Goal: Task Accomplishment & Management: Manage account settings

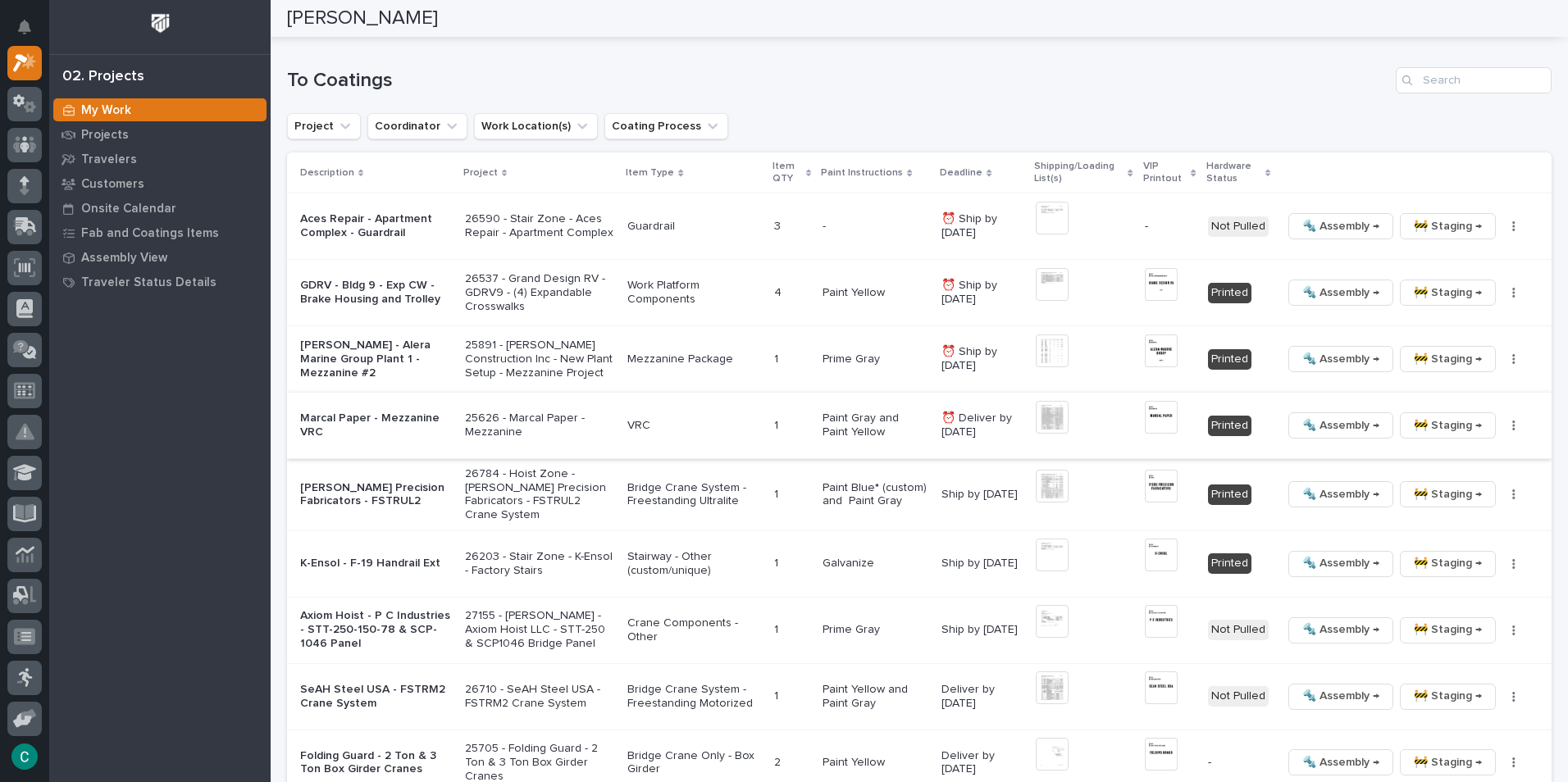
scroll to position [1558, 0]
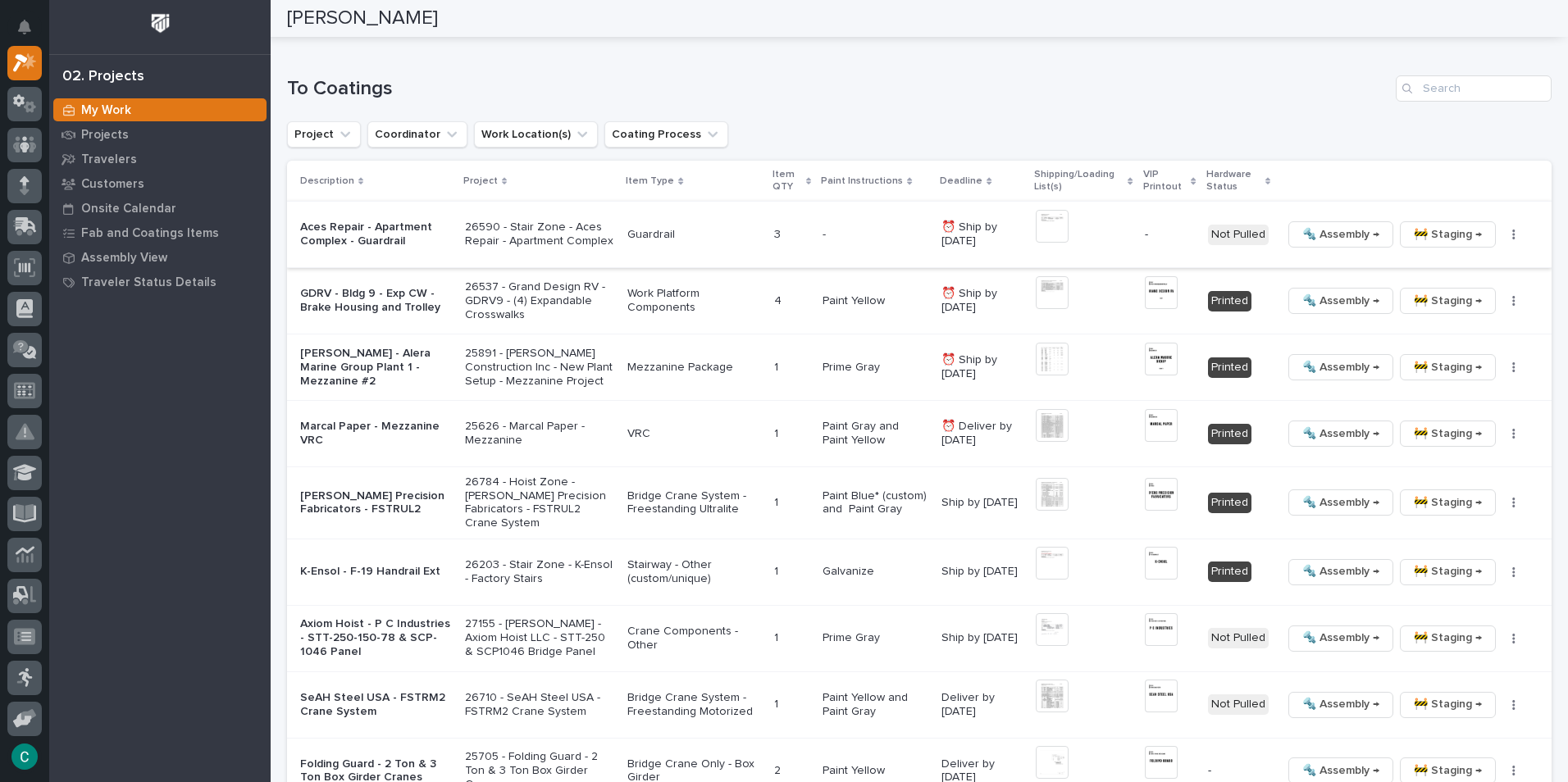
click at [1046, 218] on img at bounding box center [1052, 226] width 33 height 33
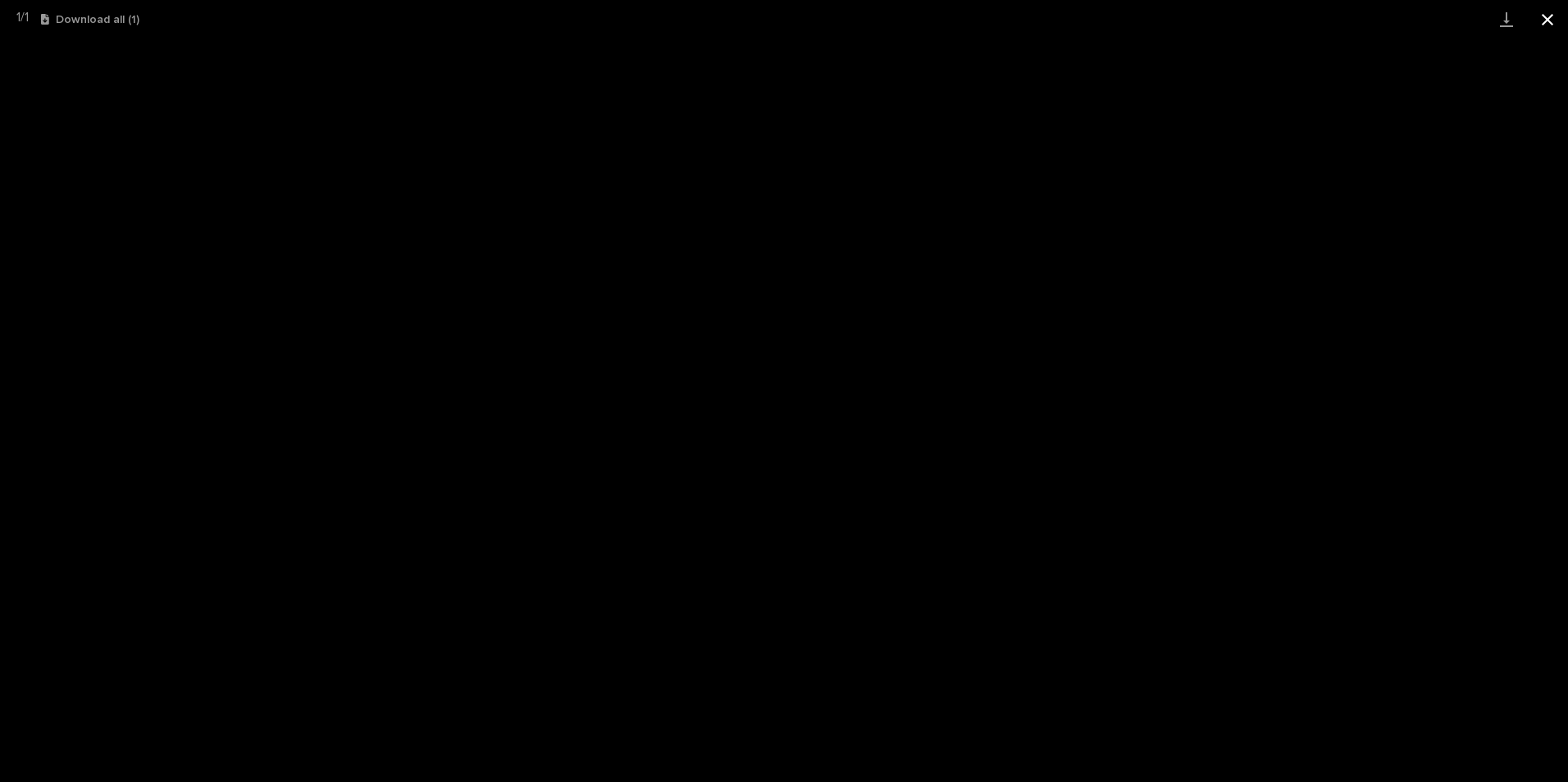
click at [1553, 16] on button "Close gallery" at bounding box center [1548, 19] width 41 height 39
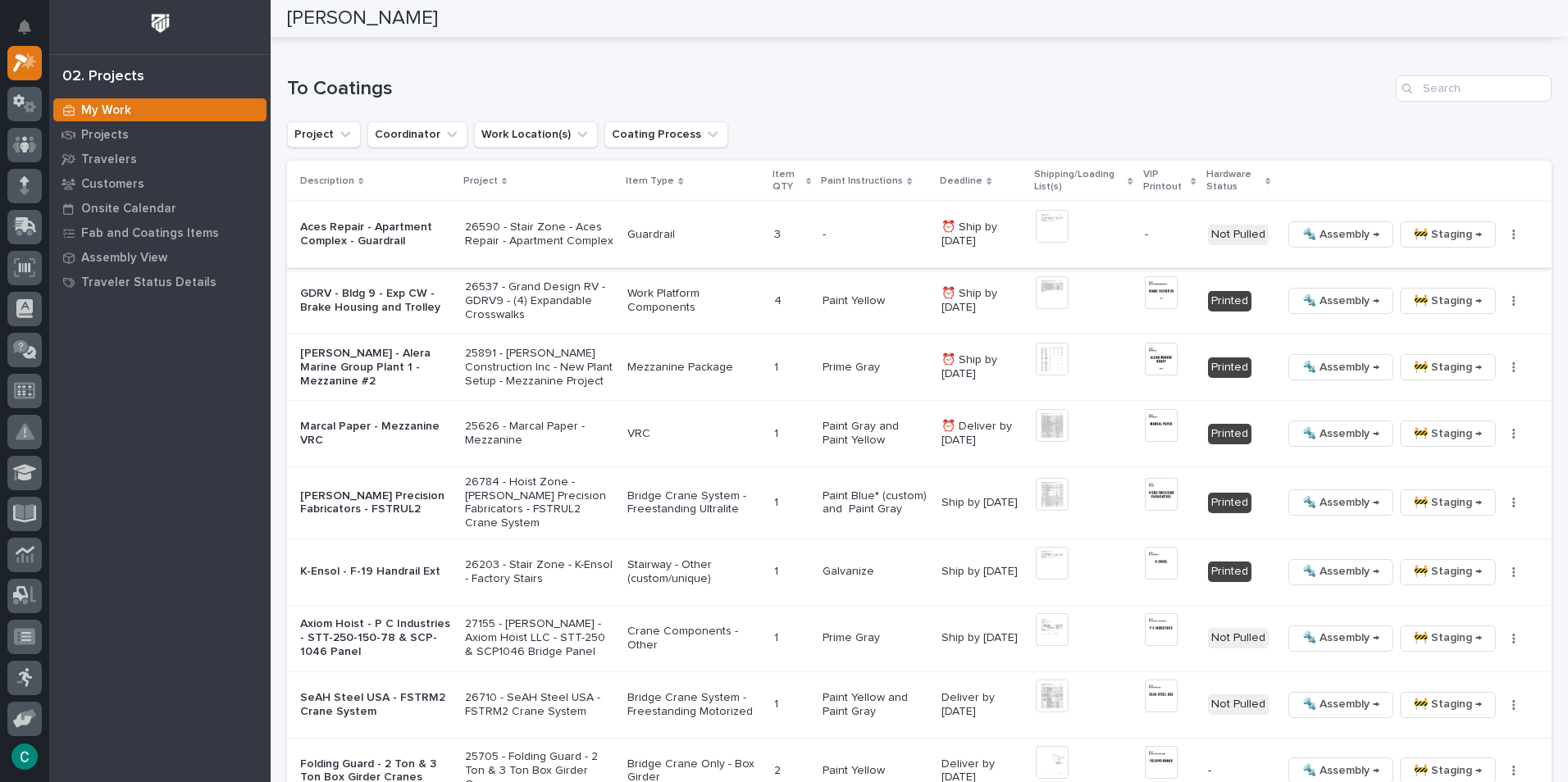
click at [1512, 229] on icon "button" at bounding box center [1514, 235] width 3 height 12
click at [1452, 310] on span "Generate VIP" at bounding box center [1443, 319] width 71 height 19
click at [1241, 105] on div "To Coatings Project Coordinator Work Location(s) Coating Process Description Pr…" at bounding box center [919, 498] width 1265 height 845
click at [1050, 277] on img at bounding box center [1052, 293] width 33 height 33
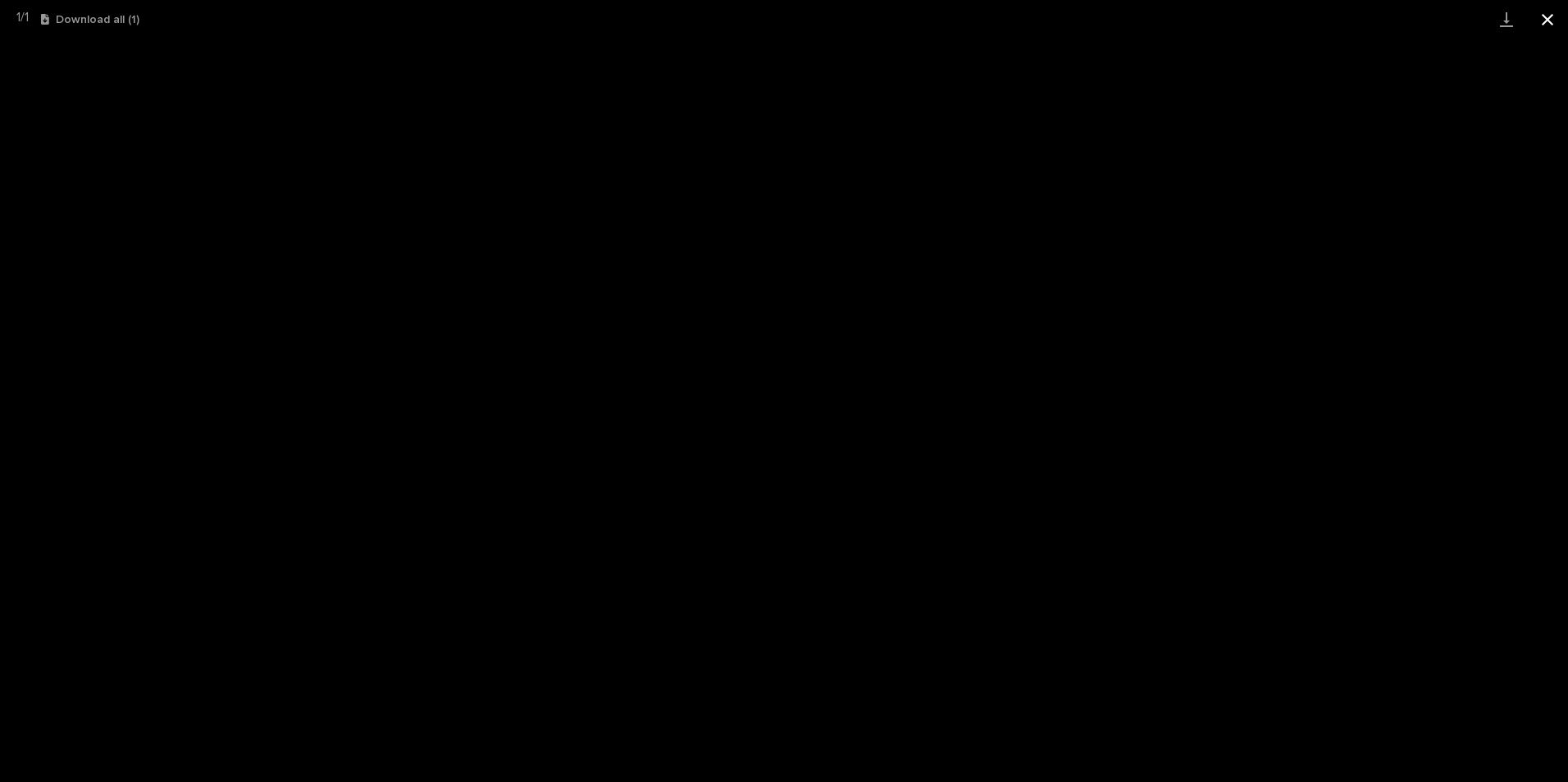
click at [1544, 16] on button "Close gallery" at bounding box center [1548, 19] width 41 height 39
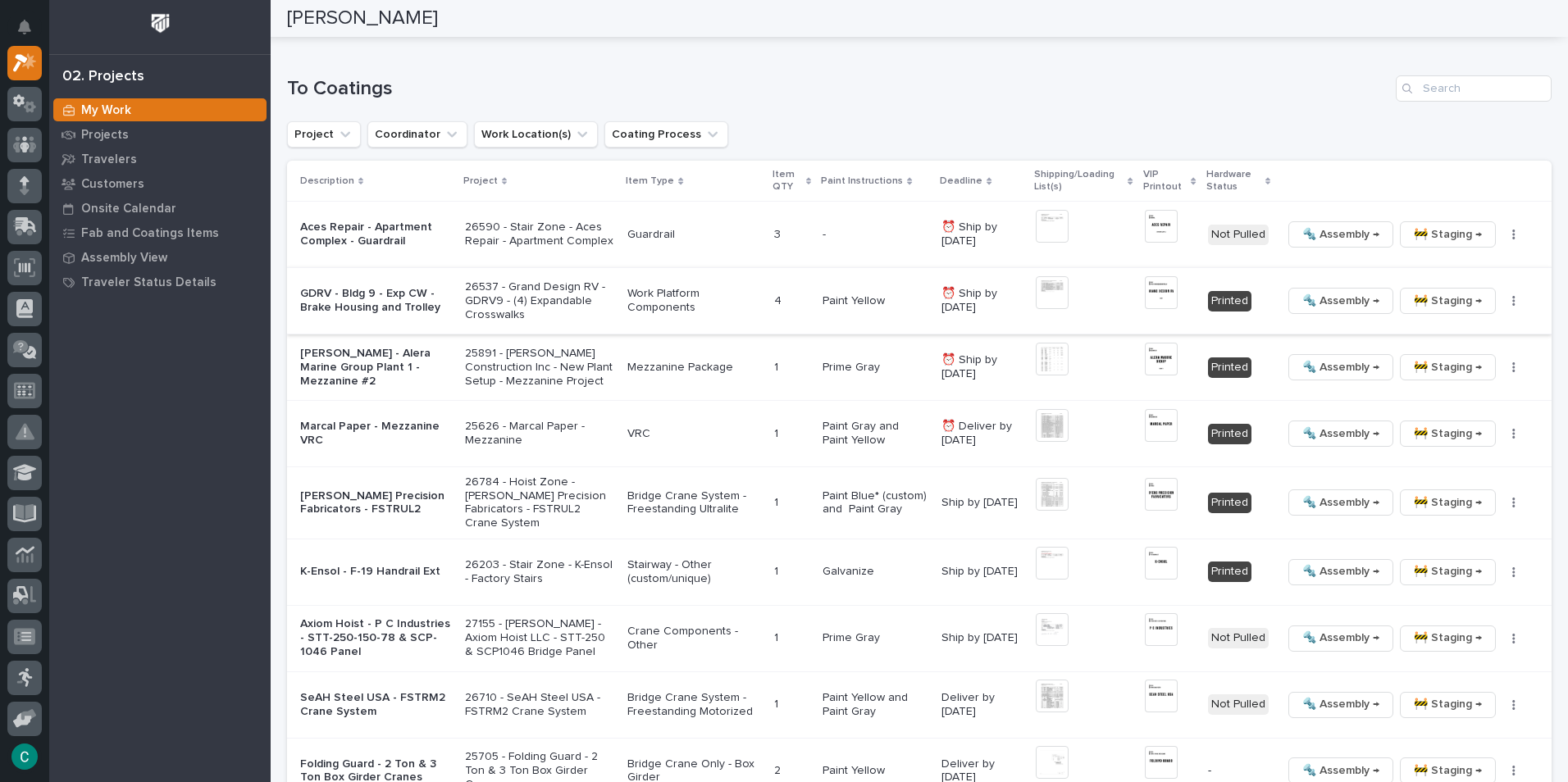
click at [1150, 277] on img at bounding box center [1161, 293] width 33 height 33
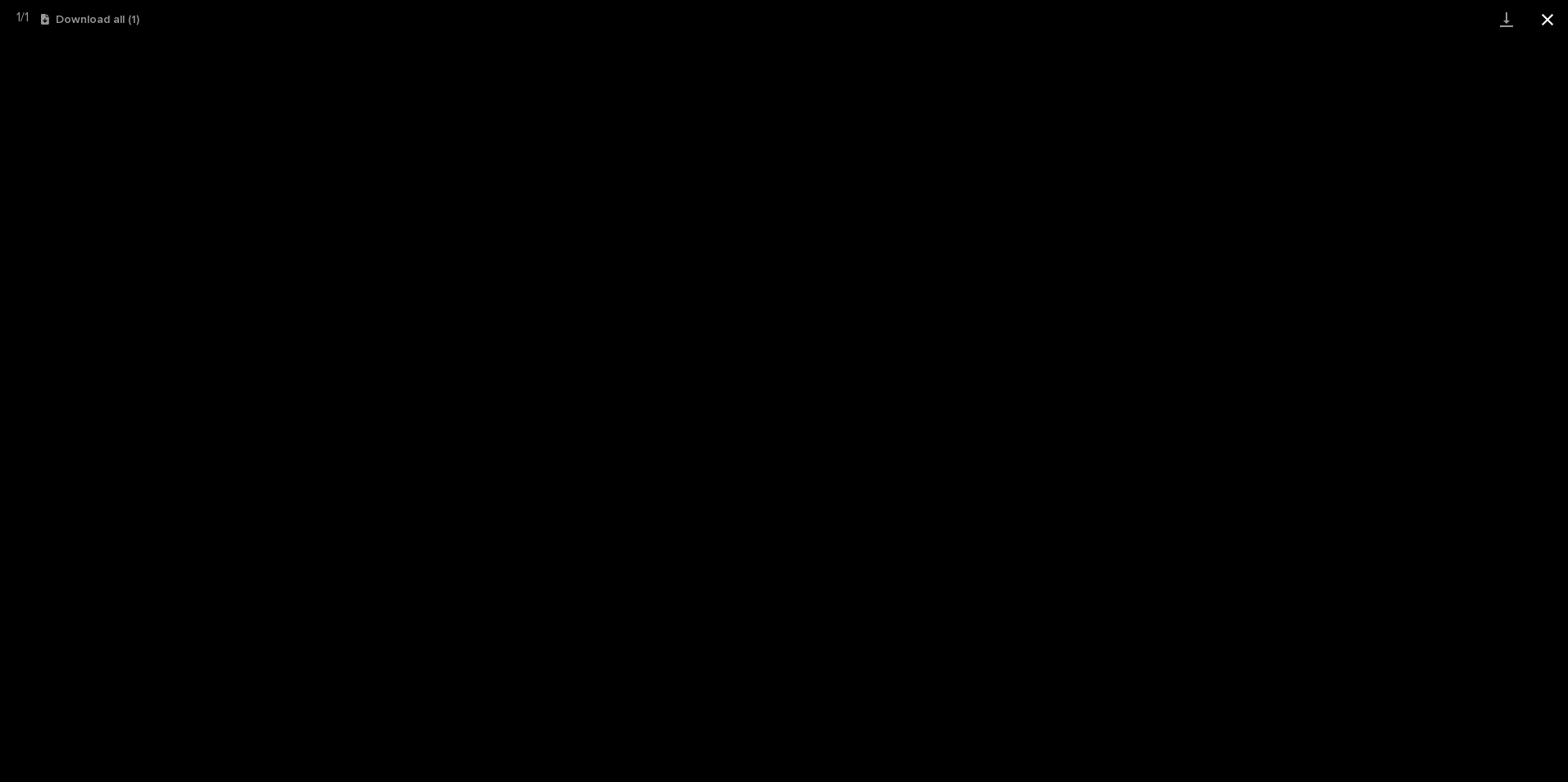
click at [1548, 17] on button "Close gallery" at bounding box center [1548, 19] width 41 height 39
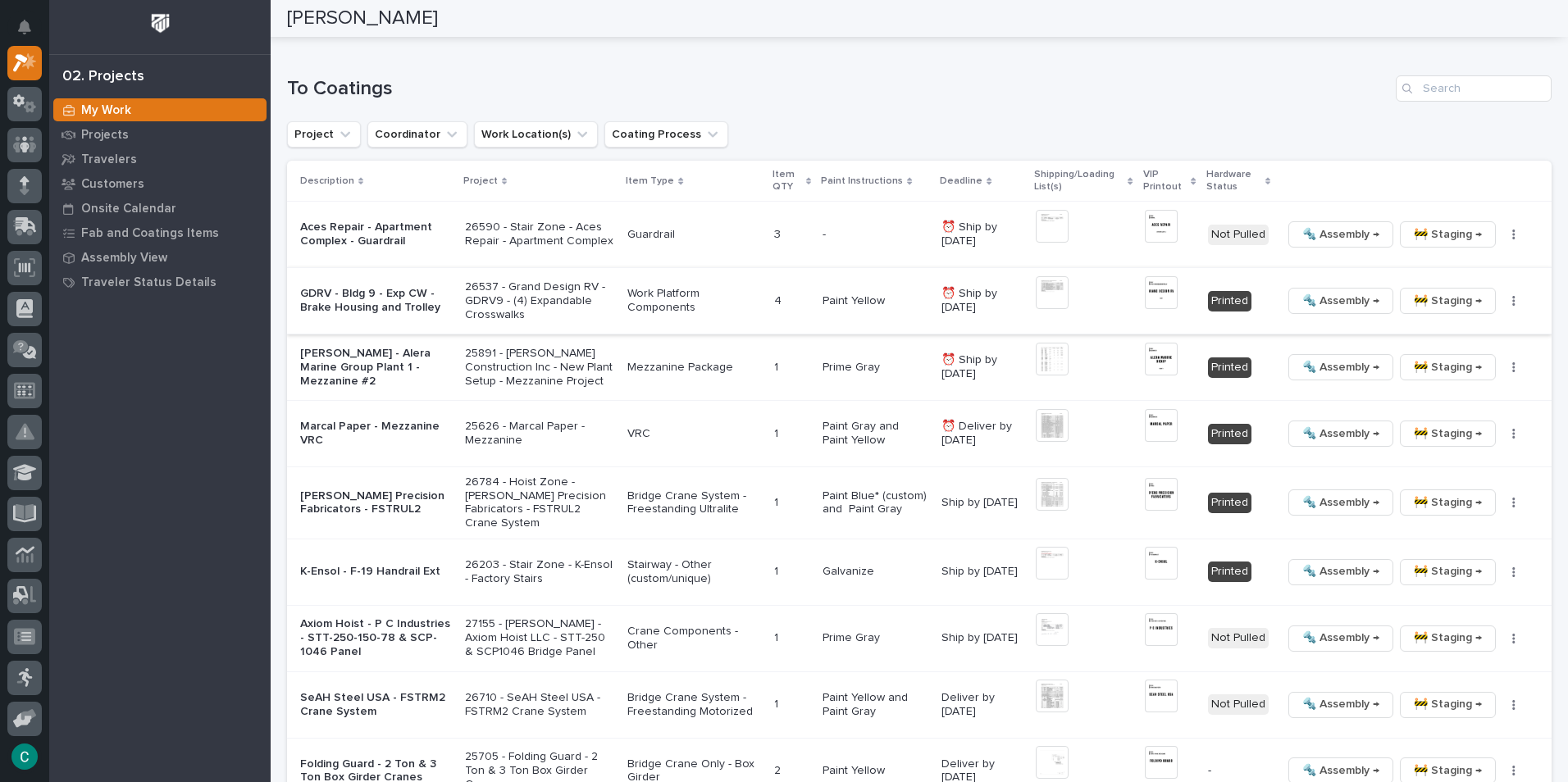
click at [1302, 291] on span "🔩 Assembly →" at bounding box center [1340, 300] width 77 height 19
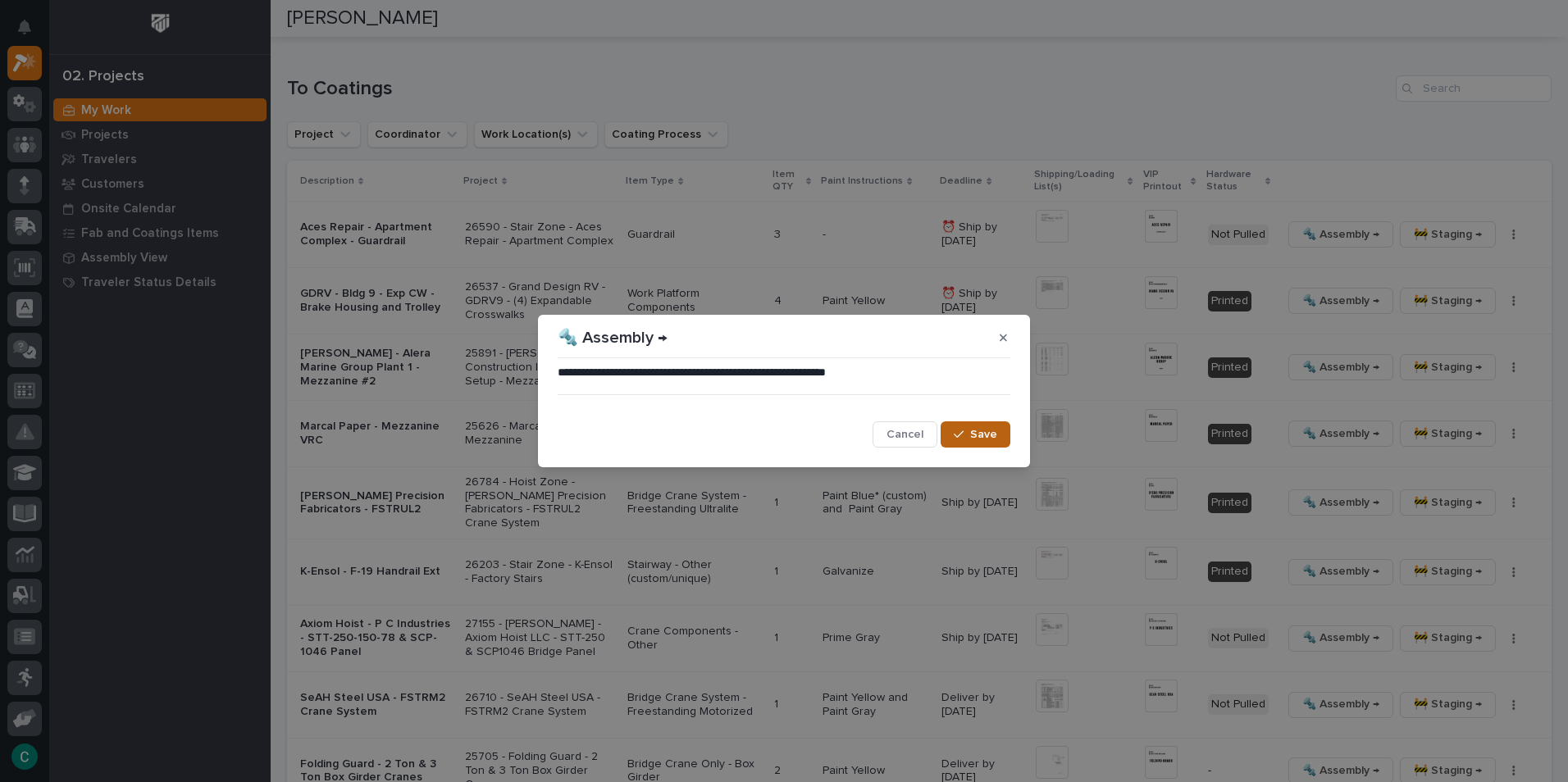
click at [997, 436] on span "Save" at bounding box center [984, 434] width 27 height 14
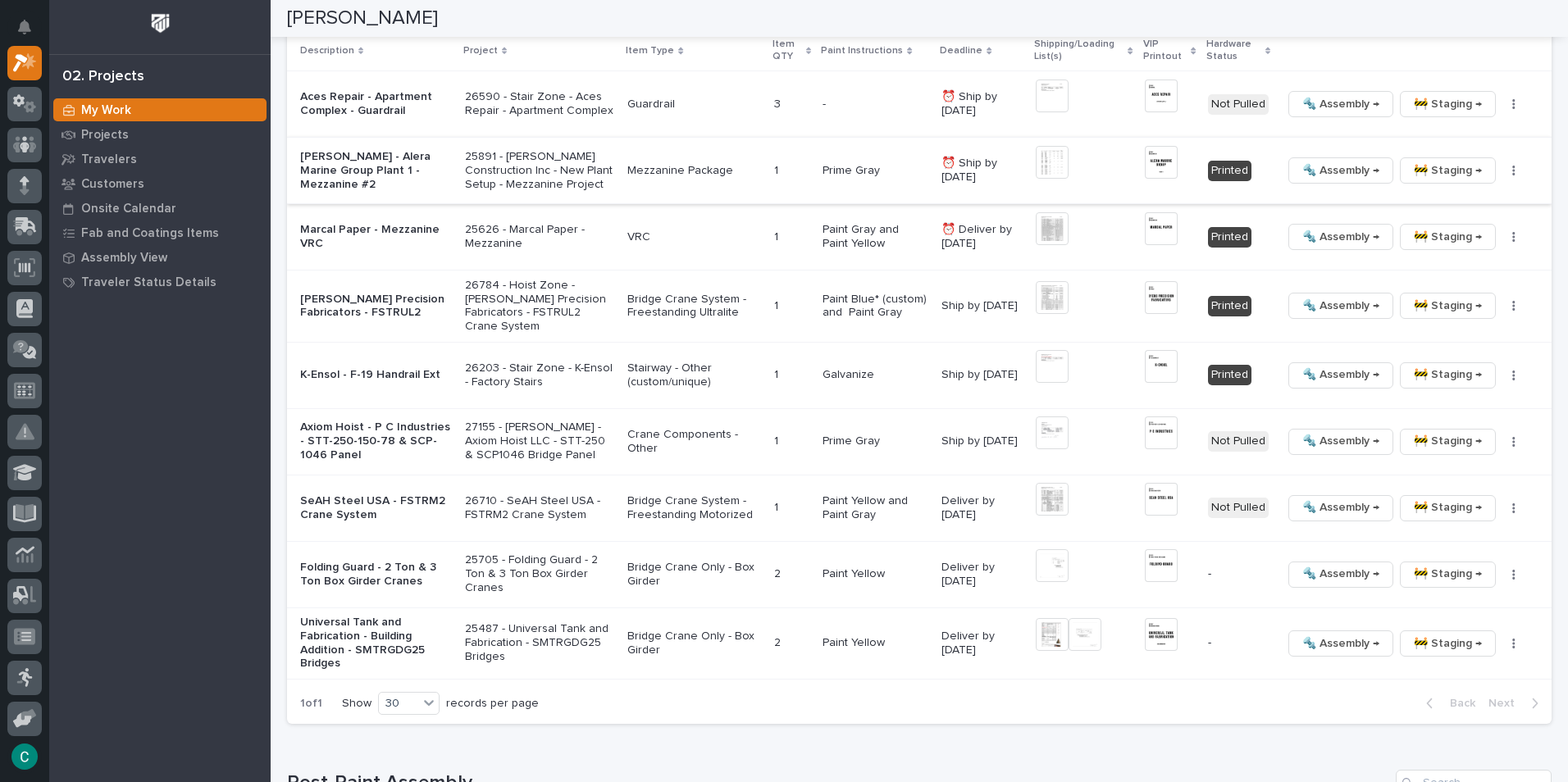
scroll to position [1718, 0]
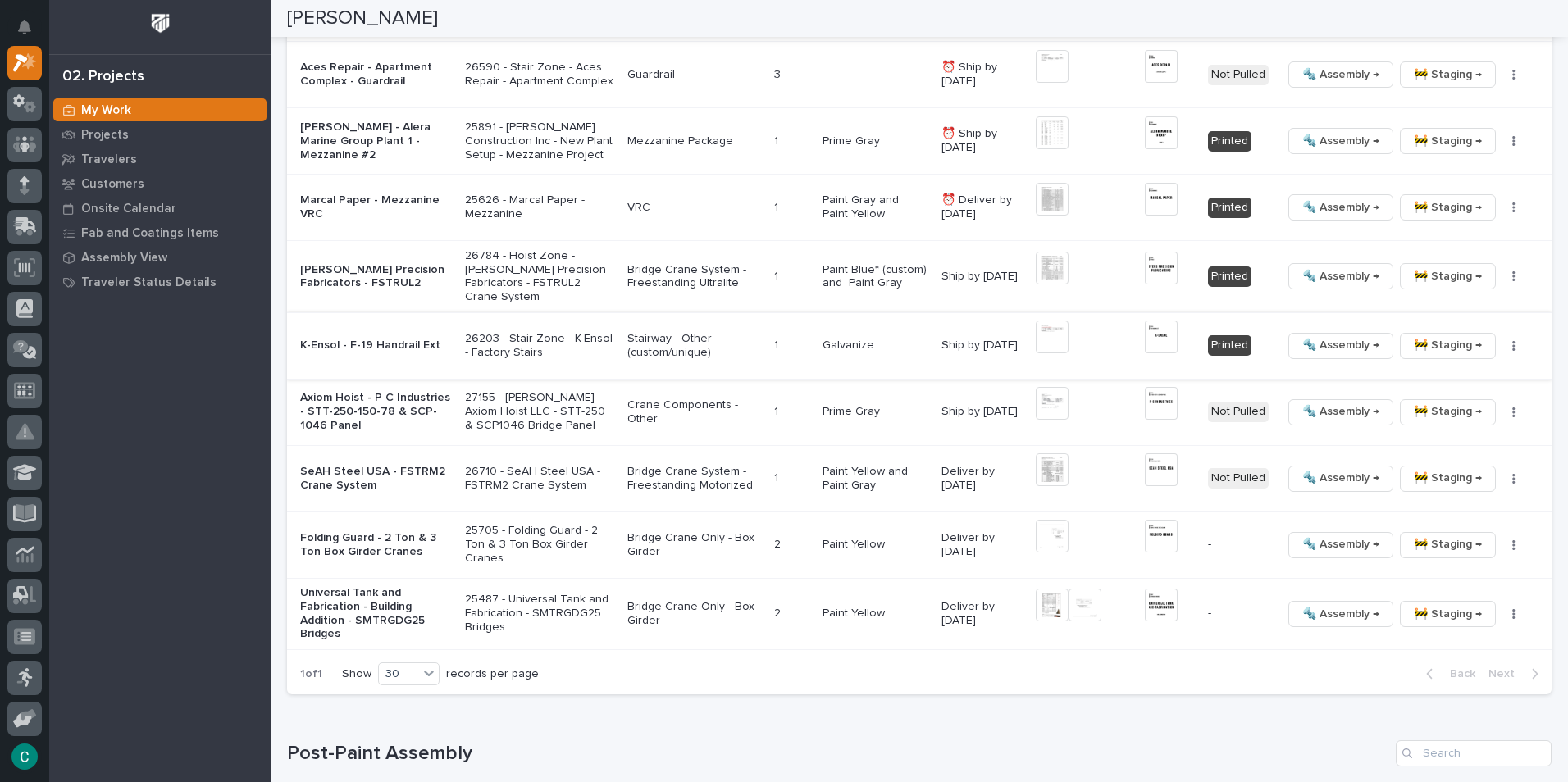
click at [1417, 336] on span "🚧 Staging →" at bounding box center [1448, 345] width 68 height 19
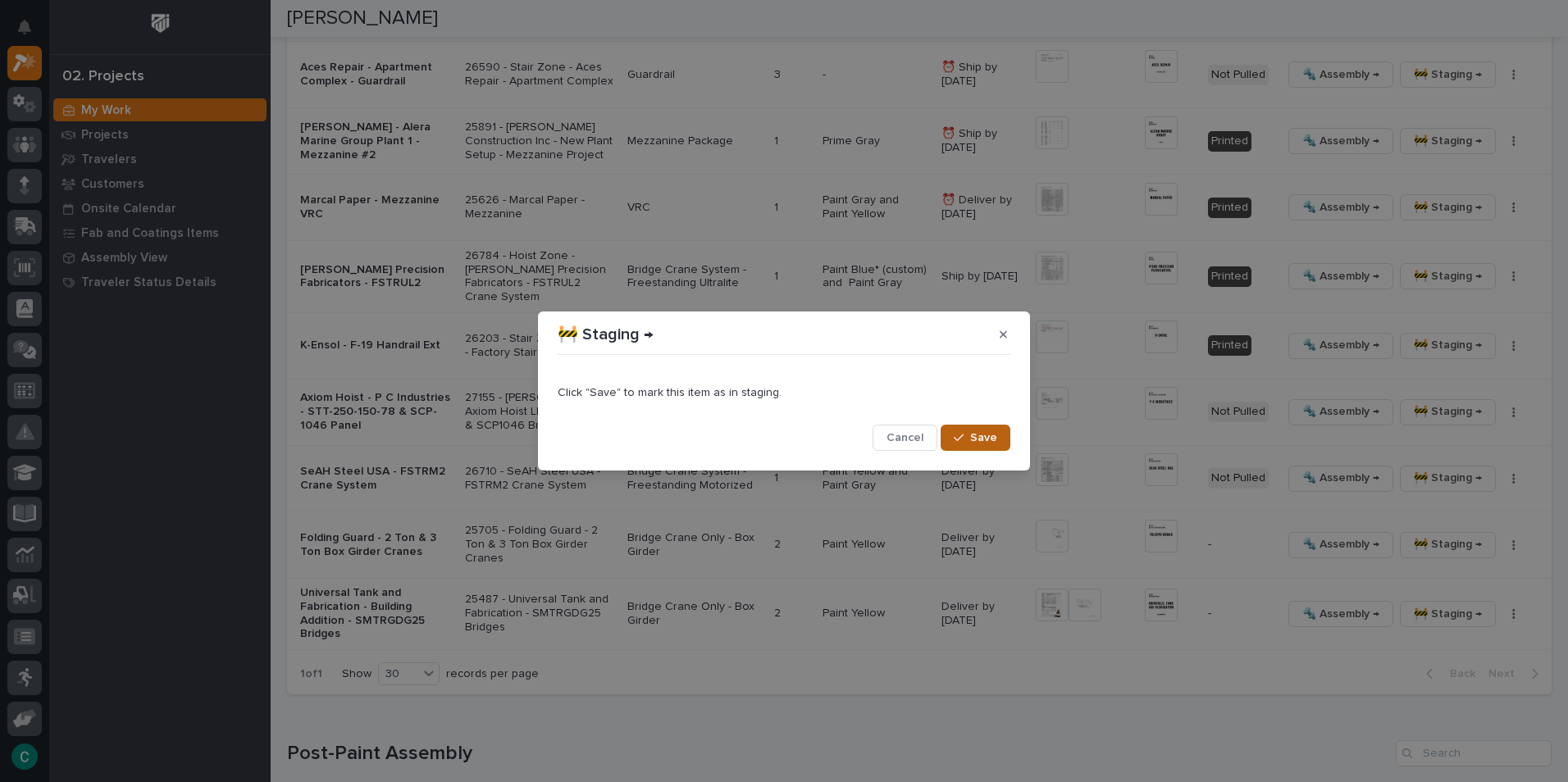
click at [1003, 438] on button "Save" at bounding box center [976, 437] width 70 height 26
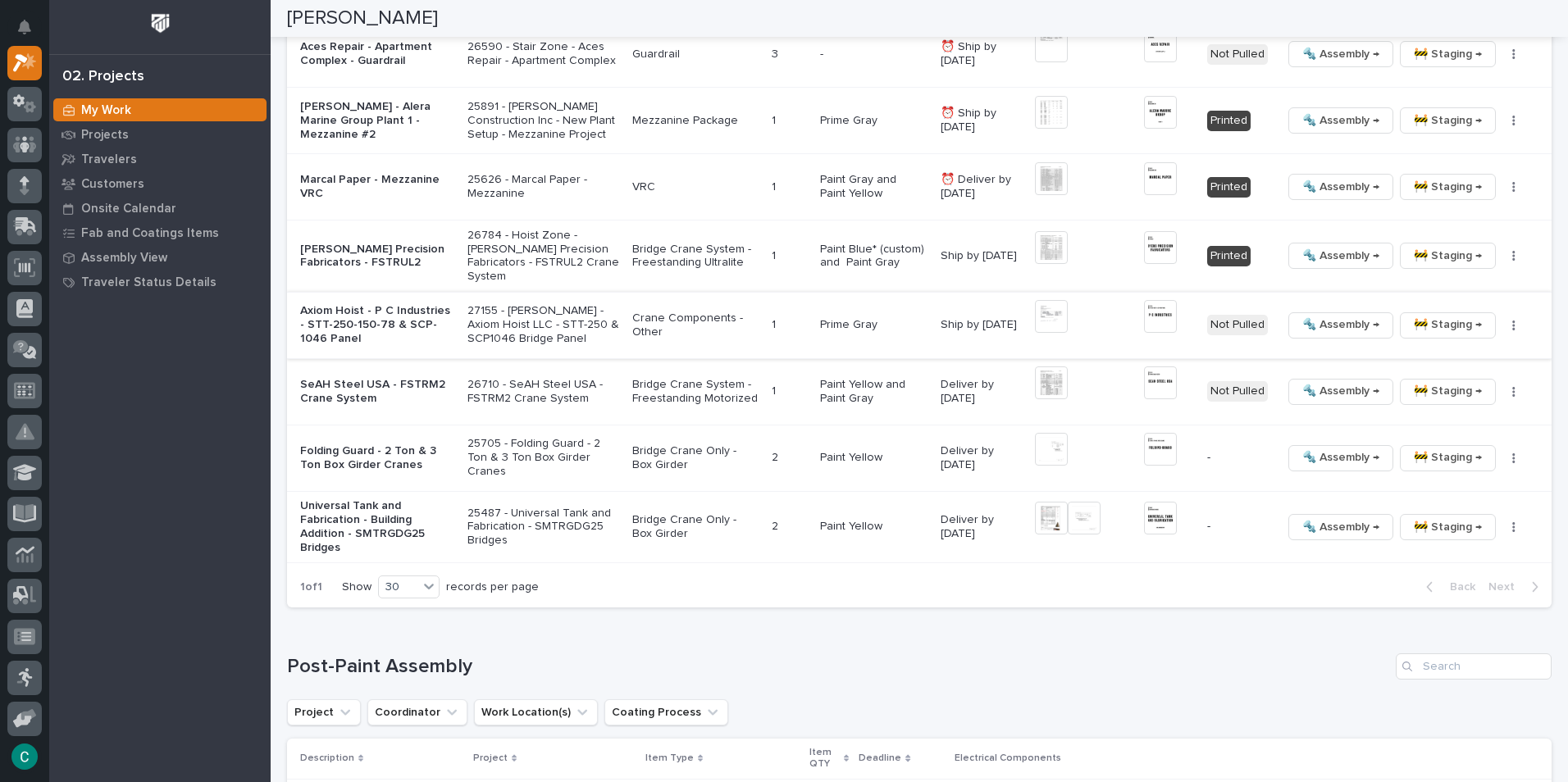
scroll to position [1766, 0]
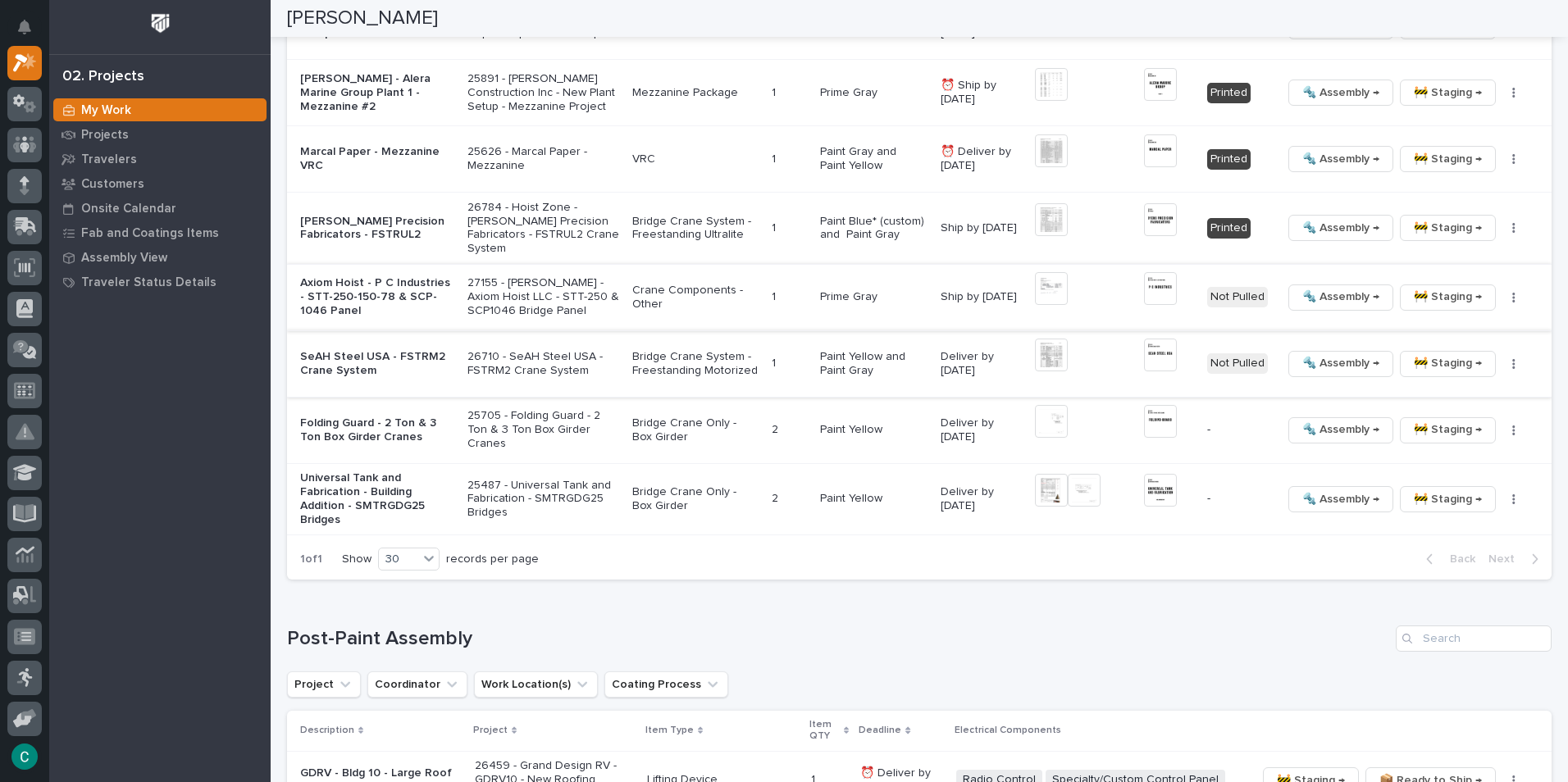
click at [1049, 338] on img at bounding box center [1052, 354] width 33 height 33
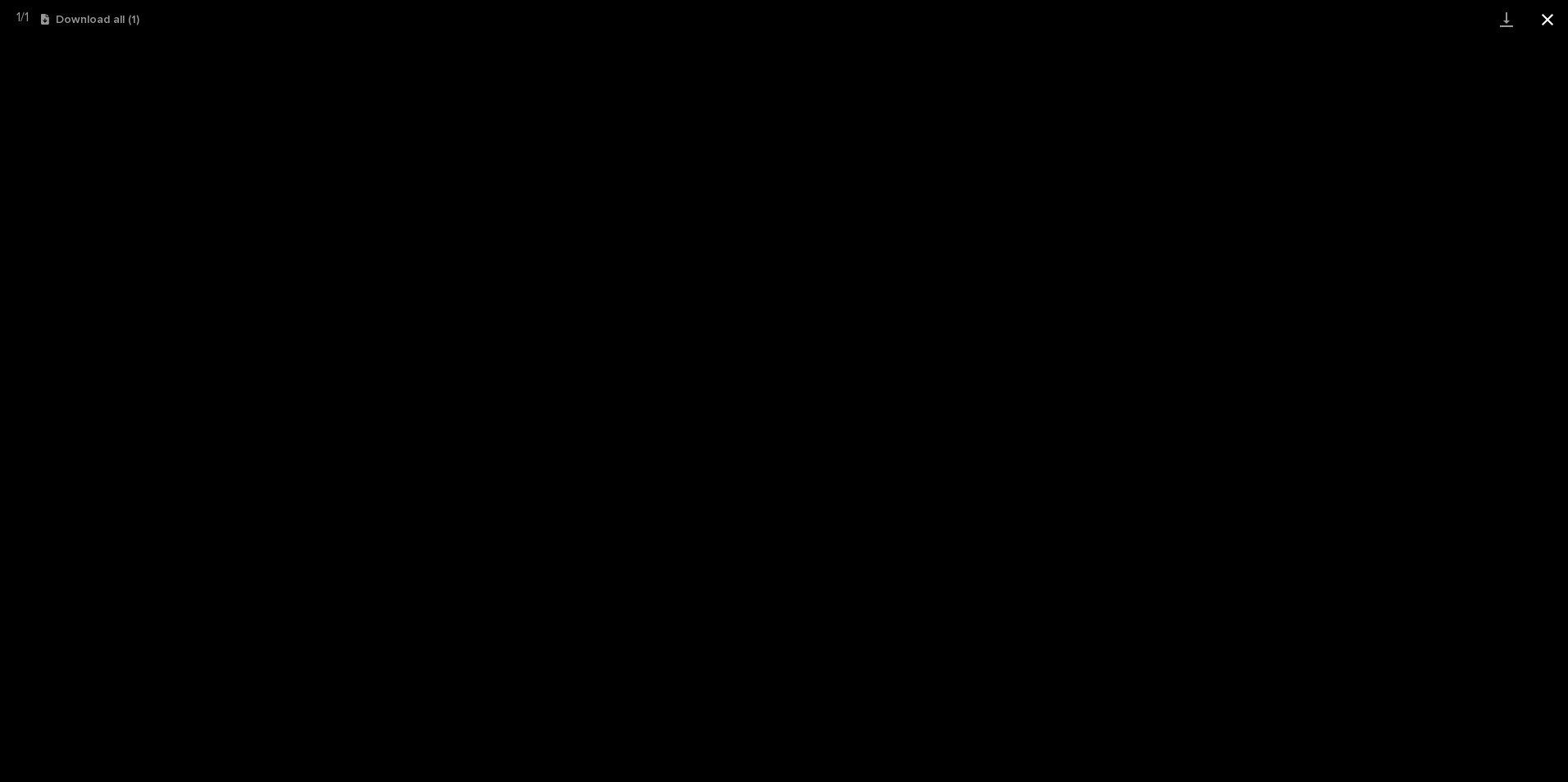
click at [1537, 13] on button "Close gallery" at bounding box center [1548, 19] width 41 height 39
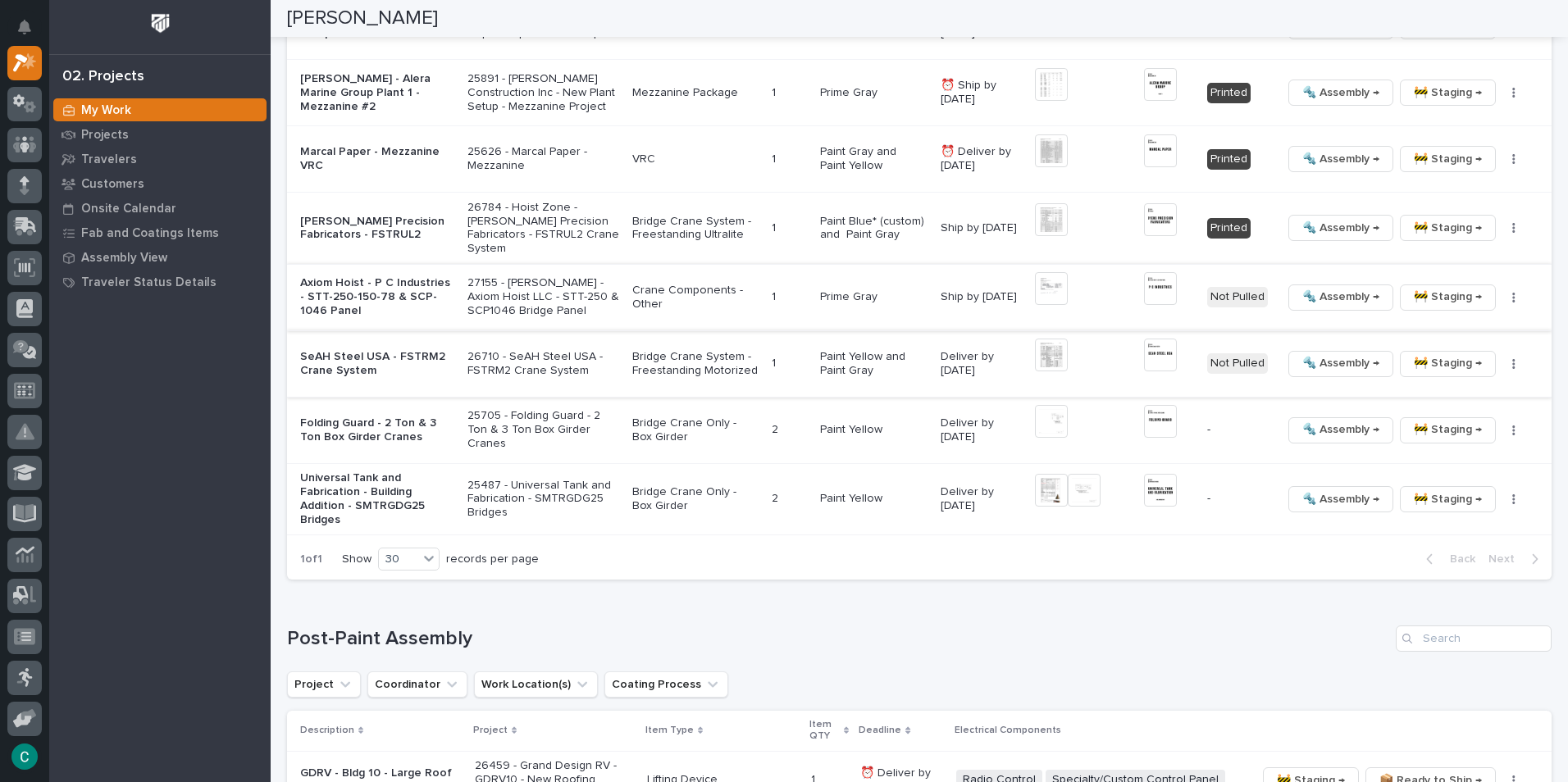
click at [1144, 338] on img at bounding box center [1160, 354] width 33 height 33
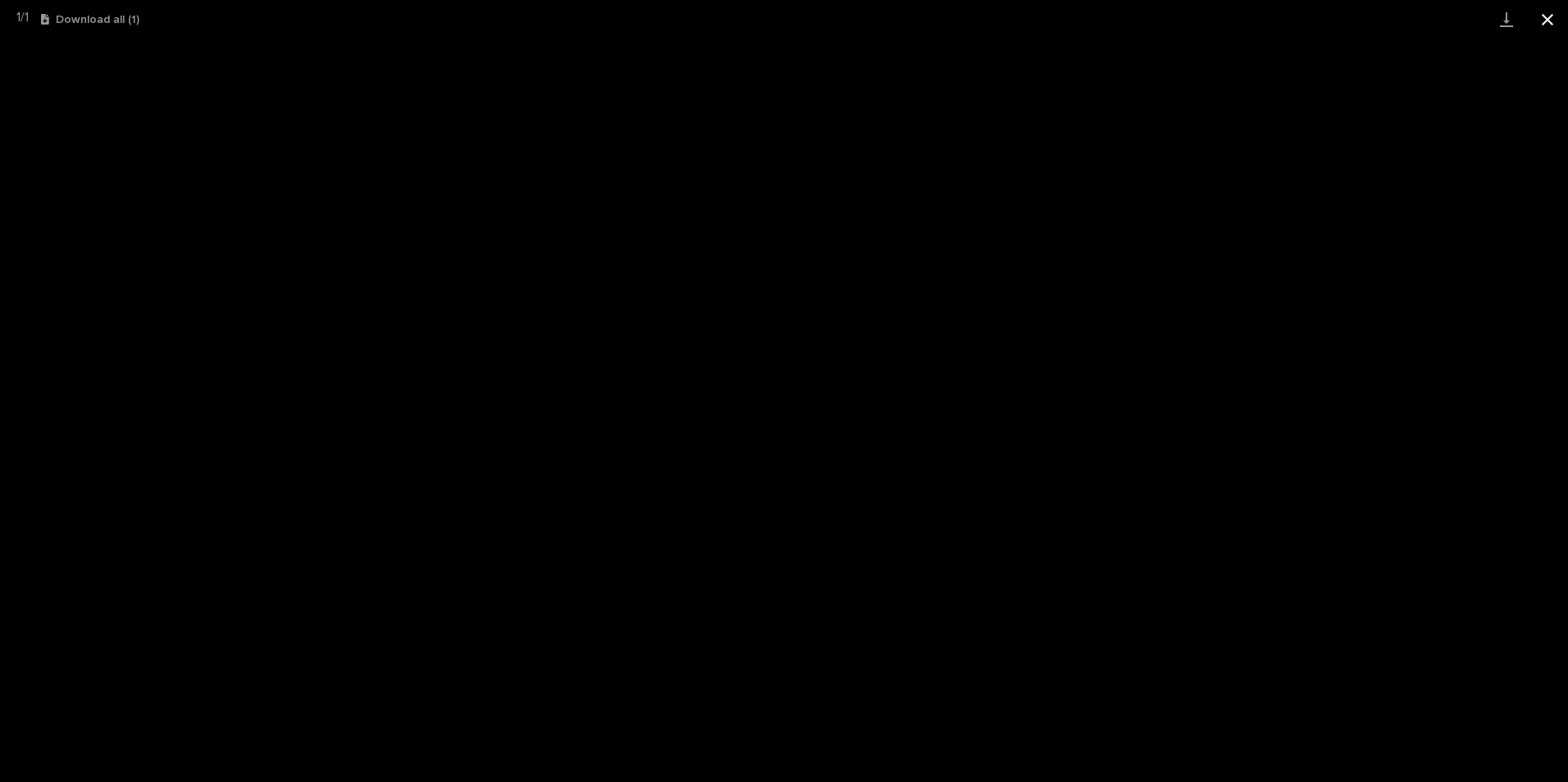
click at [1544, 19] on button "Close gallery" at bounding box center [1548, 19] width 41 height 39
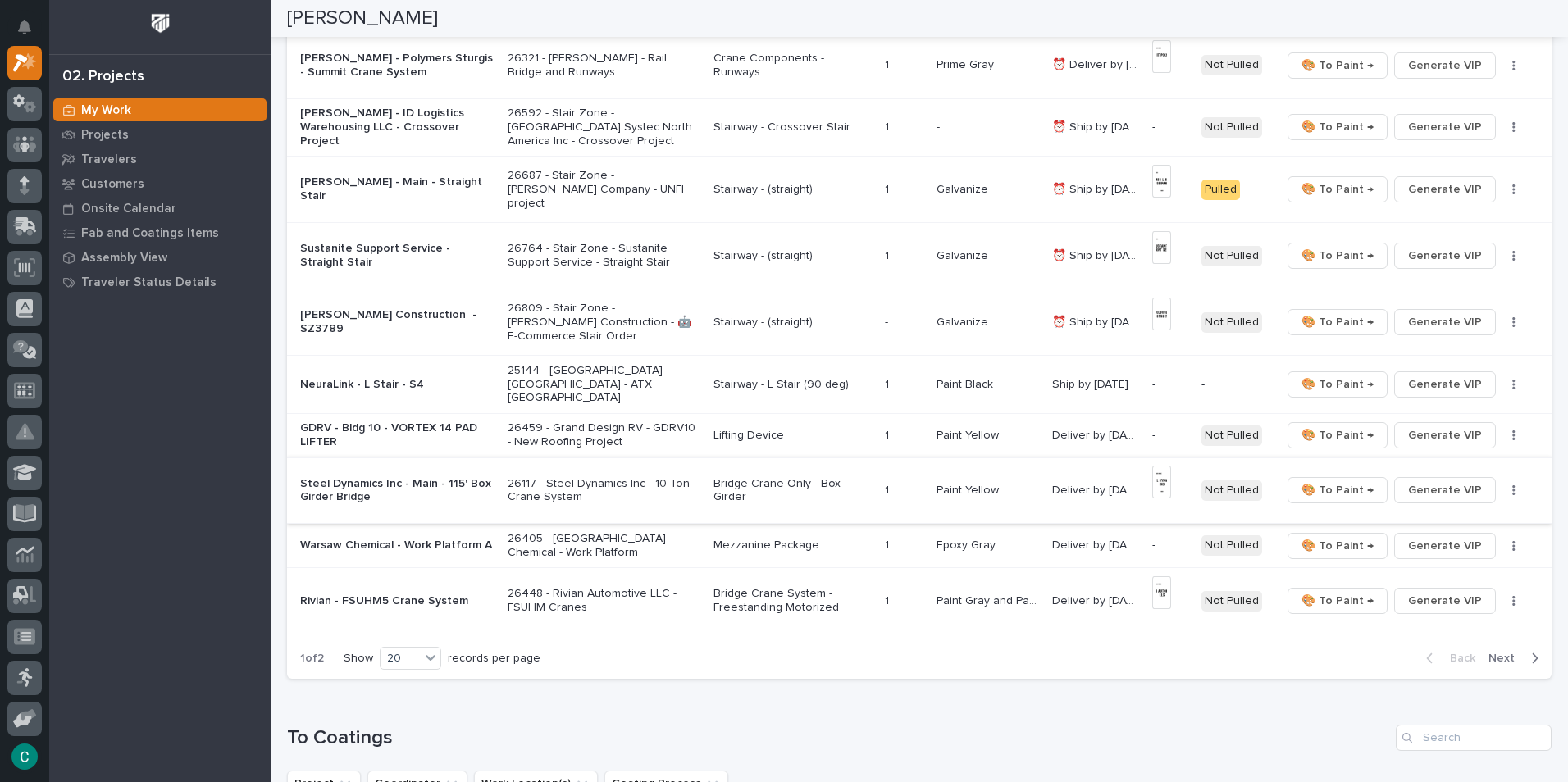
scroll to position [946, 0]
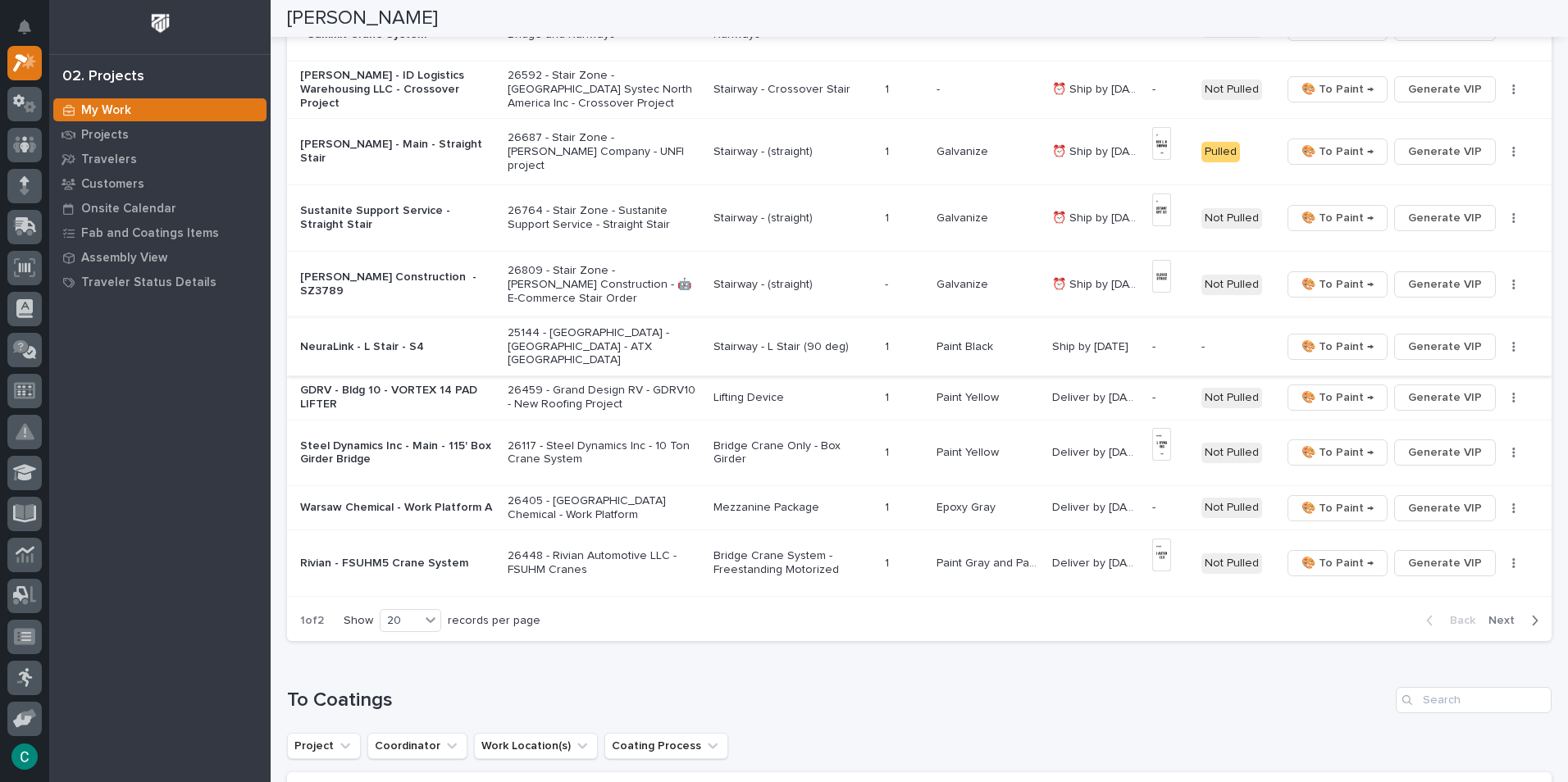
click at [1459, 337] on span "Generate VIP" at bounding box center [1445, 346] width 73 height 19
click at [1442, 392] on span "Generate VIP" at bounding box center [1445, 397] width 73 height 19
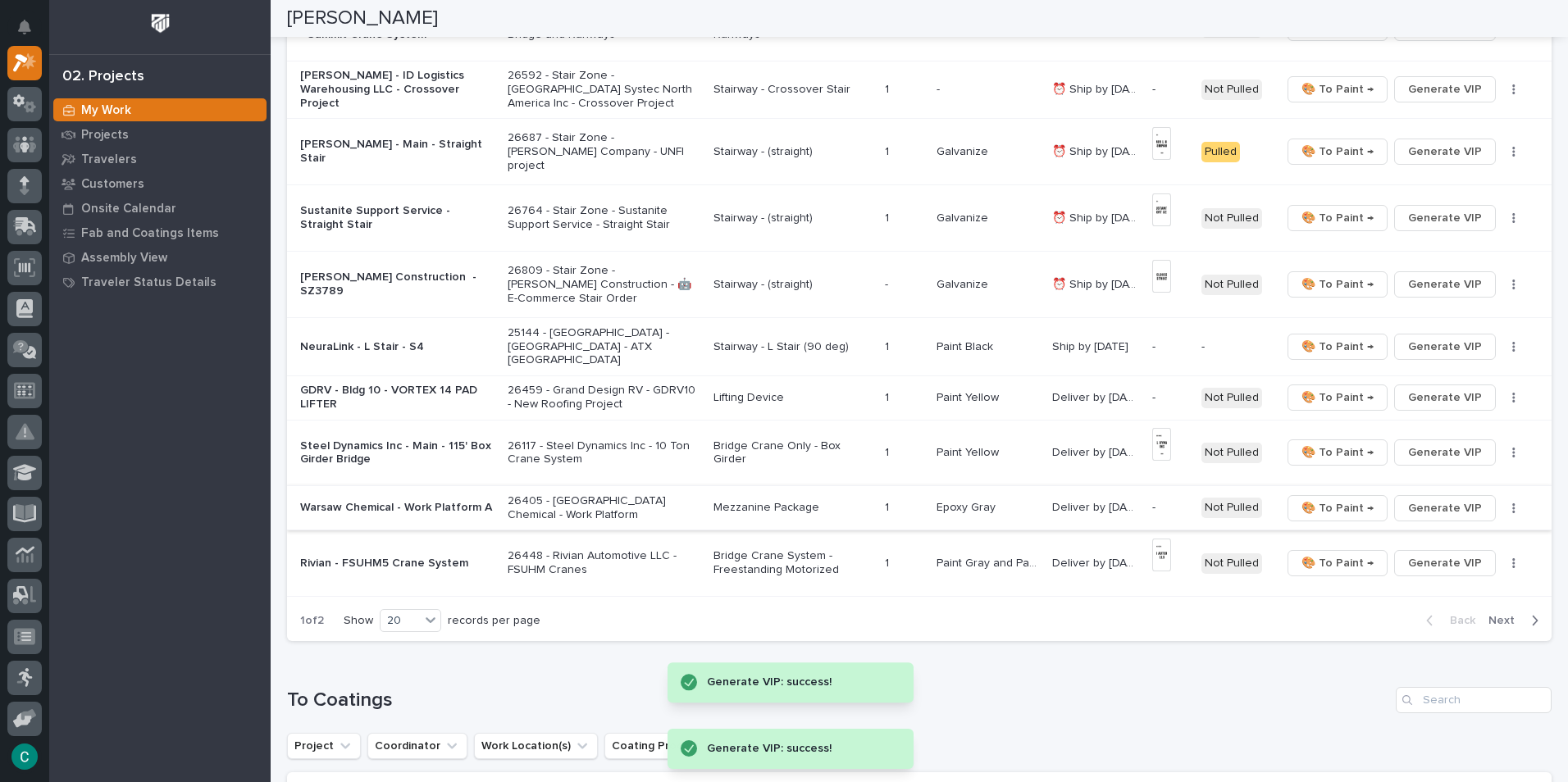
click at [1446, 499] on span "Generate VIP" at bounding box center [1445, 508] width 73 height 19
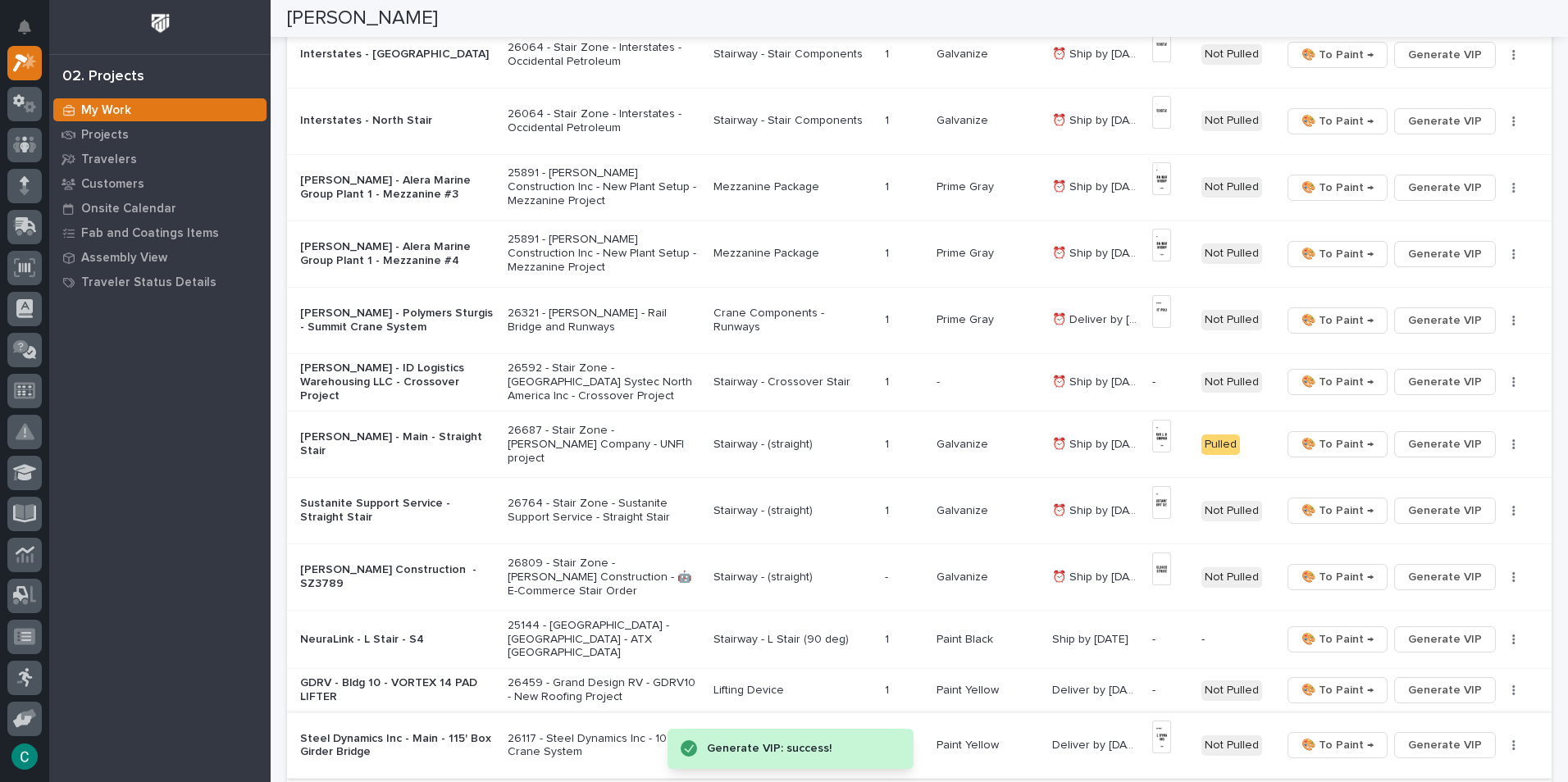
scroll to position [618, 0]
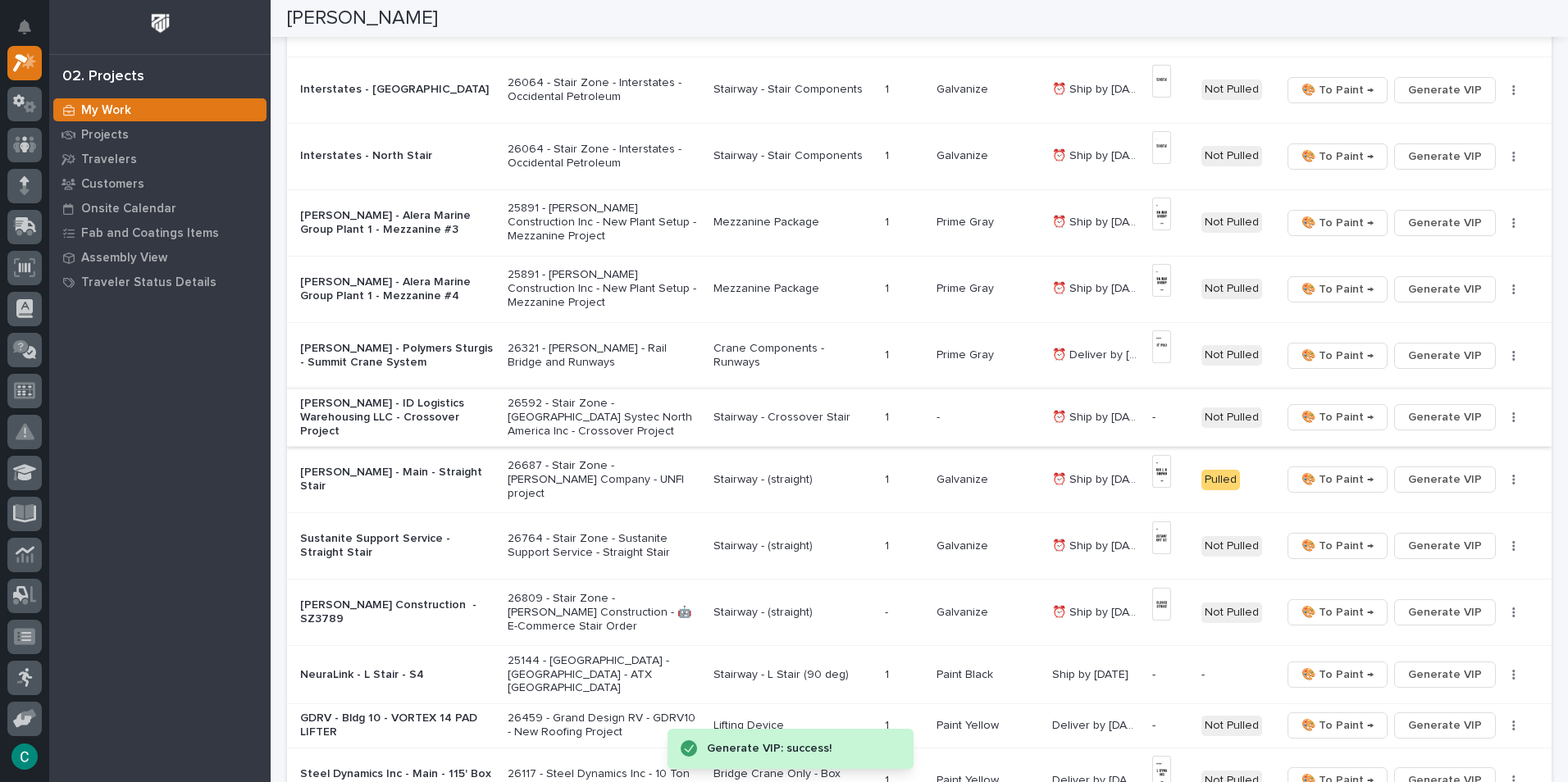
click at [1433, 417] on span "Generate VIP" at bounding box center [1445, 417] width 73 height 19
click at [738, 413] on p "Stairway - Crossover Stair" at bounding box center [793, 418] width 159 height 14
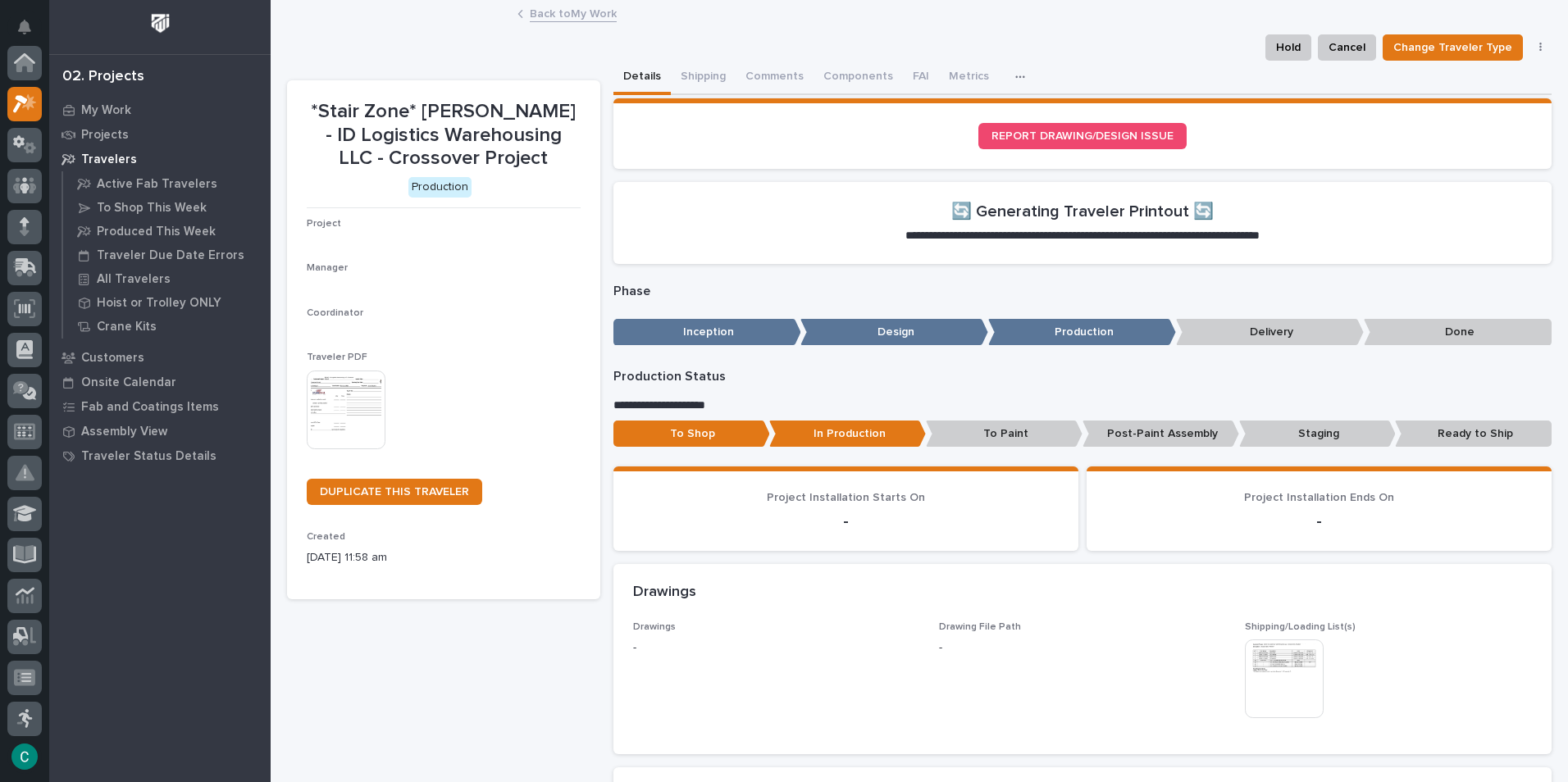
scroll to position [41, 0]
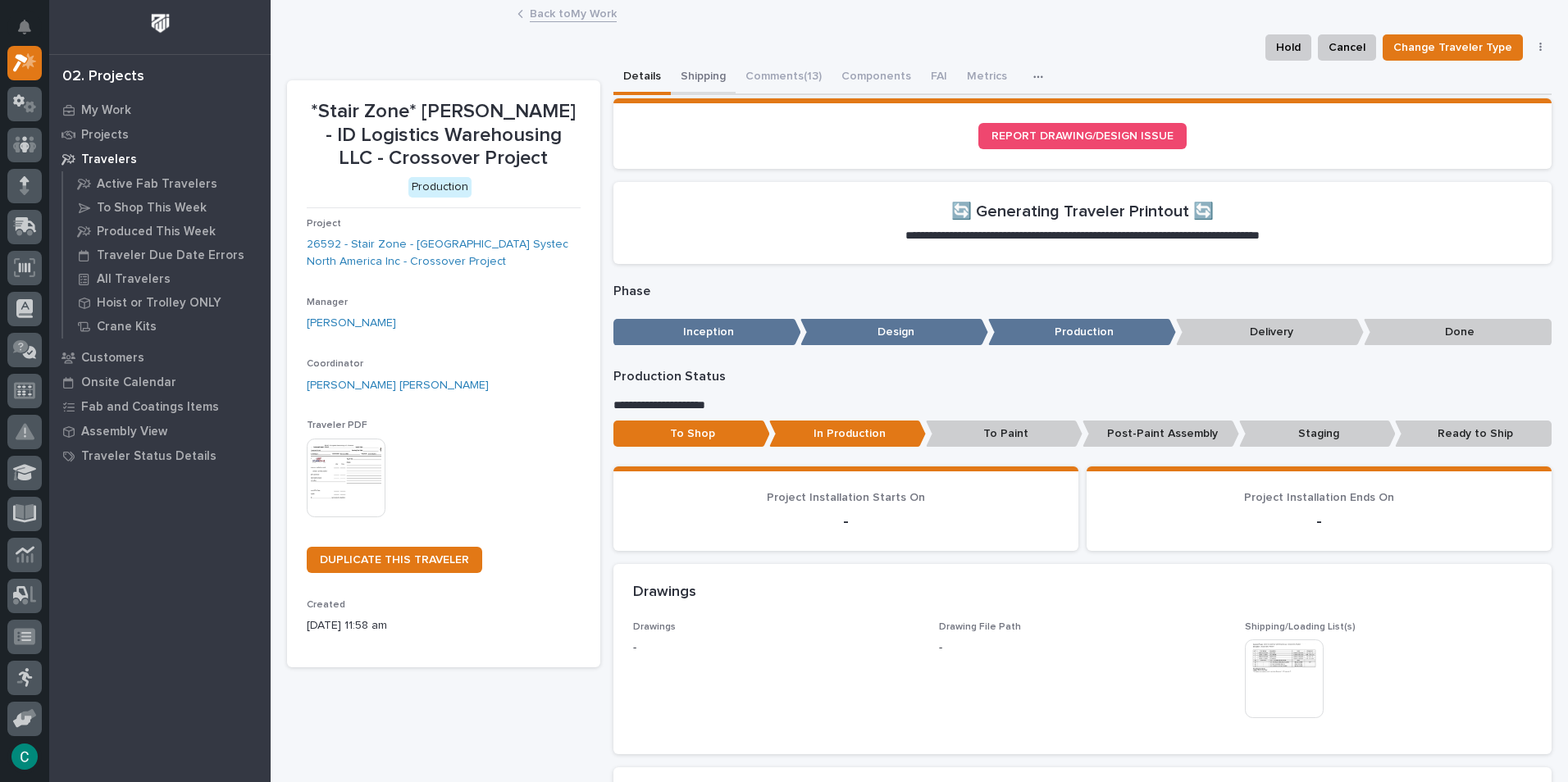
click at [702, 67] on button "Shipping" at bounding box center [703, 78] width 65 height 35
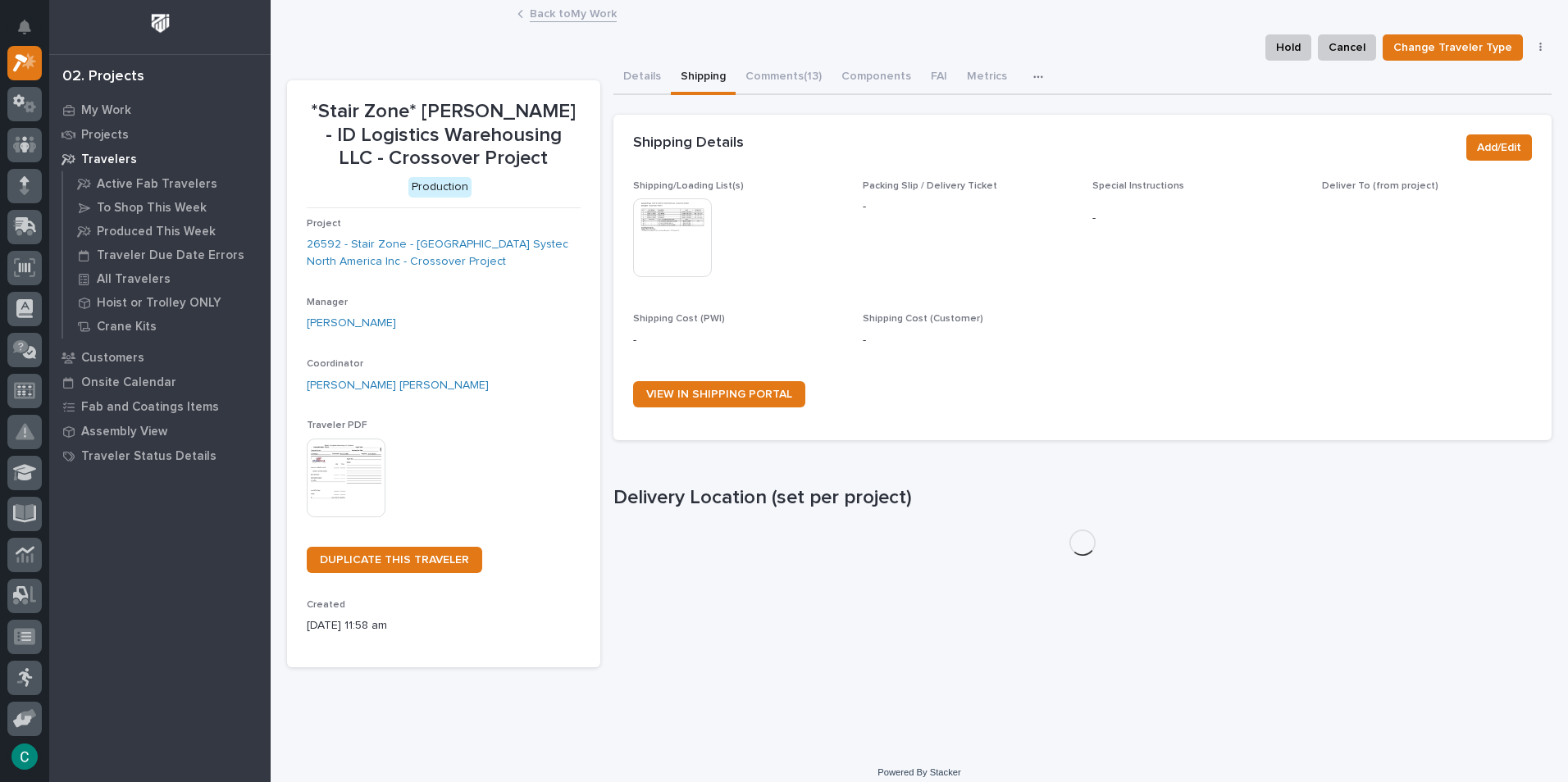
click at [688, 242] on img at bounding box center [672, 237] width 78 height 78
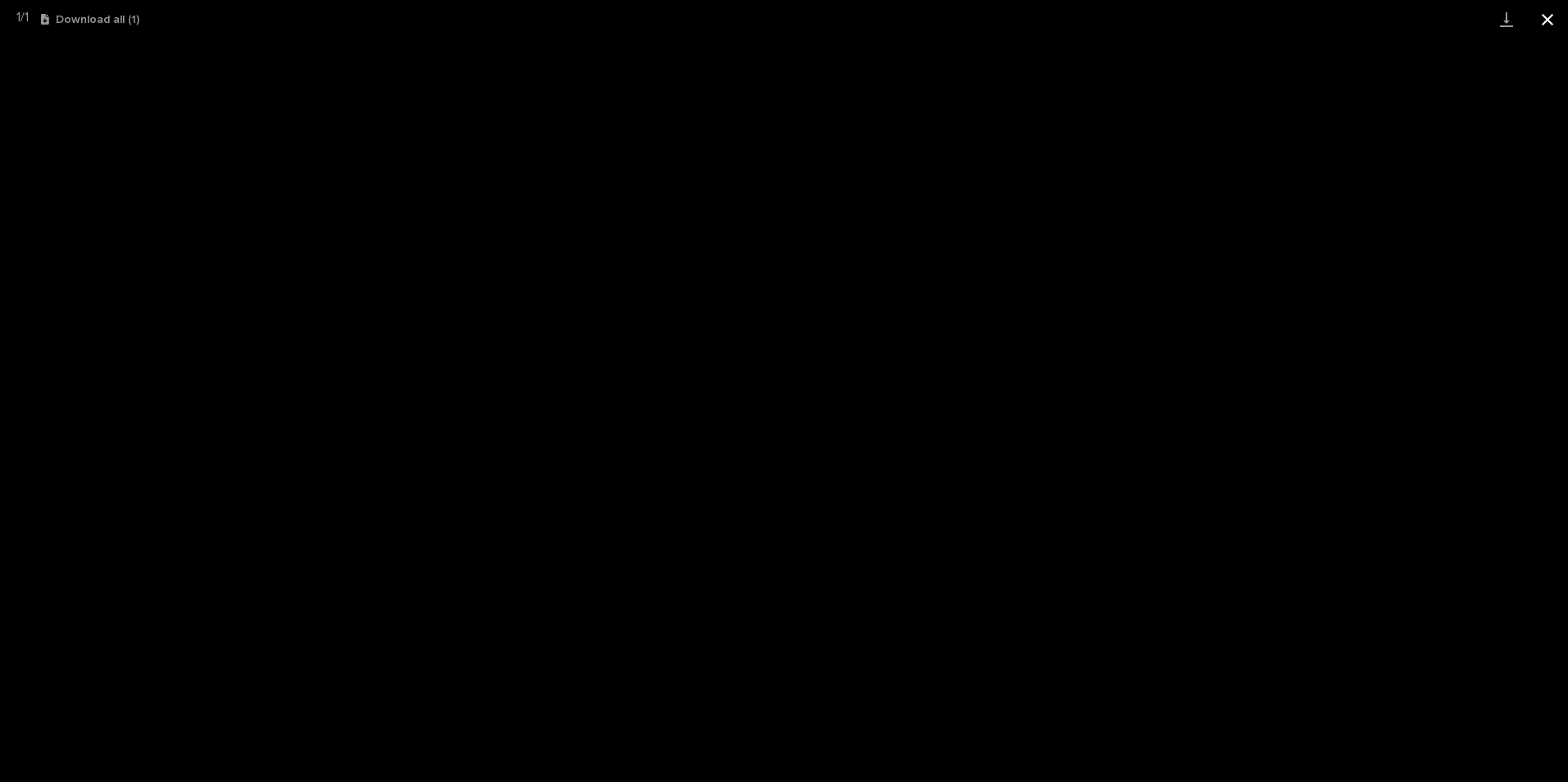
click at [1550, 5] on button "Close gallery" at bounding box center [1548, 19] width 41 height 39
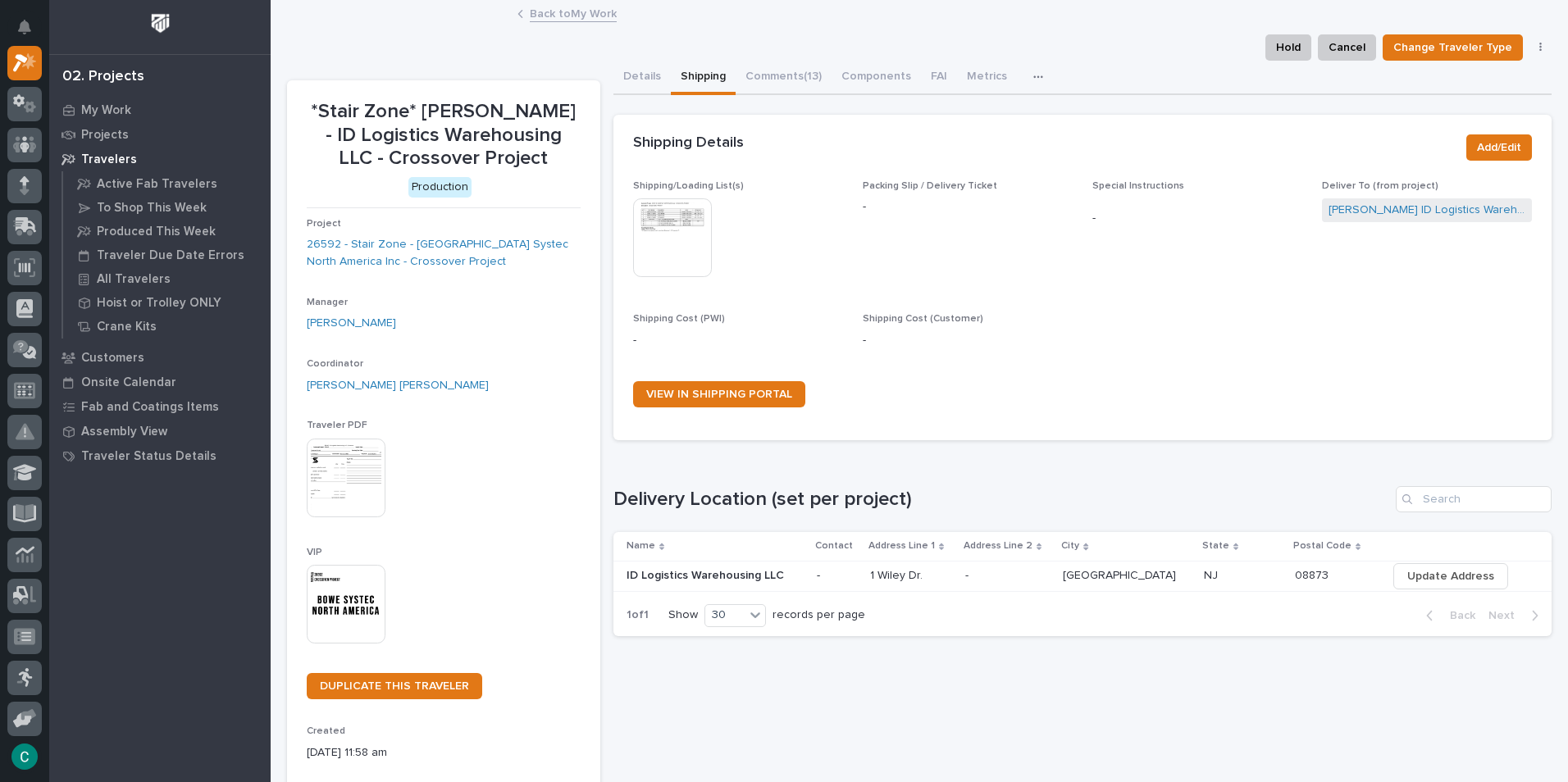
click at [592, 13] on link "Back to My Work" at bounding box center [573, 13] width 87 height 19
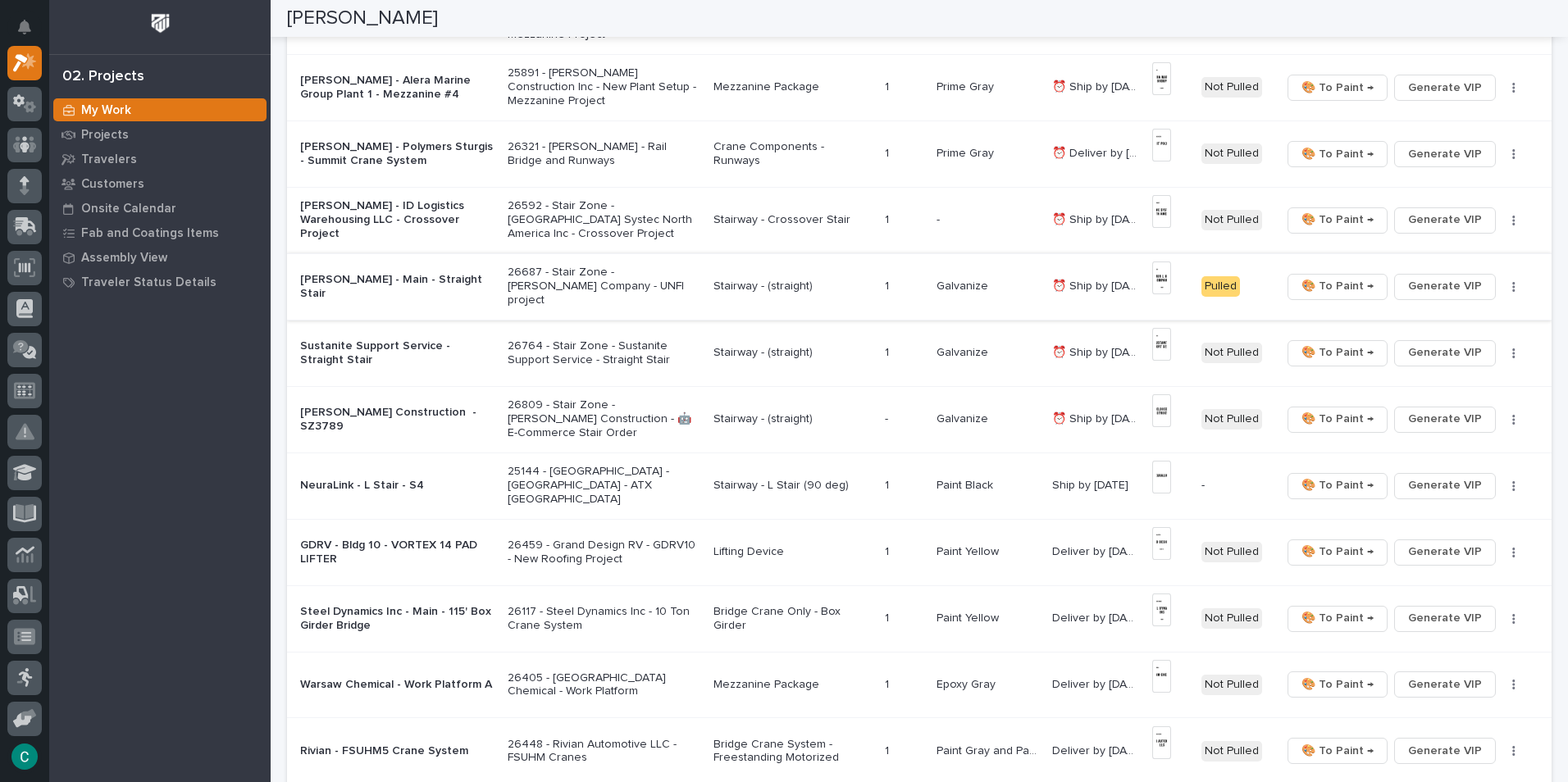
scroll to position [738, 0]
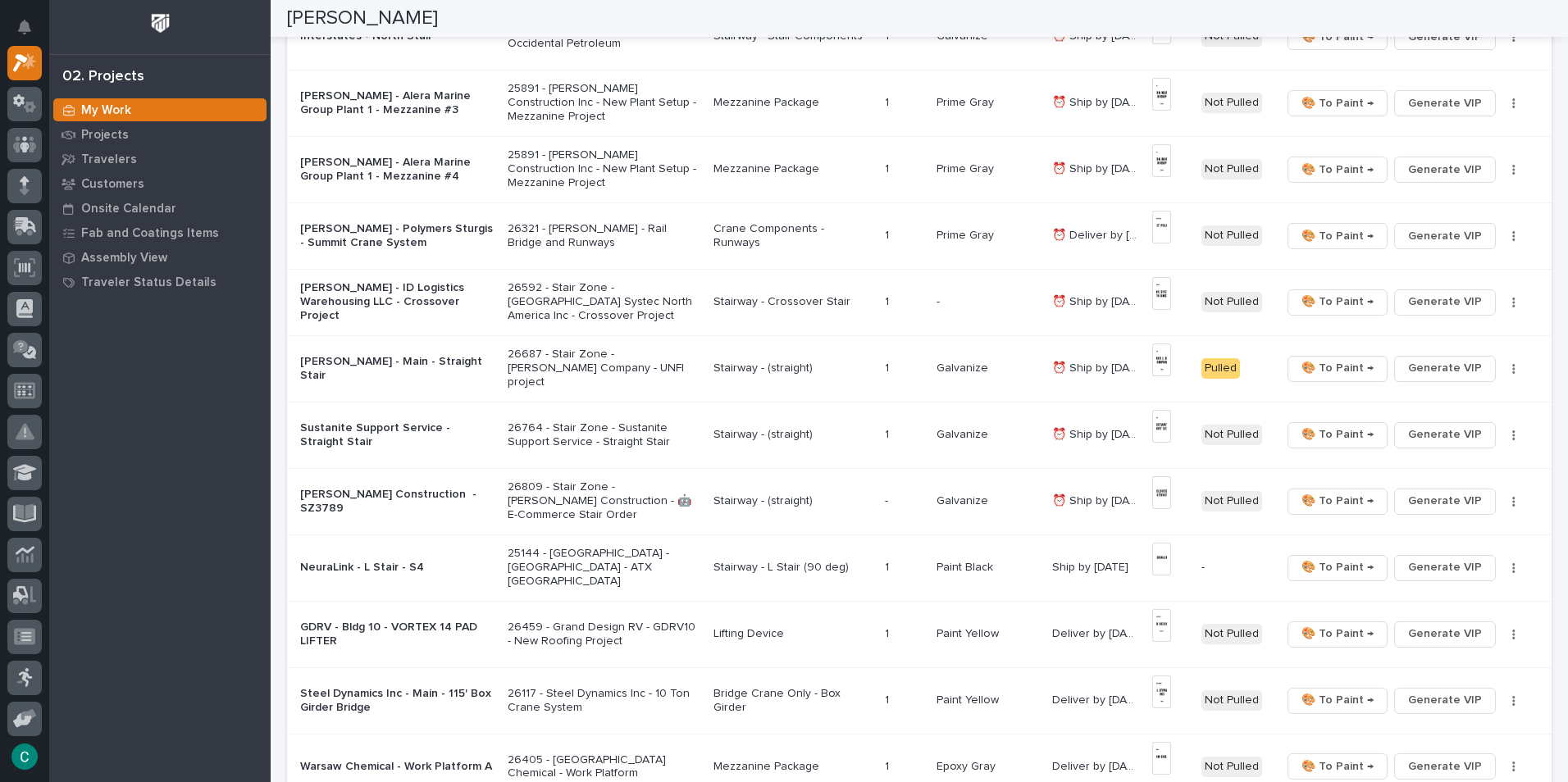
click at [777, 297] on p "Stairway - Crossover Stair" at bounding box center [793, 302] width 159 height 14
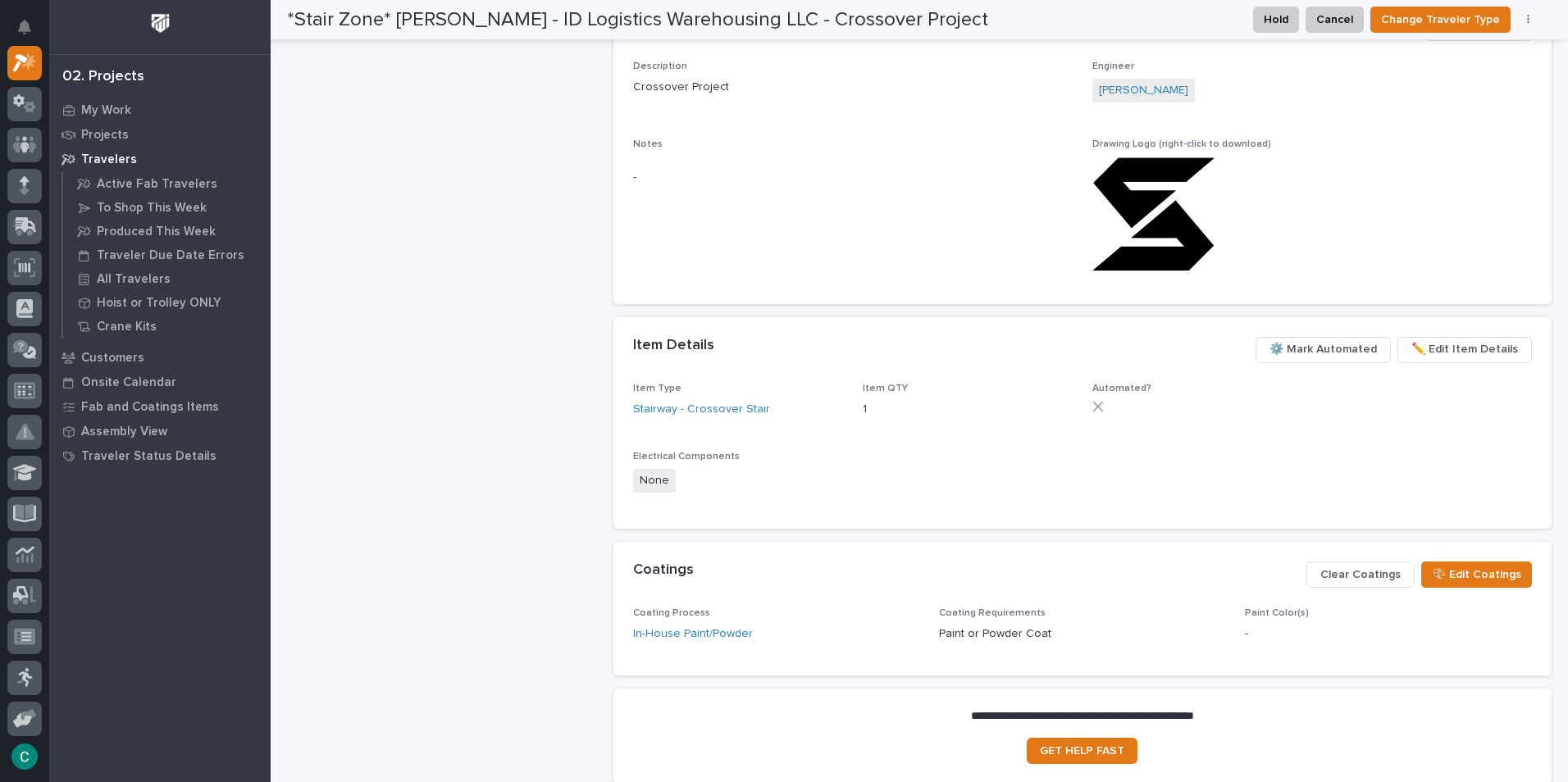
scroll to position [978, 0]
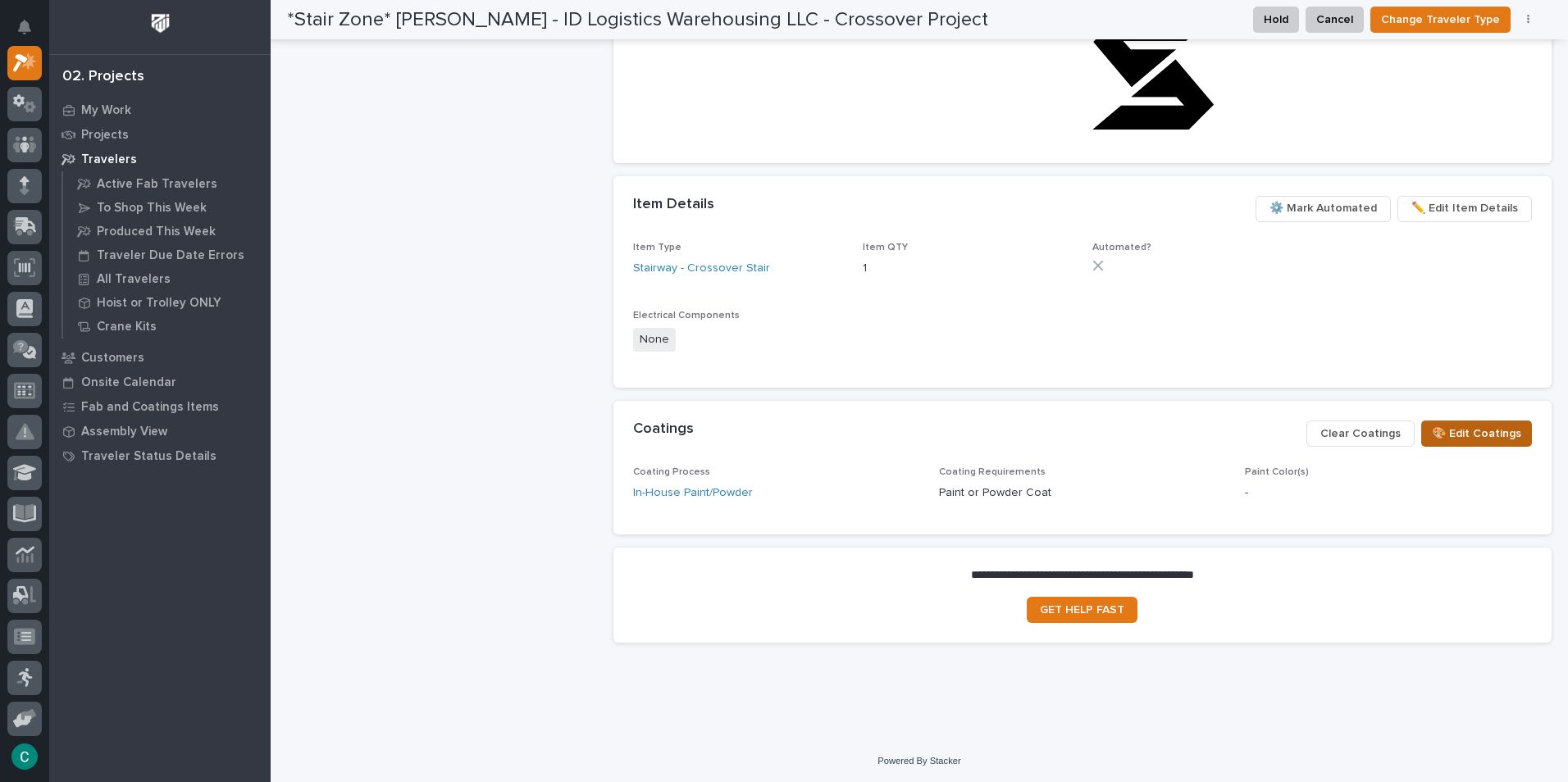
click at [1441, 430] on span "🎨 Edit Coatings" at bounding box center [1477, 434] width 89 height 19
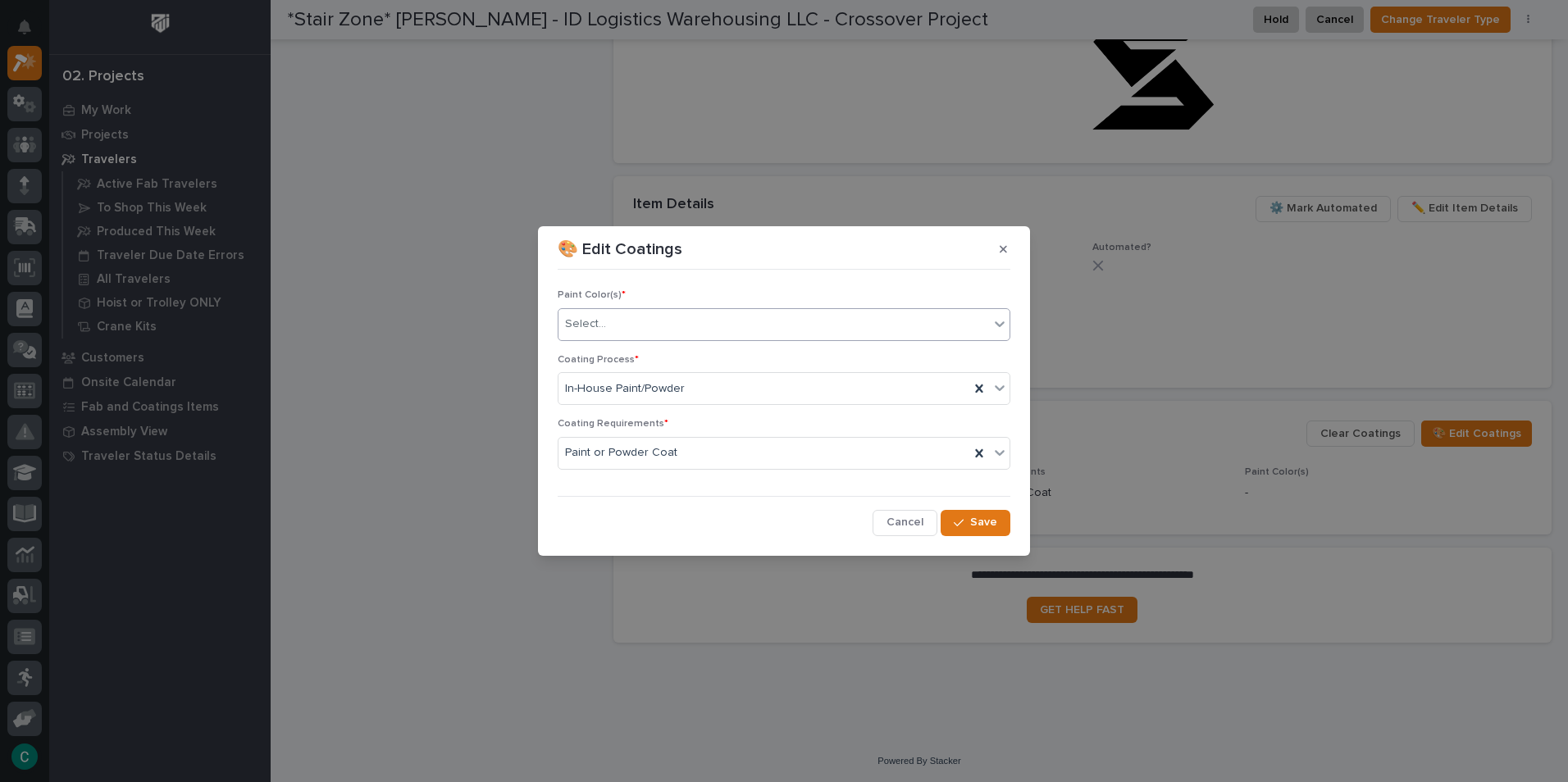
click at [701, 325] on div "Select..." at bounding box center [774, 324] width 430 height 27
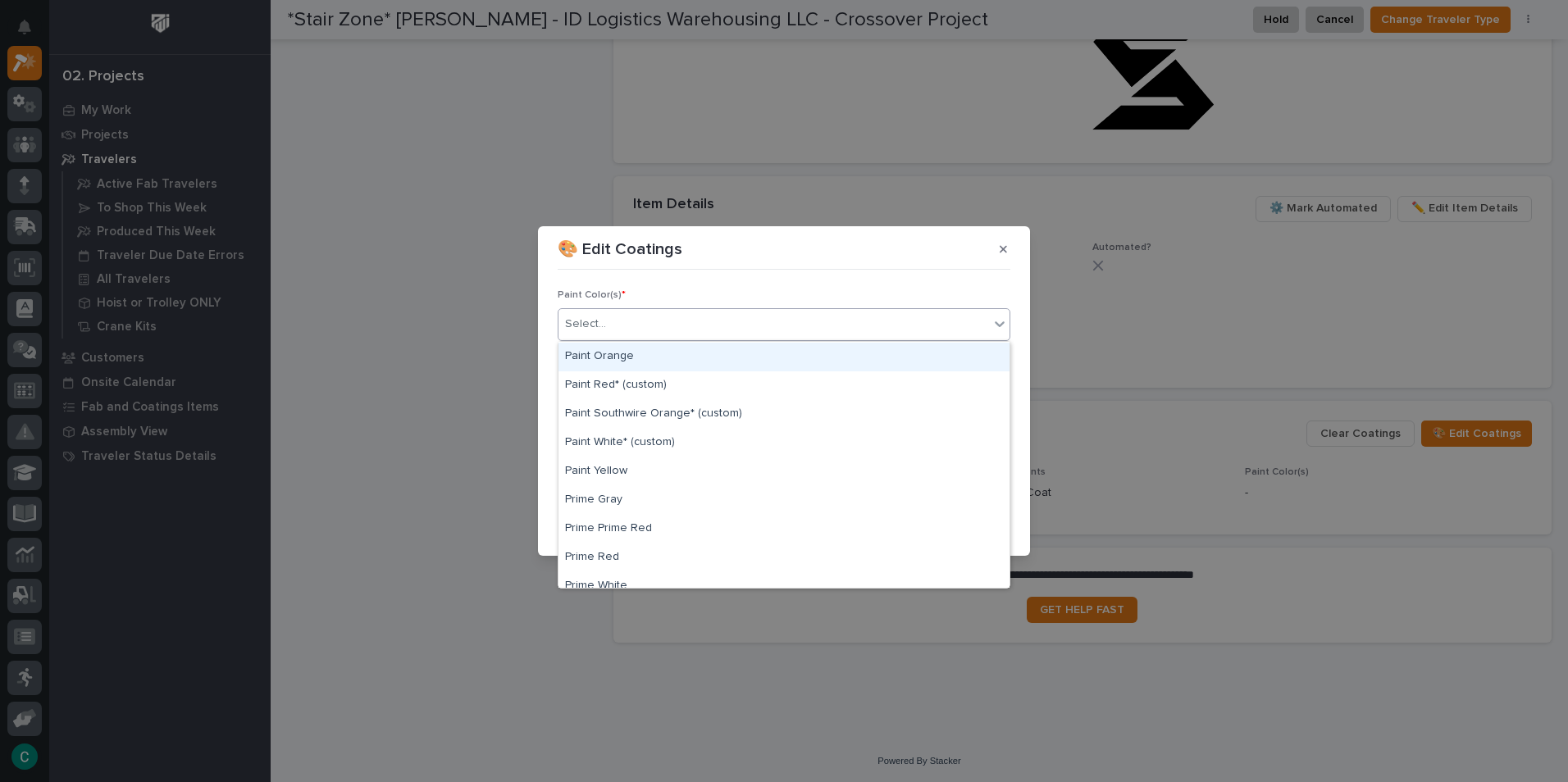
scroll to position [492, 0]
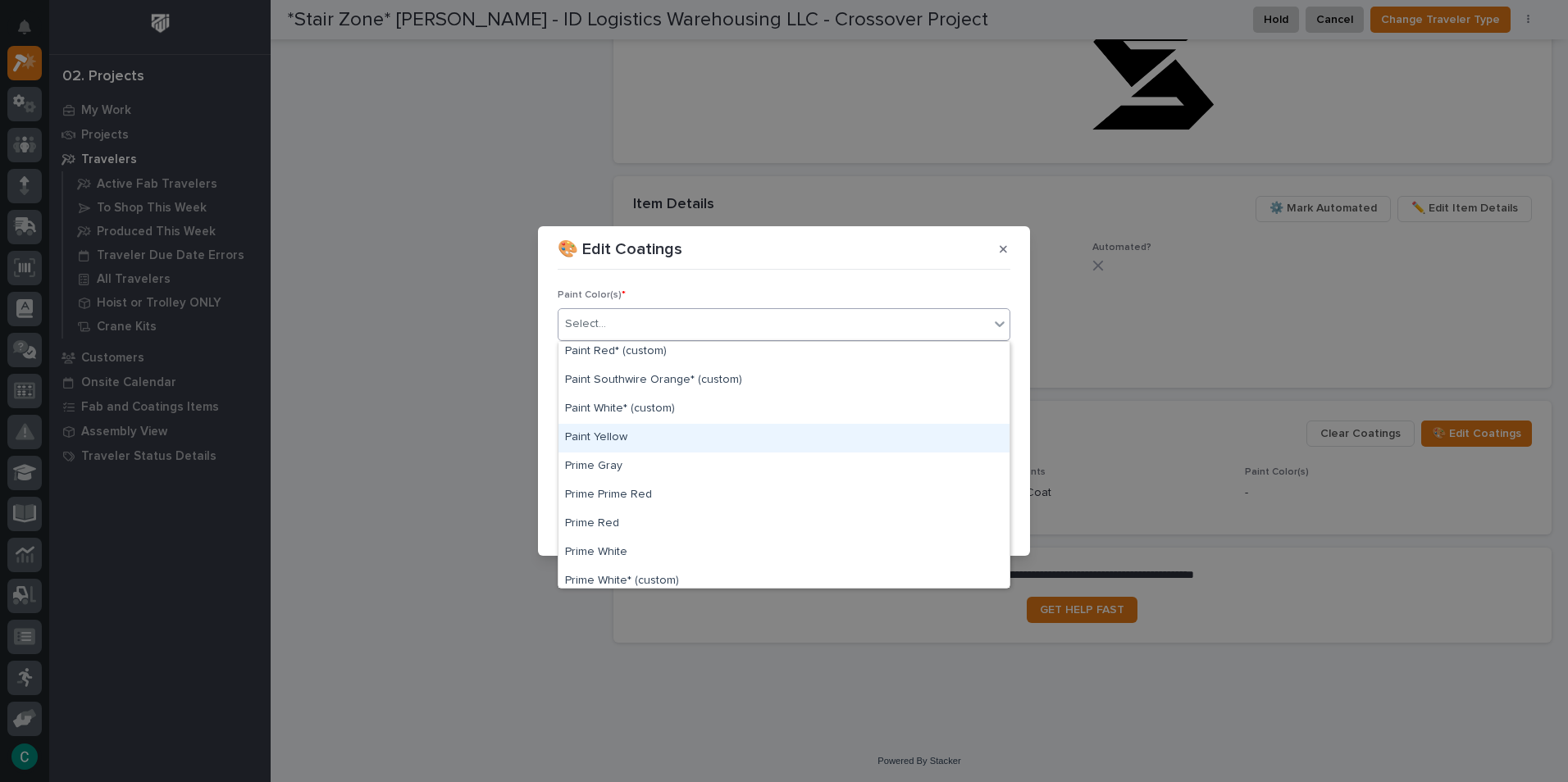
click at [675, 441] on div "Paint Yellow" at bounding box center [784, 439] width 451 height 29
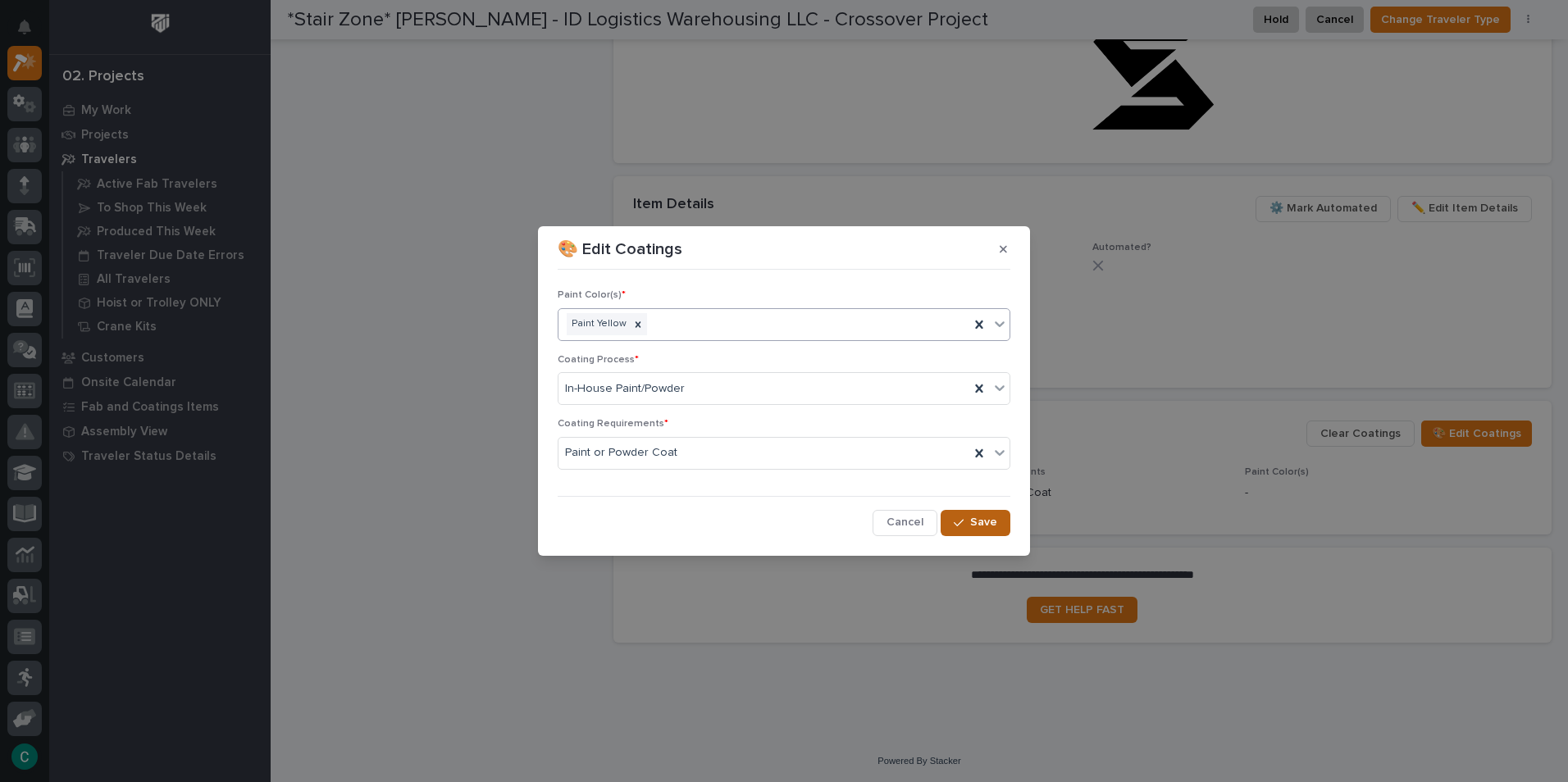
click at [985, 526] on span "Save" at bounding box center [984, 521] width 27 height 14
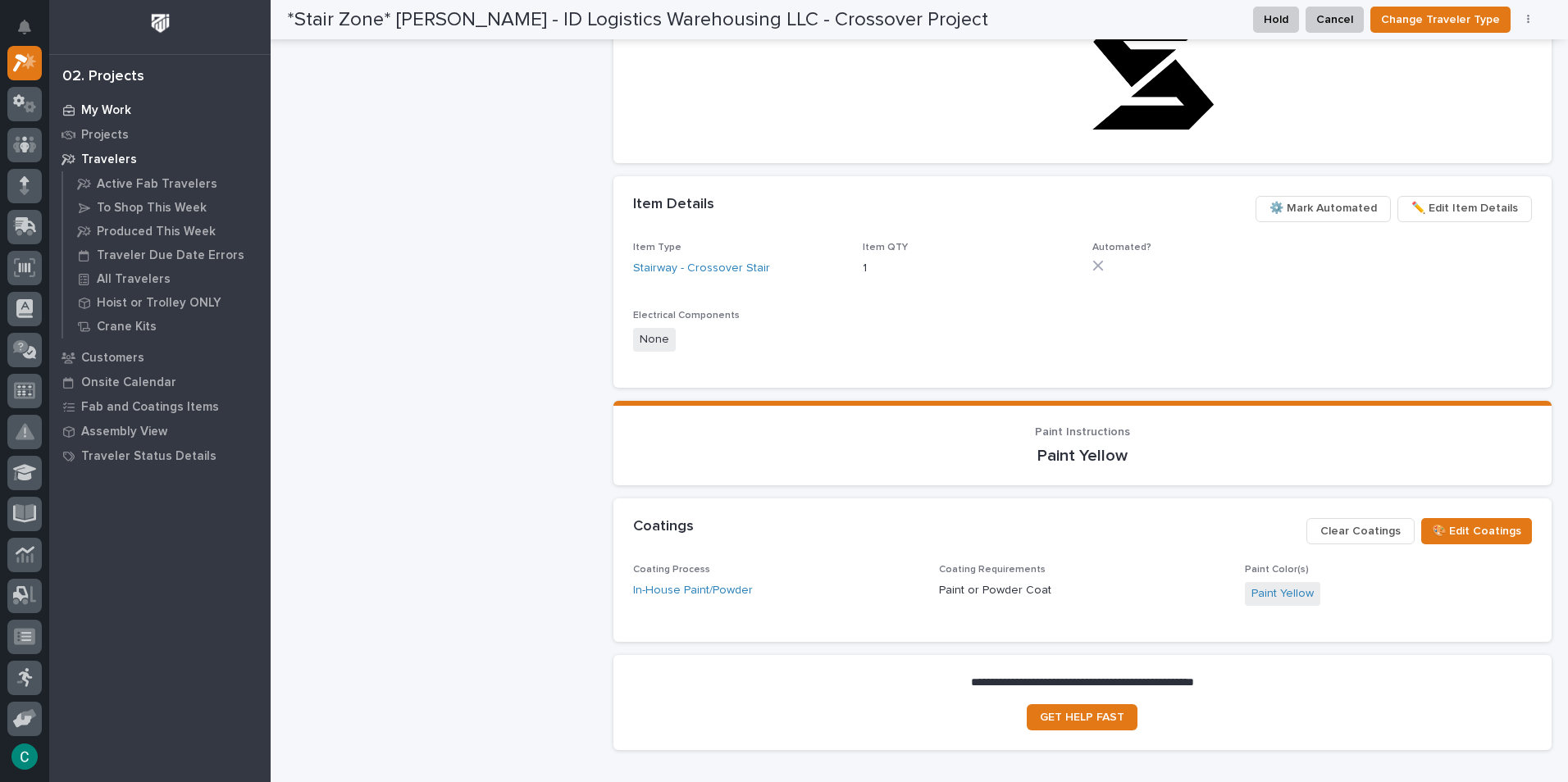
click at [117, 120] on div "My Work" at bounding box center [160, 110] width 214 height 23
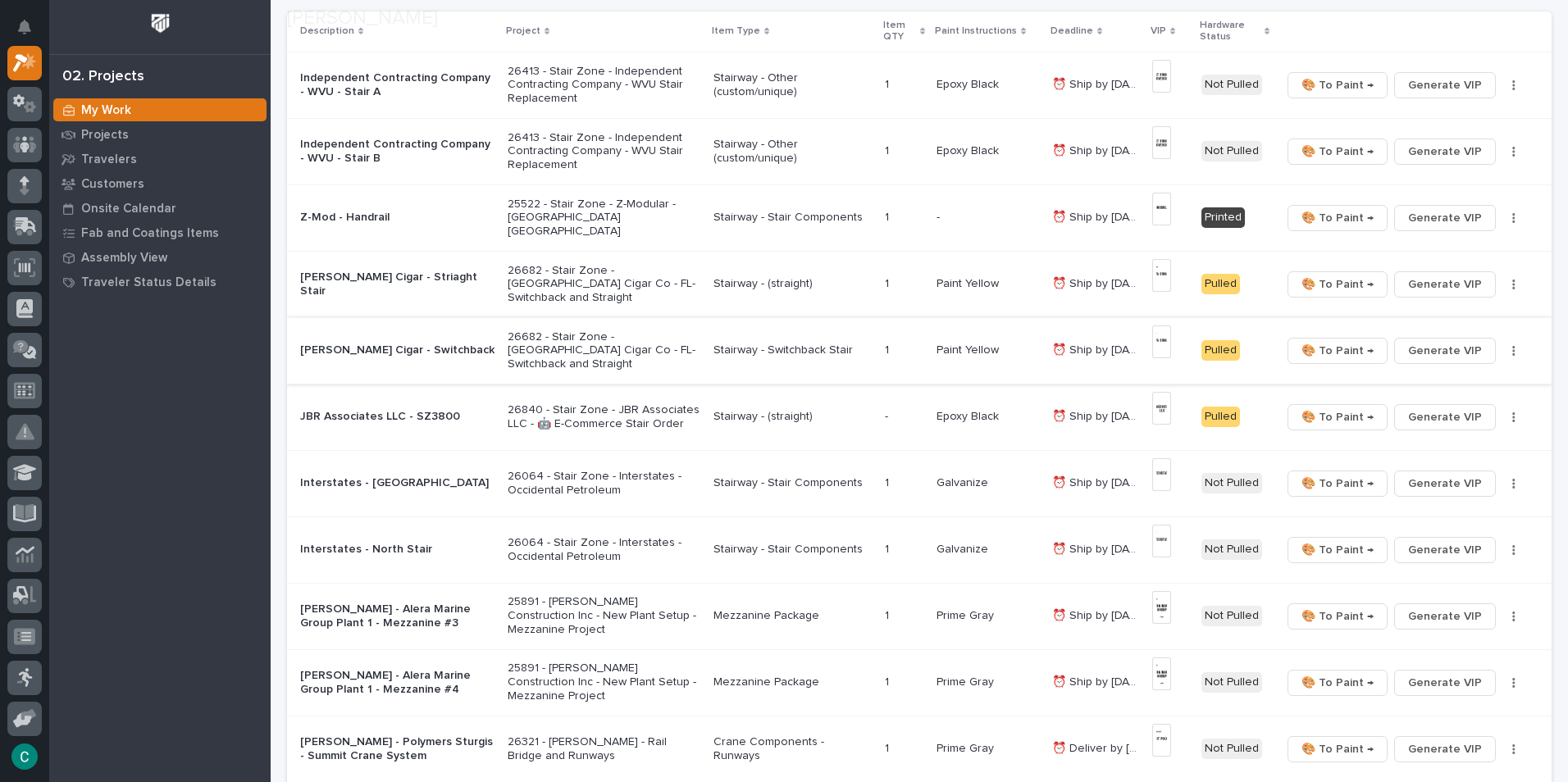
scroll to position [246, 0]
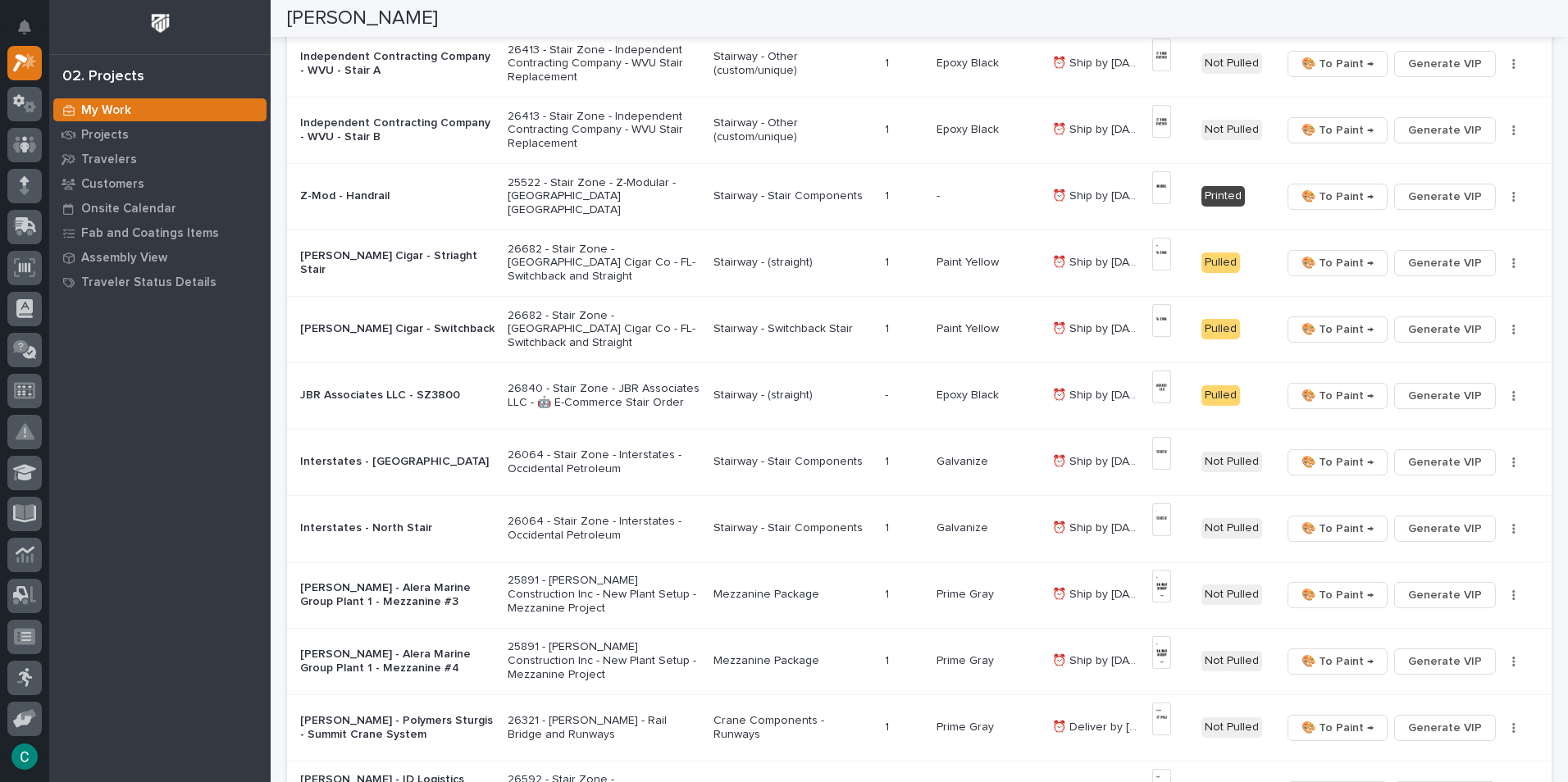
click at [738, 263] on p "Stairway - (straight)" at bounding box center [793, 262] width 159 height 14
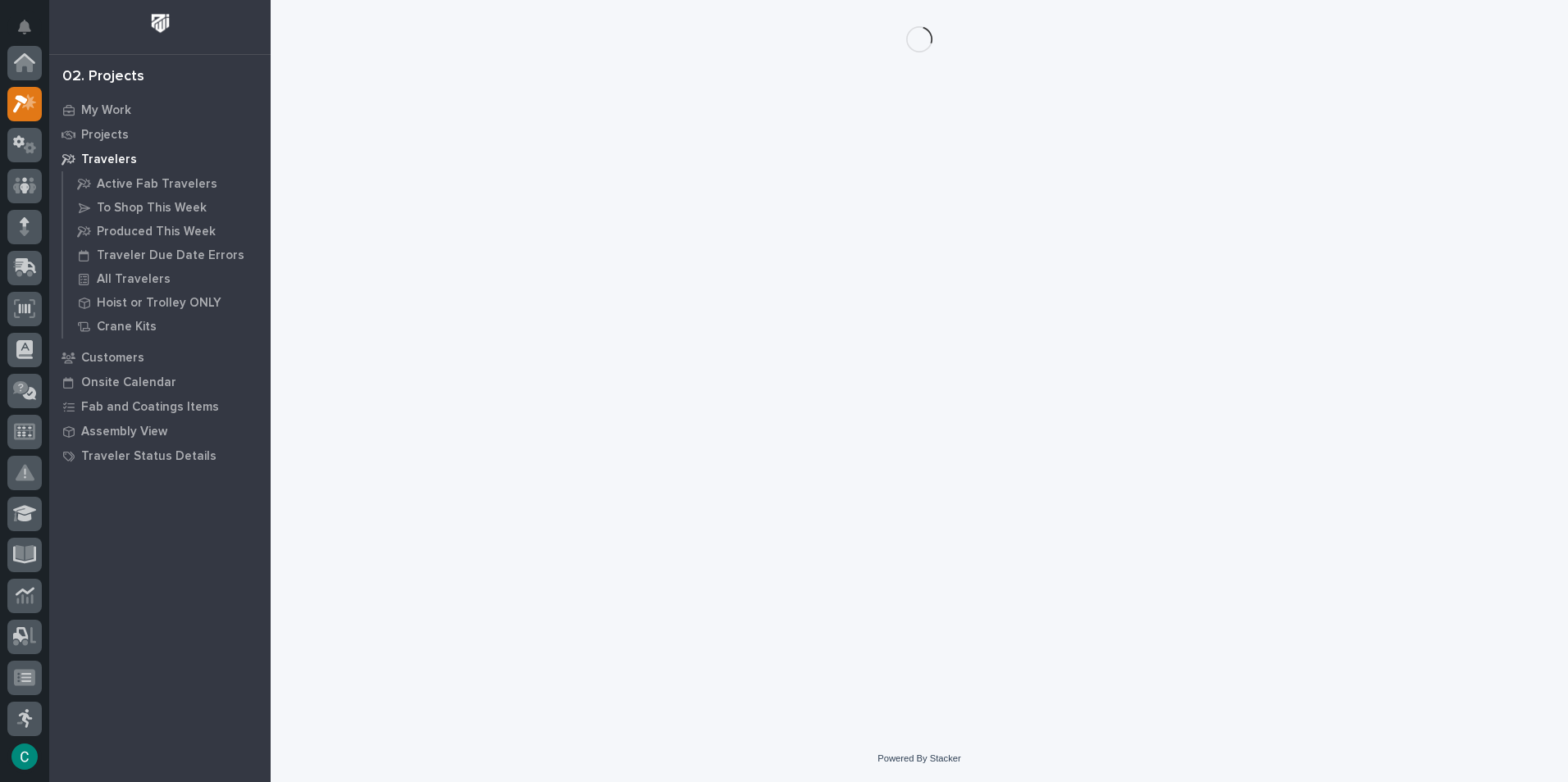
scroll to position [41, 0]
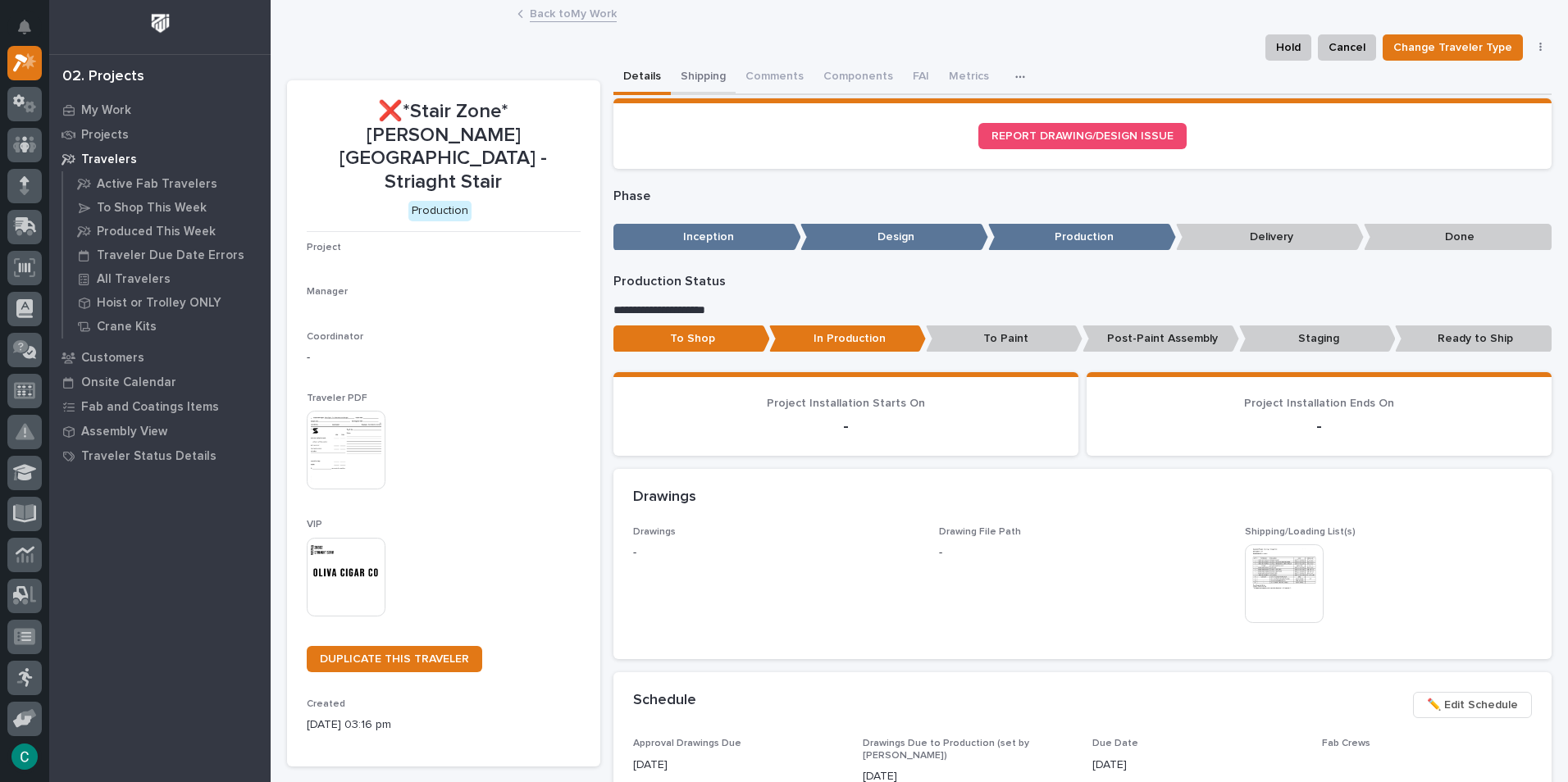
click at [696, 68] on button "Shipping" at bounding box center [703, 78] width 65 height 35
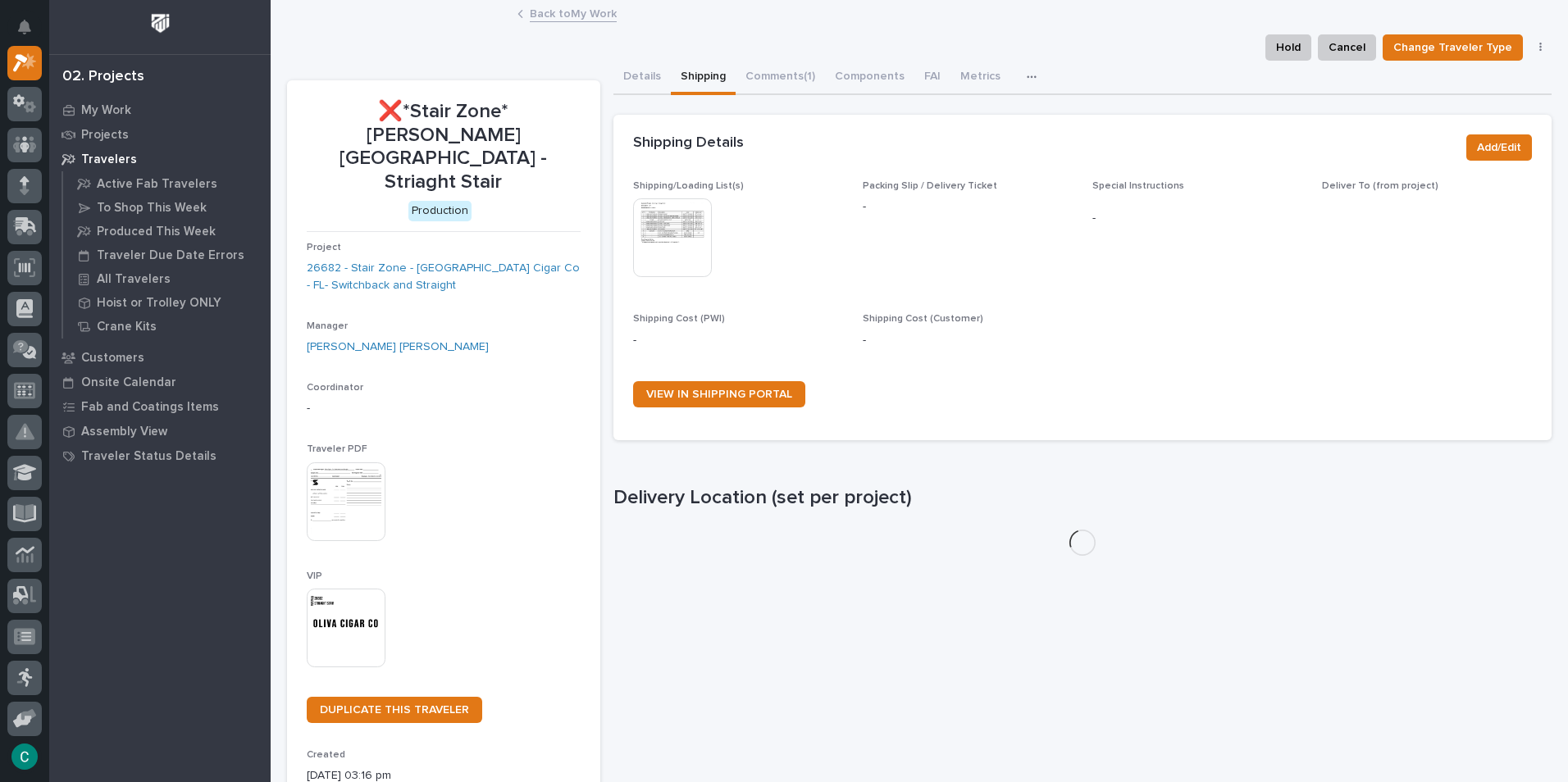
click at [666, 230] on img at bounding box center [672, 237] width 78 height 78
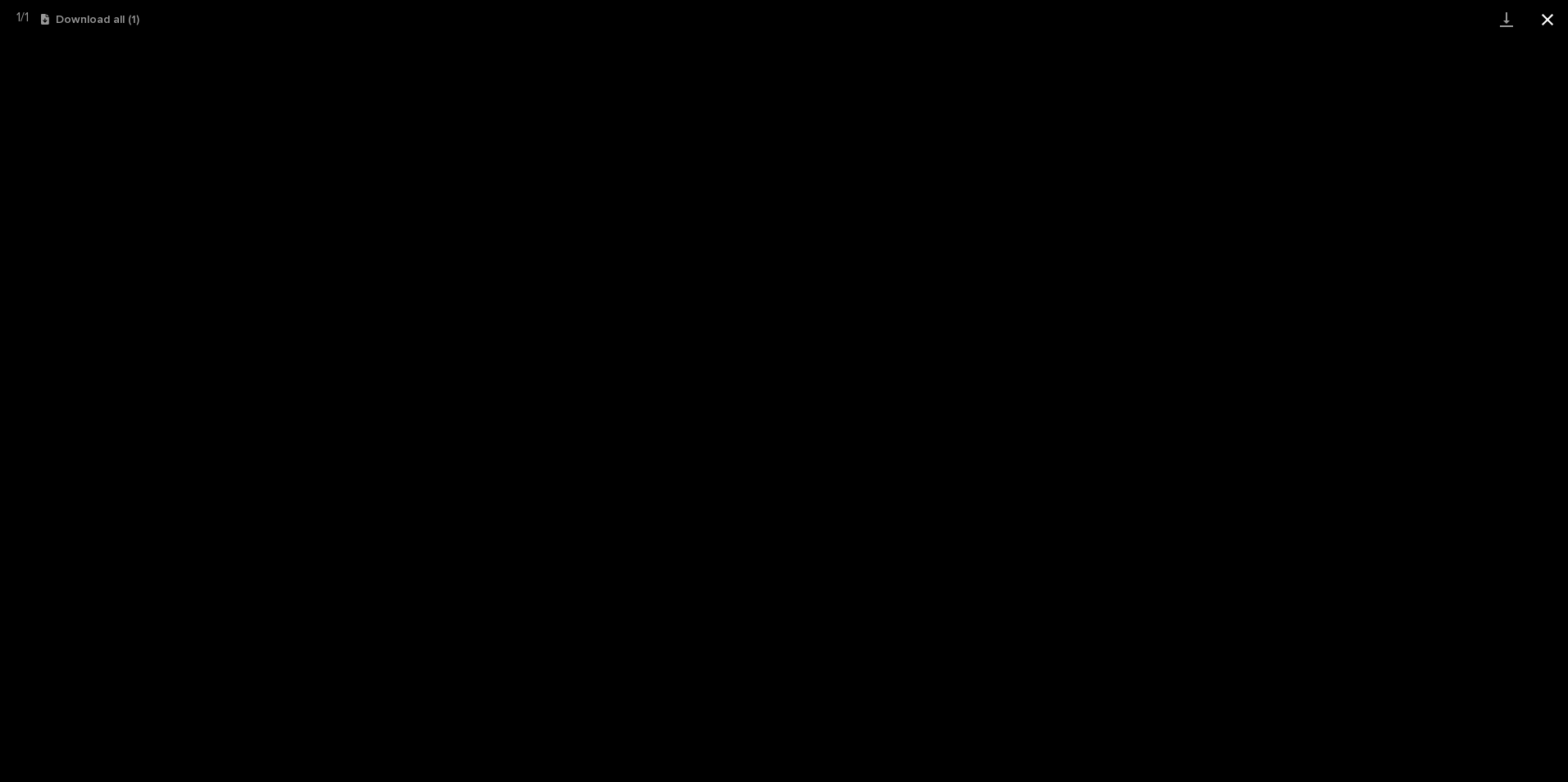
click at [1545, 9] on button "Close gallery" at bounding box center [1548, 19] width 41 height 39
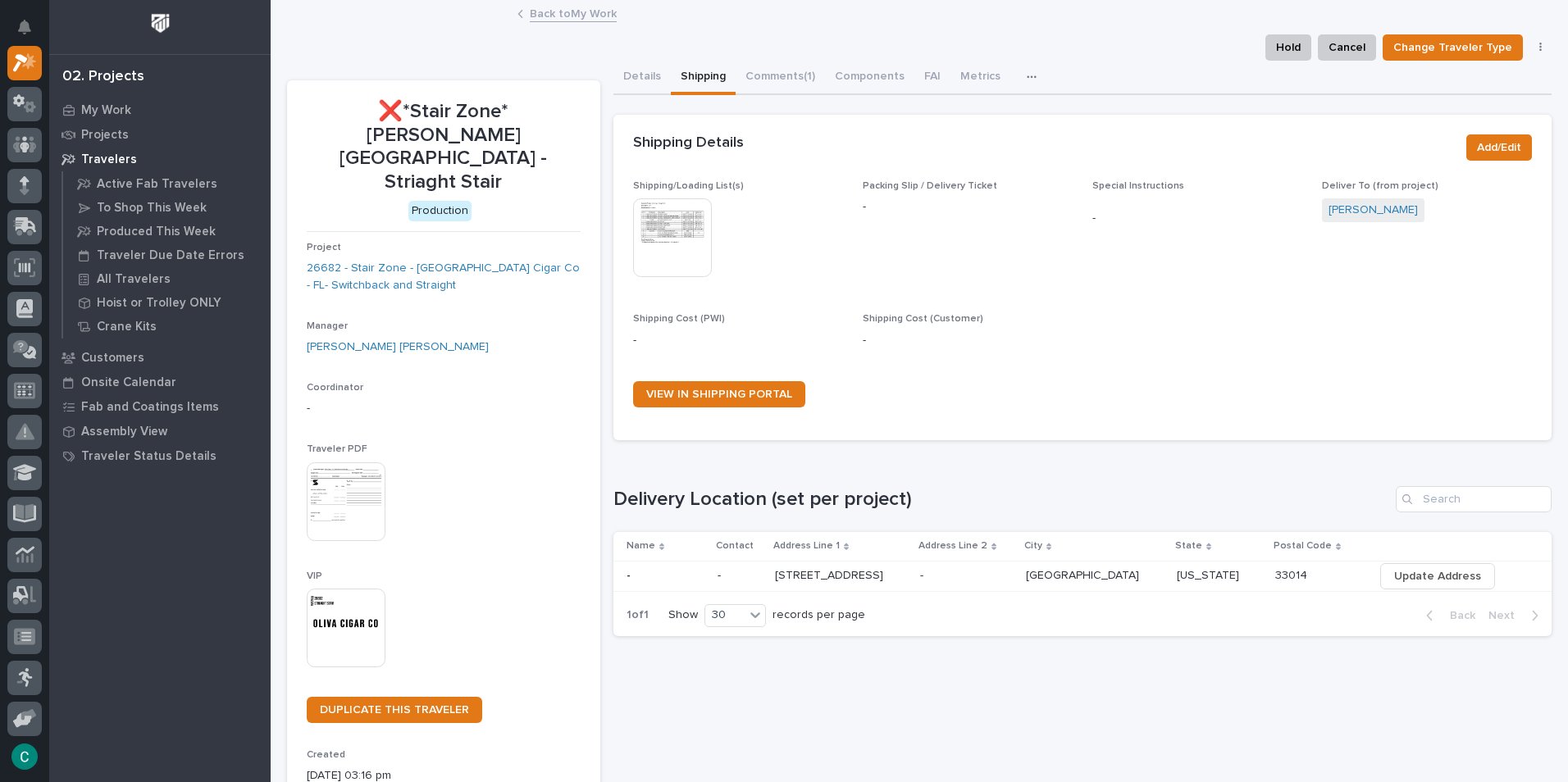
click at [594, 8] on link "Back to My Work" at bounding box center [573, 13] width 87 height 19
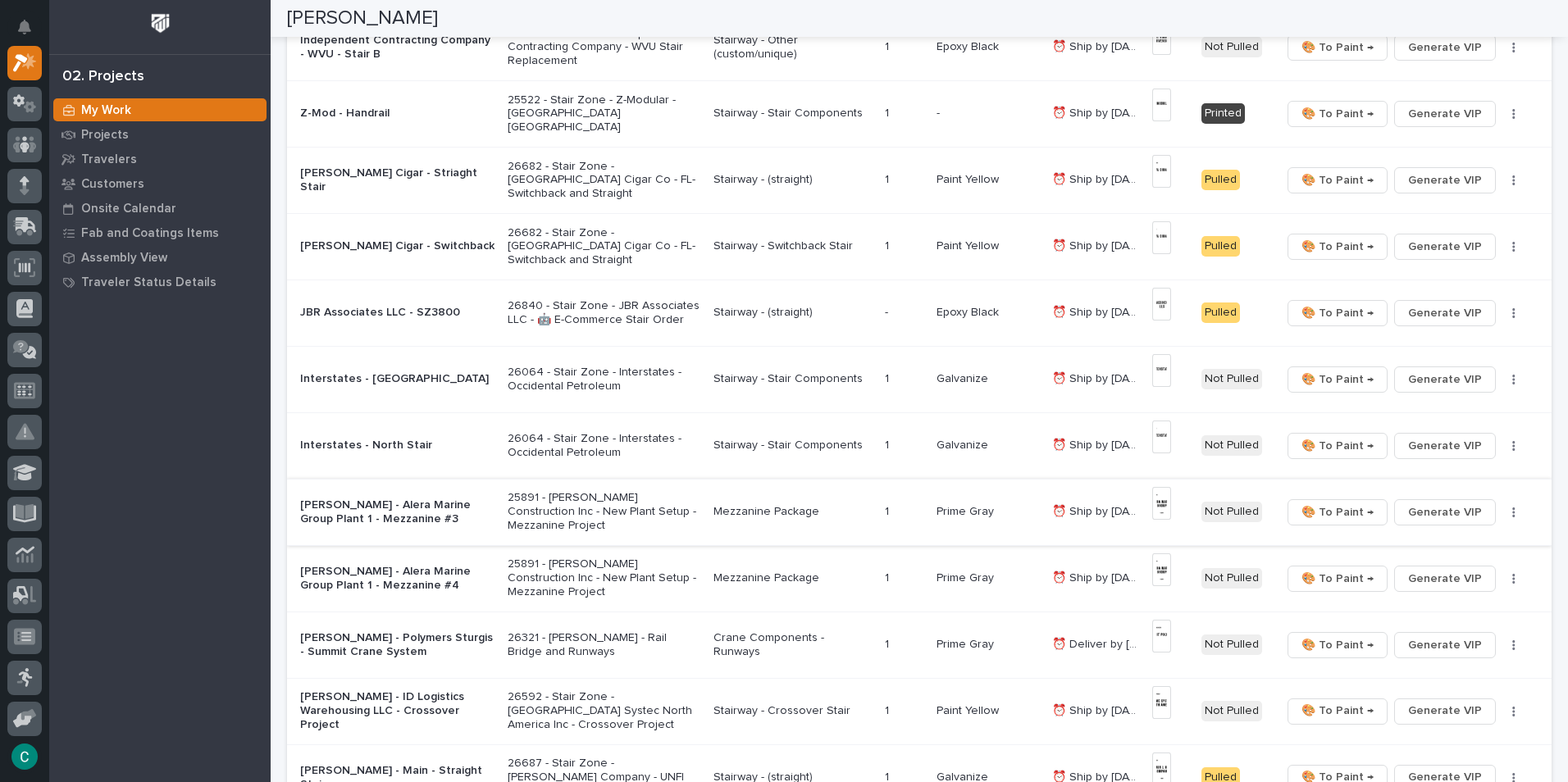
scroll to position [328, 0]
click at [803, 251] on p "Stairway - Switchback Stair" at bounding box center [793, 247] width 159 height 14
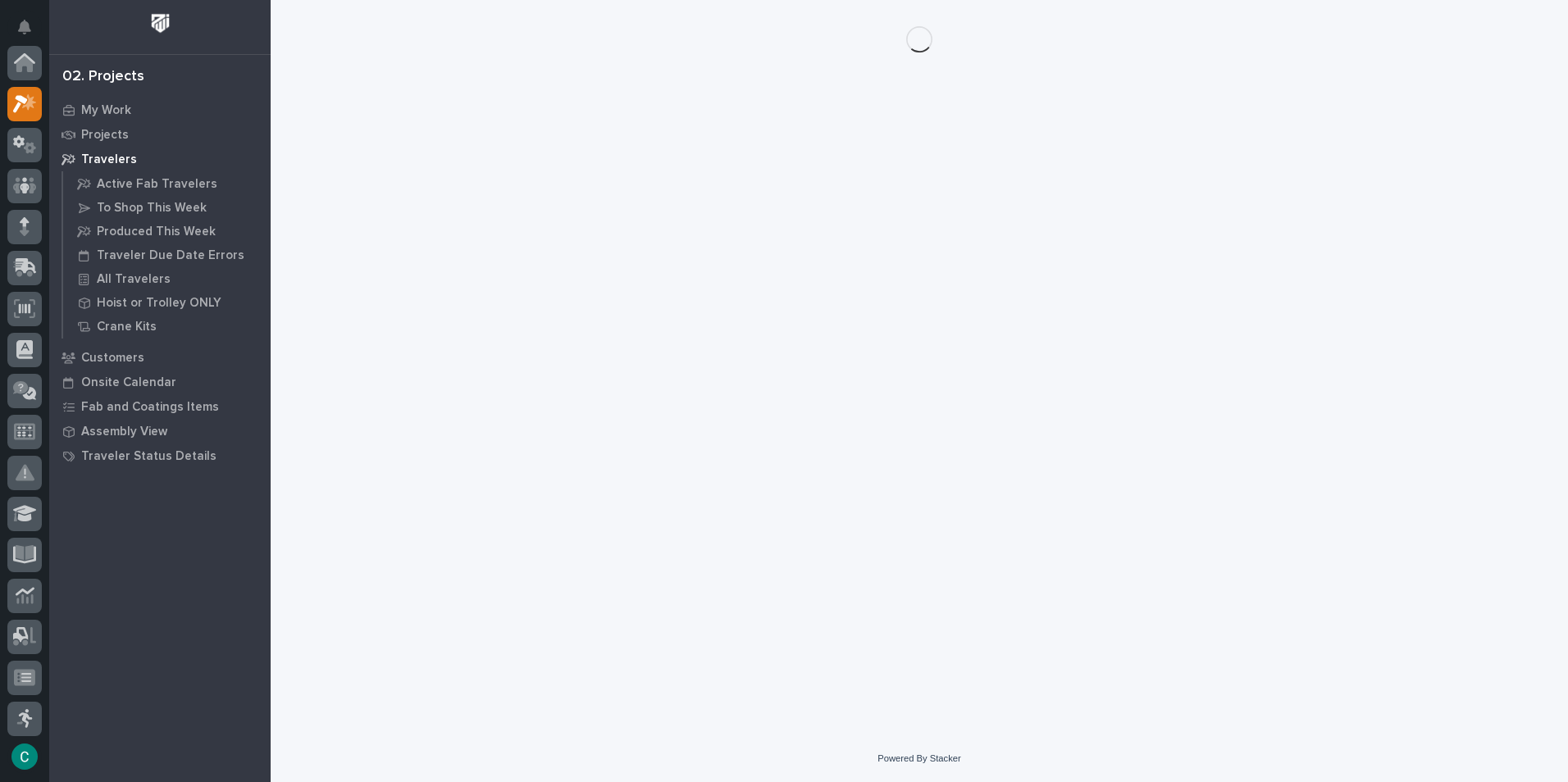
scroll to position [41, 0]
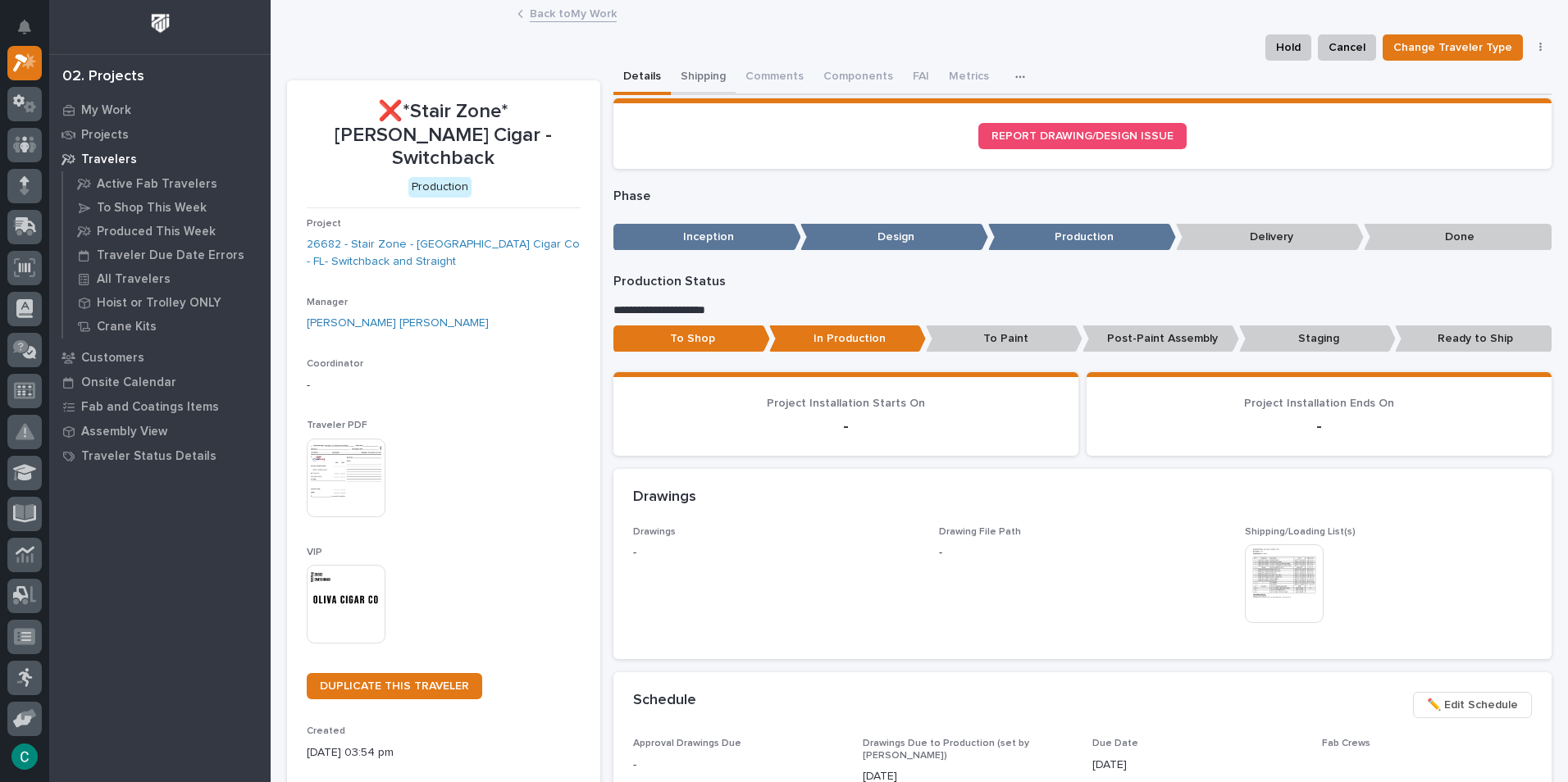
click at [686, 74] on button "Shipping" at bounding box center [703, 78] width 65 height 35
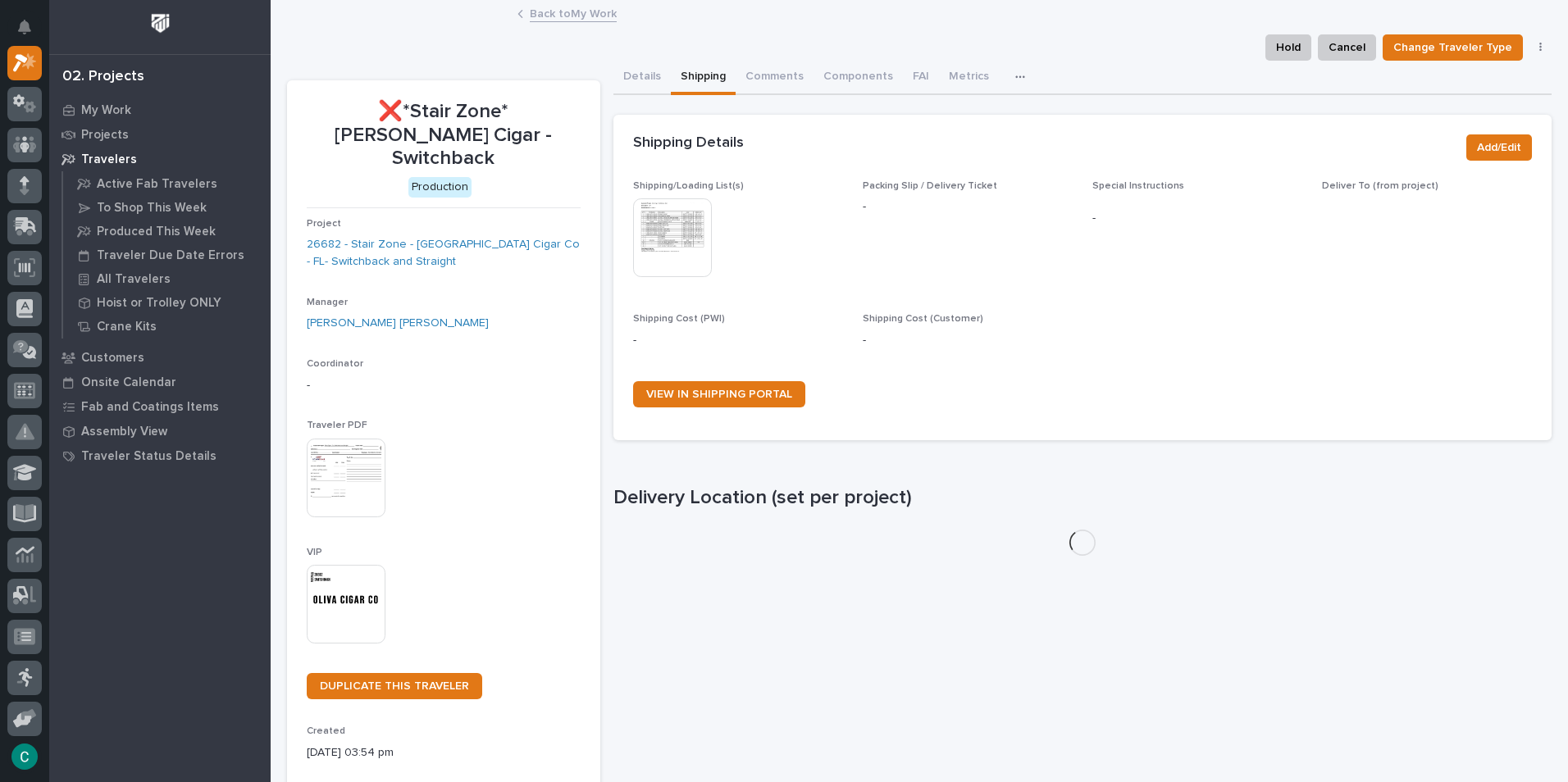
click at [686, 257] on img at bounding box center [672, 237] width 78 height 78
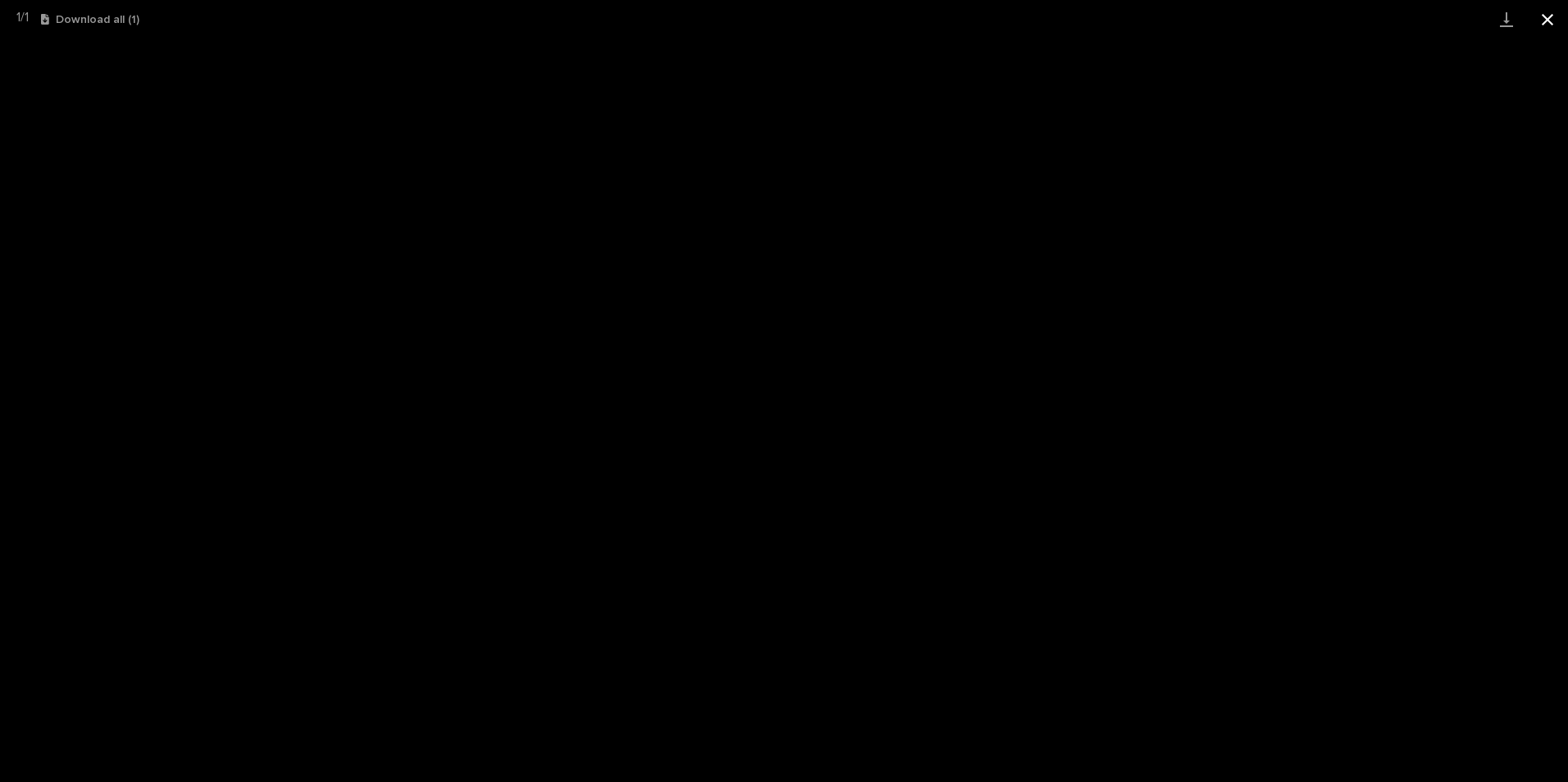
click at [1555, 26] on button "Close gallery" at bounding box center [1548, 19] width 41 height 39
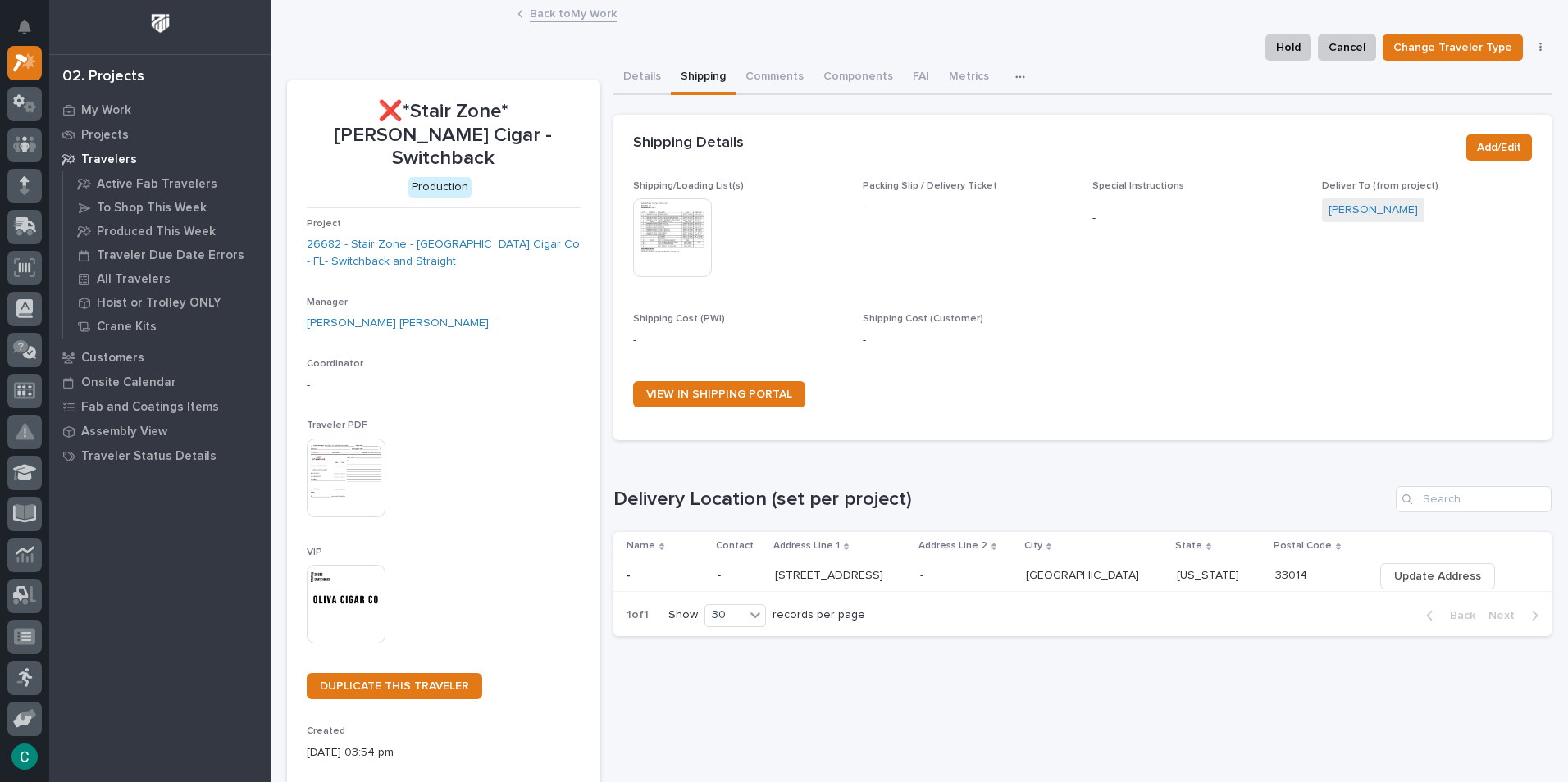
click at [597, 12] on link "Back to My Work" at bounding box center [573, 13] width 87 height 19
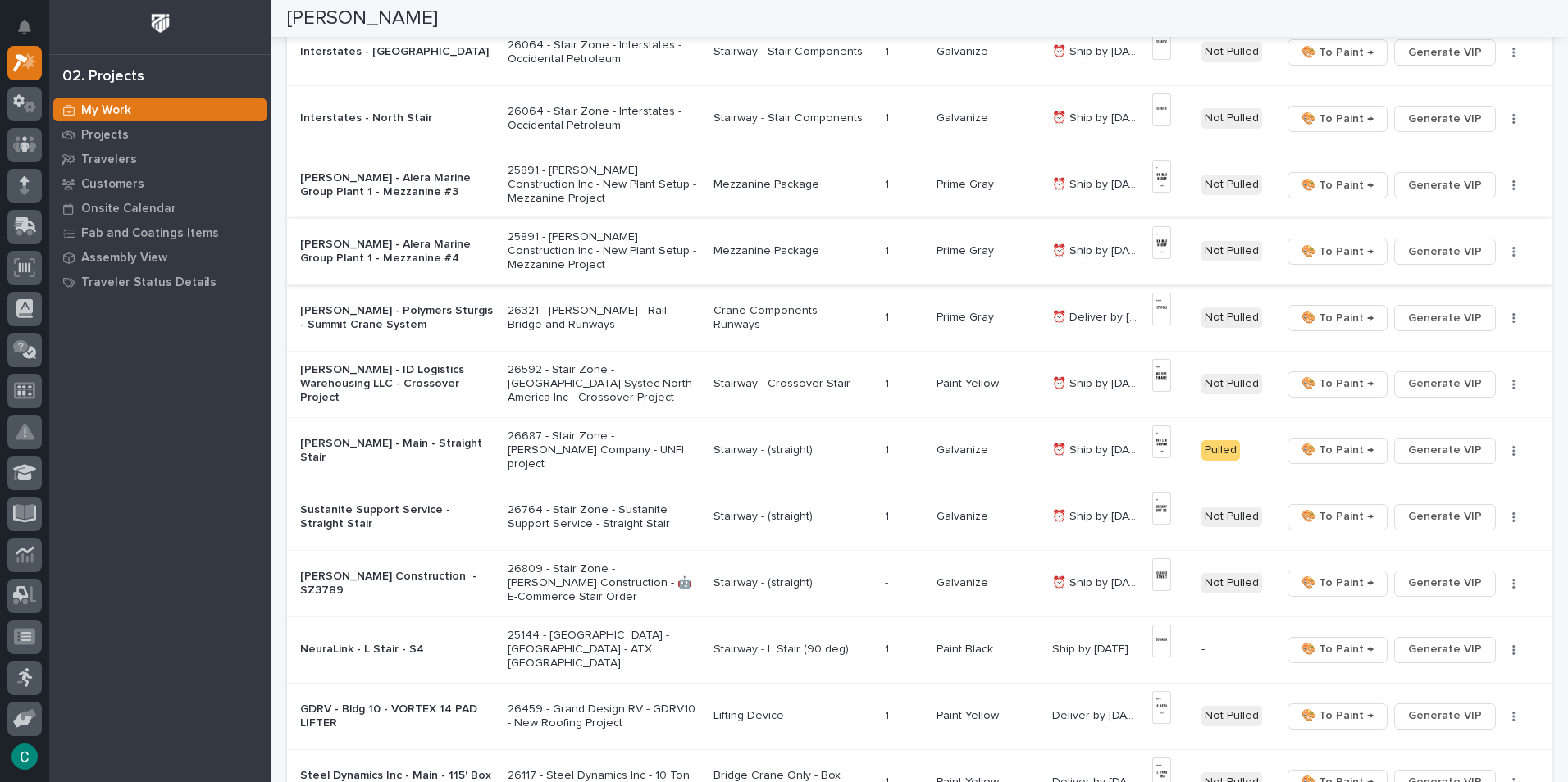
scroll to position [738, 0]
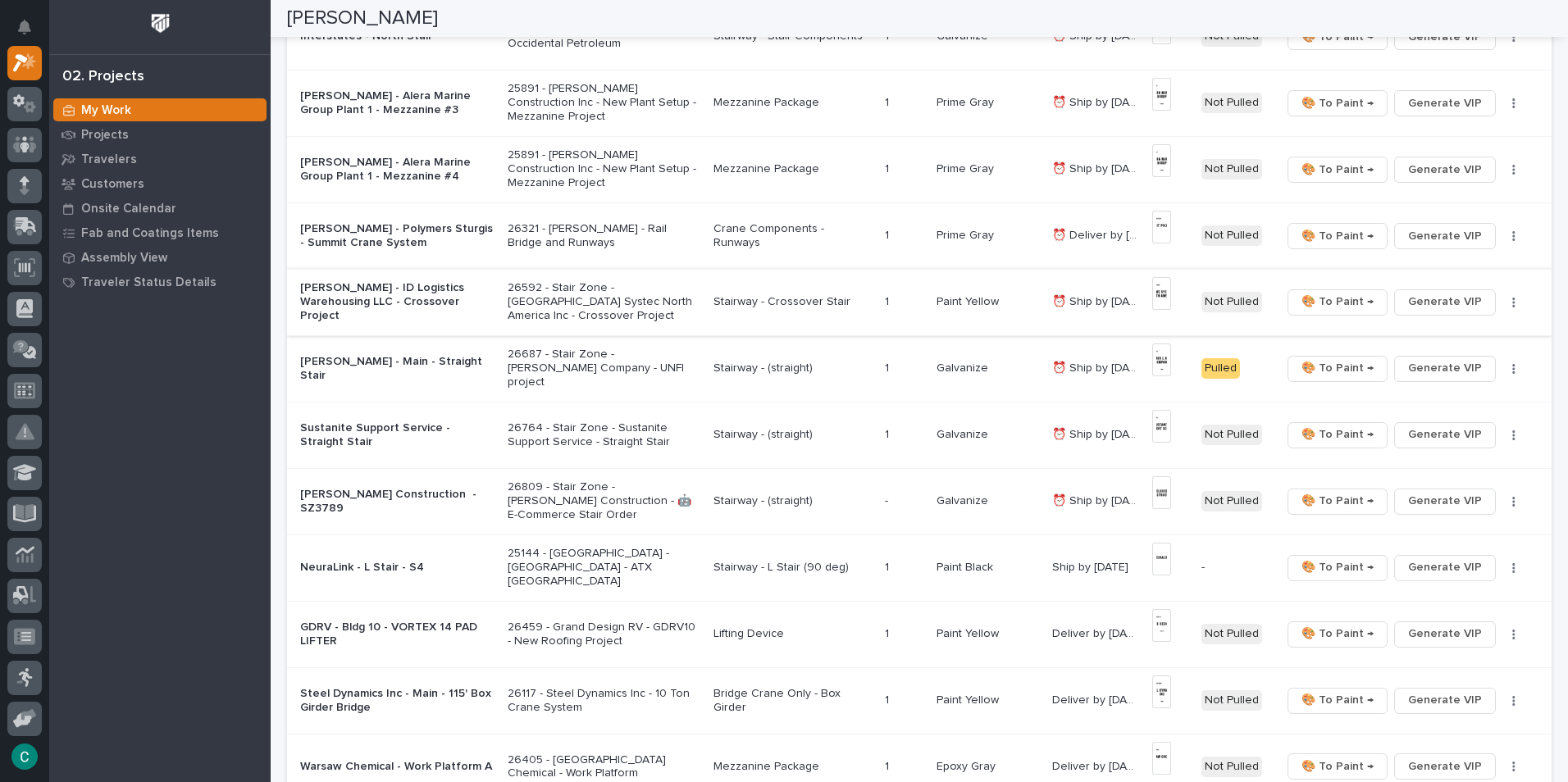
click at [1161, 294] on img at bounding box center [1162, 294] width 19 height 33
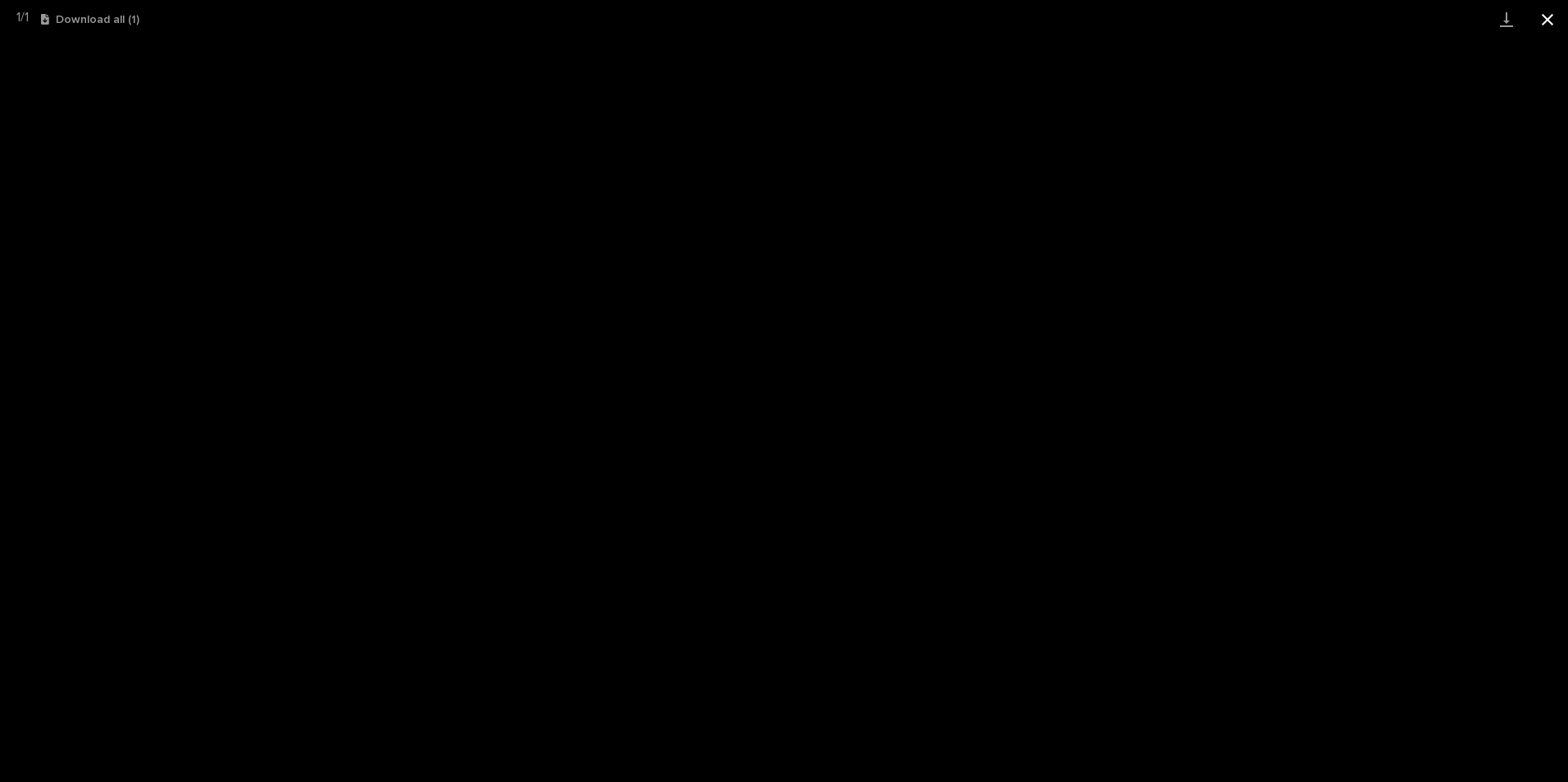
click at [1541, 24] on button "Close gallery" at bounding box center [1548, 19] width 41 height 39
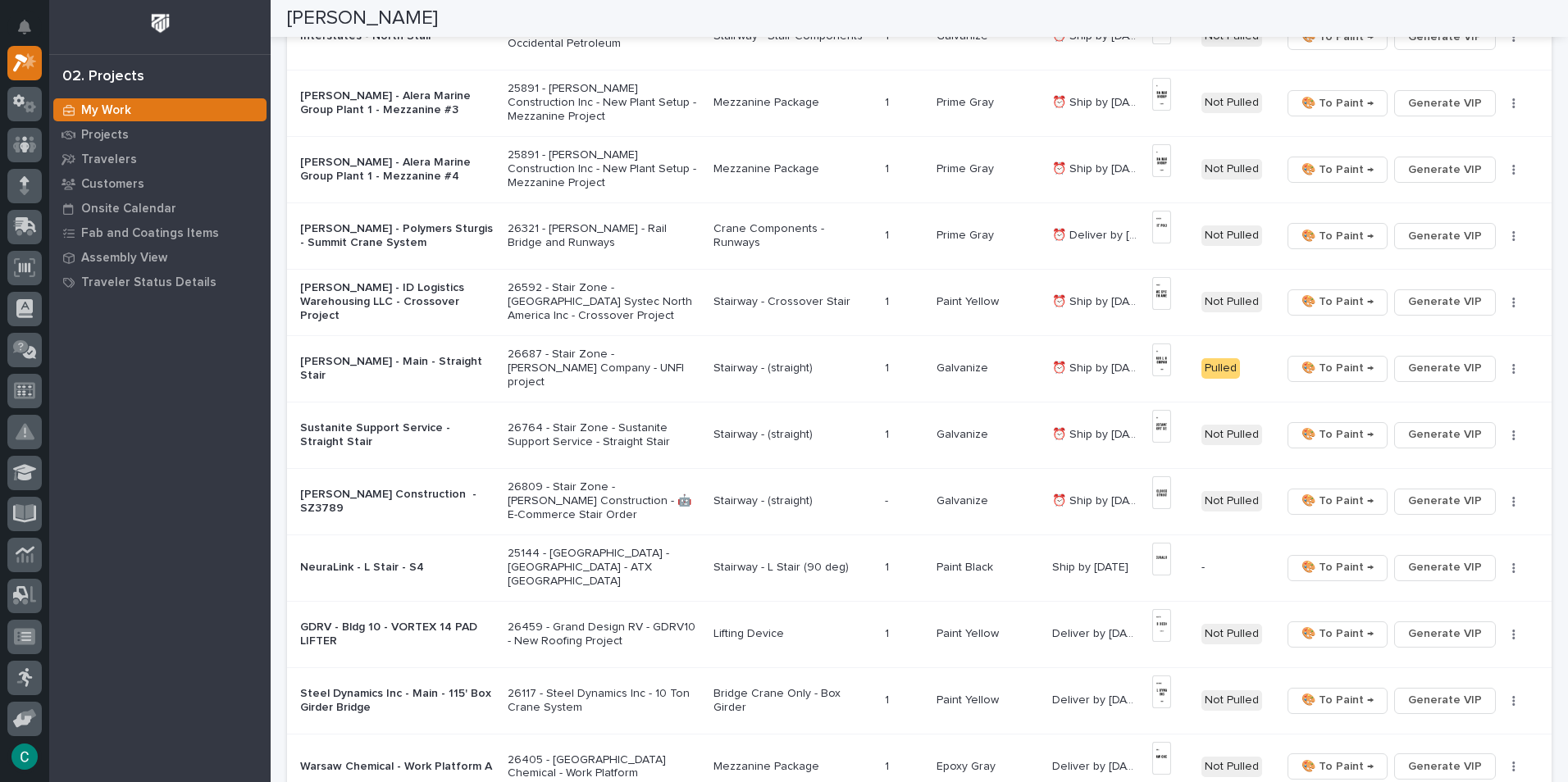
click at [956, 298] on p "Paint Yellow" at bounding box center [970, 300] width 66 height 17
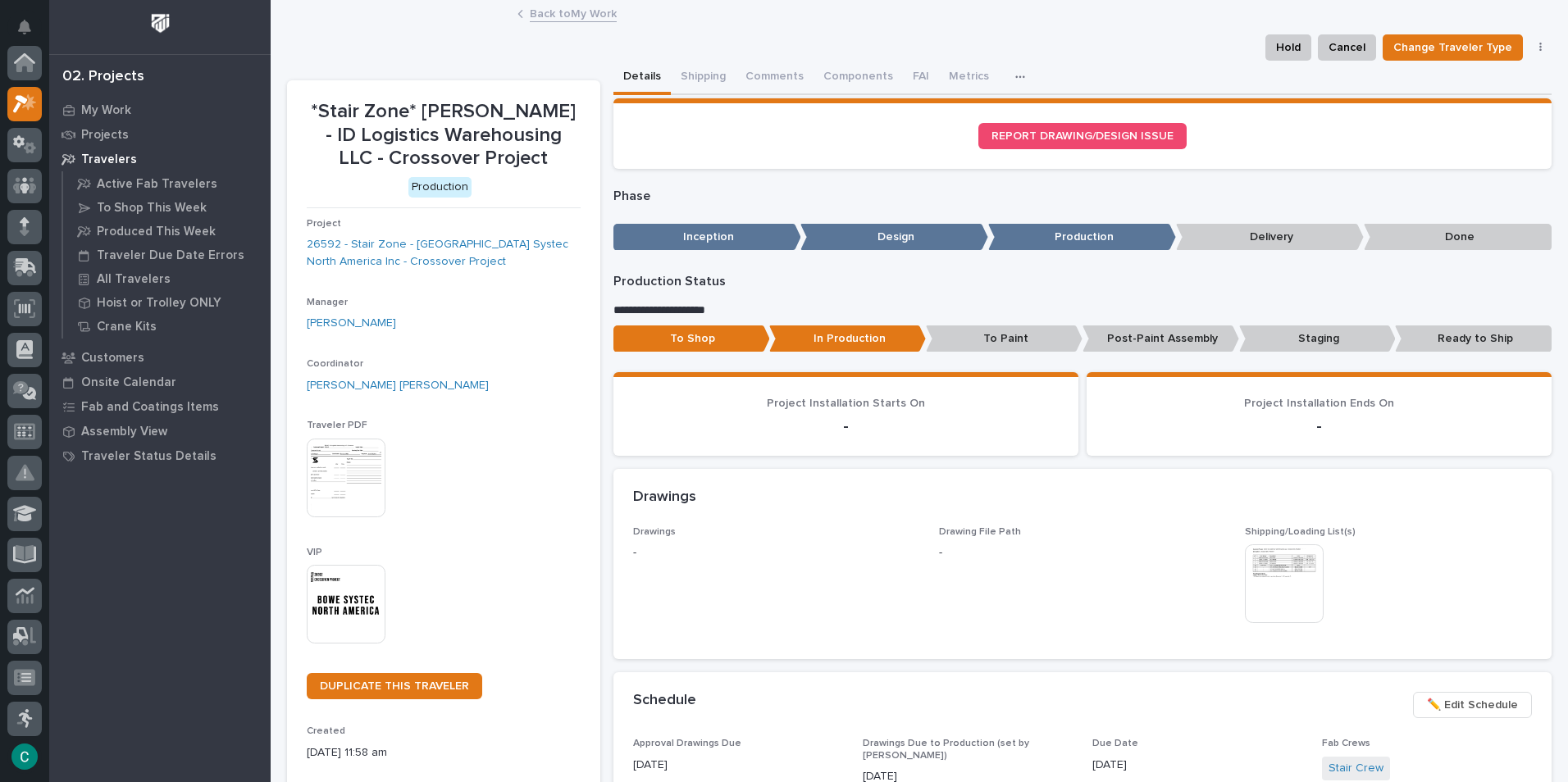
scroll to position [41, 0]
click at [688, 69] on button "Shipping" at bounding box center [703, 78] width 65 height 35
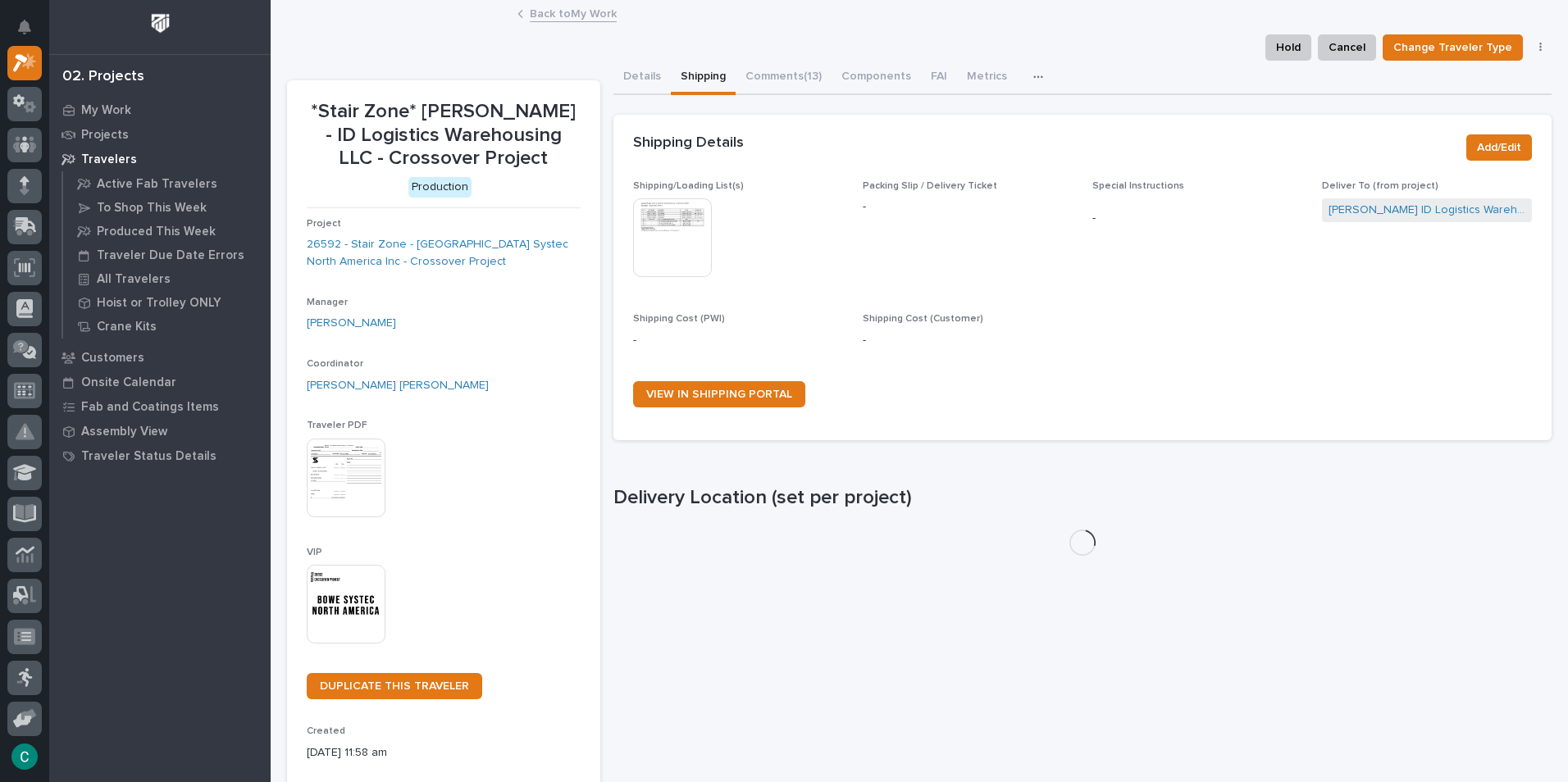
click at [668, 238] on img at bounding box center [672, 237] width 78 height 78
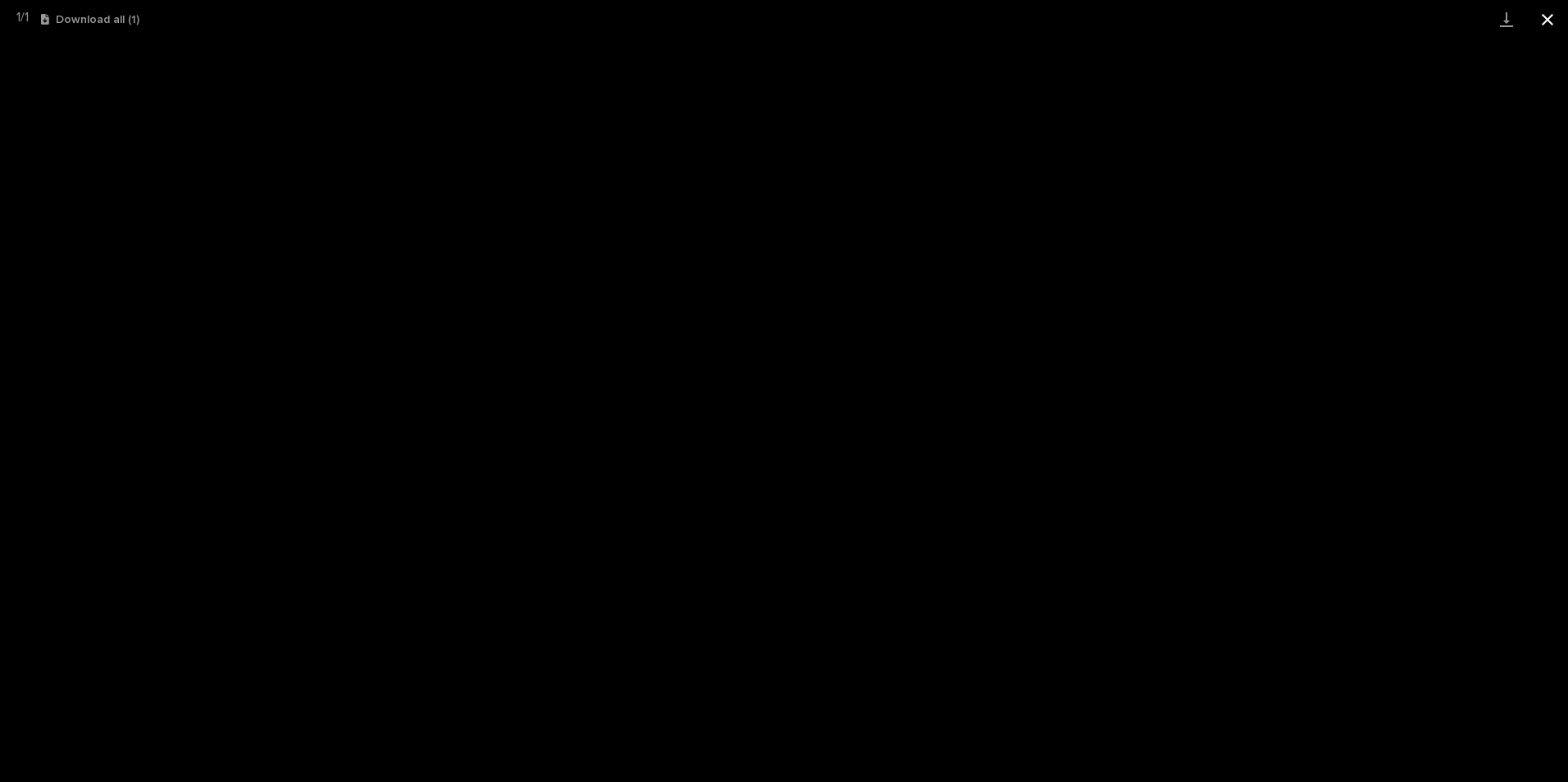
click at [1554, 25] on button "Close gallery" at bounding box center [1548, 19] width 41 height 39
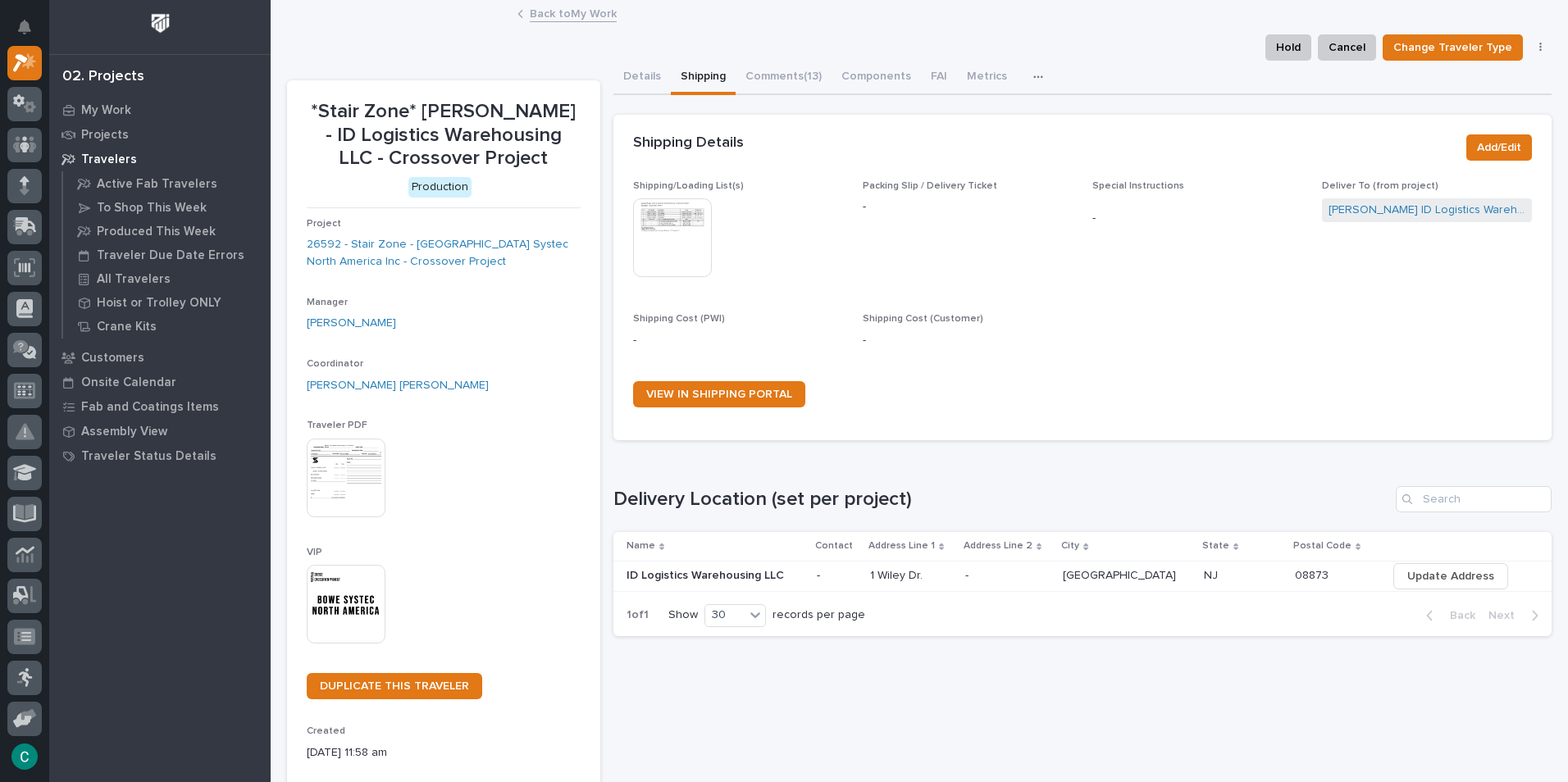
click at [344, 601] on img at bounding box center [346, 604] width 78 height 78
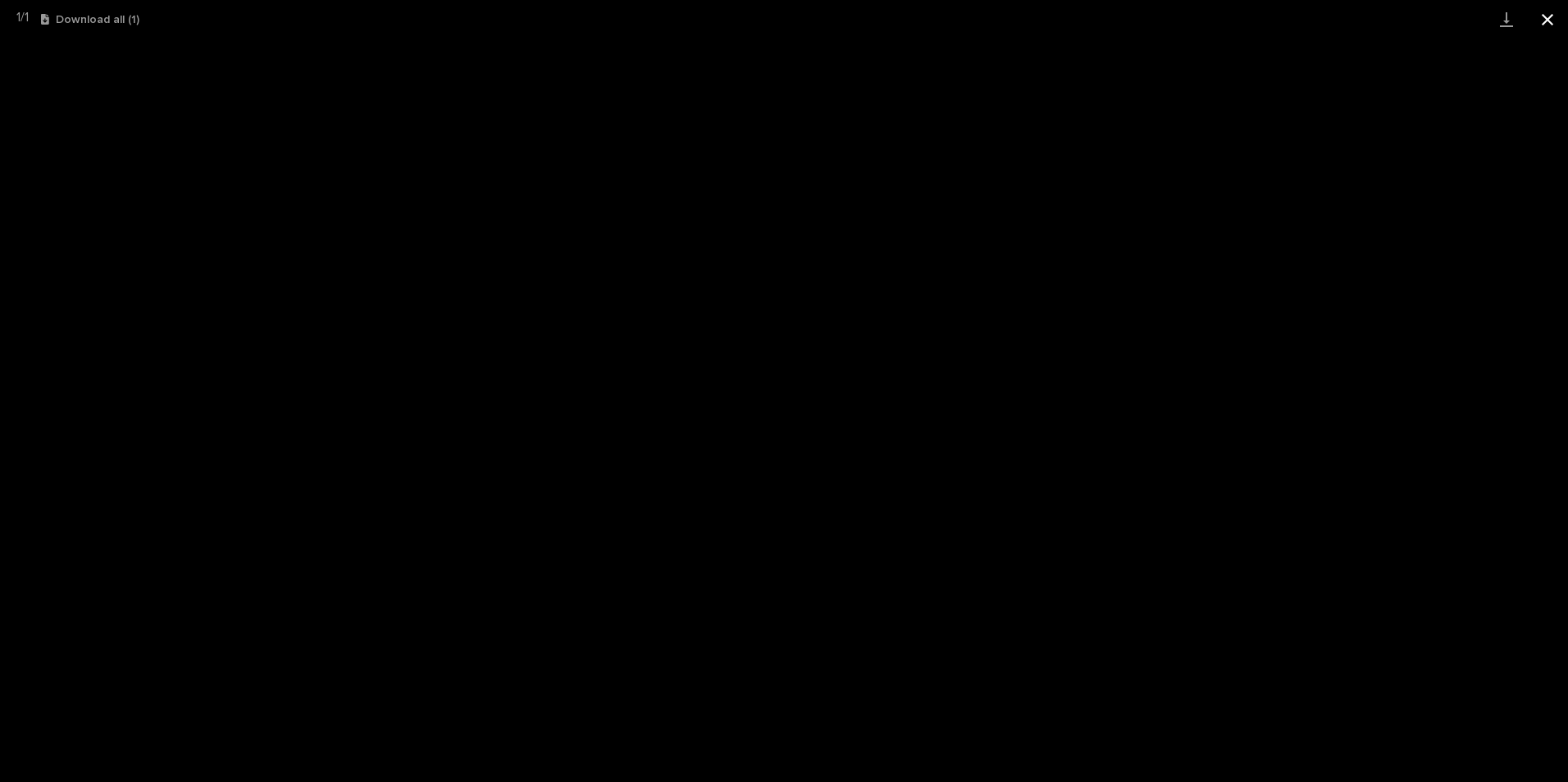
click at [1552, 16] on button "Close gallery" at bounding box center [1548, 19] width 41 height 39
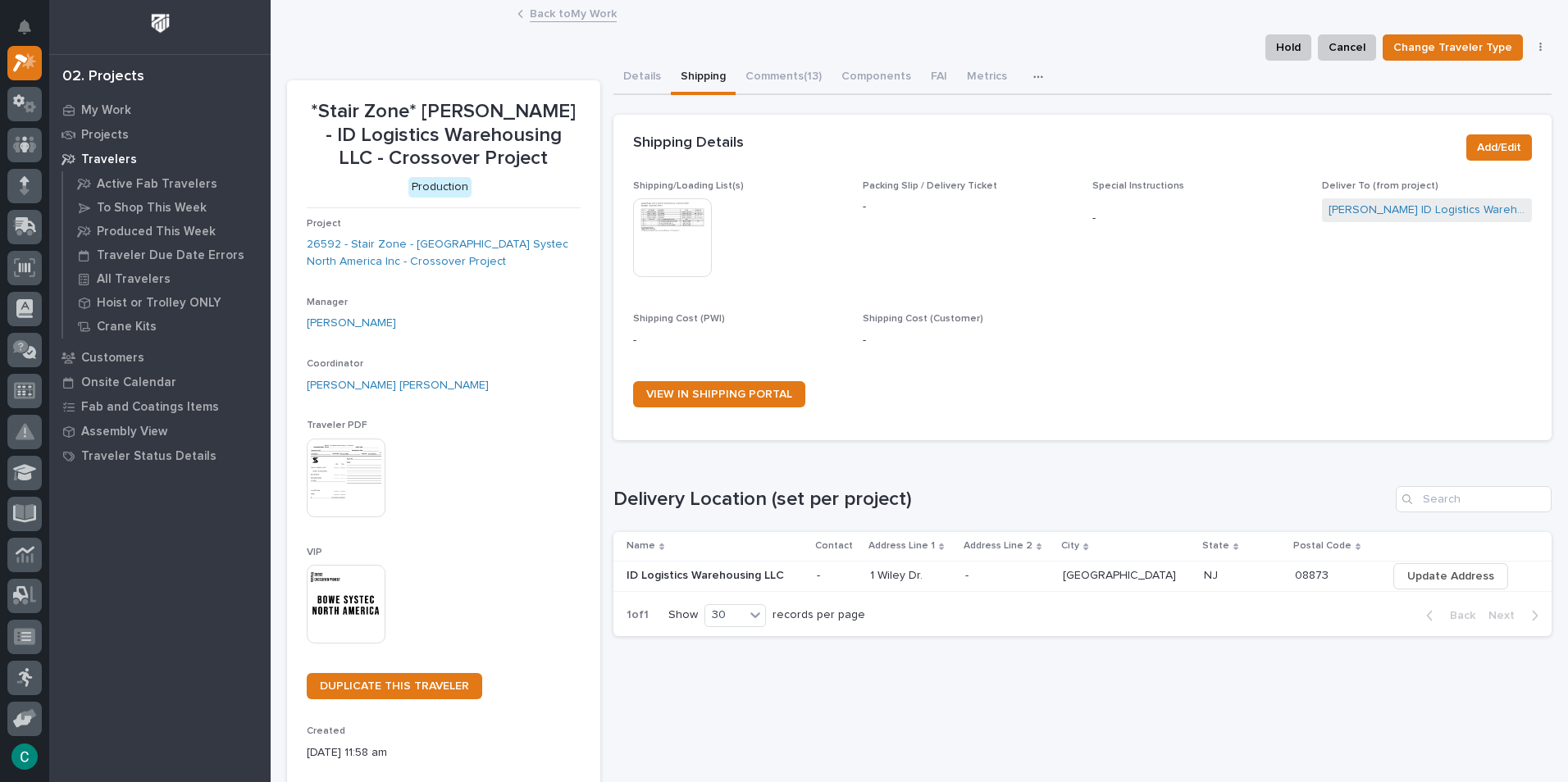
click at [596, 17] on link "Back to My Work" at bounding box center [573, 13] width 87 height 19
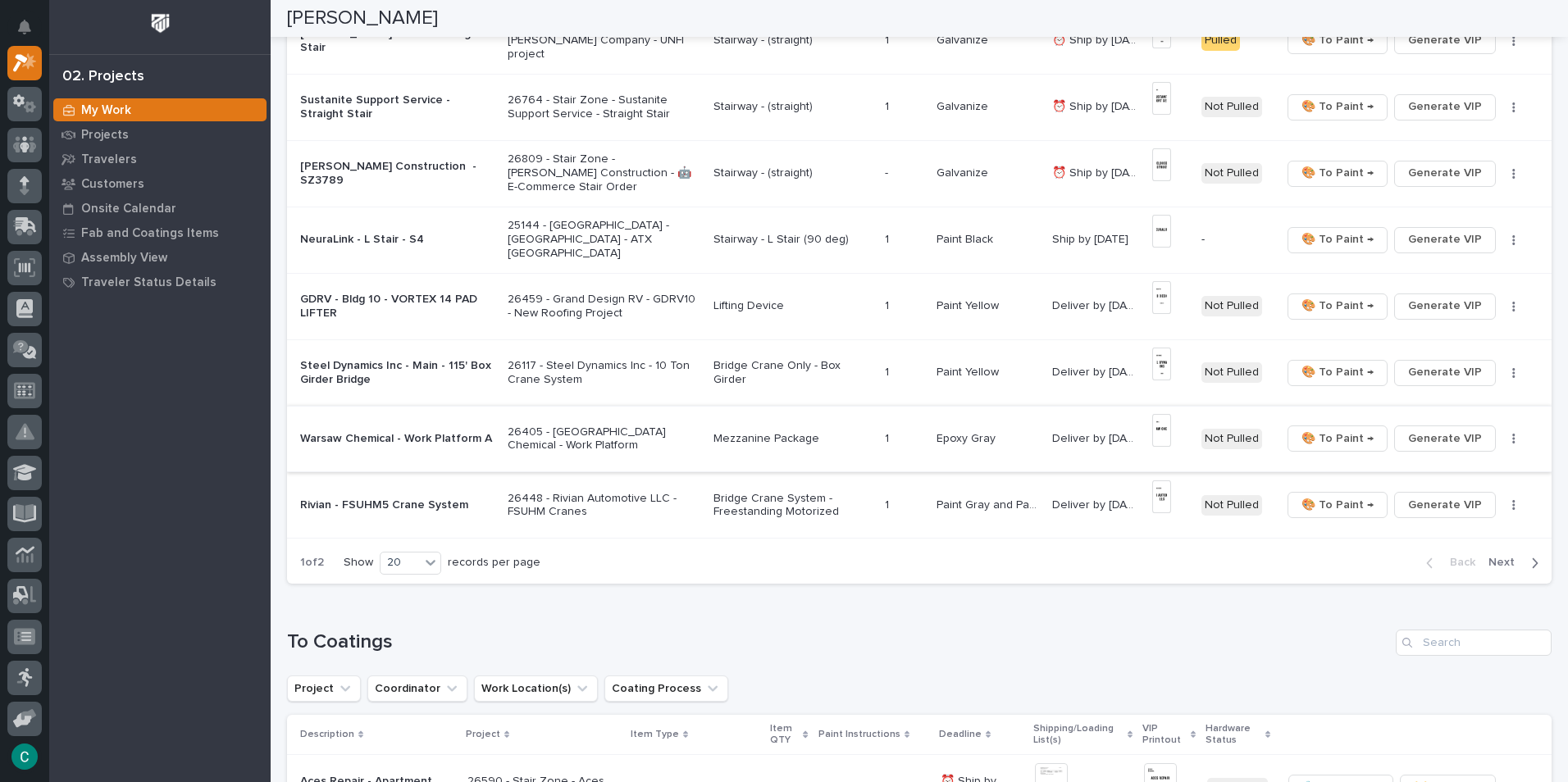
scroll to position [1148, 0]
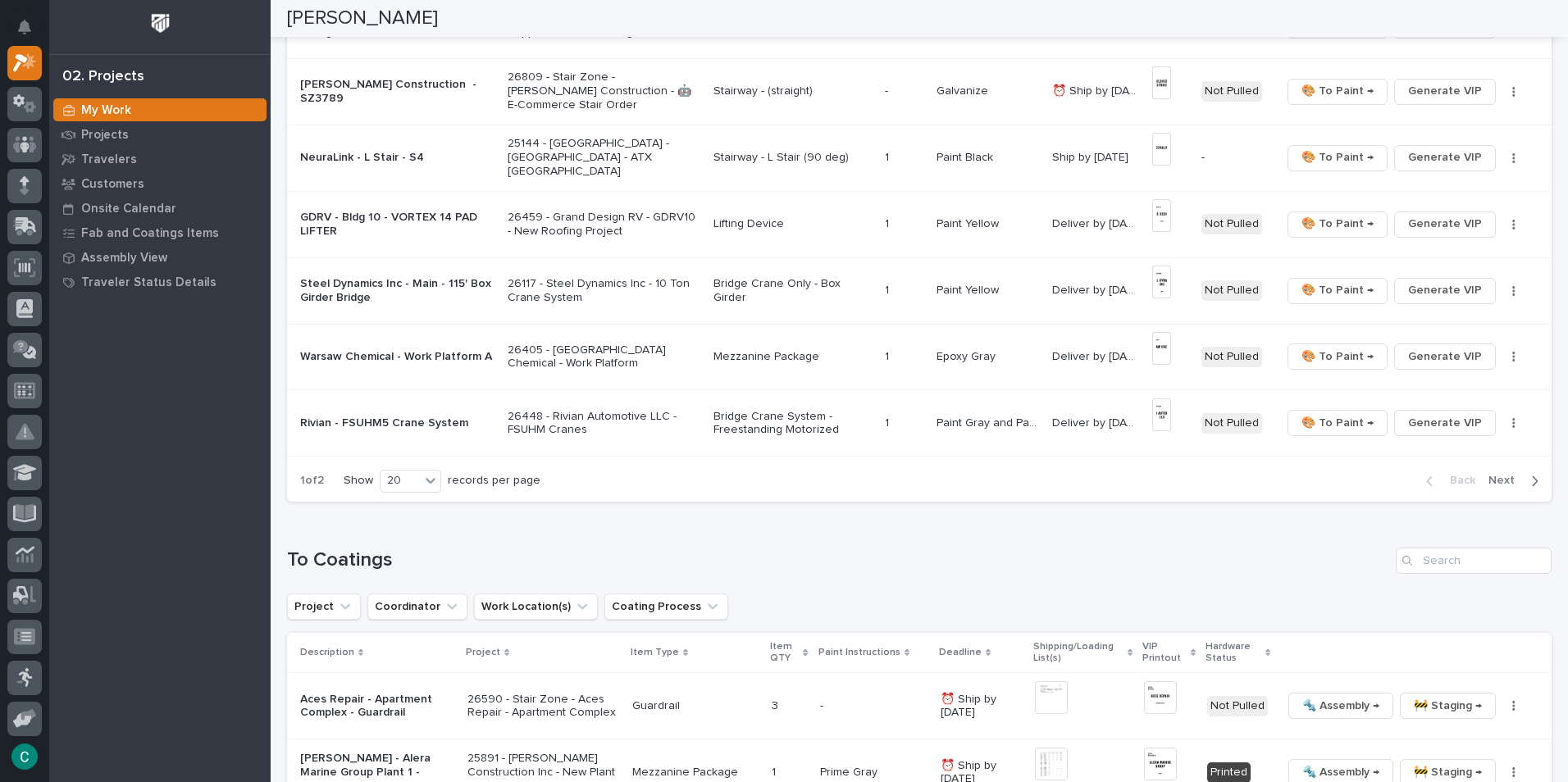
click at [1495, 479] on span "Next" at bounding box center [1506, 480] width 36 height 14
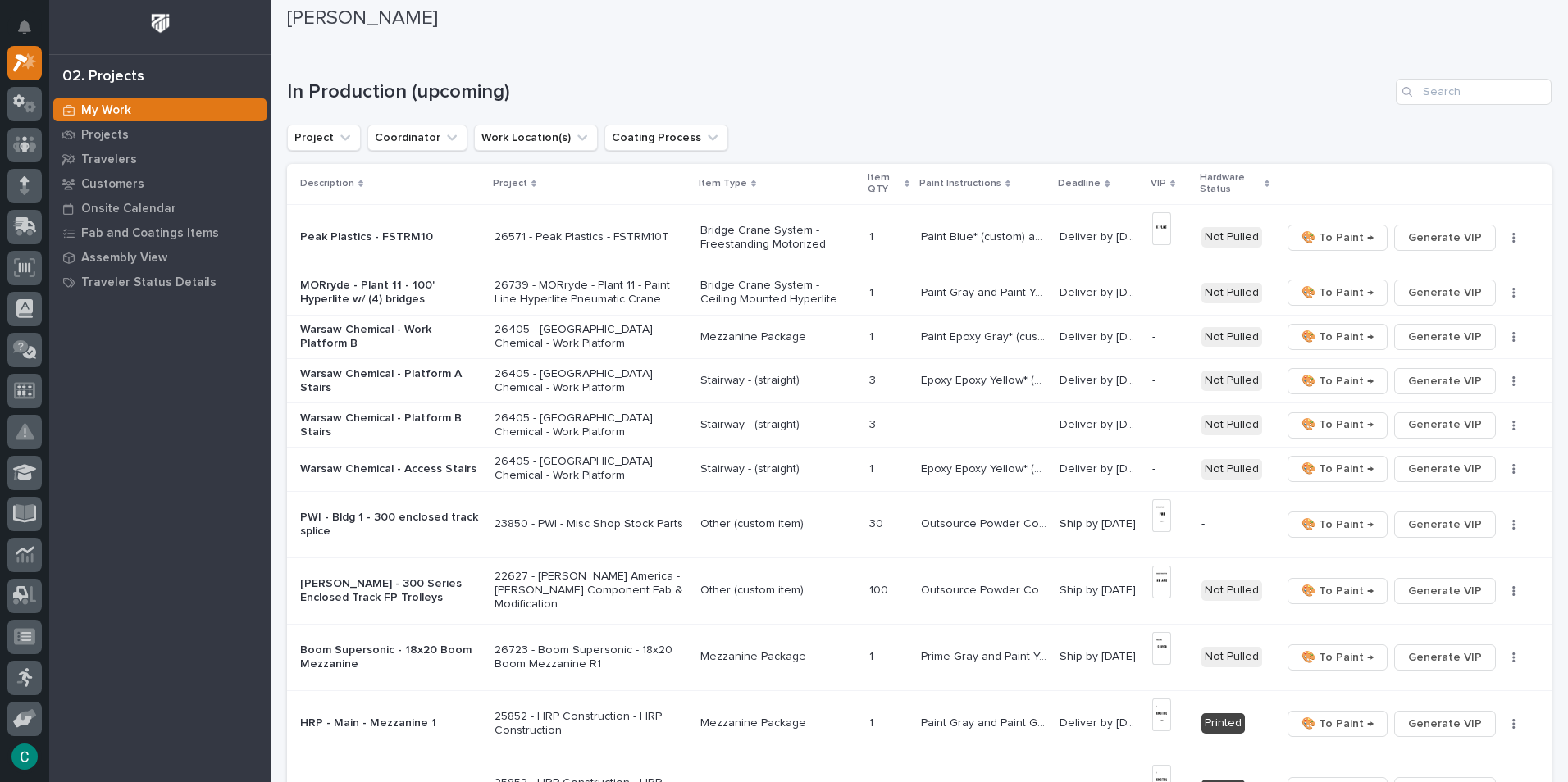
scroll to position [24, 0]
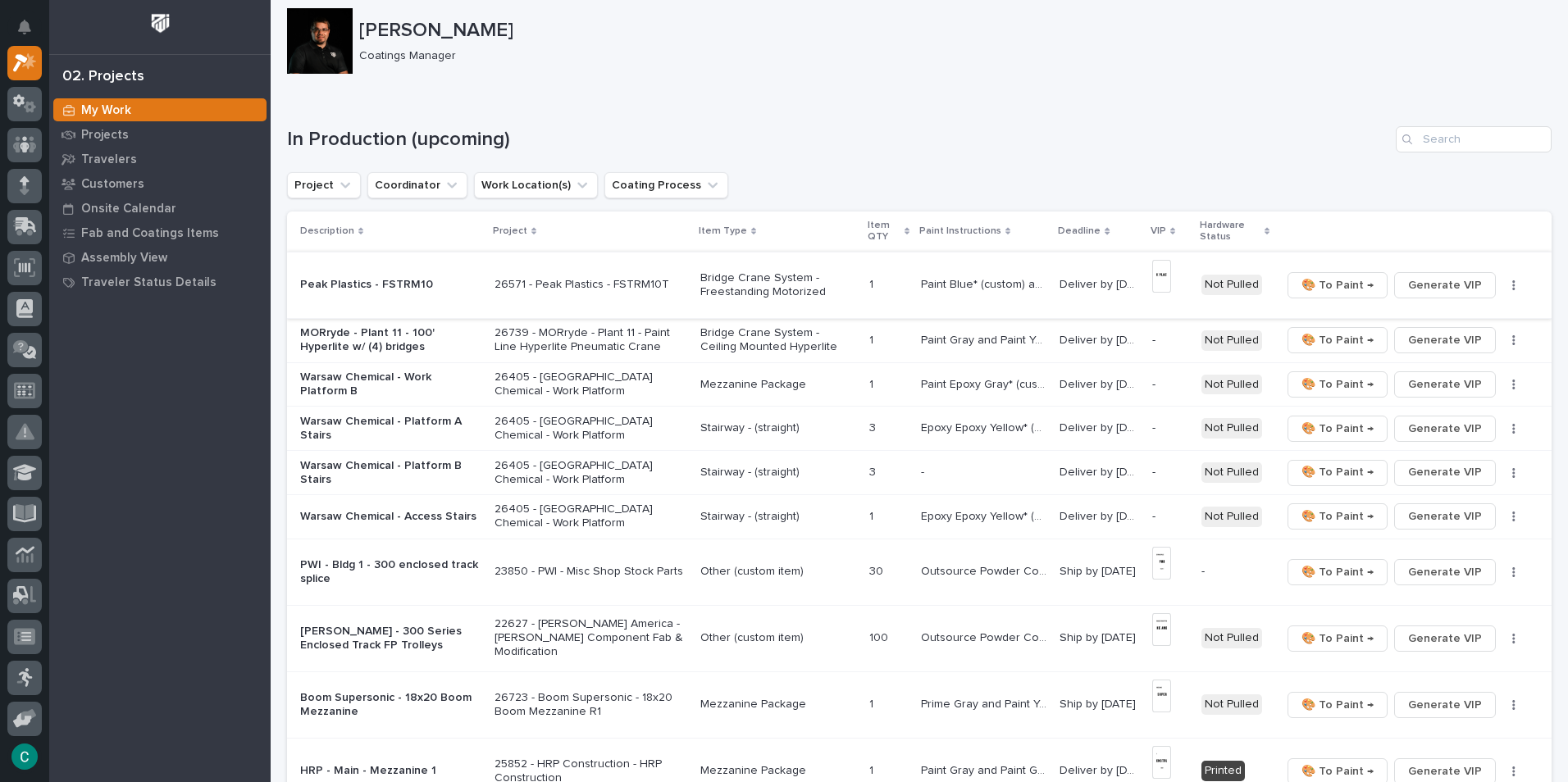
click at [1156, 272] on img at bounding box center [1162, 276] width 19 height 33
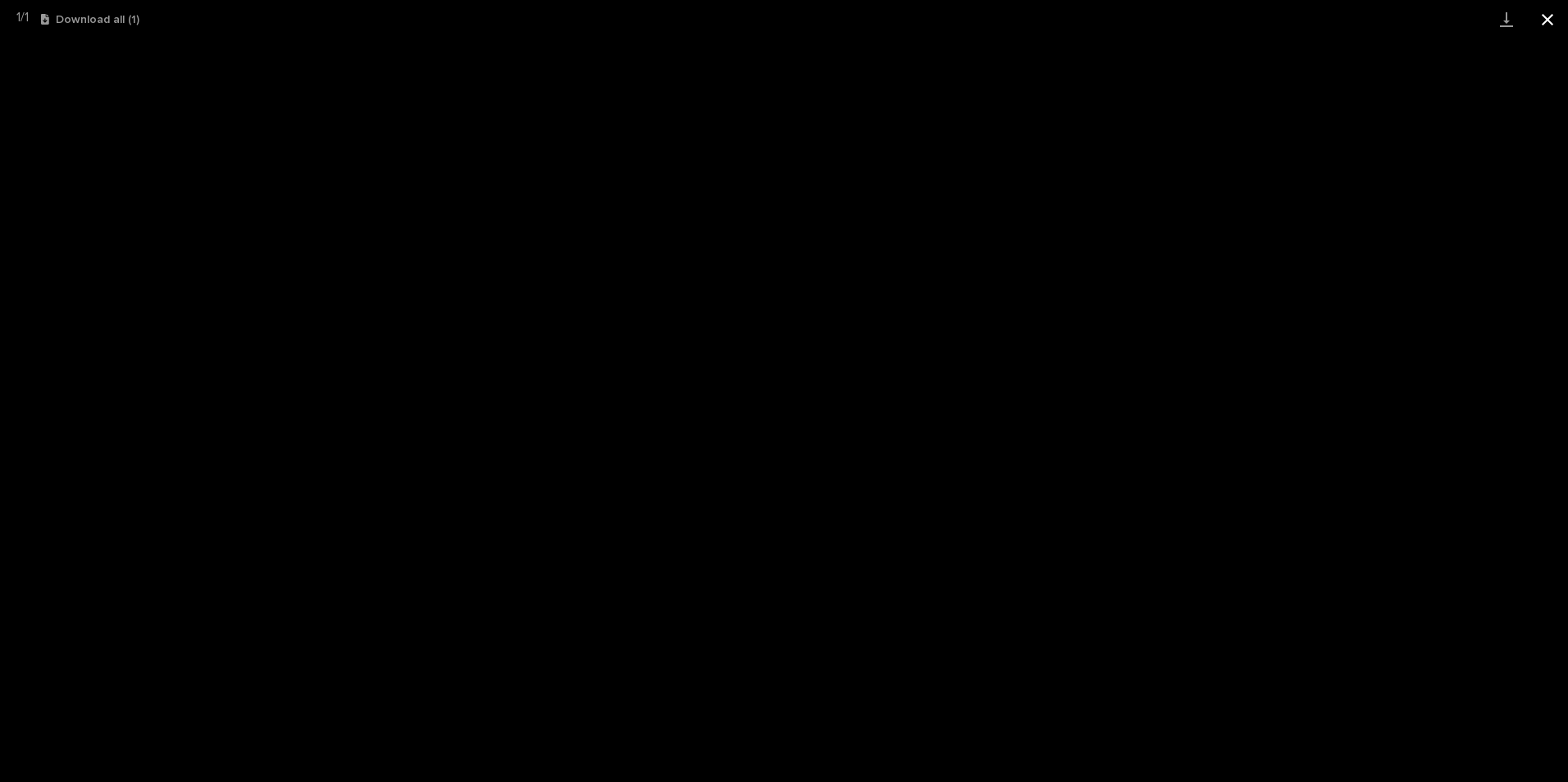
click at [1550, 15] on button "Close gallery" at bounding box center [1548, 19] width 41 height 39
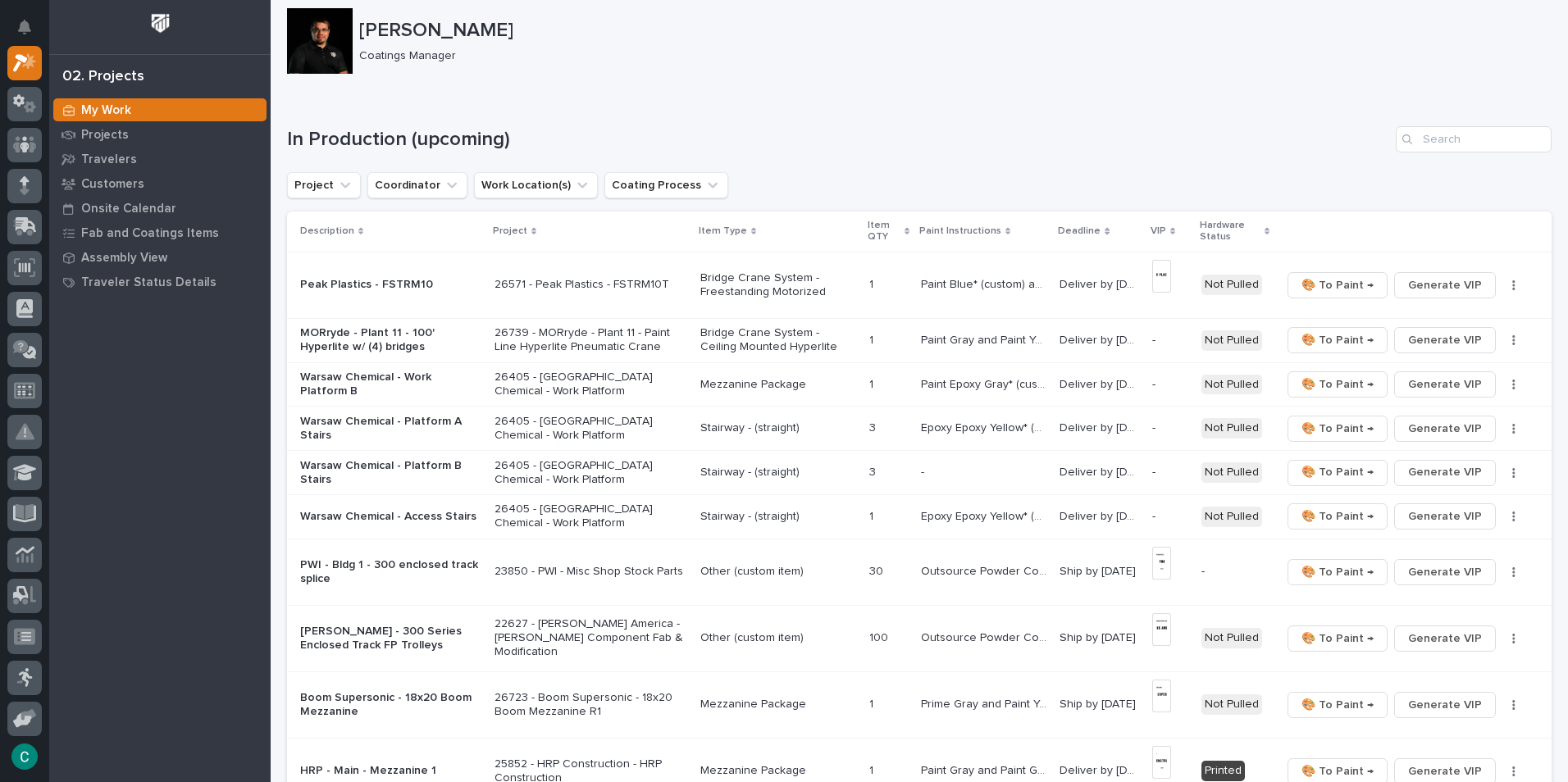
click at [735, 280] on p "Bridge Crane System - Freestanding Motorized" at bounding box center [778, 285] width 156 height 28
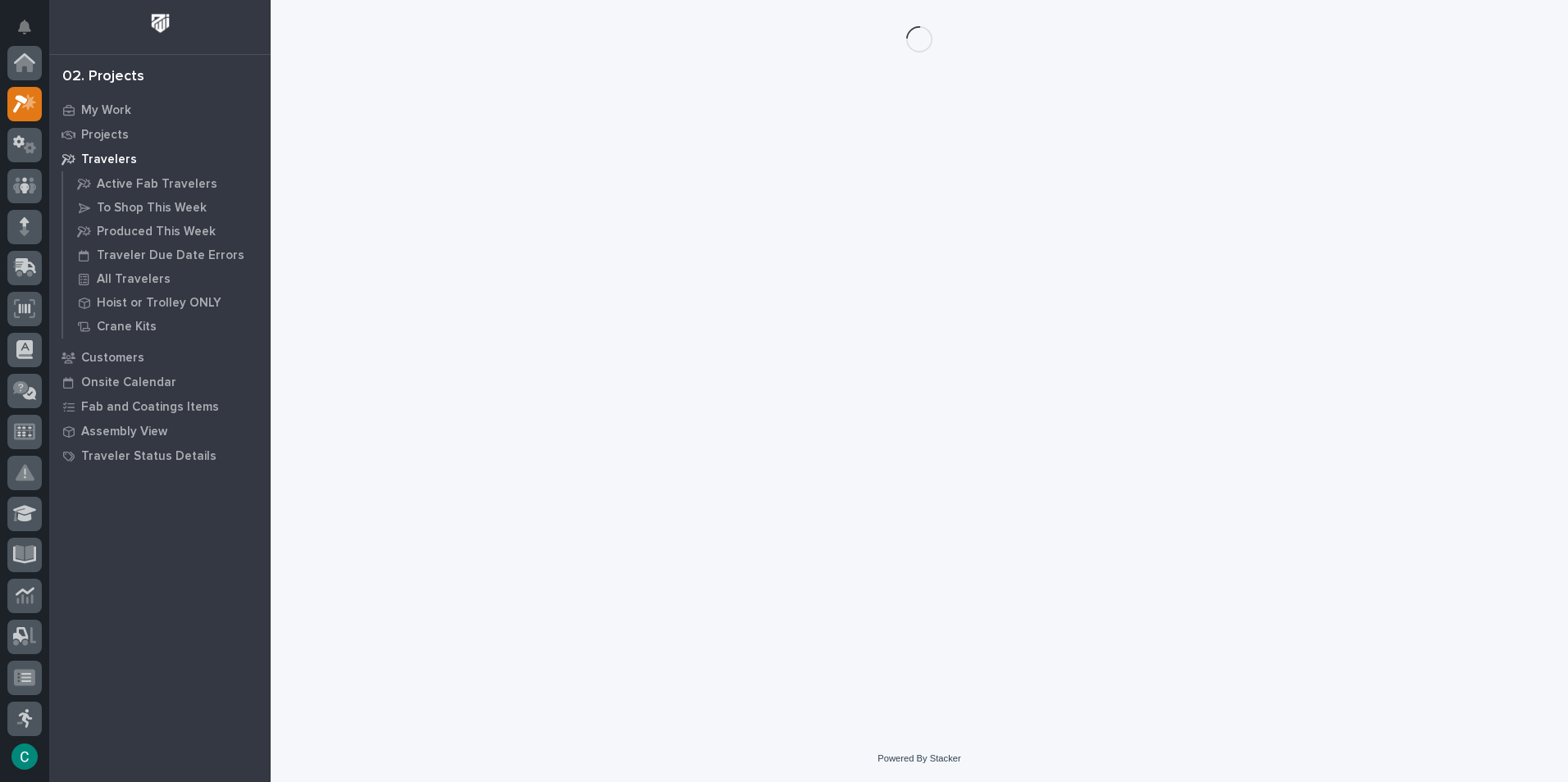
scroll to position [41, 0]
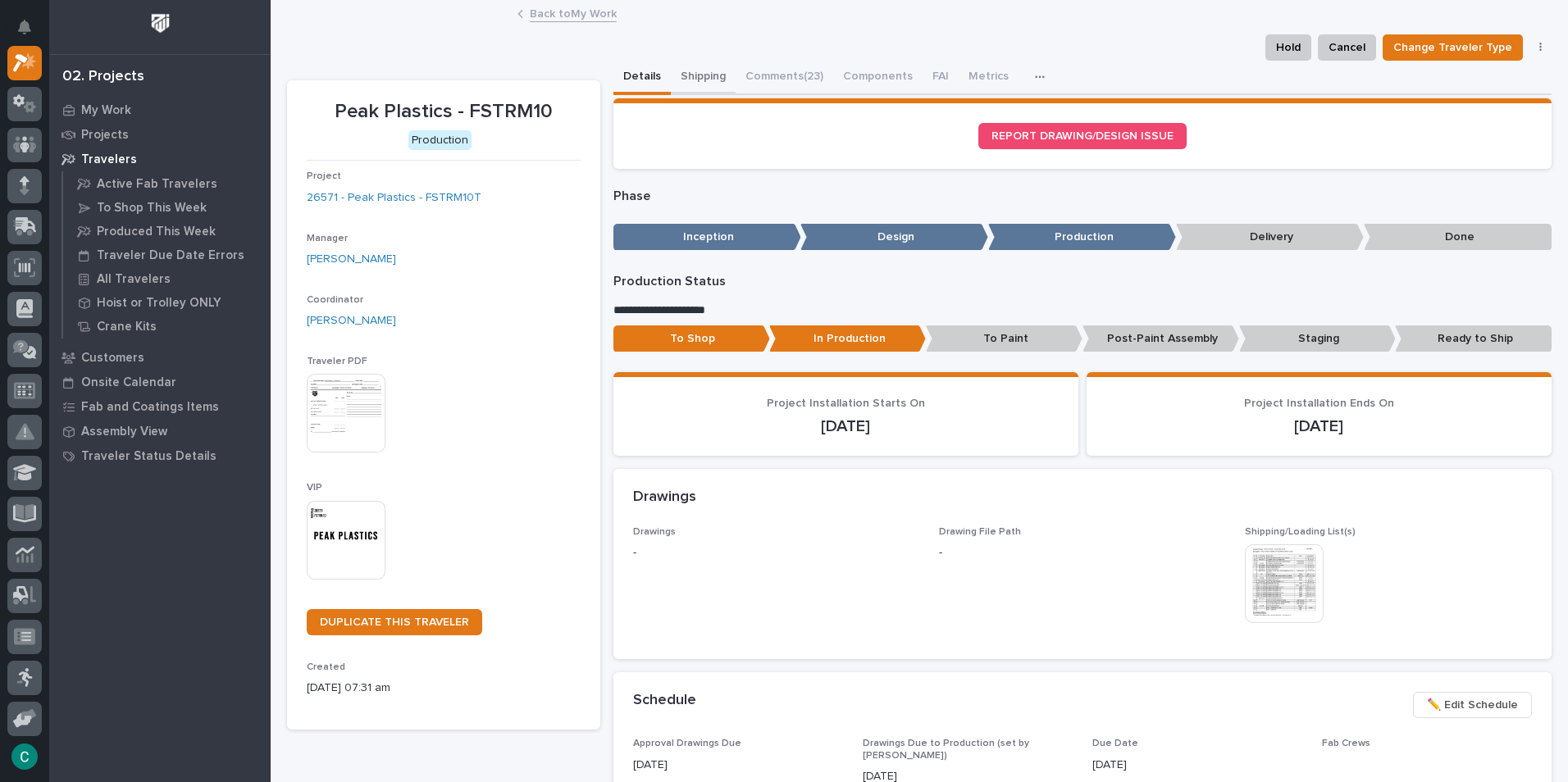
click at [685, 81] on button "Shipping" at bounding box center [703, 78] width 65 height 35
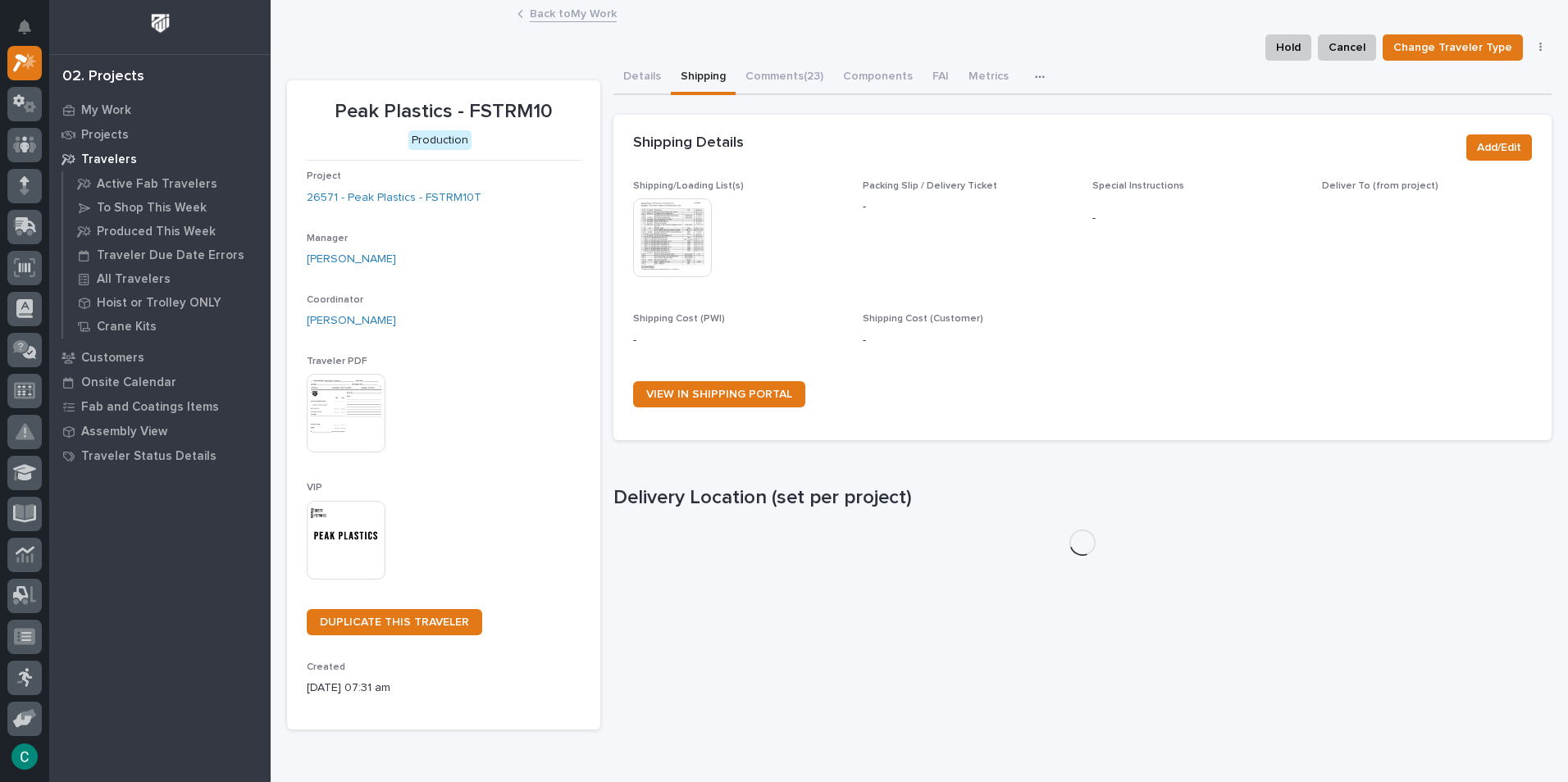
click at [680, 255] on img at bounding box center [672, 237] width 78 height 78
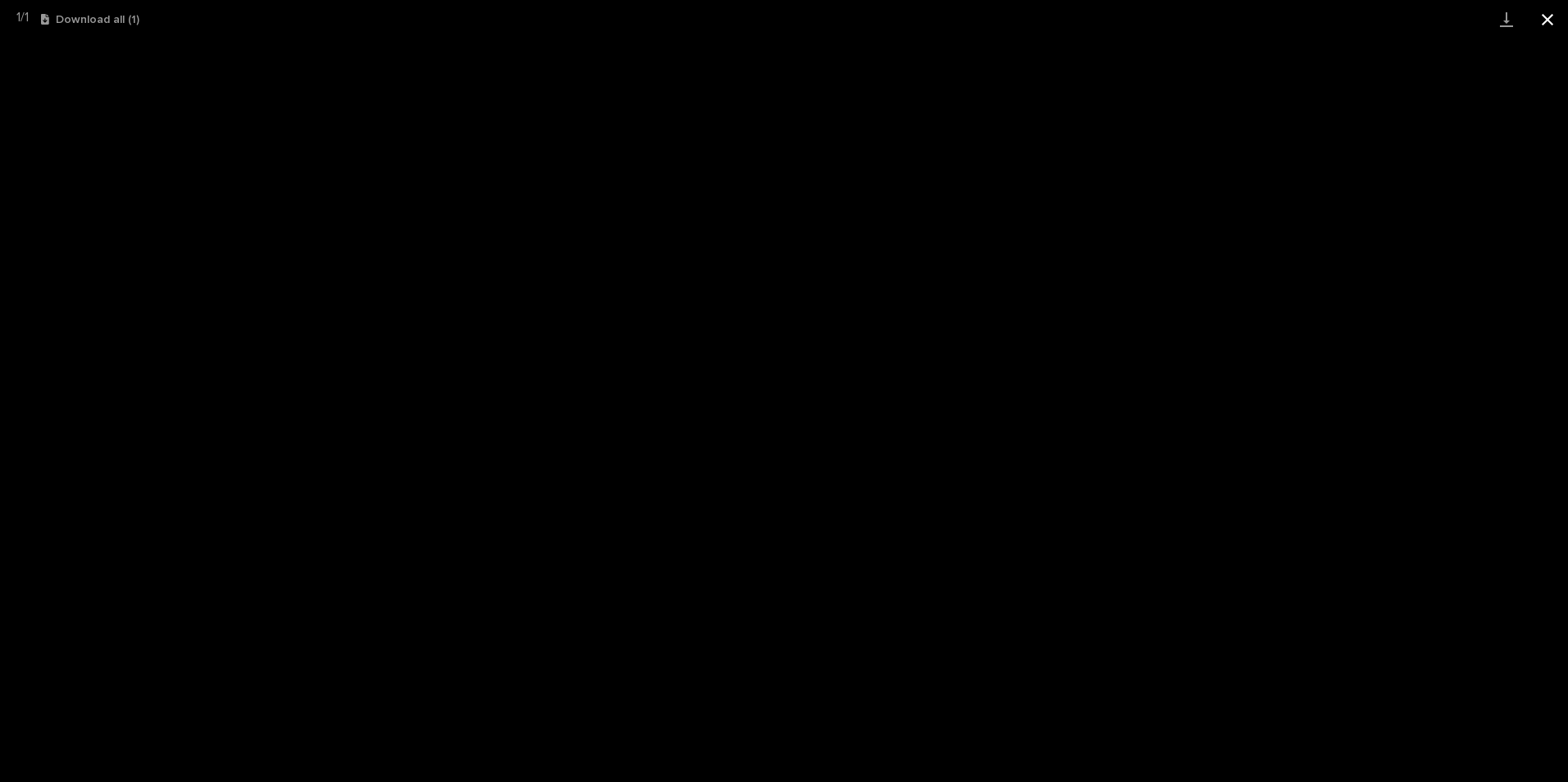
click at [1560, 31] on button "Close gallery" at bounding box center [1548, 19] width 41 height 39
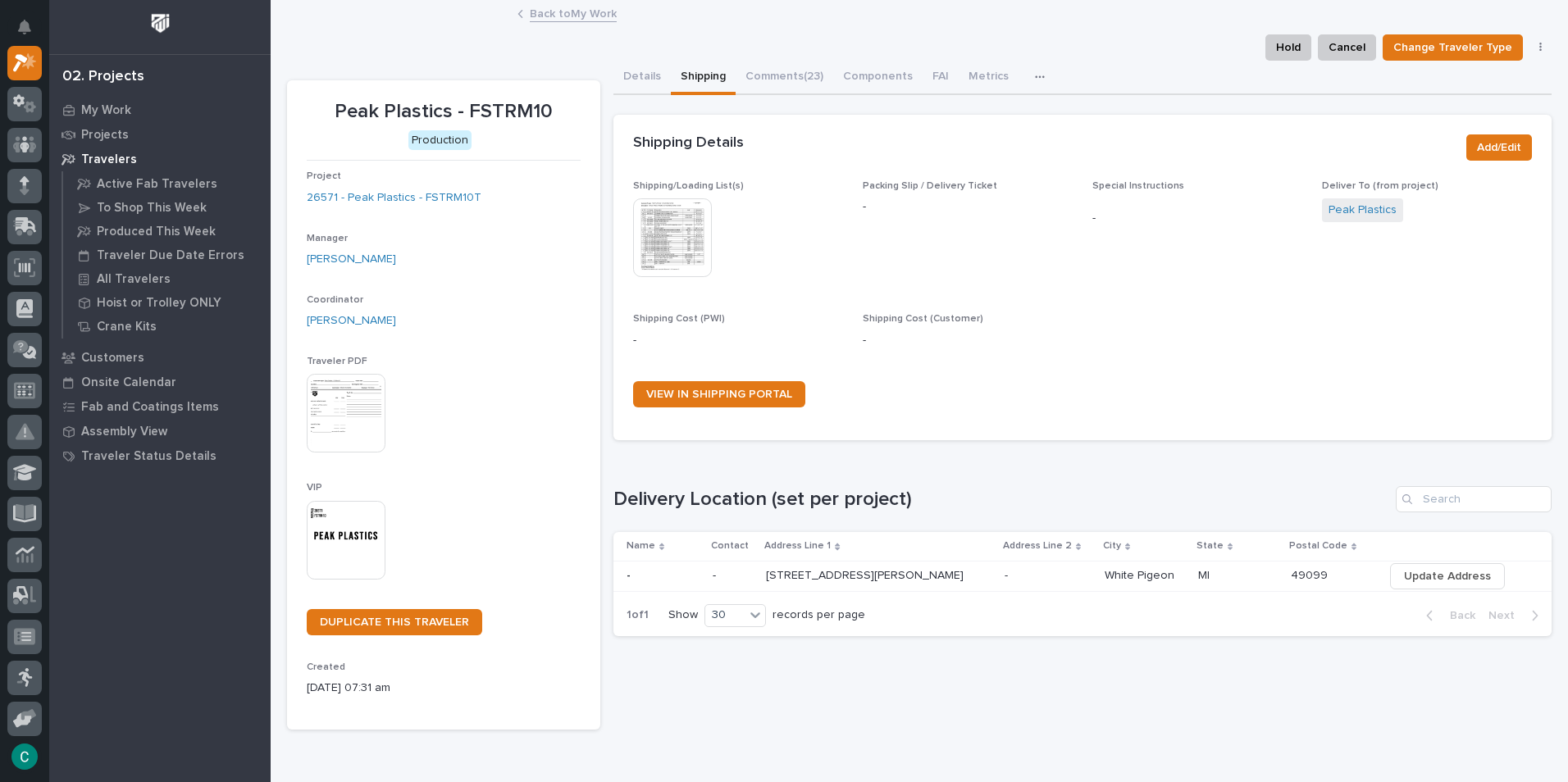
click at [595, 13] on link "Back to My Work" at bounding box center [573, 13] width 87 height 19
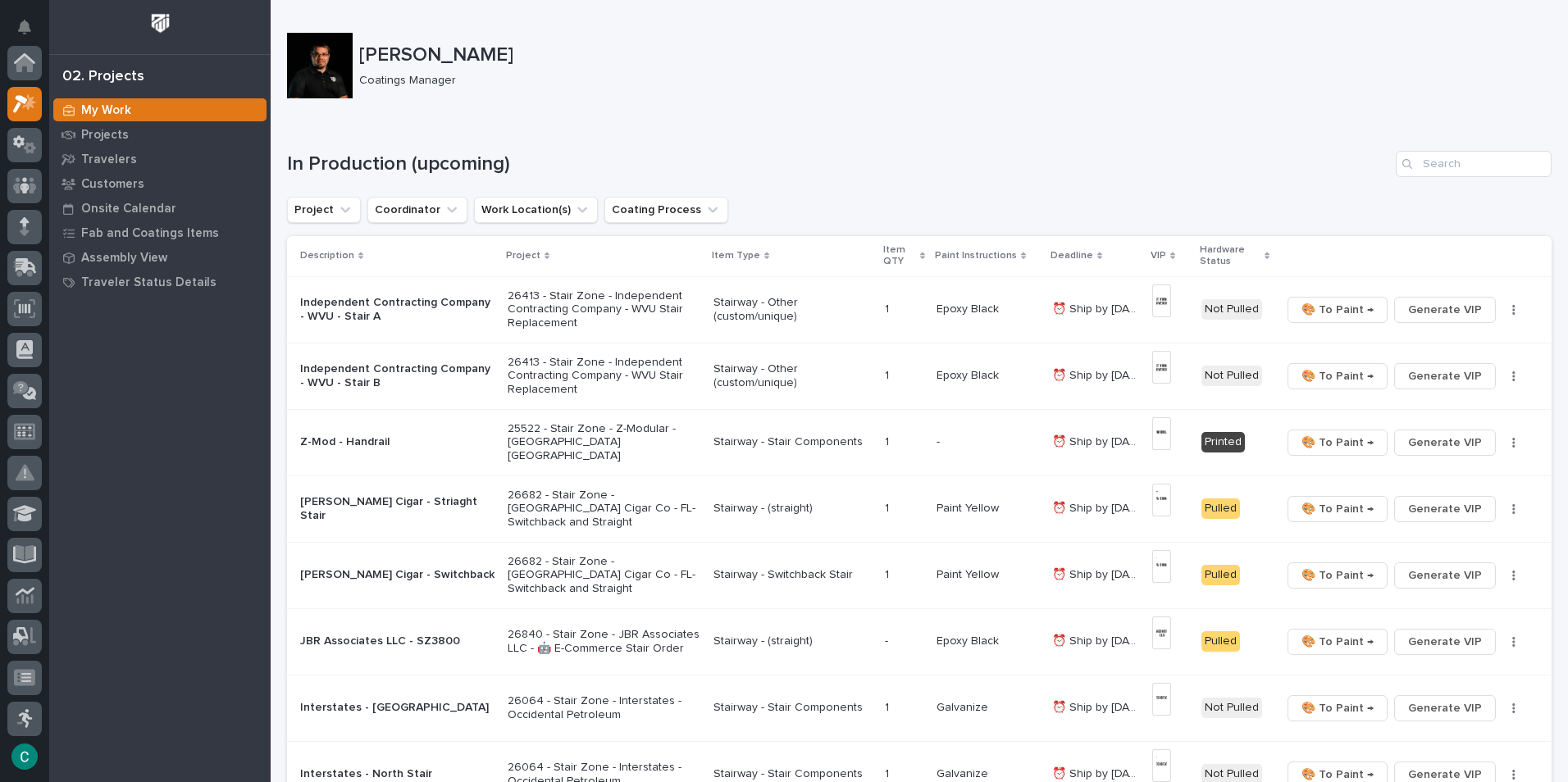
scroll to position [41, 0]
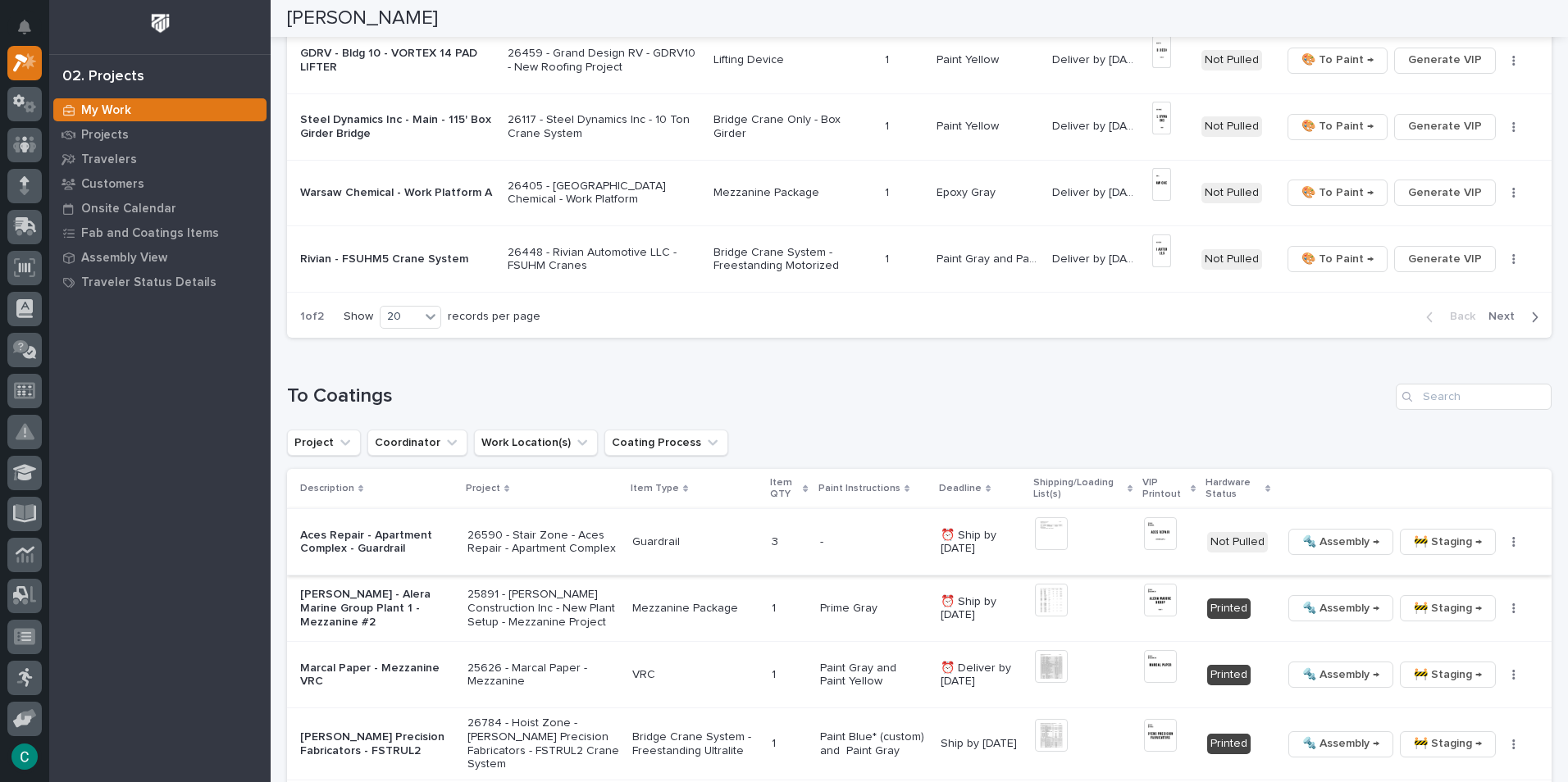
drag, startPoint x: 1520, startPoint y: 319, endPoint x: 1486, endPoint y: 342, distance: 41.0
click at [1532, 319] on icon "button" at bounding box center [1535, 316] width 8 height 14
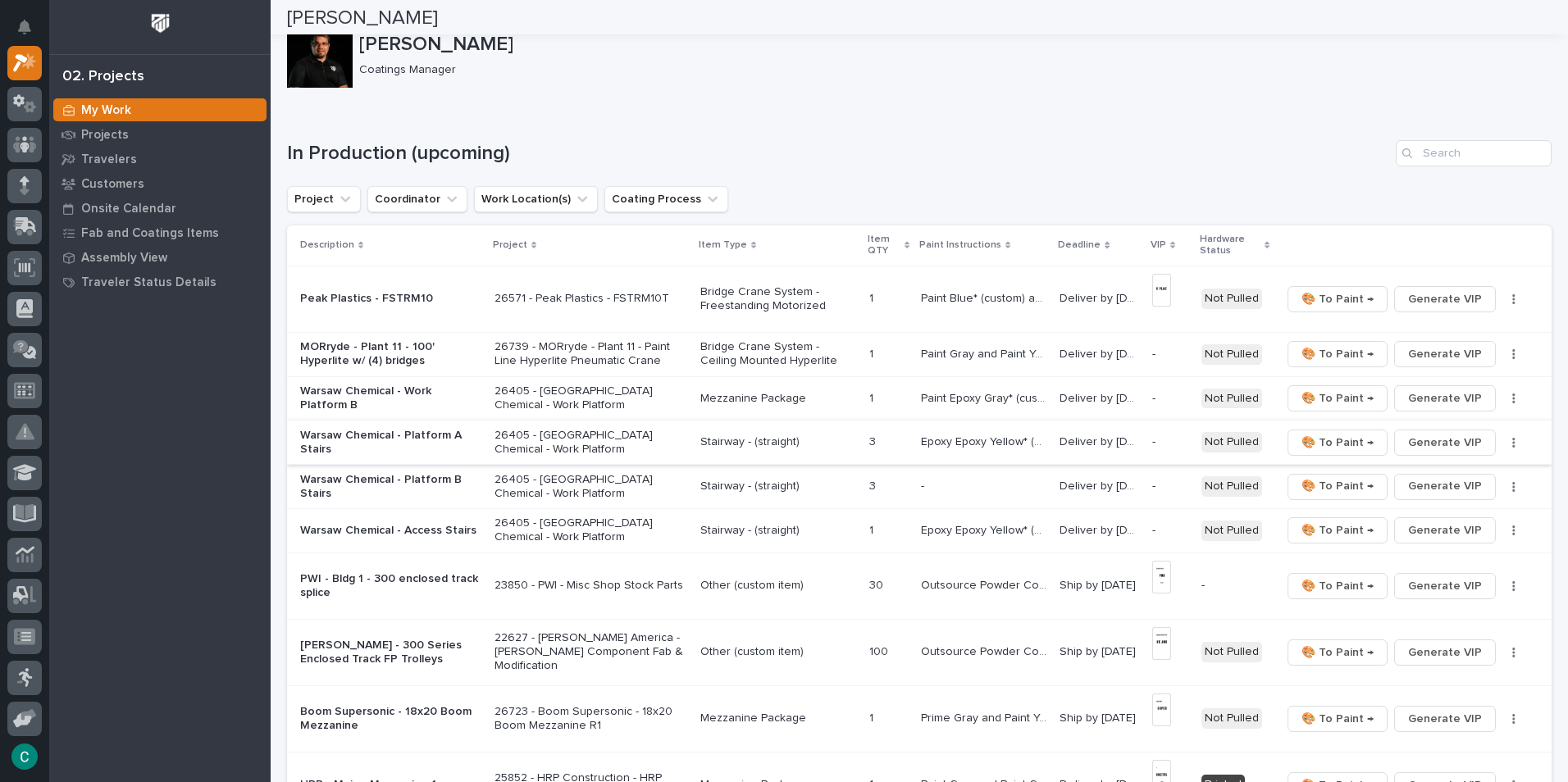
scroll to position [0, 0]
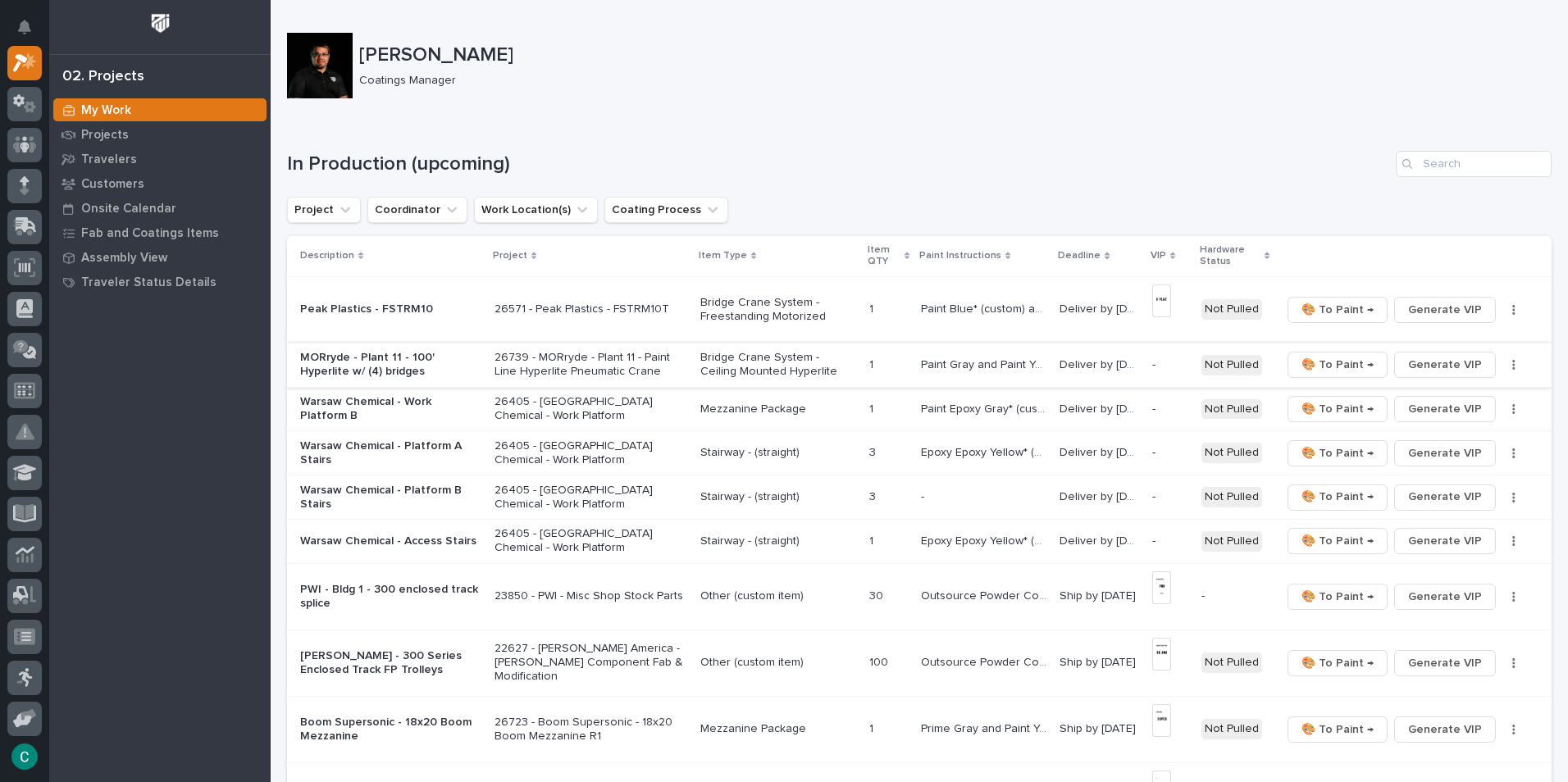
click at [1432, 368] on span "Generate VIP" at bounding box center [1445, 364] width 73 height 19
click at [1432, 407] on span "Generate VIP" at bounding box center [1445, 408] width 73 height 19
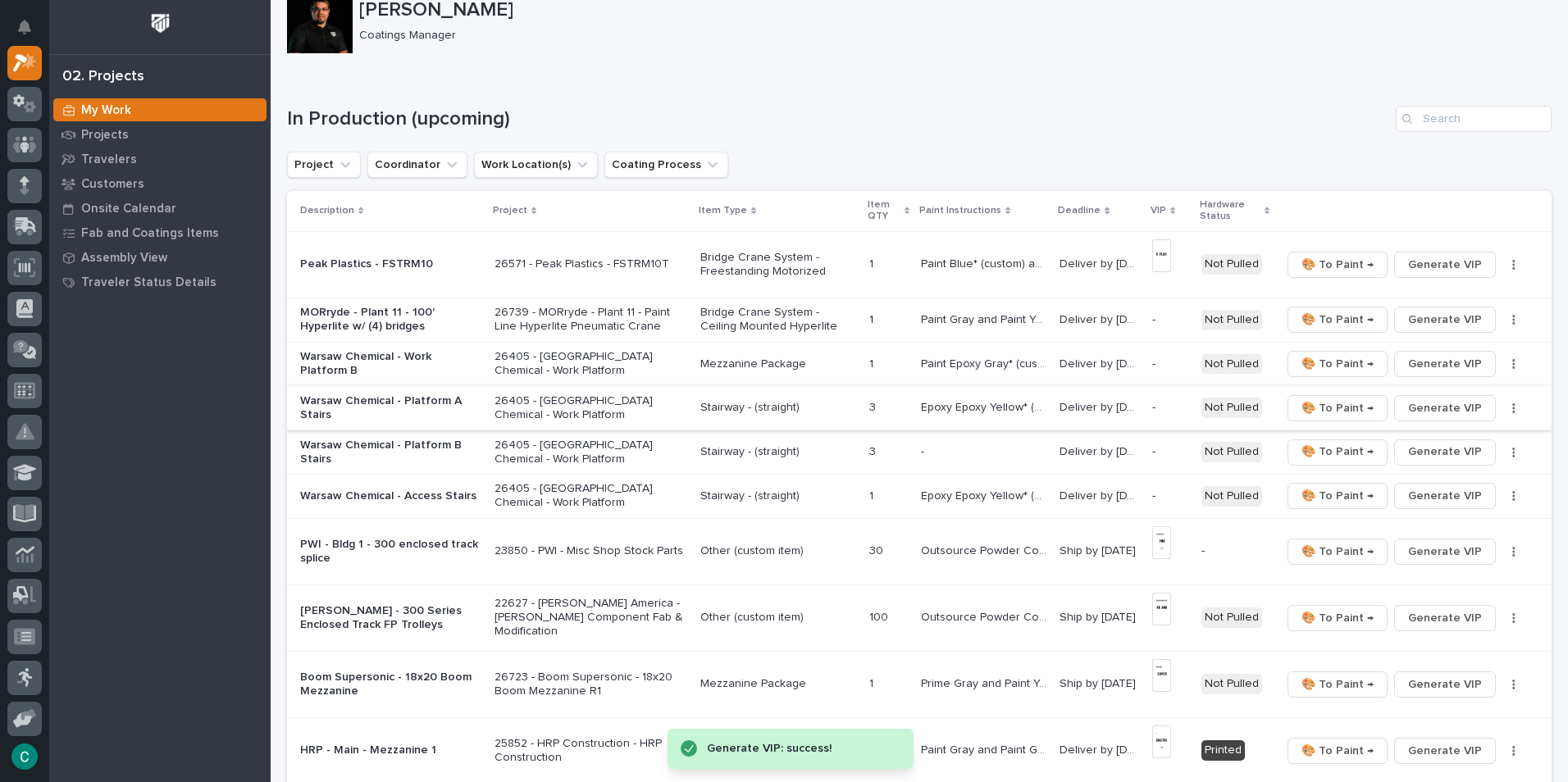
scroll to position [82, 0]
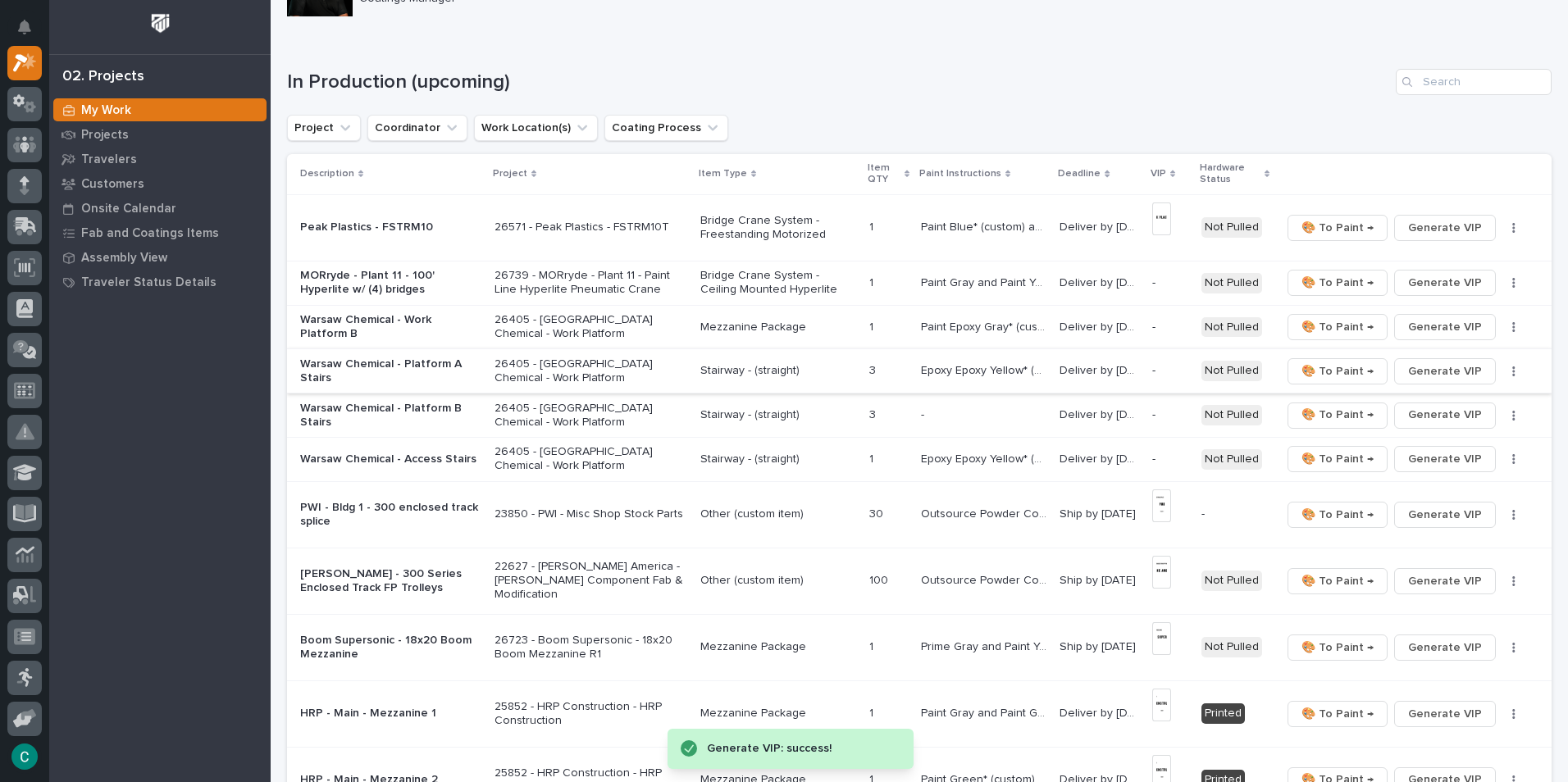
click at [1430, 369] on span "Generate VIP" at bounding box center [1445, 371] width 73 height 19
click at [1449, 413] on span "Generate VIP" at bounding box center [1445, 414] width 73 height 19
click at [1433, 458] on span "Generate VIP" at bounding box center [1445, 459] width 73 height 19
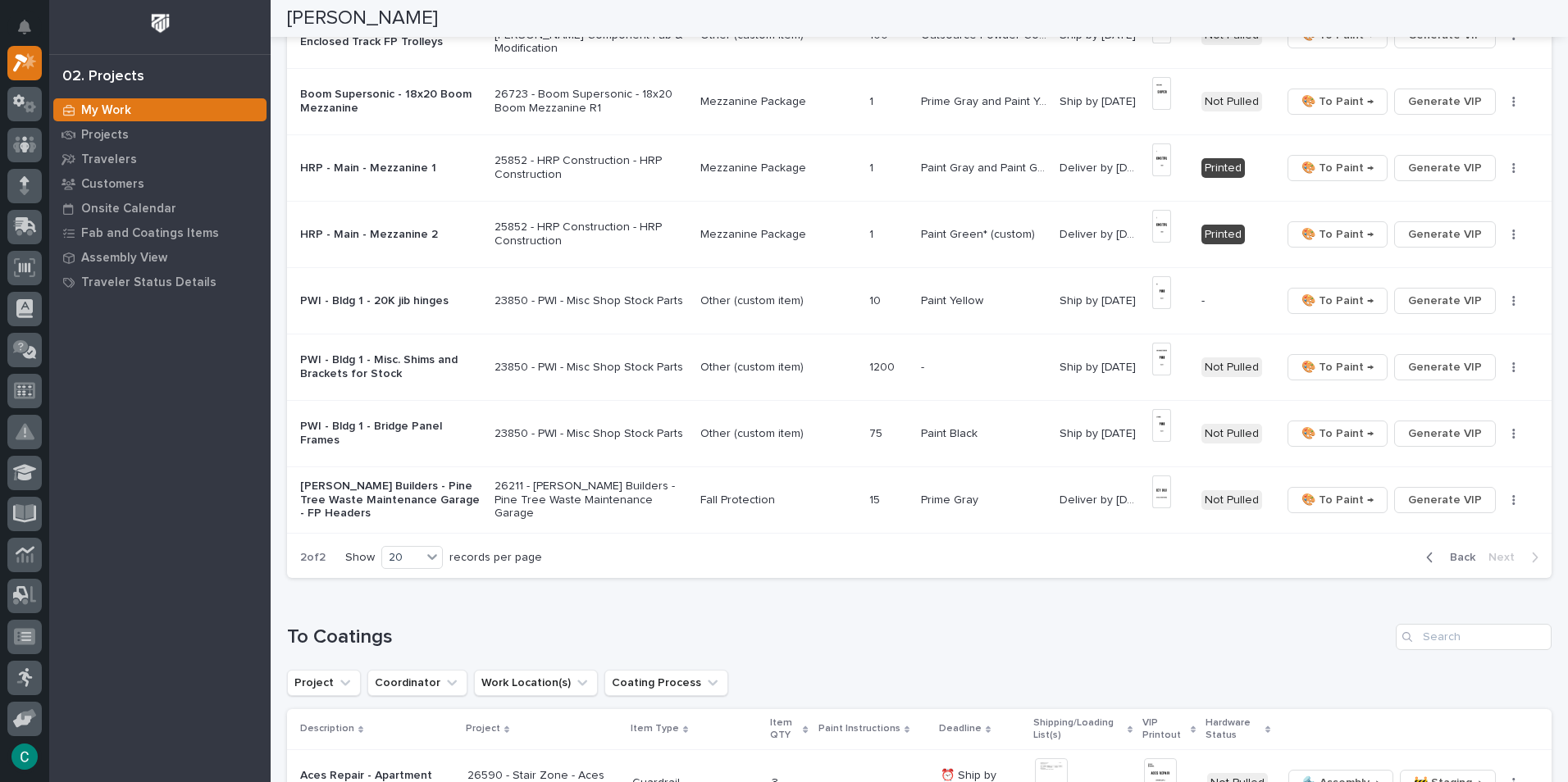
scroll to position [902, 0]
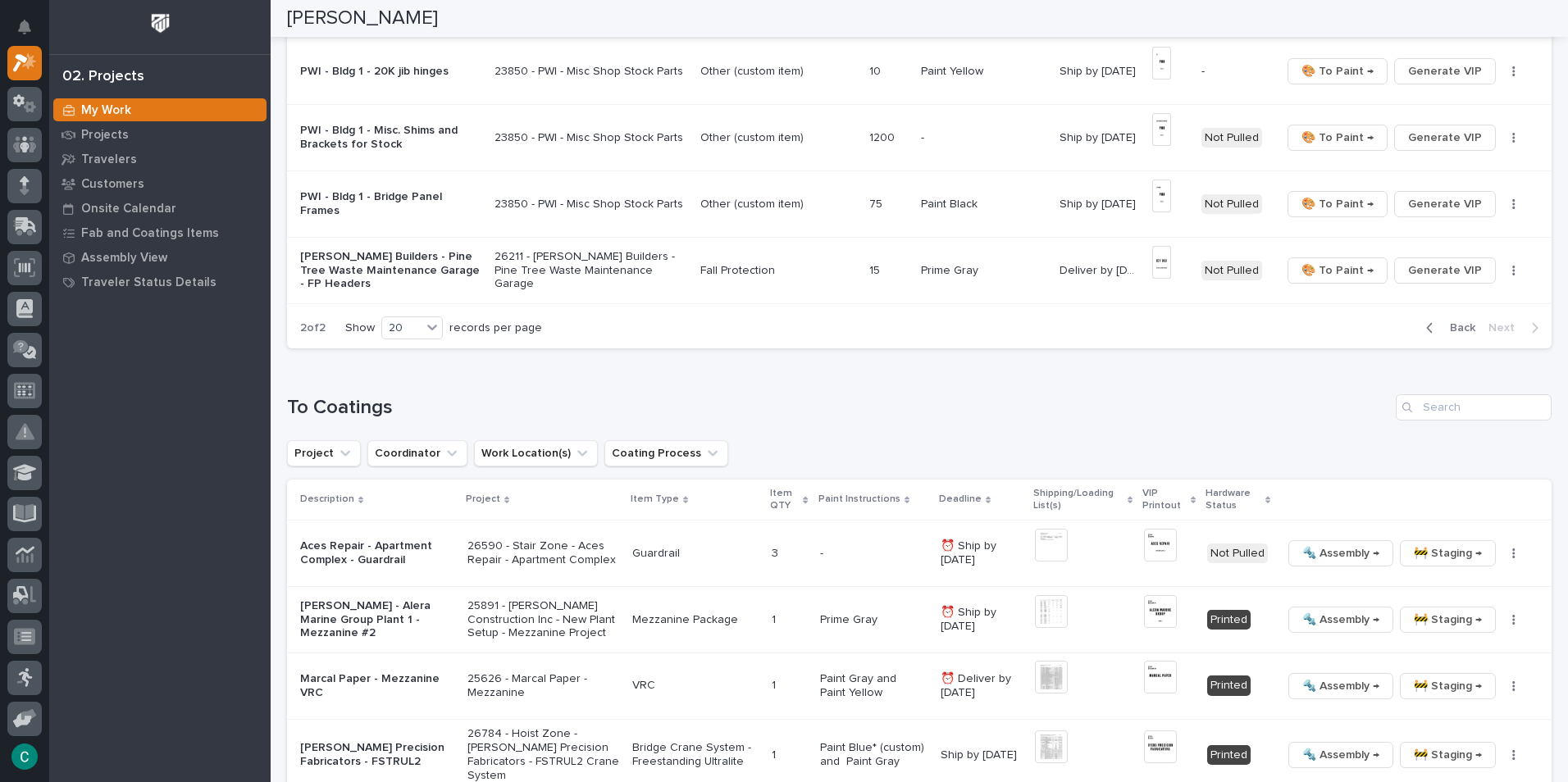
click at [1455, 328] on span "Back" at bounding box center [1458, 327] width 35 height 14
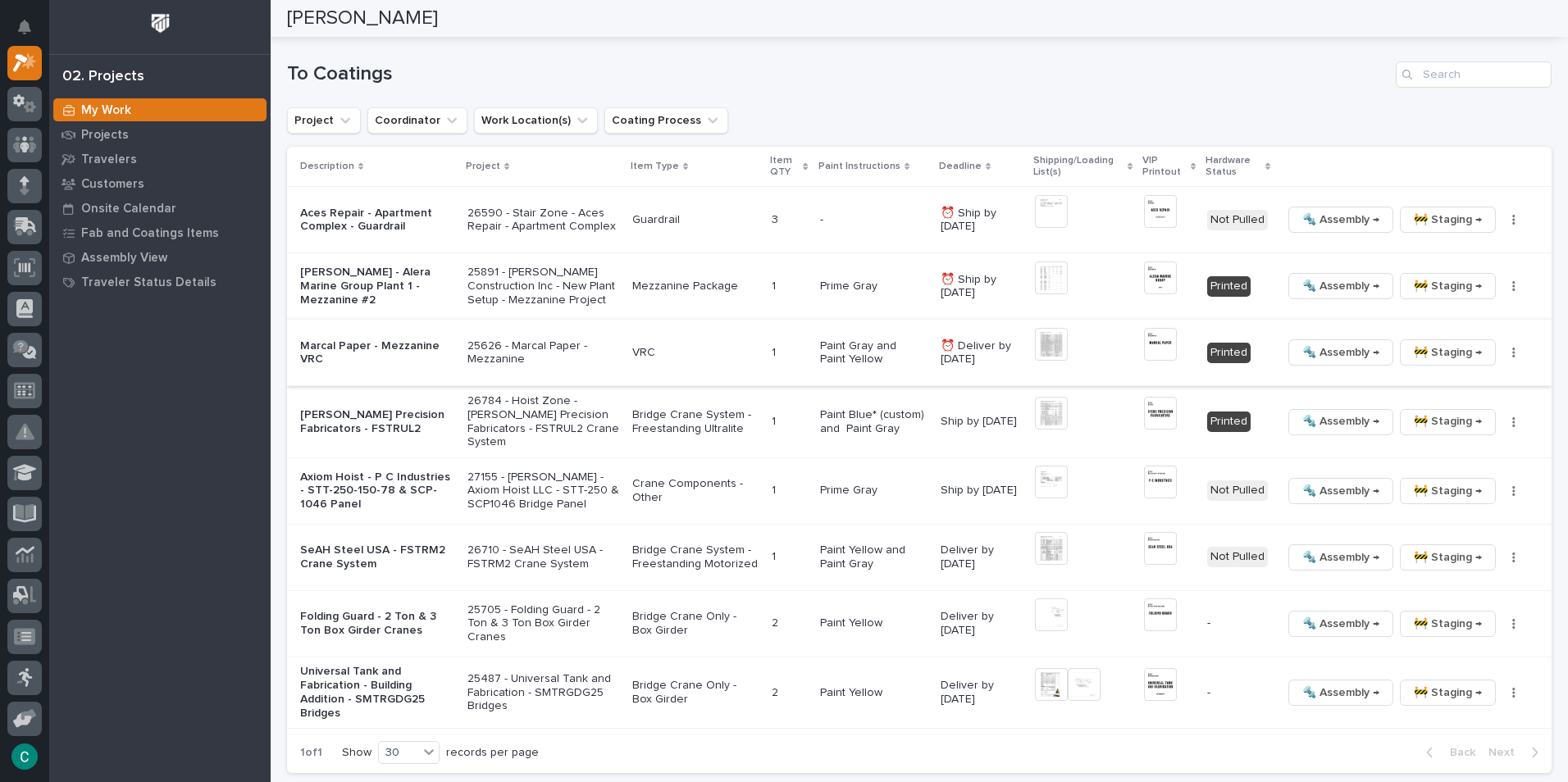
scroll to position [1675, 0]
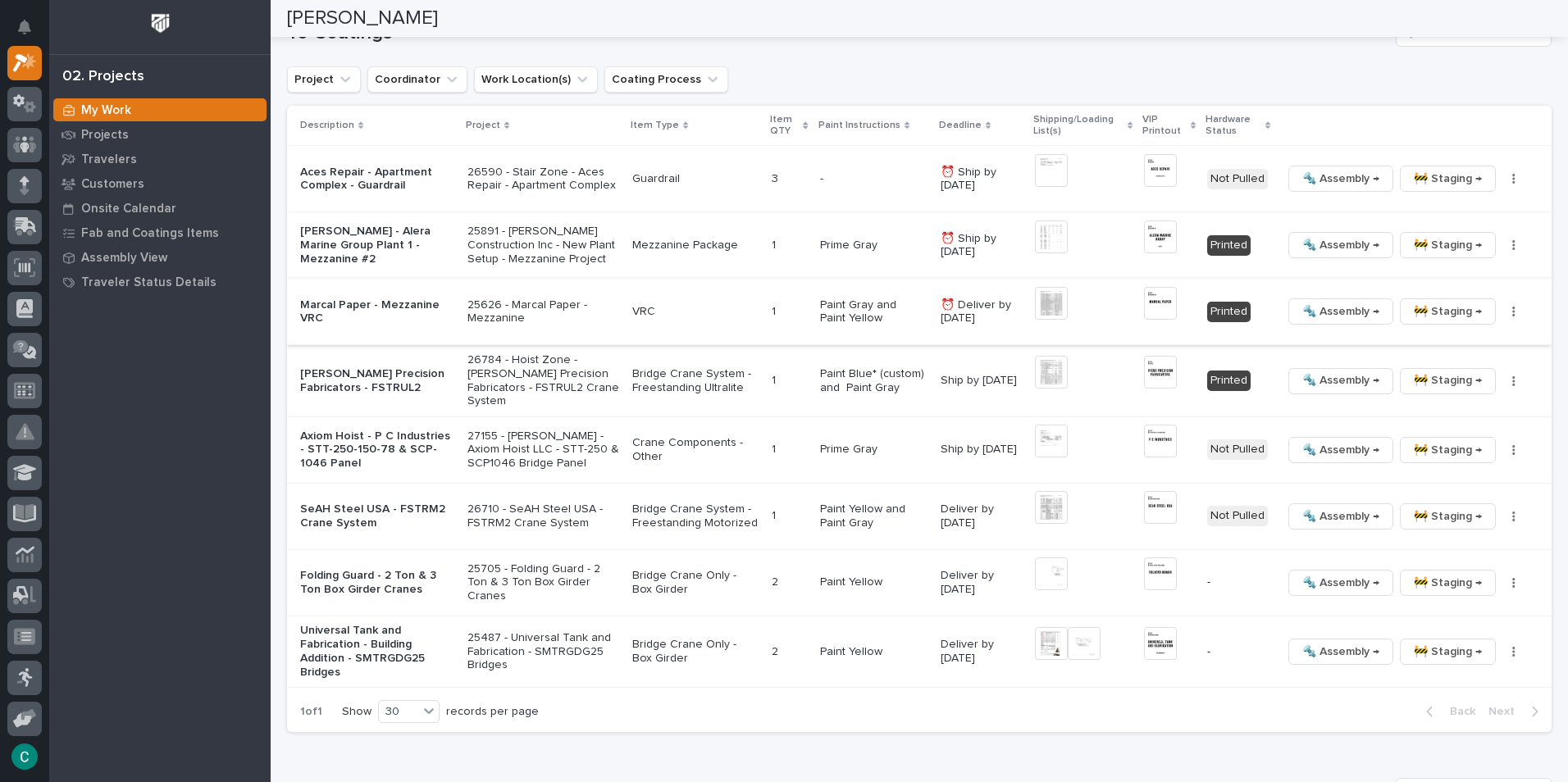
click at [1159, 313] on img at bounding box center [1160, 303] width 33 height 33
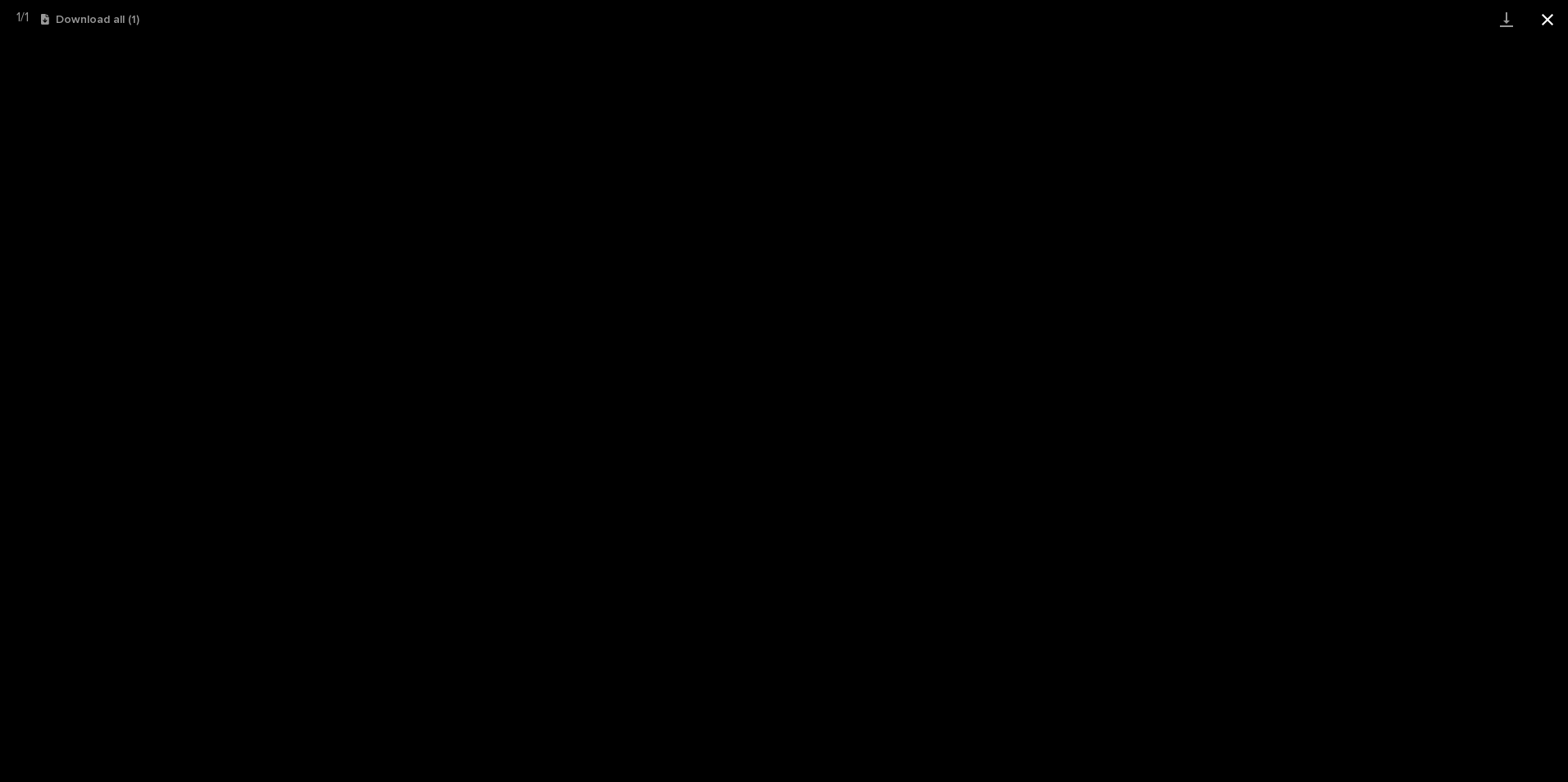
click at [1544, 20] on button "Close gallery" at bounding box center [1548, 19] width 41 height 39
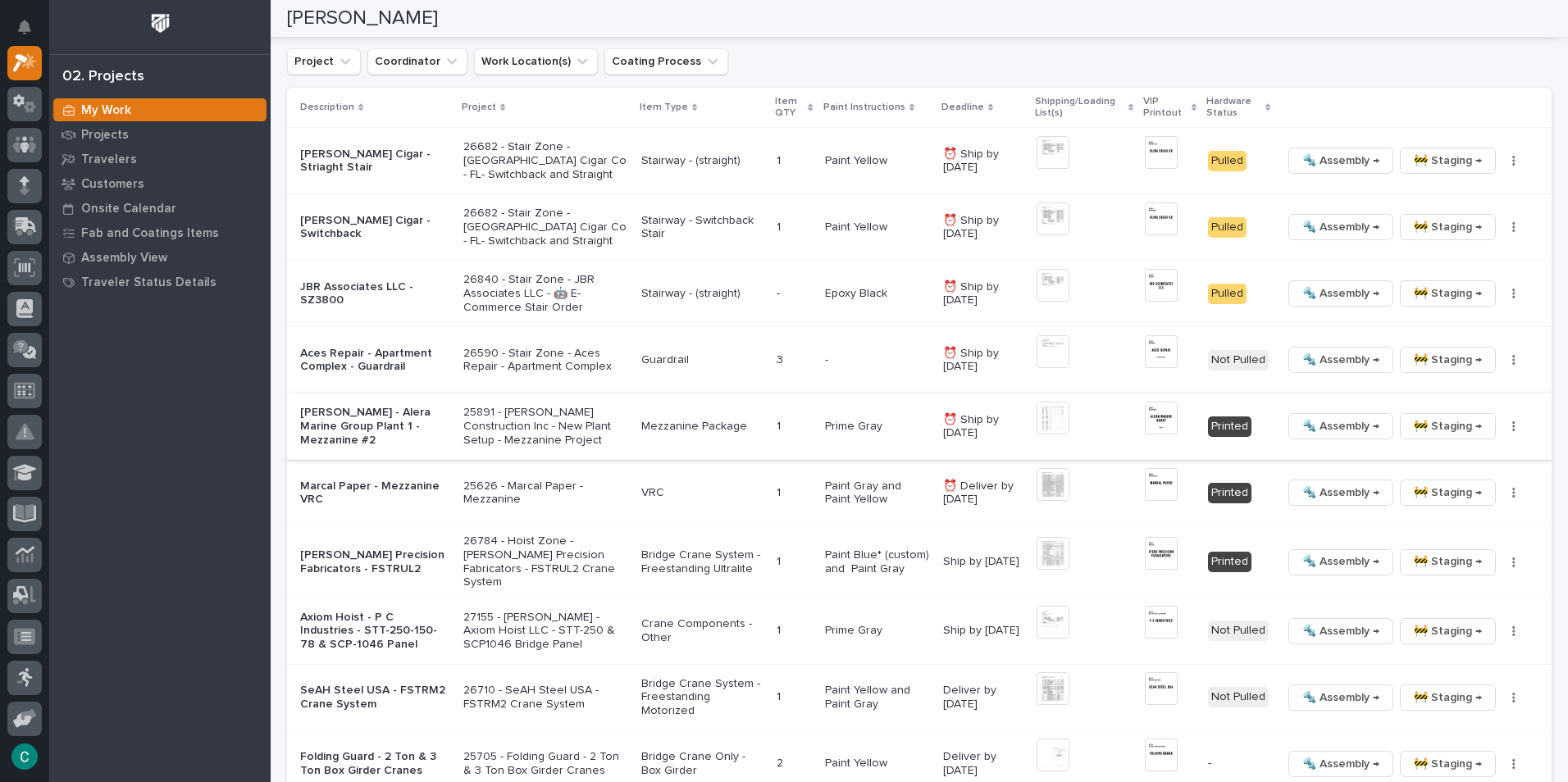
scroll to position [1775, 0]
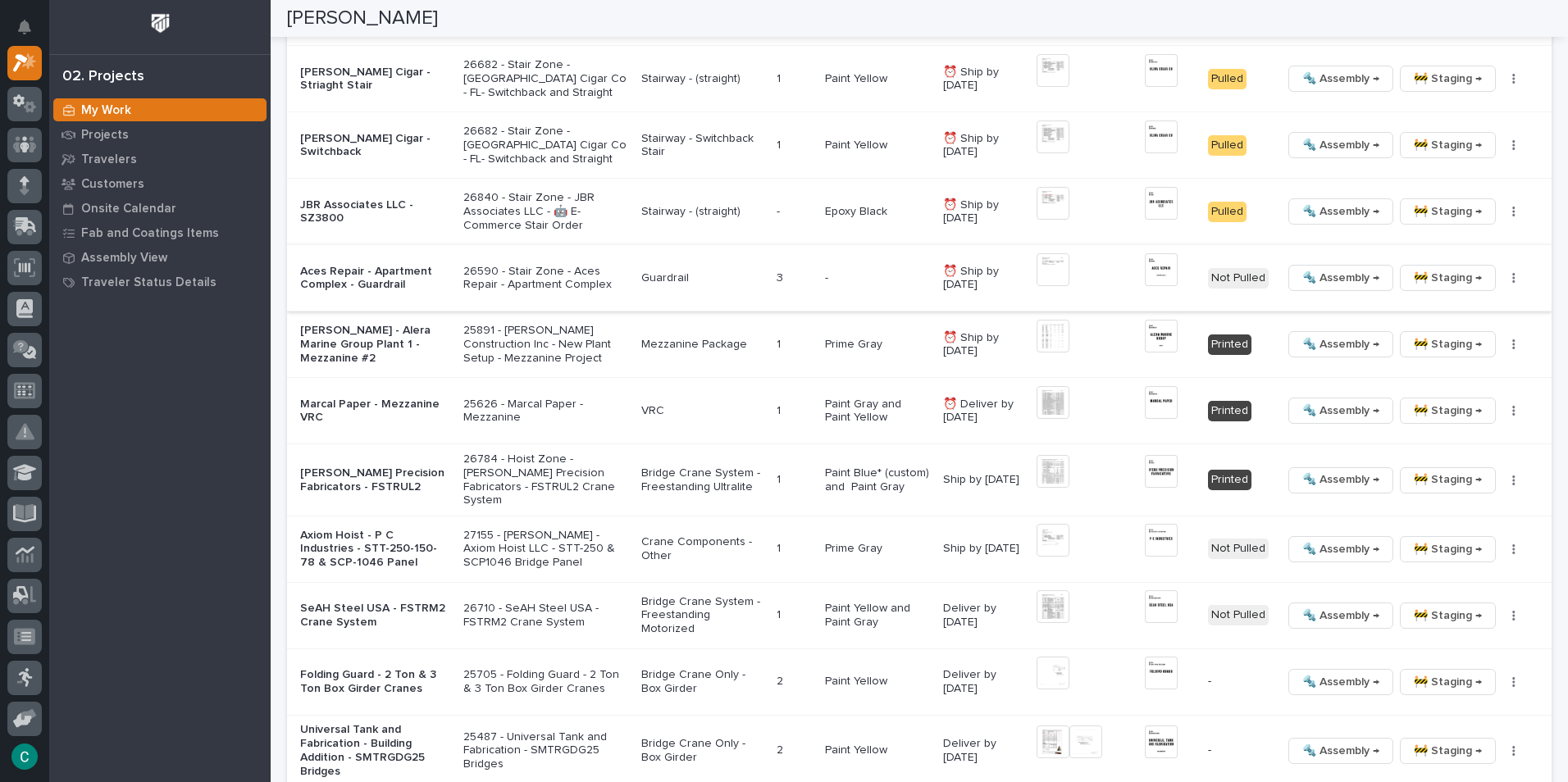
click at [1157, 273] on img at bounding box center [1161, 269] width 33 height 33
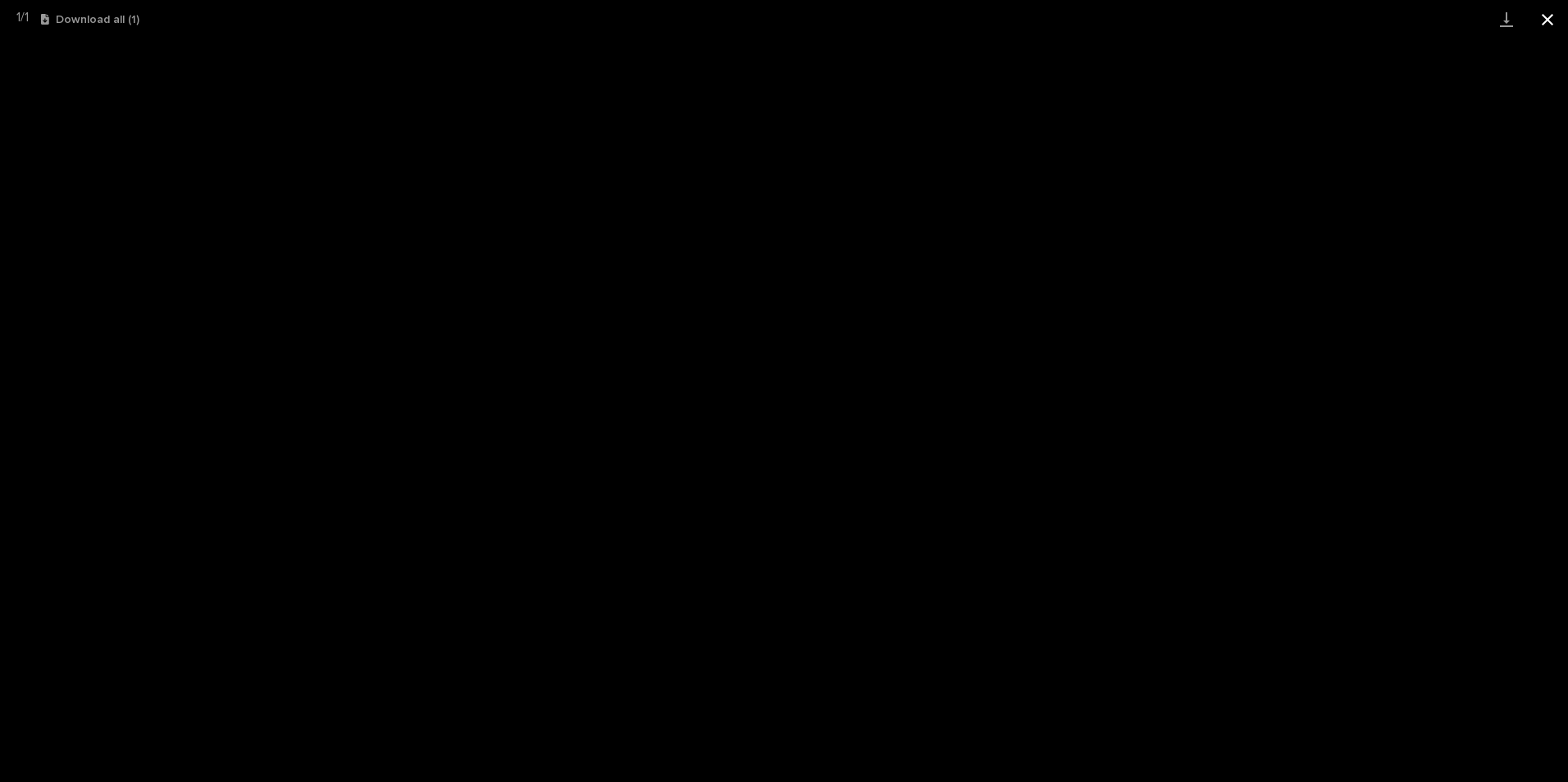
click at [1554, 19] on button "Close gallery" at bounding box center [1548, 19] width 41 height 39
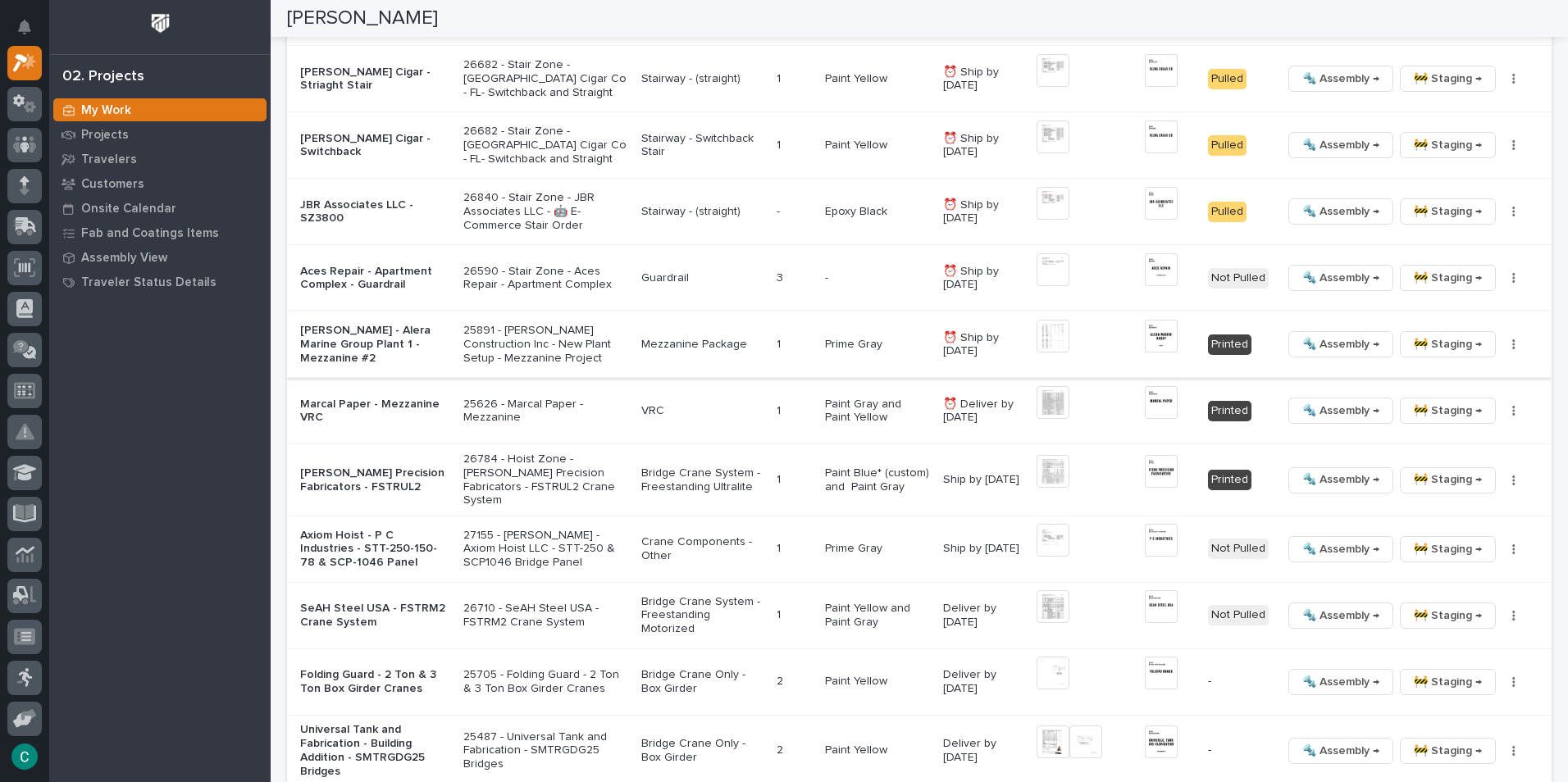
click at [1155, 337] on img at bounding box center [1161, 336] width 33 height 33
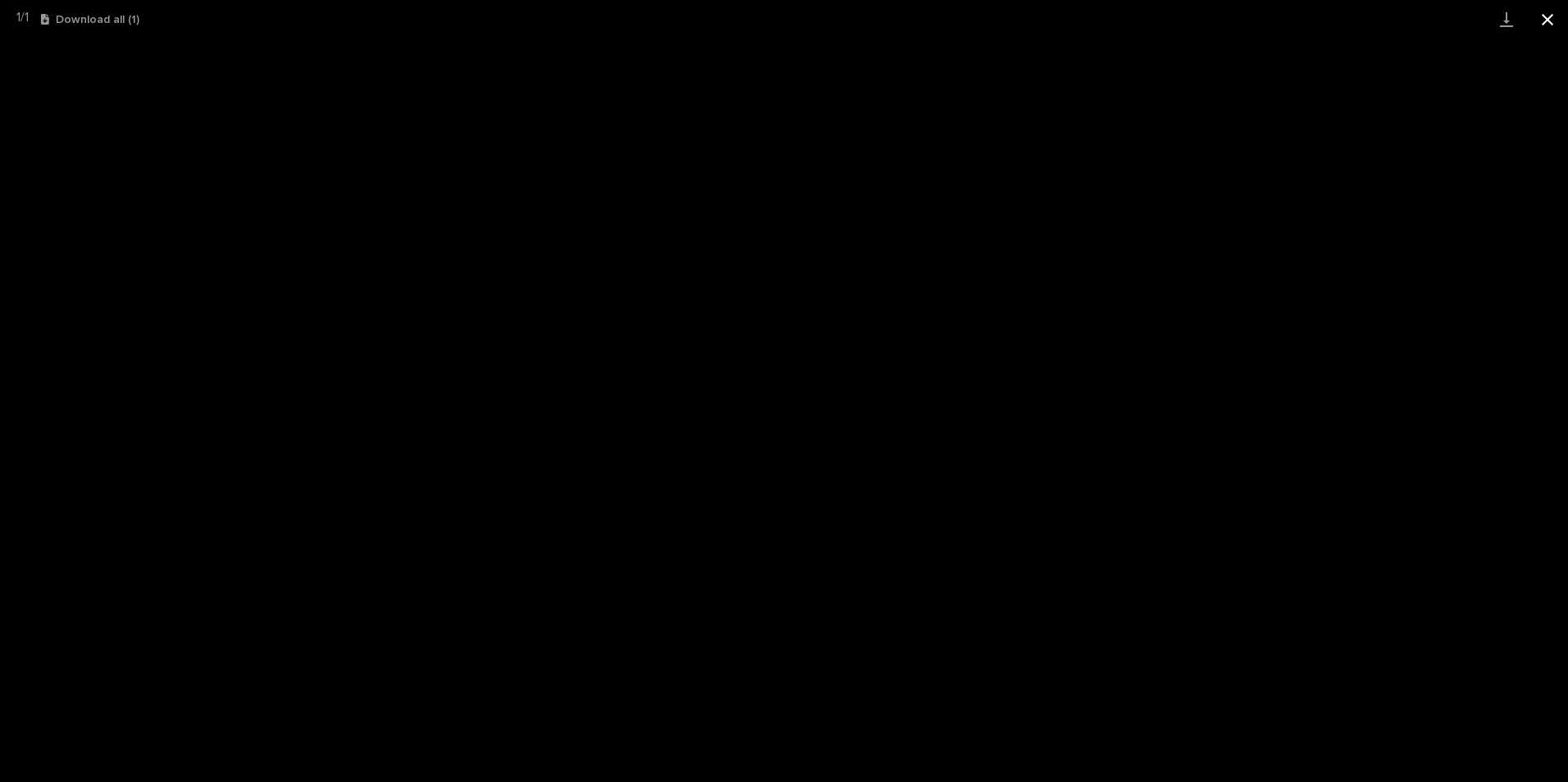
click at [1547, 21] on button "Close gallery" at bounding box center [1548, 19] width 41 height 39
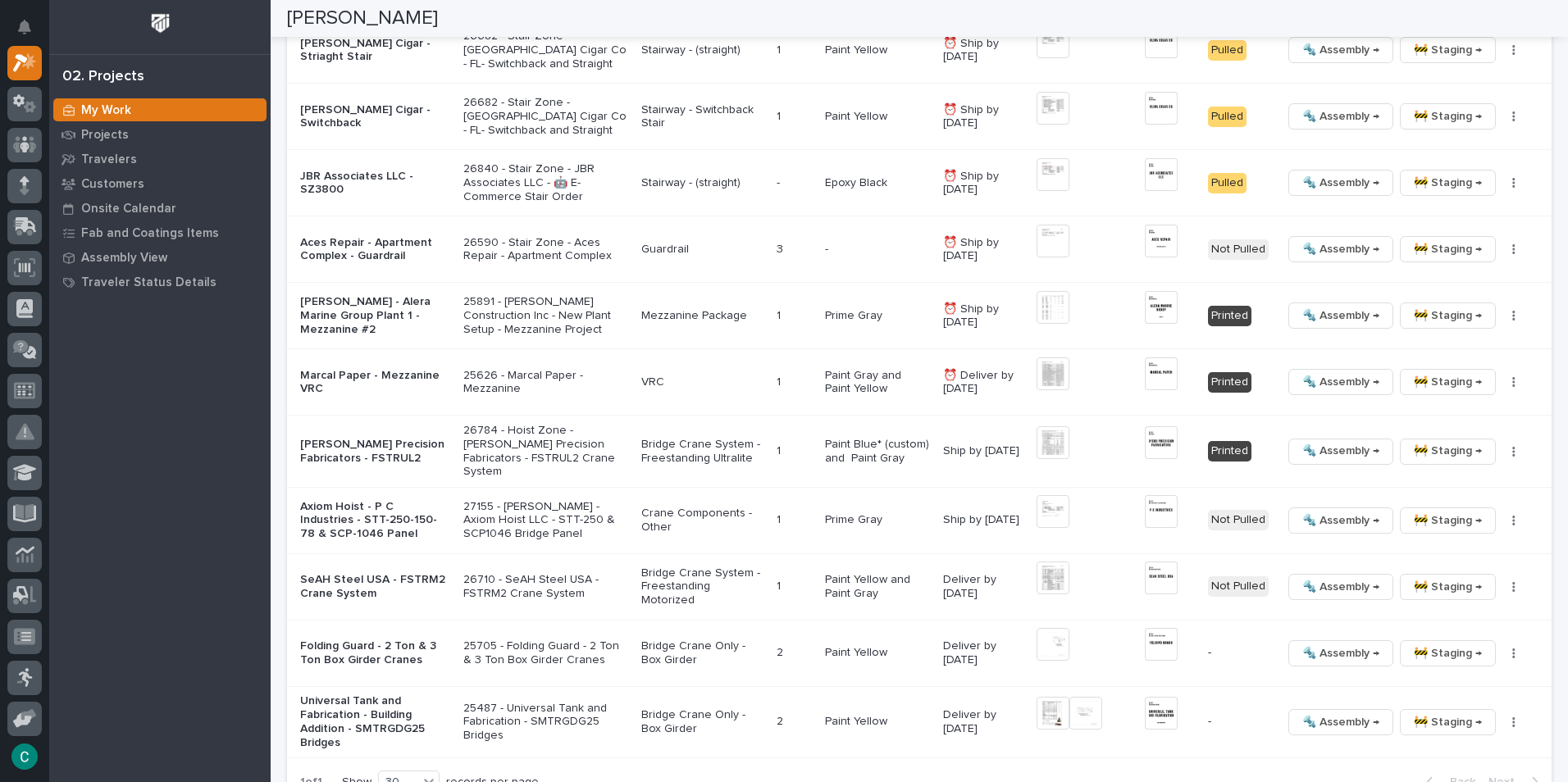
scroll to position [1886, 0]
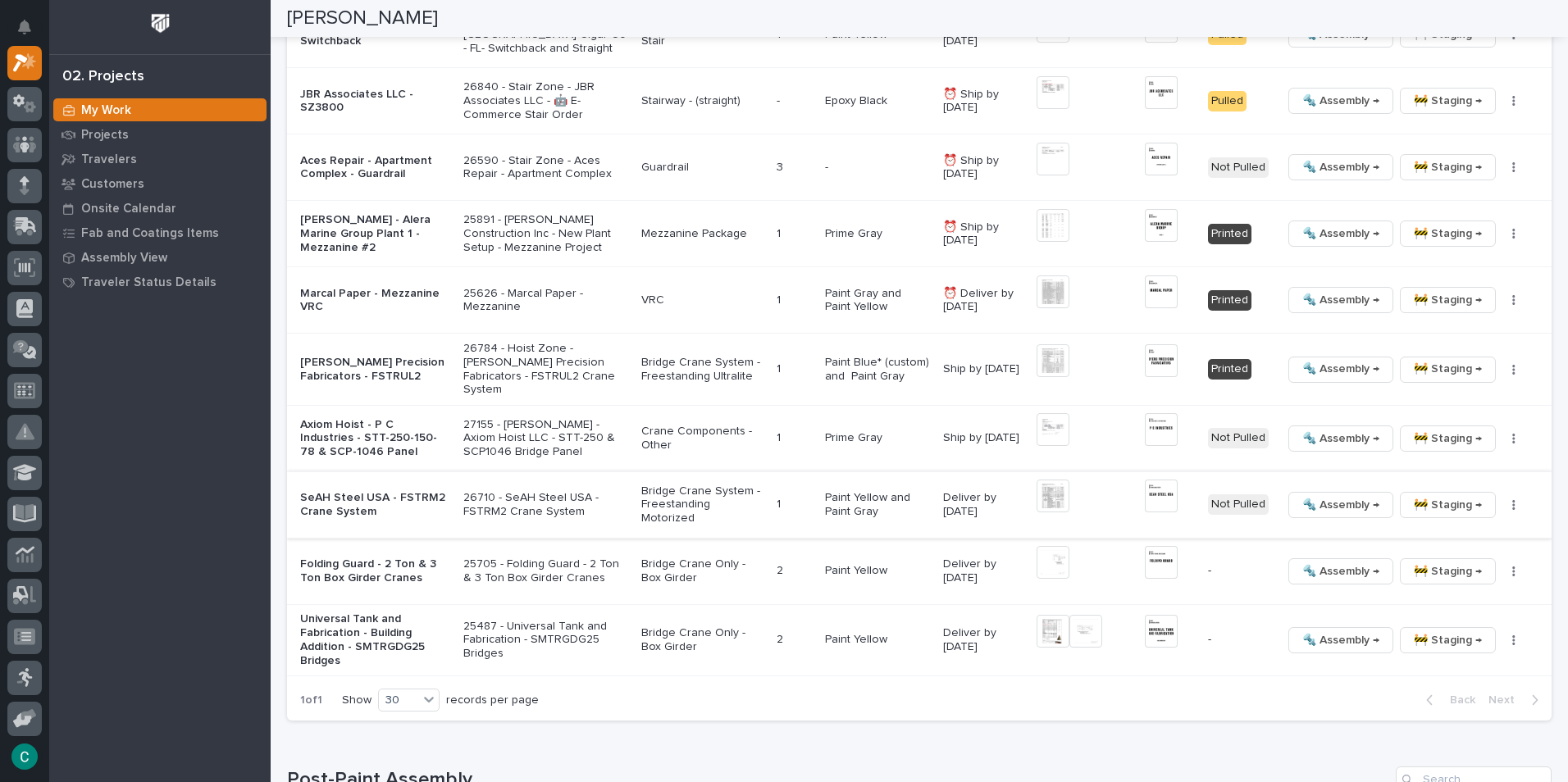
click at [1052, 488] on img at bounding box center [1053, 496] width 33 height 33
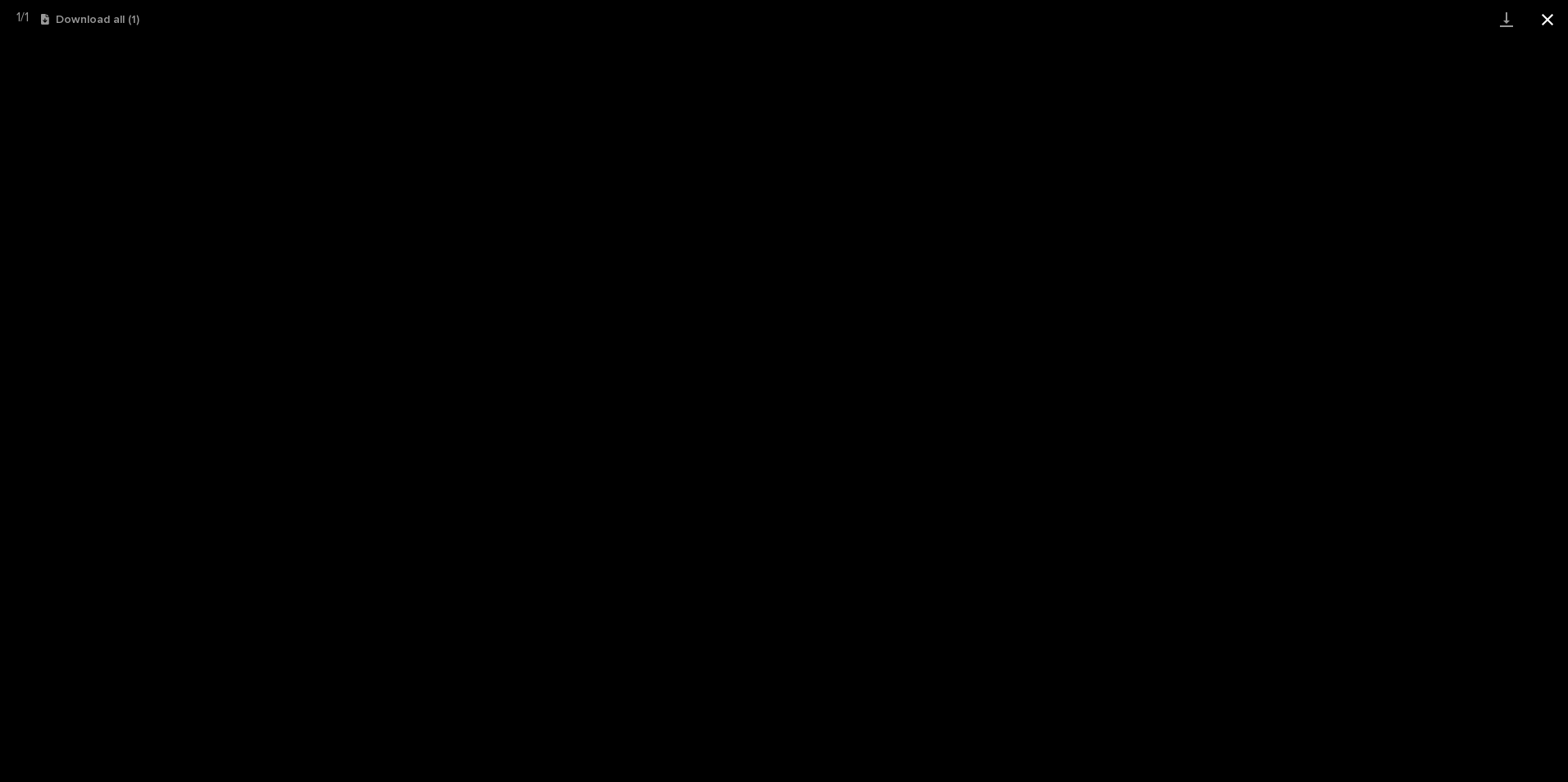
click at [1545, 28] on button "Close gallery" at bounding box center [1548, 19] width 41 height 39
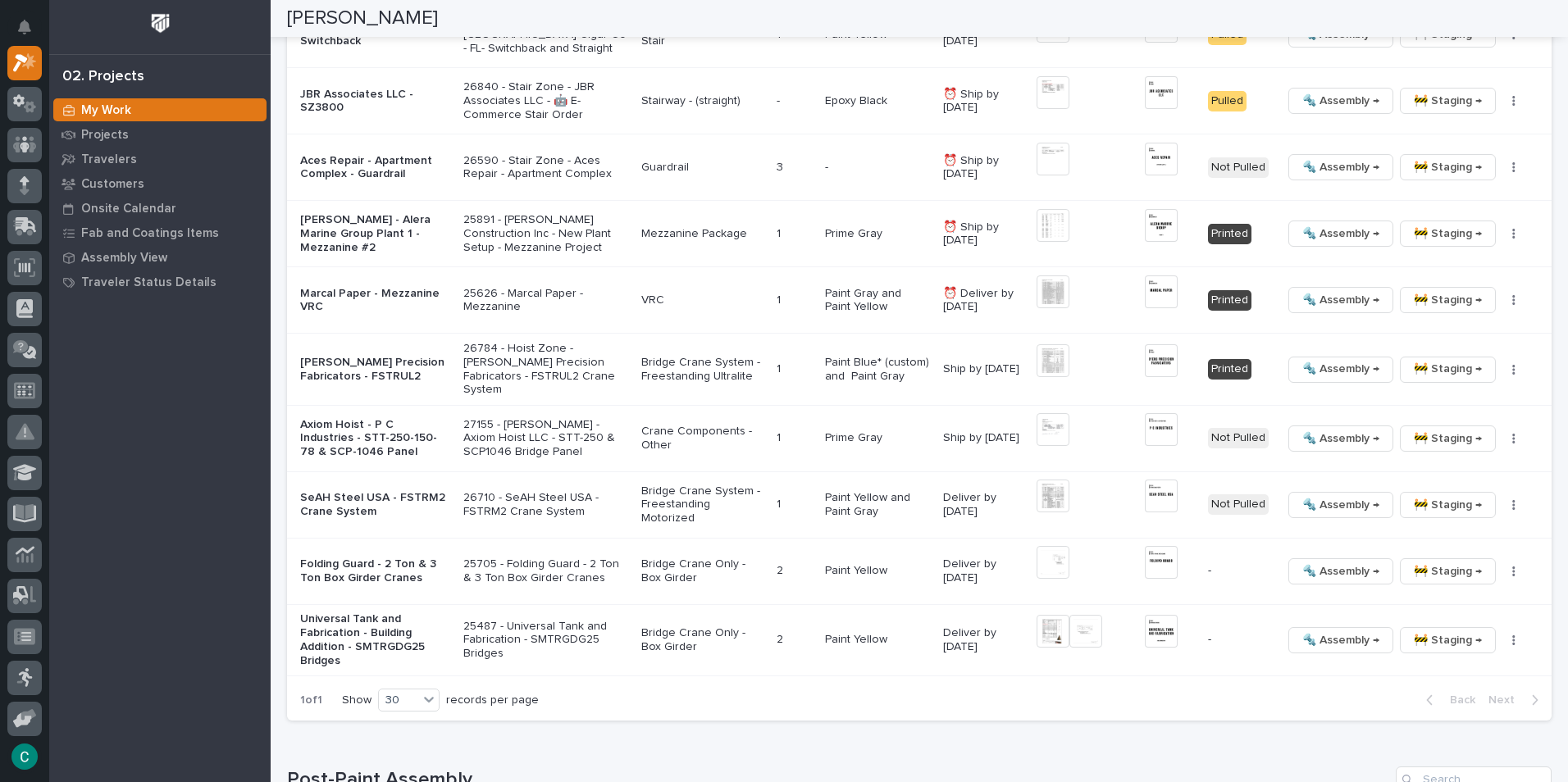
click at [165, 105] on div "My Work" at bounding box center [160, 110] width 214 height 23
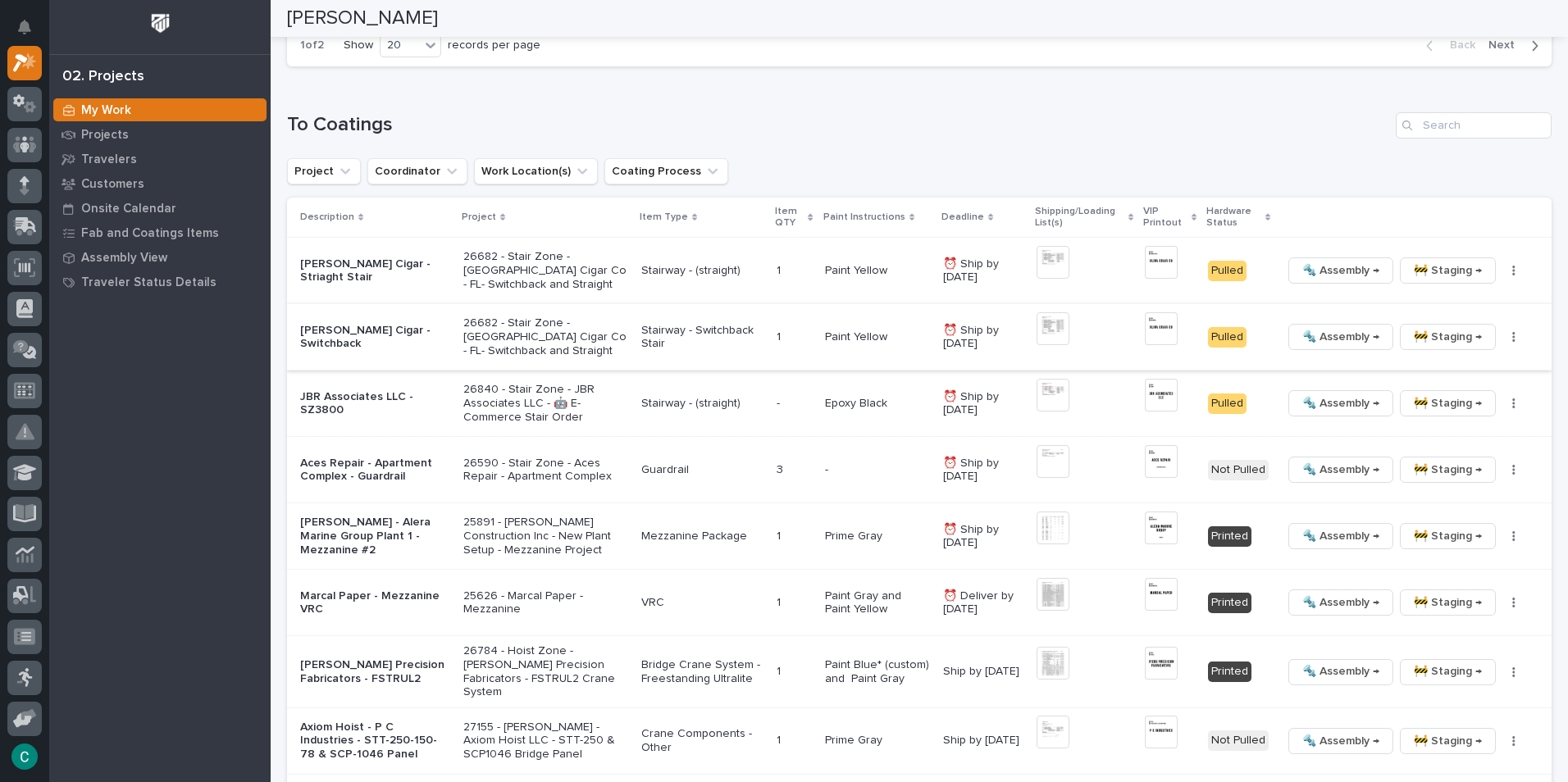
scroll to position [1640, 0]
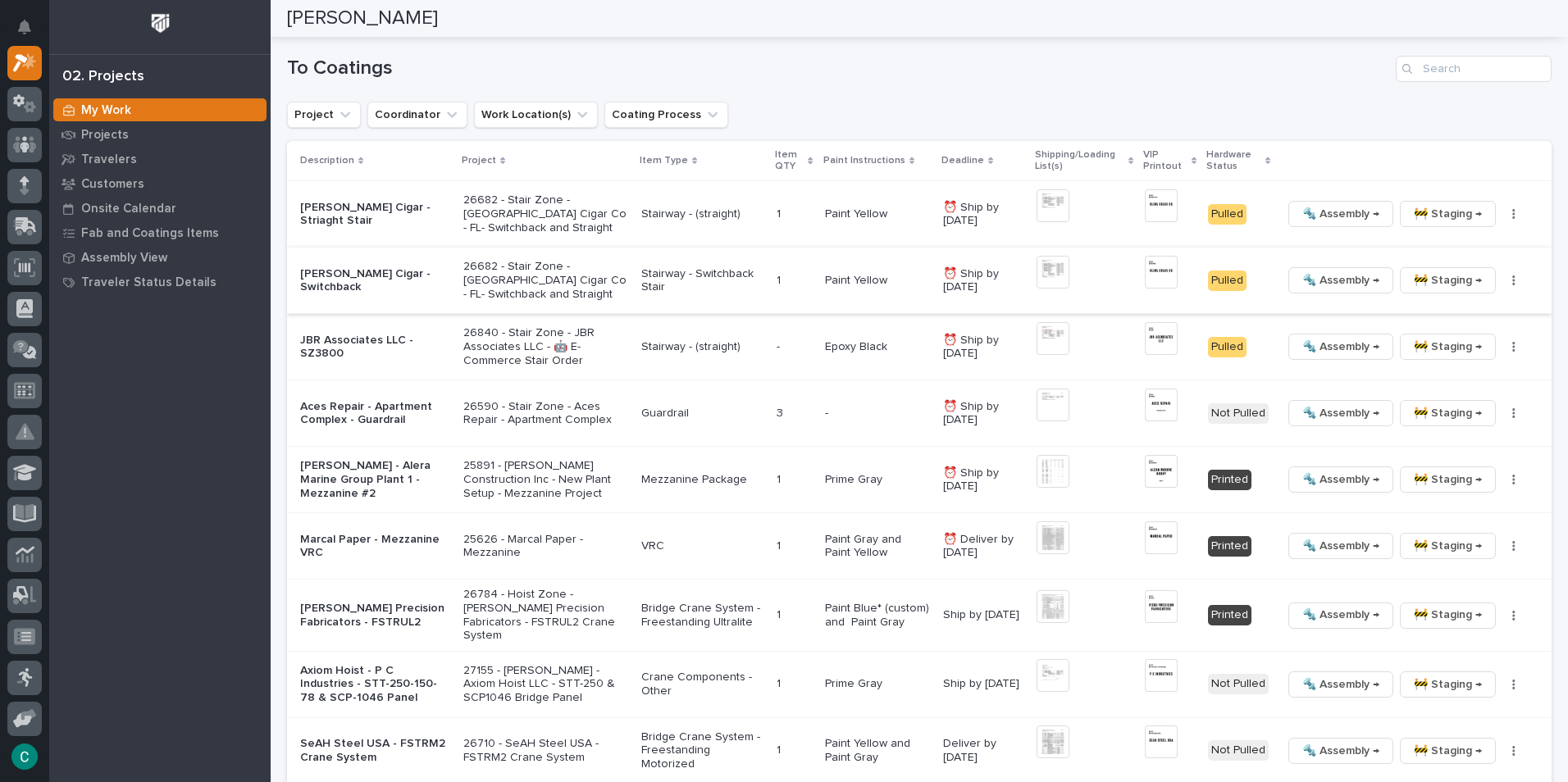
click at [1051, 274] on img at bounding box center [1053, 272] width 33 height 33
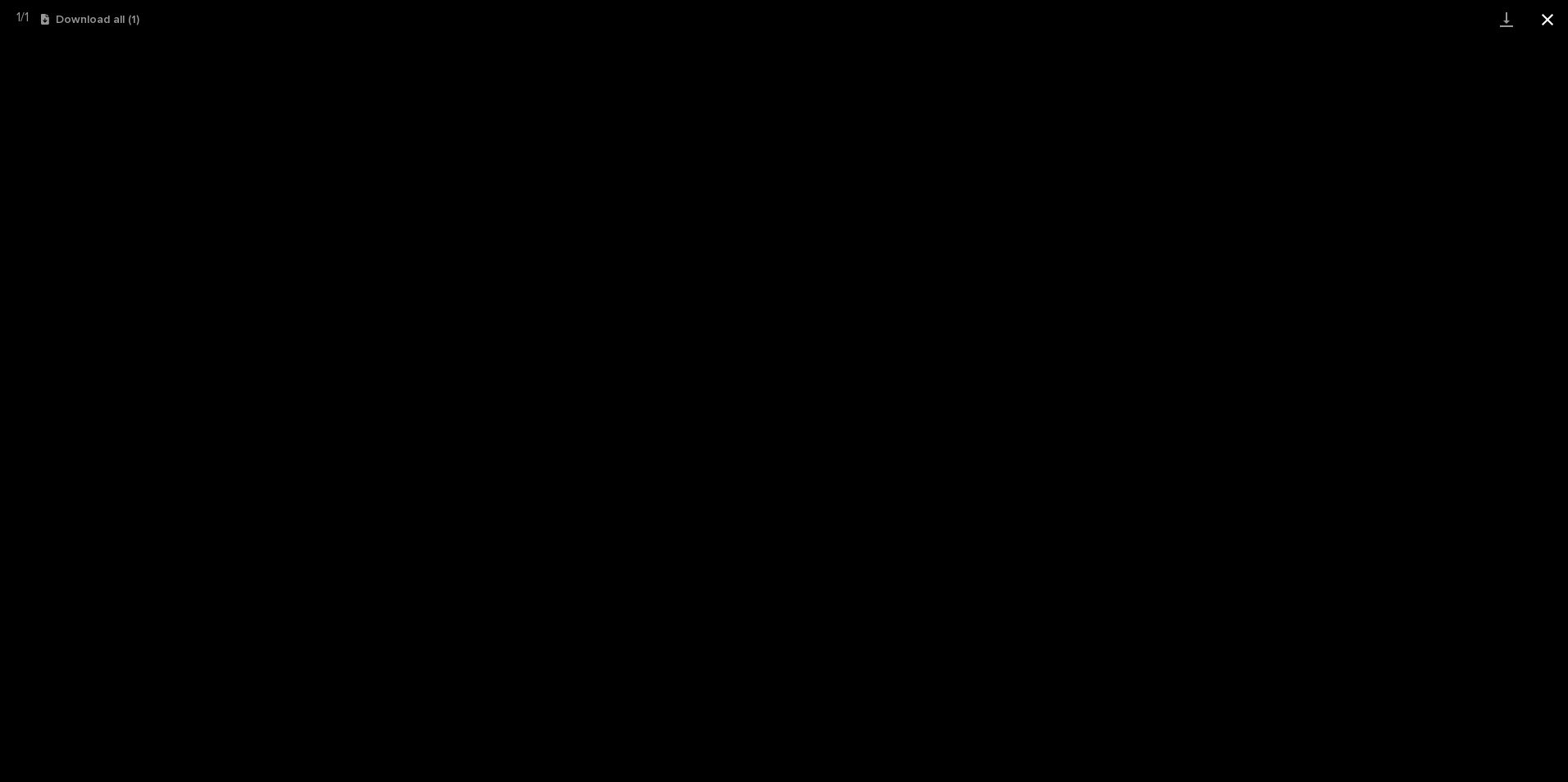
click at [1555, 25] on button "Close gallery" at bounding box center [1548, 19] width 41 height 39
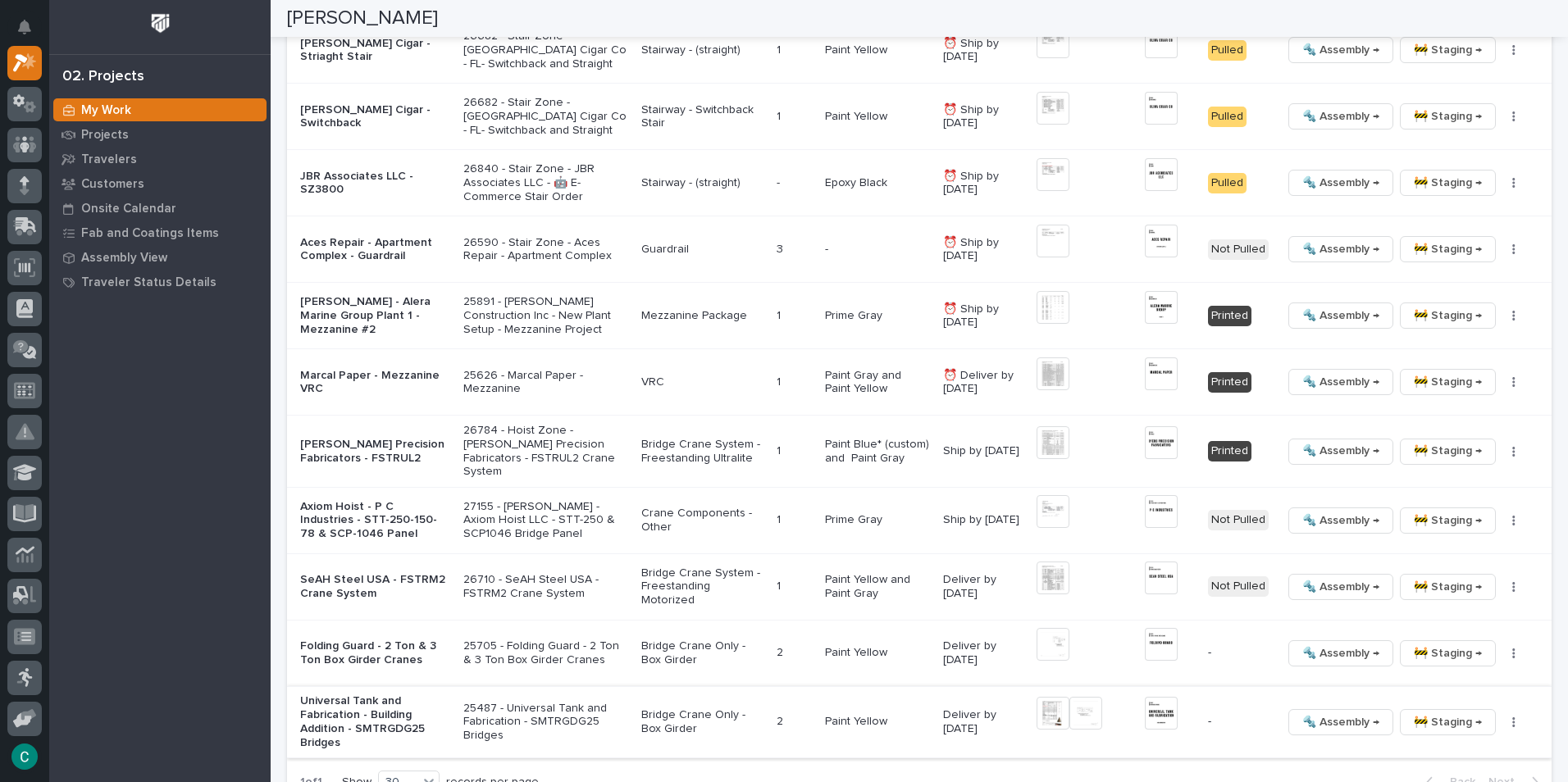
scroll to position [1886, 0]
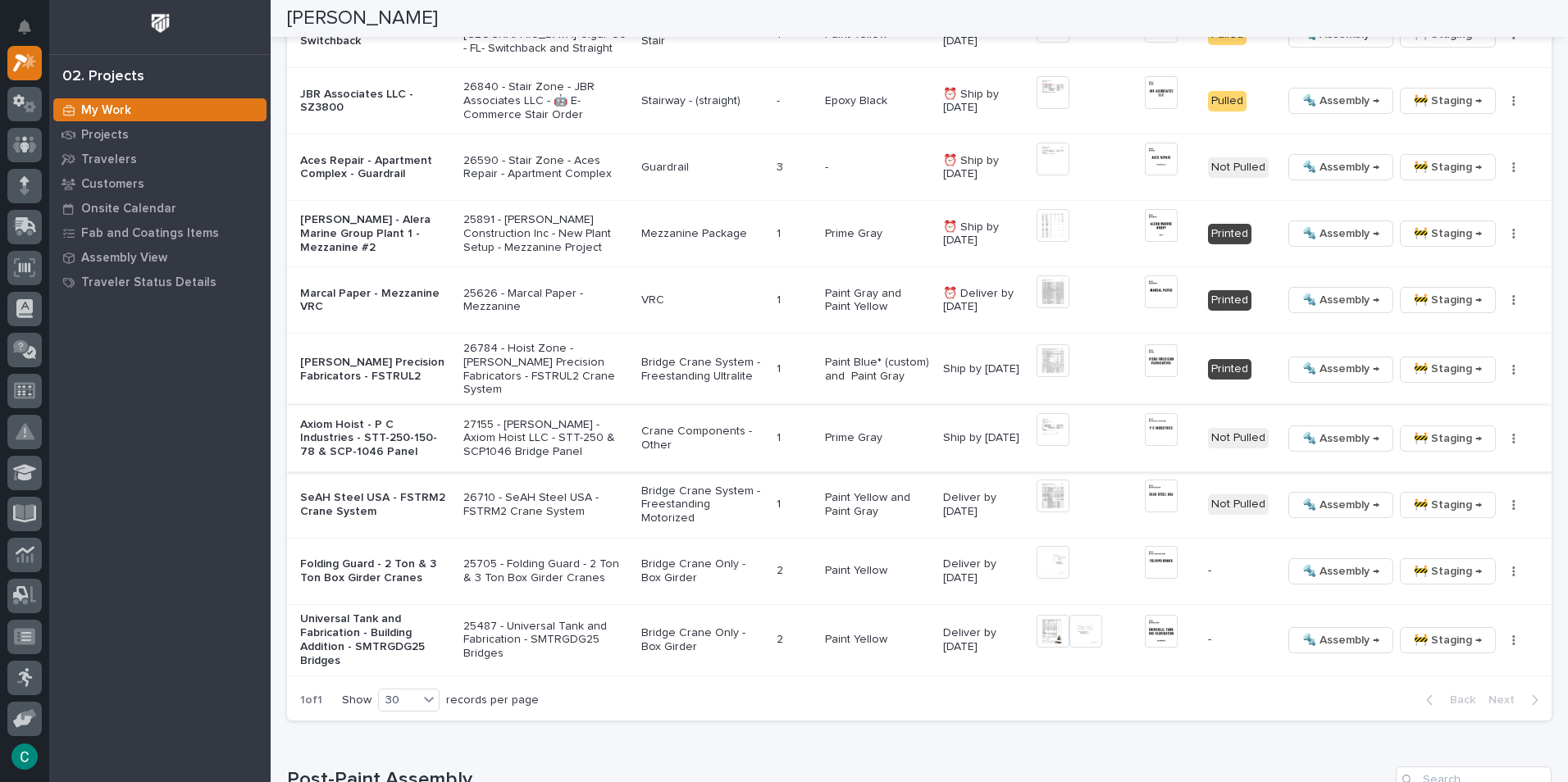
click at [1154, 422] on img at bounding box center [1161, 429] width 33 height 33
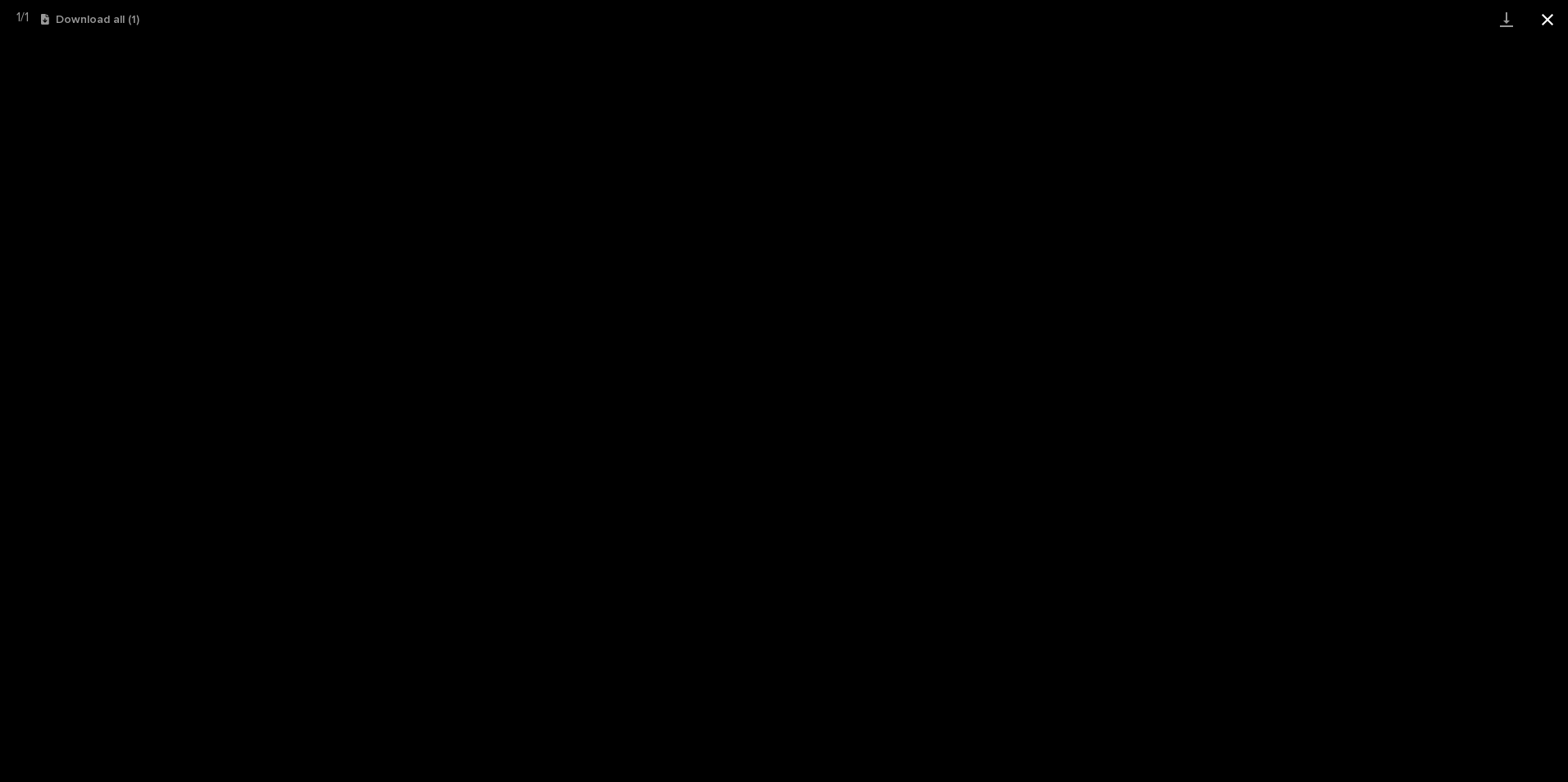
click at [1554, 20] on button "Close gallery" at bounding box center [1548, 19] width 41 height 39
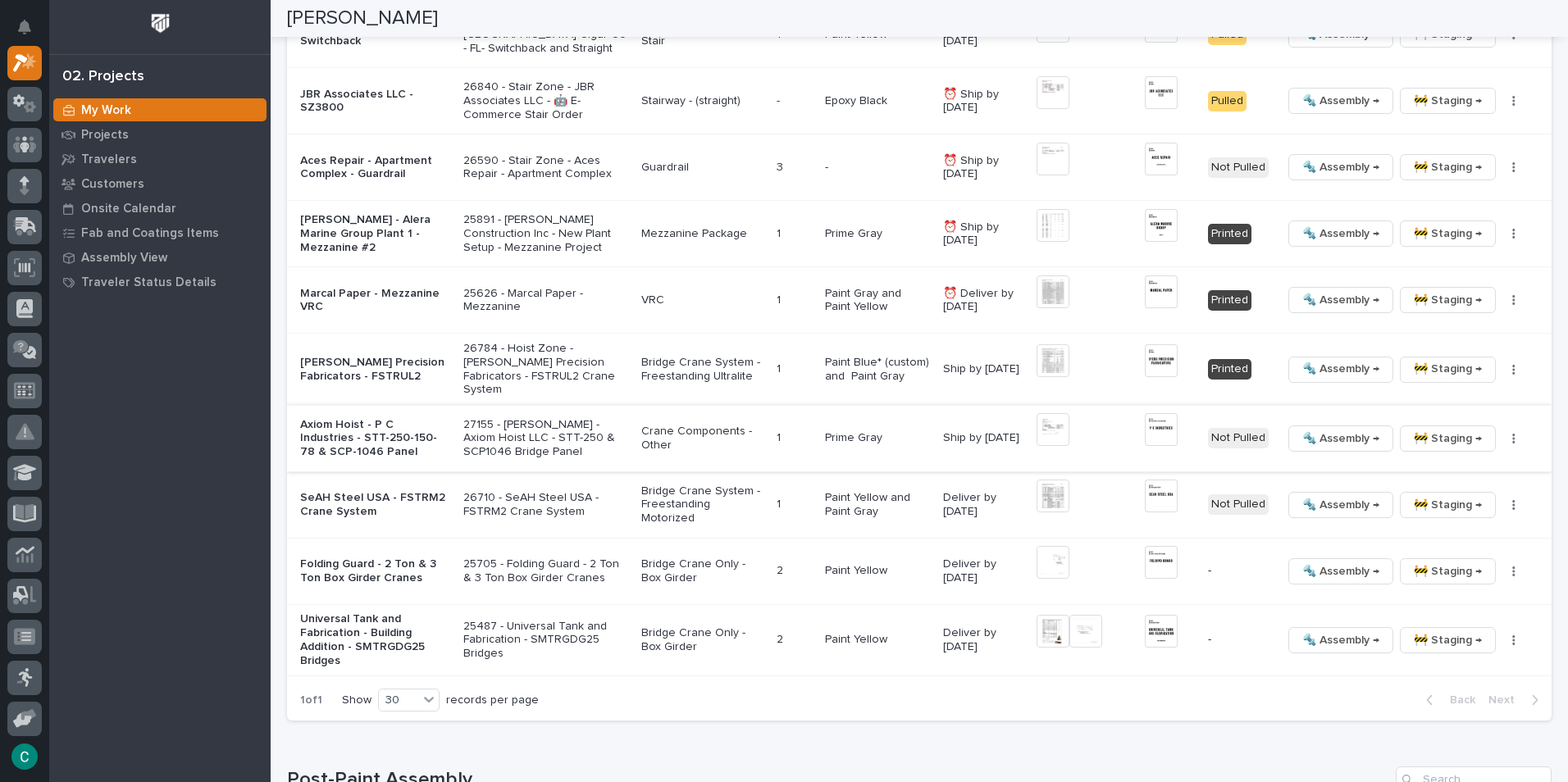
click at [1352, 429] on span "🔩 Assembly →" at bounding box center [1340, 438] width 77 height 19
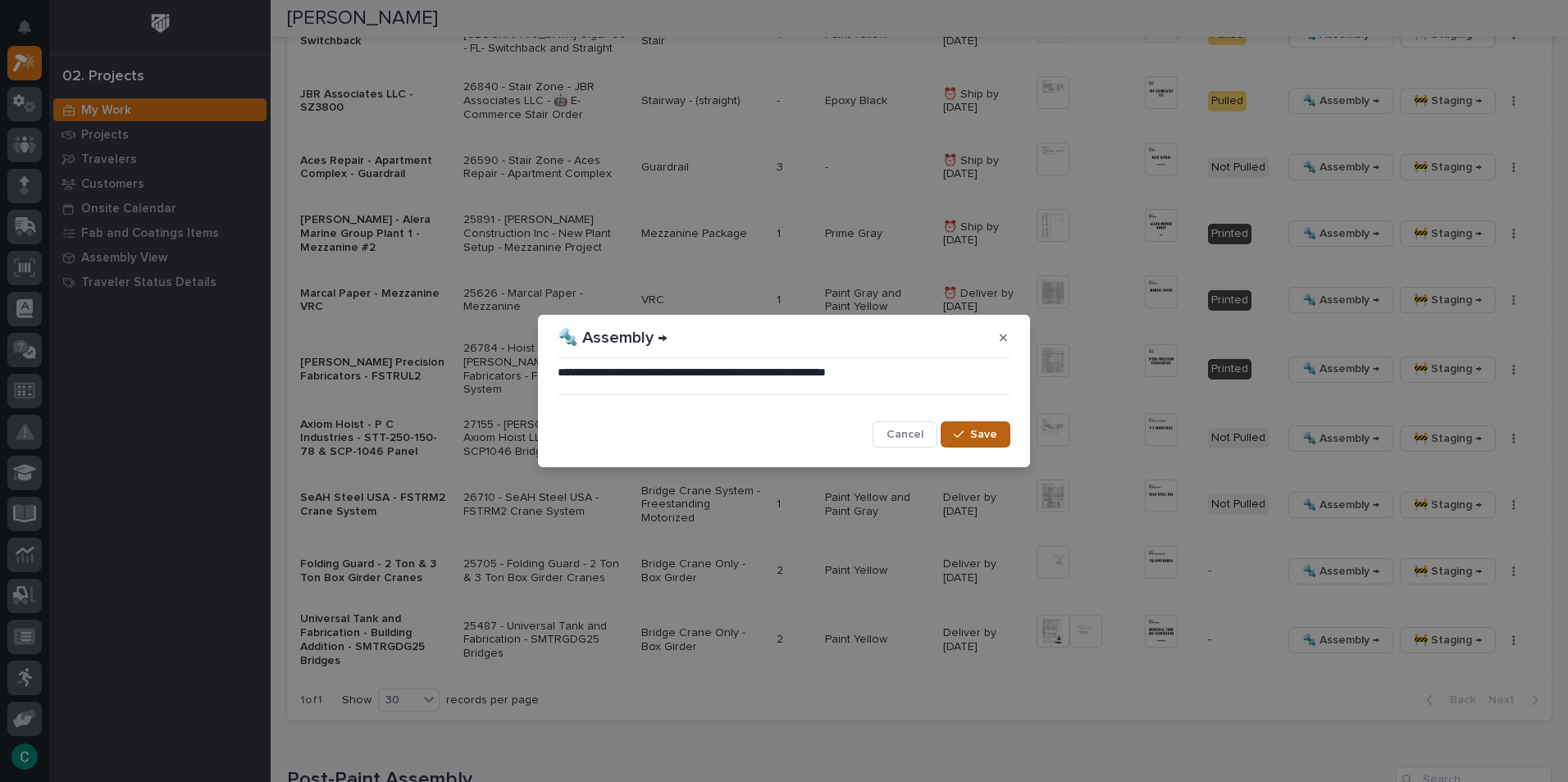
click at [974, 427] on span "Save" at bounding box center [984, 434] width 27 height 14
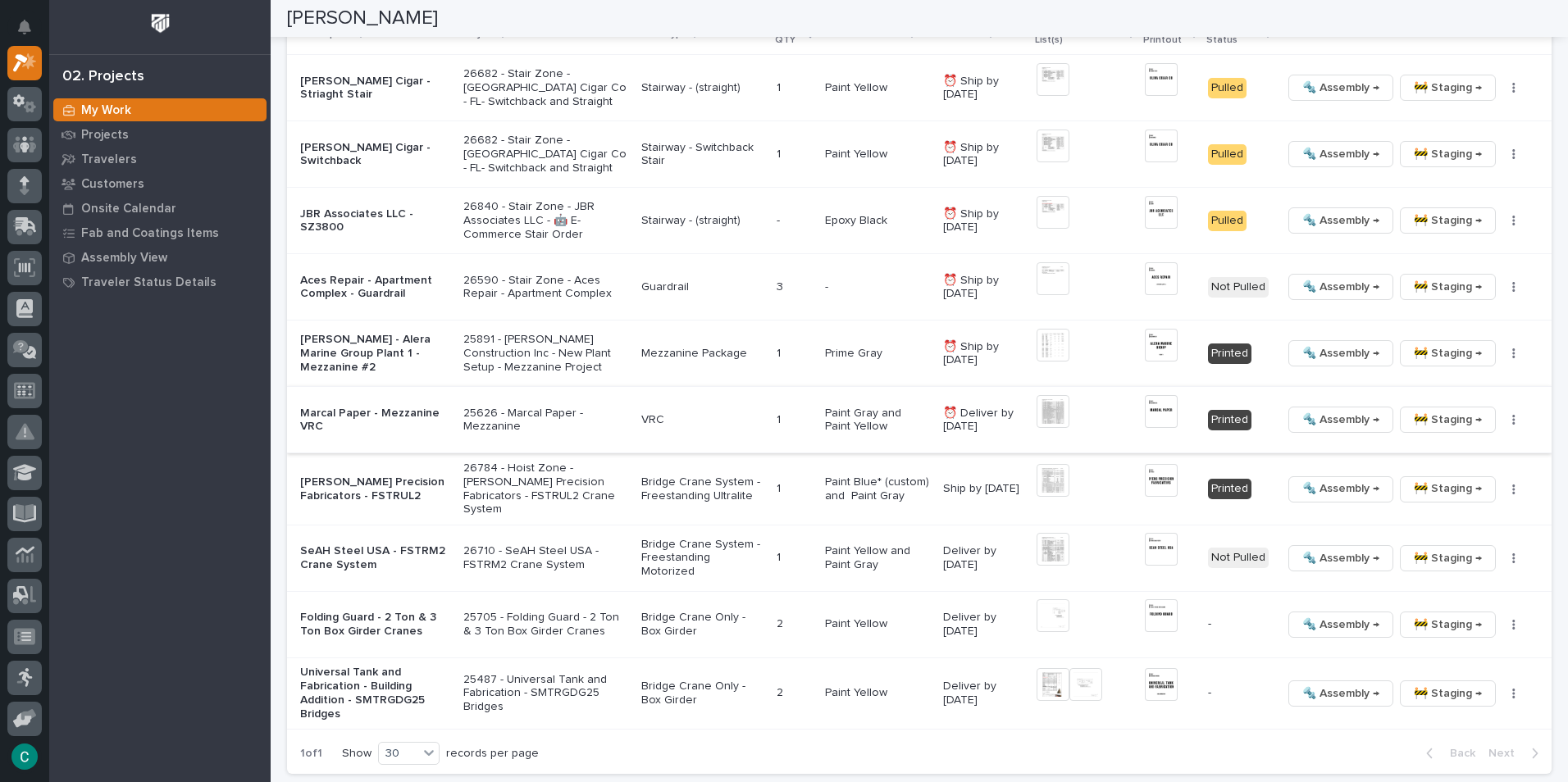
scroll to position [1558, 0]
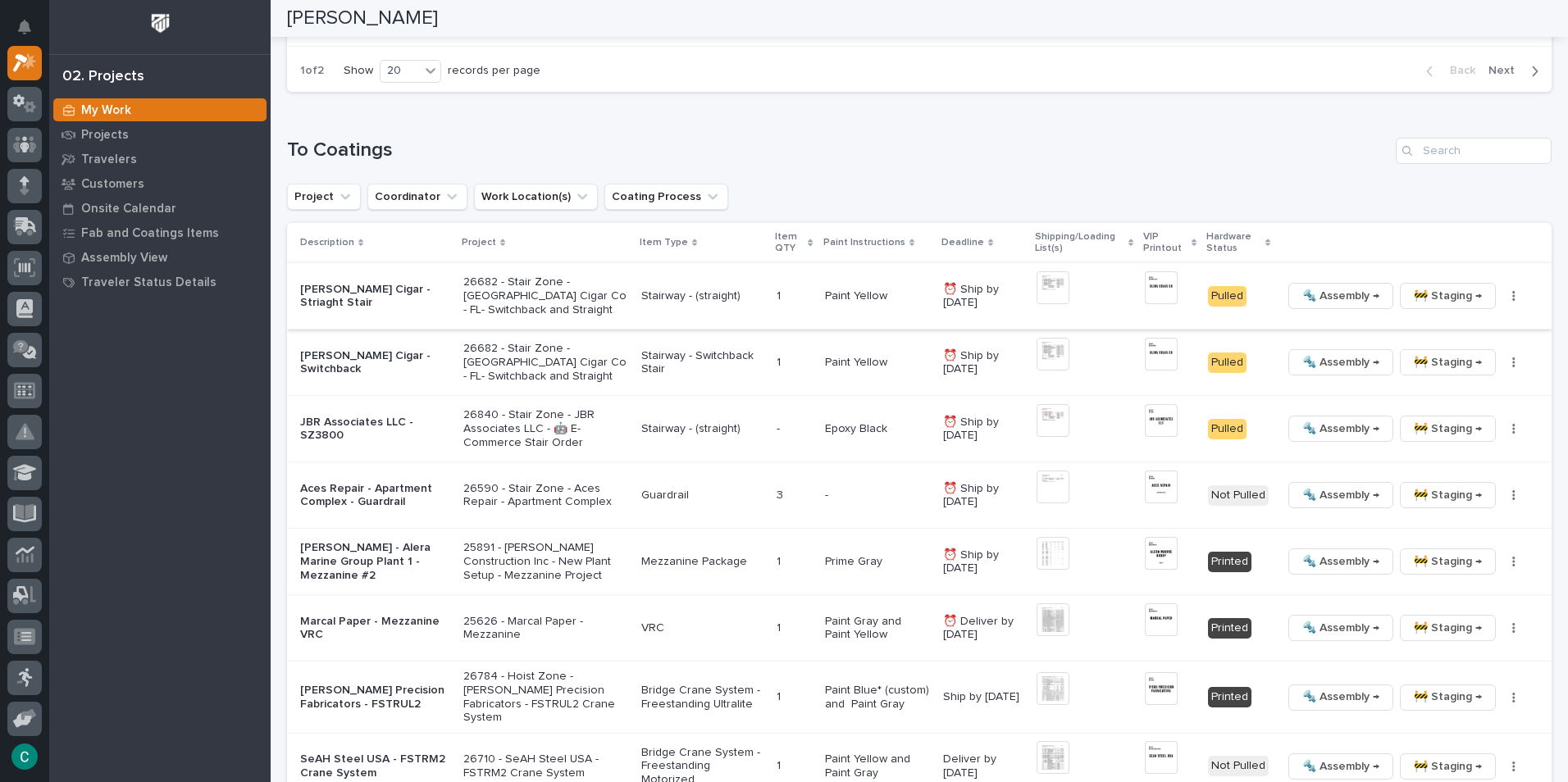
click at [1055, 291] on img at bounding box center [1053, 288] width 33 height 33
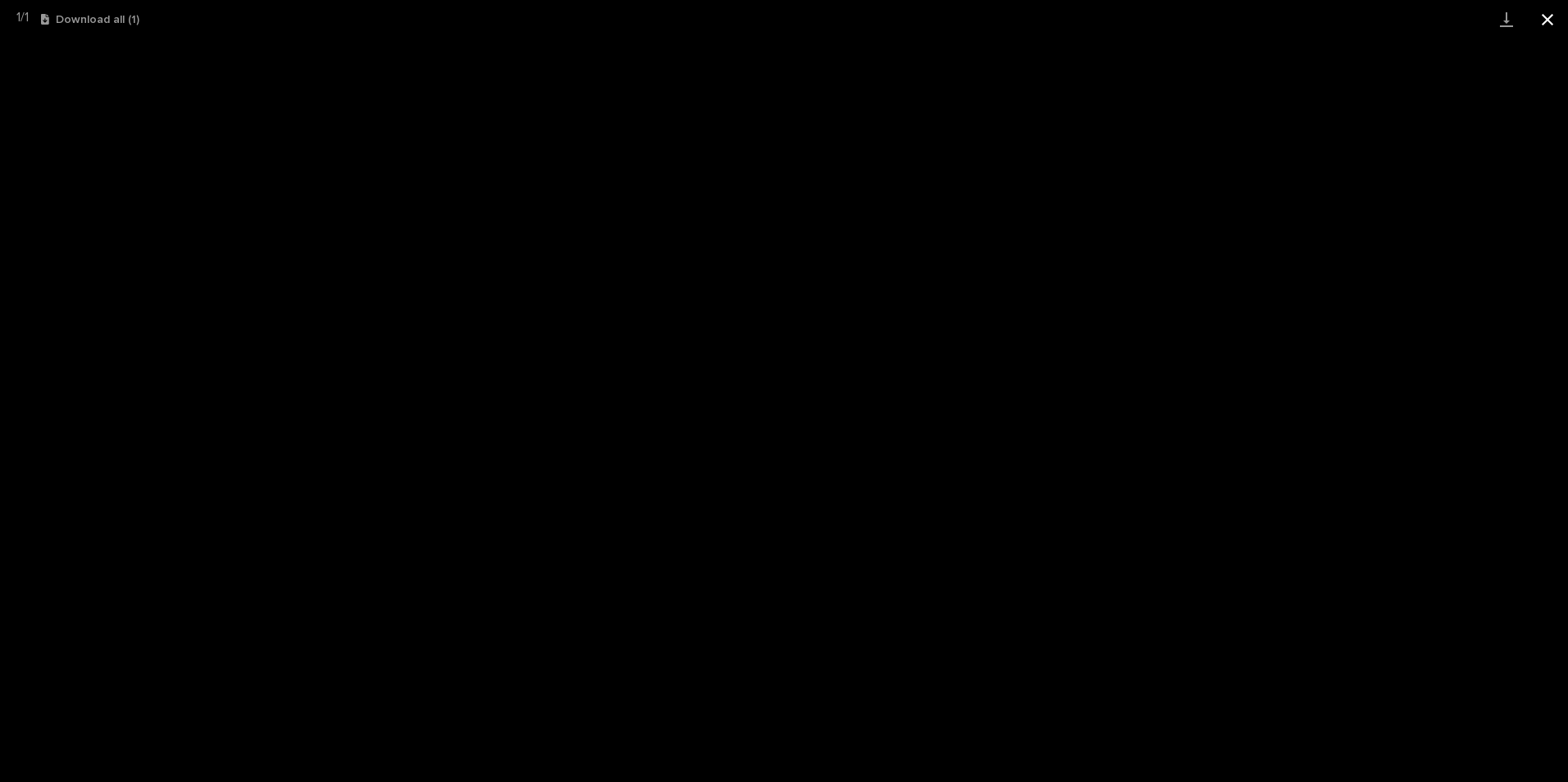
click at [1550, 15] on button "Close gallery" at bounding box center [1548, 19] width 41 height 39
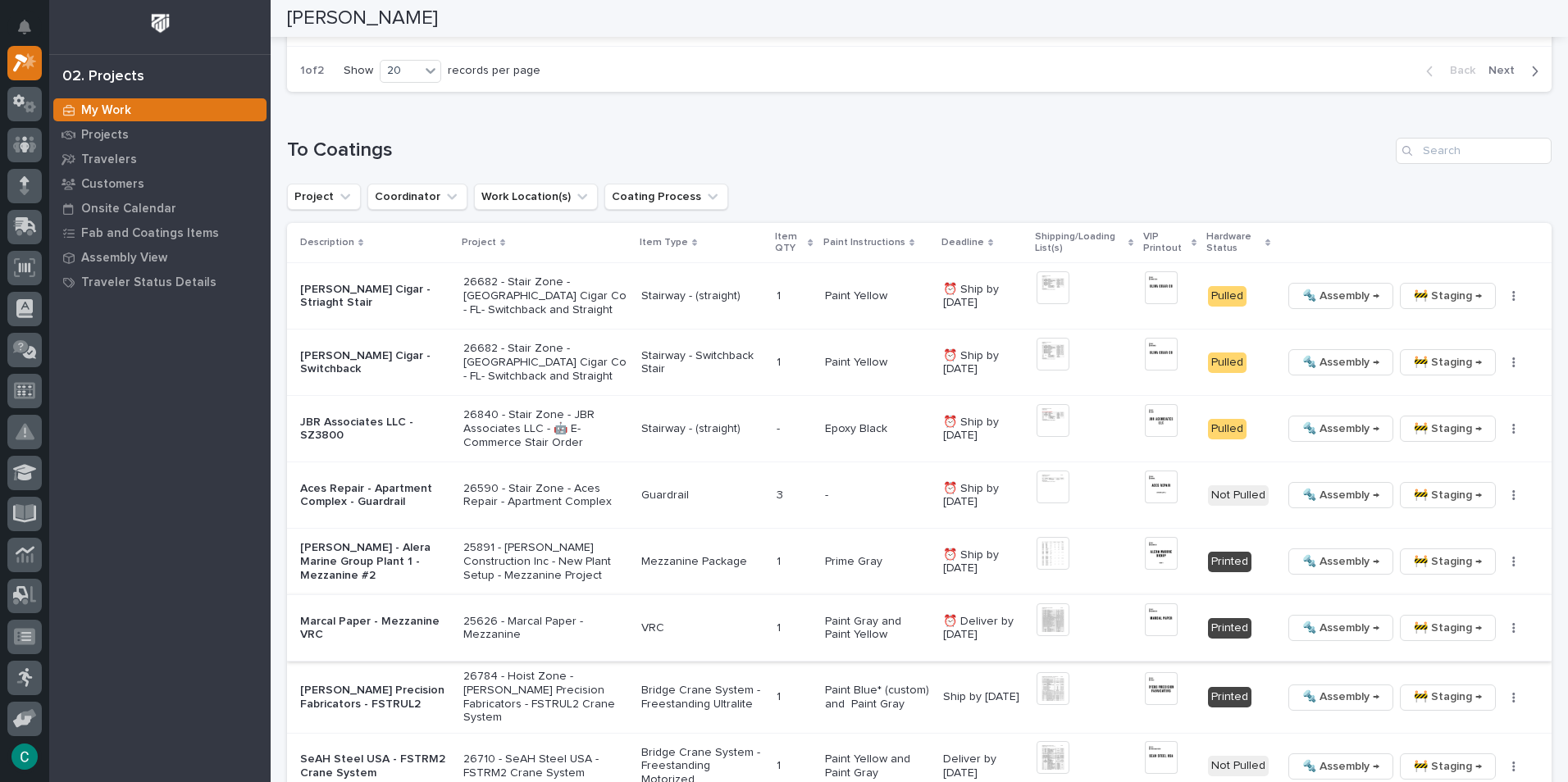
click at [1145, 624] on img at bounding box center [1161, 619] width 33 height 33
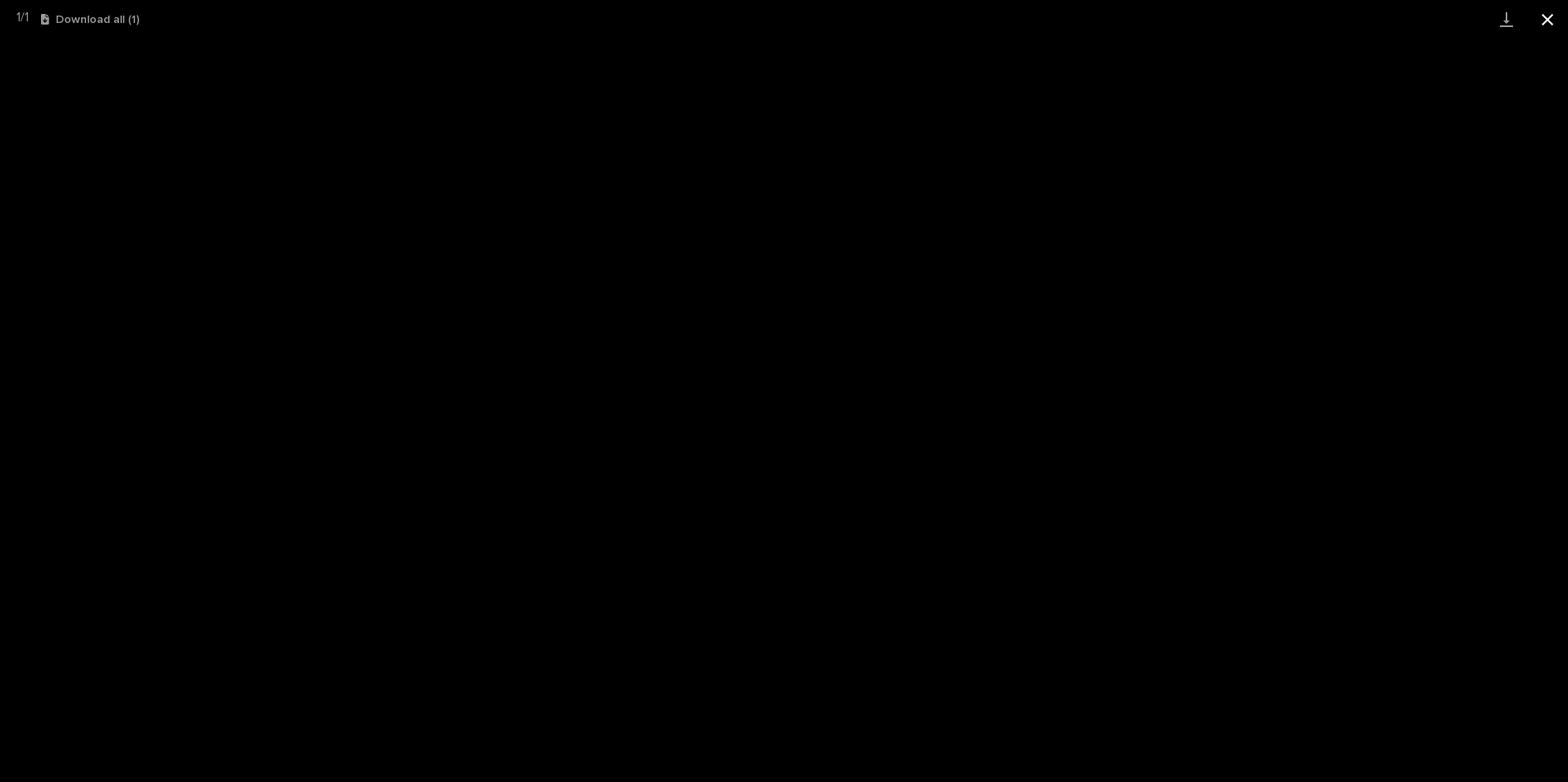
click at [1546, 27] on button "Close gallery" at bounding box center [1548, 19] width 41 height 39
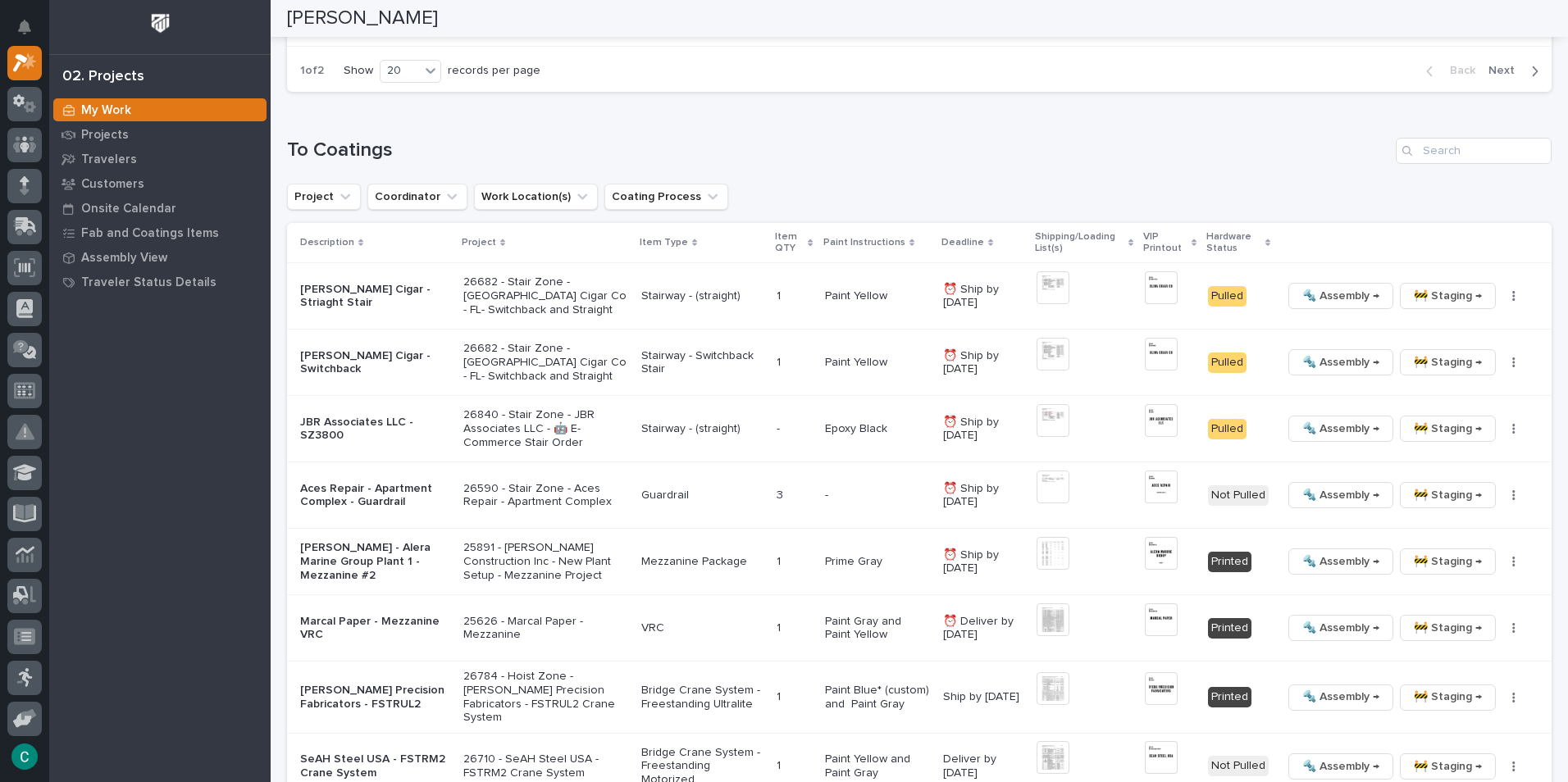
scroll to position [1536, 0]
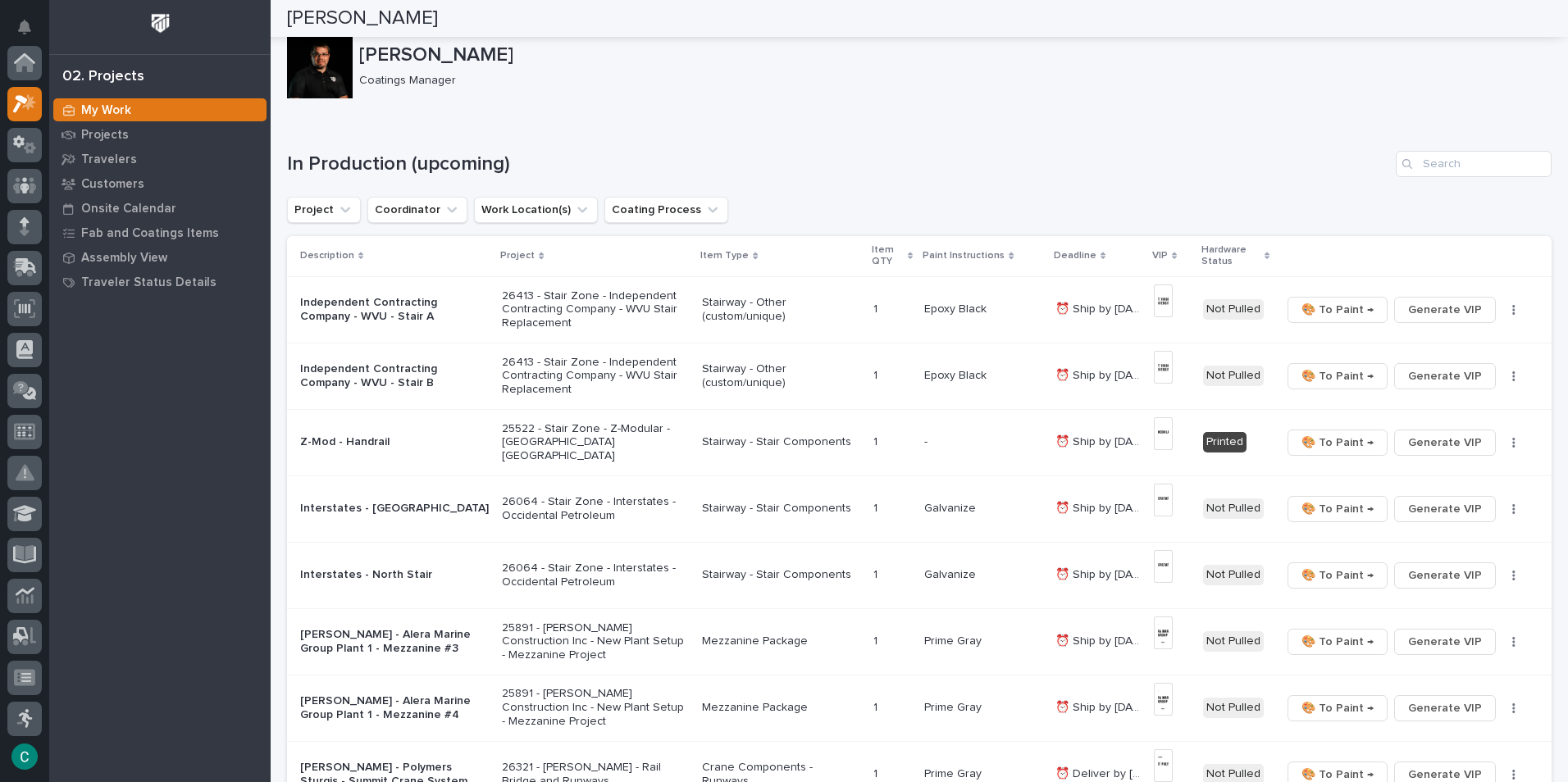
scroll to position [41, 0]
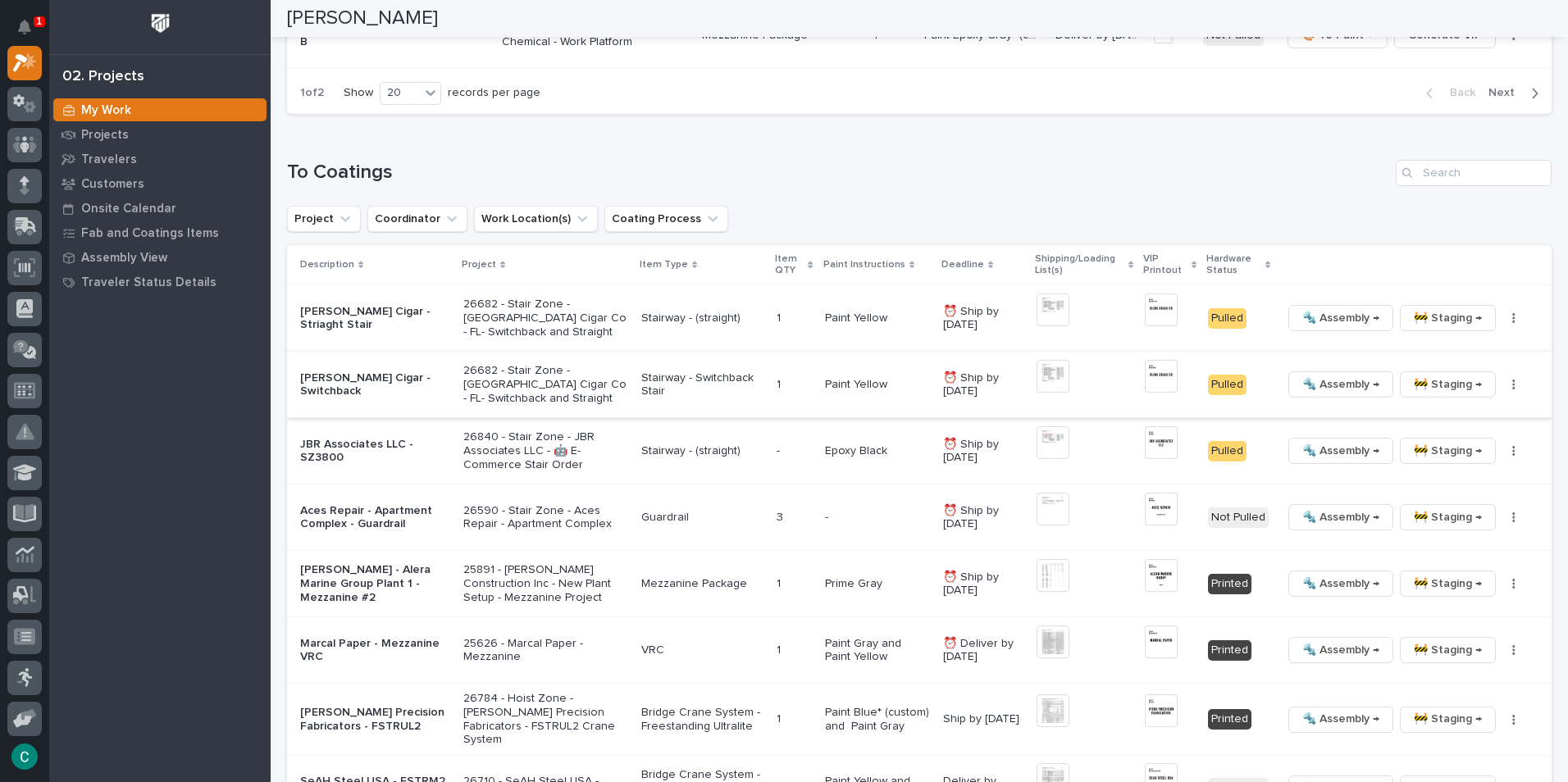
click at [1430, 384] on span "🚧 Staging →" at bounding box center [1448, 384] width 68 height 19
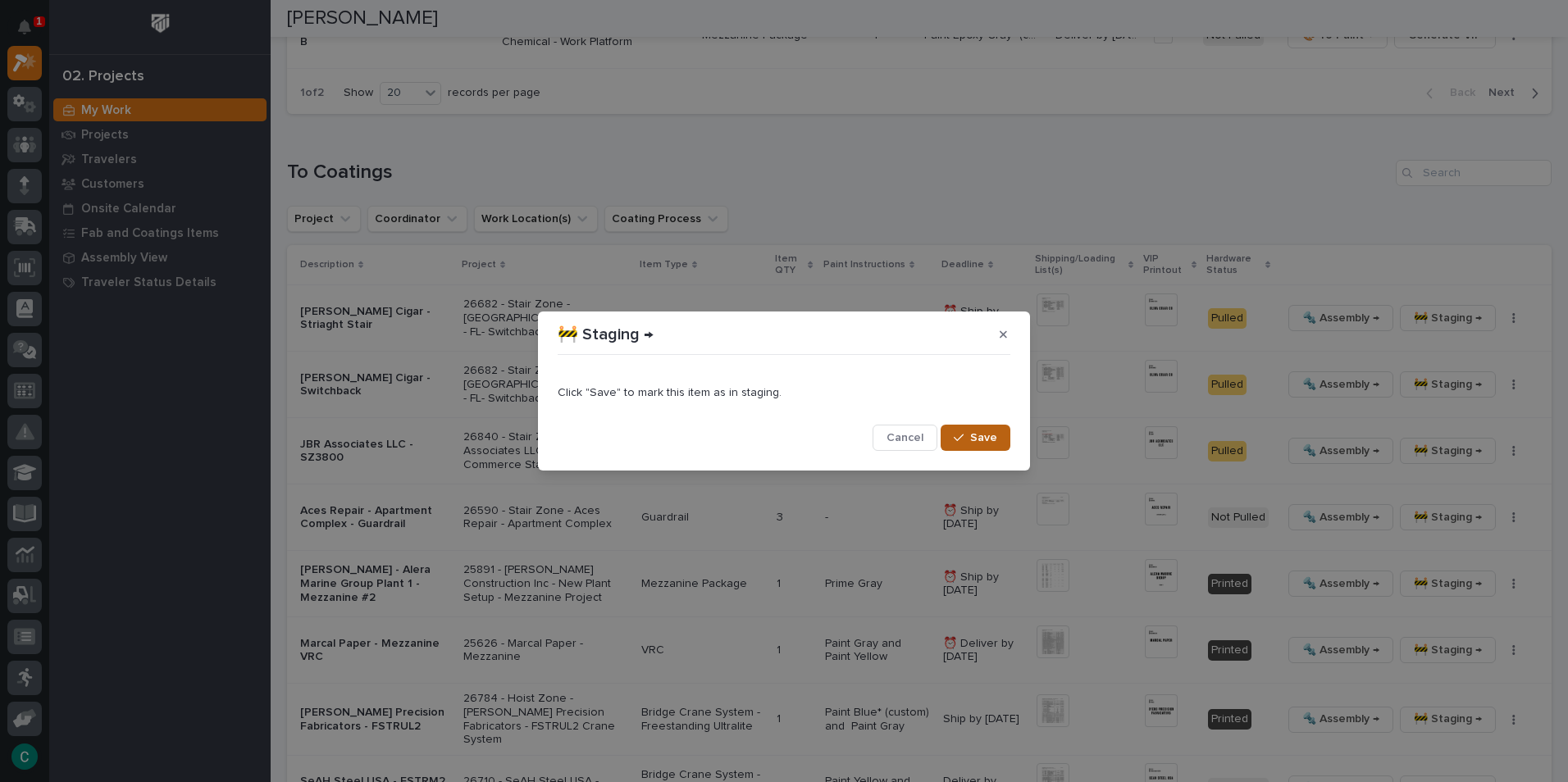
click at [969, 445] on button "Save" at bounding box center [976, 437] width 70 height 26
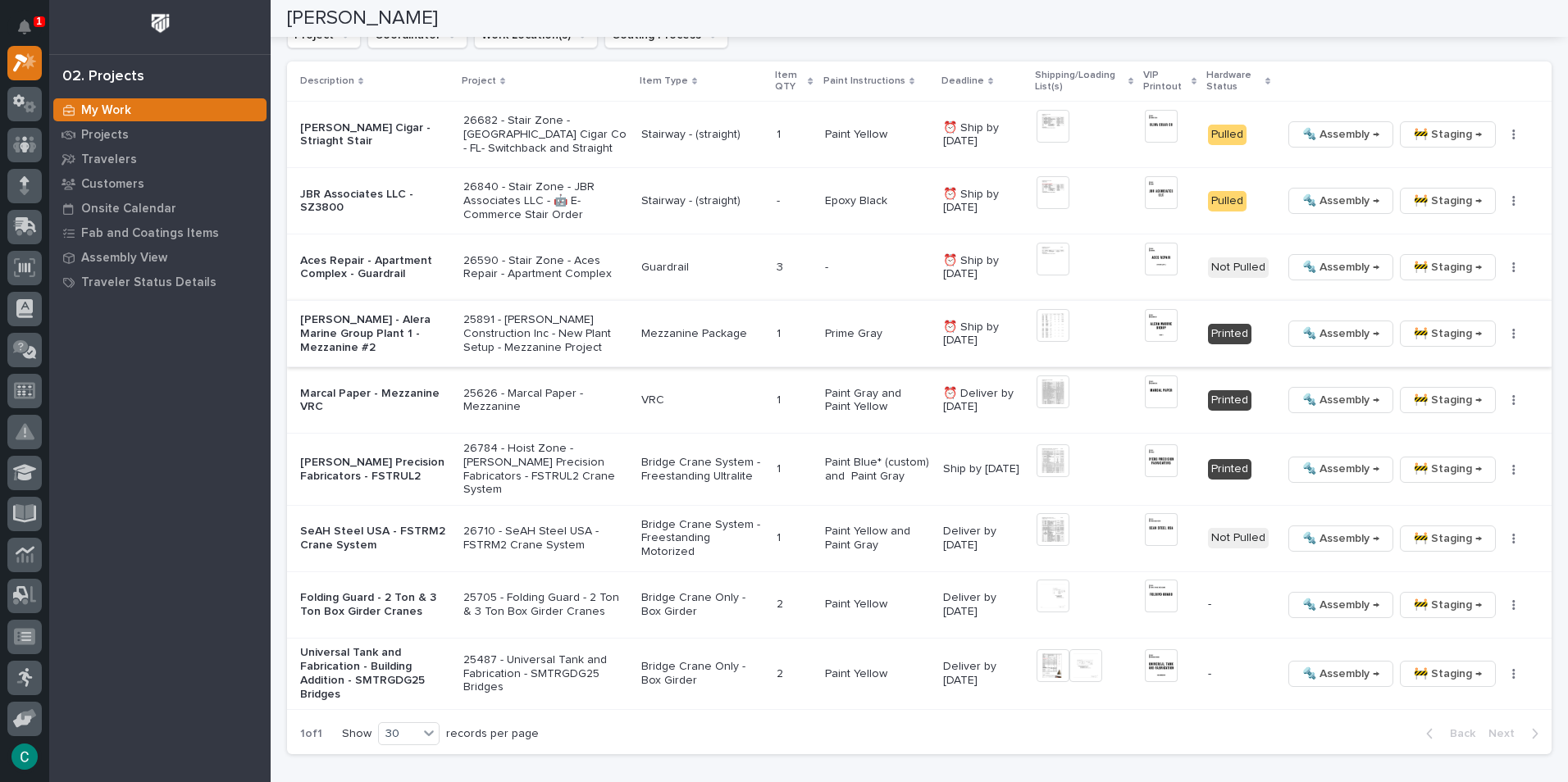
scroll to position [1748, 0]
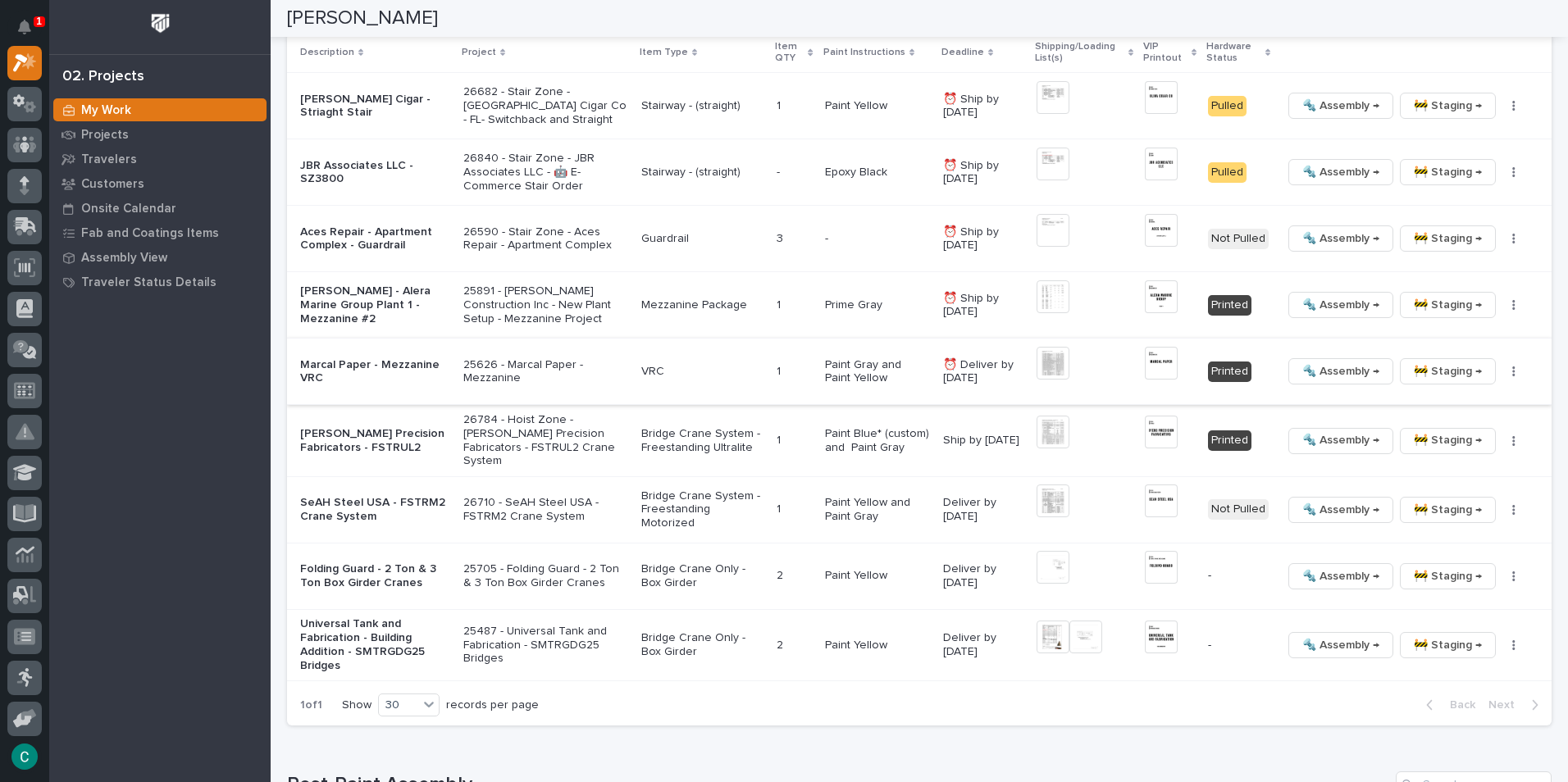
click at [1329, 369] on span "🔩 Assembly →" at bounding box center [1340, 371] width 77 height 19
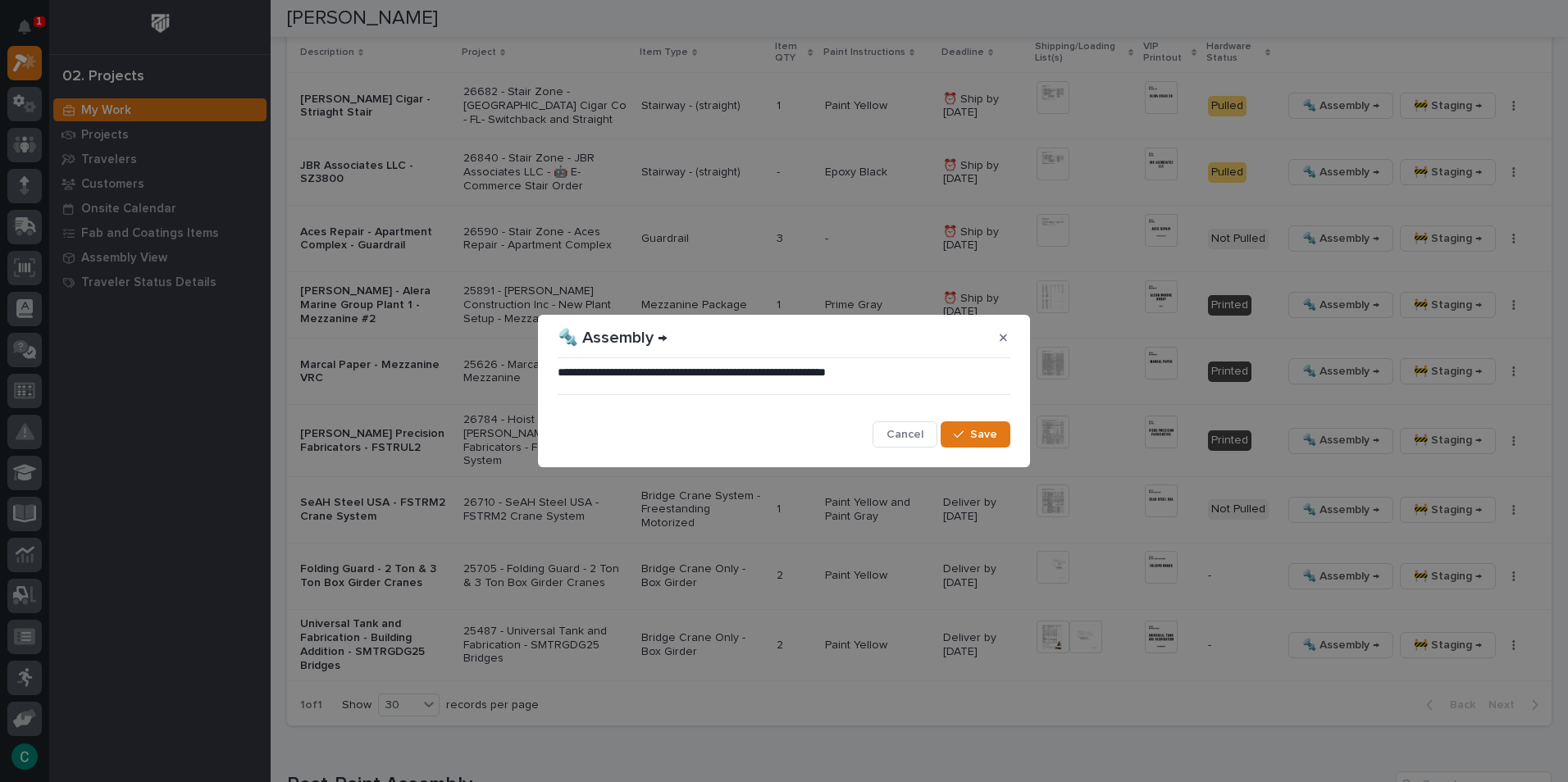
click at [981, 419] on div "**********" at bounding box center [784, 407] width 453 height 83
click at [1002, 451] on div "**********" at bounding box center [784, 407] width 461 height 91
click at [1002, 425] on button "Save" at bounding box center [976, 434] width 70 height 26
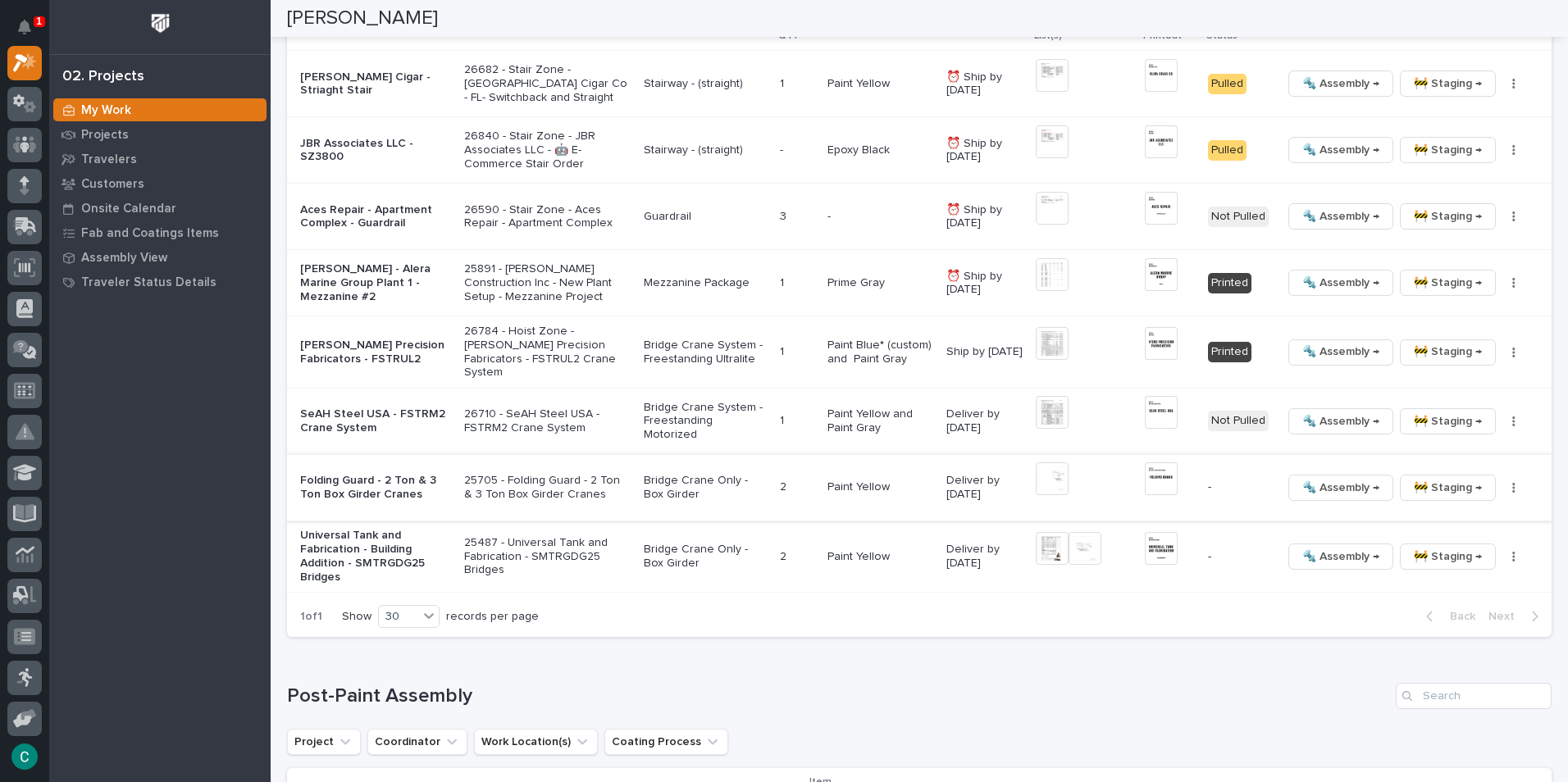
scroll to position [1688, 0]
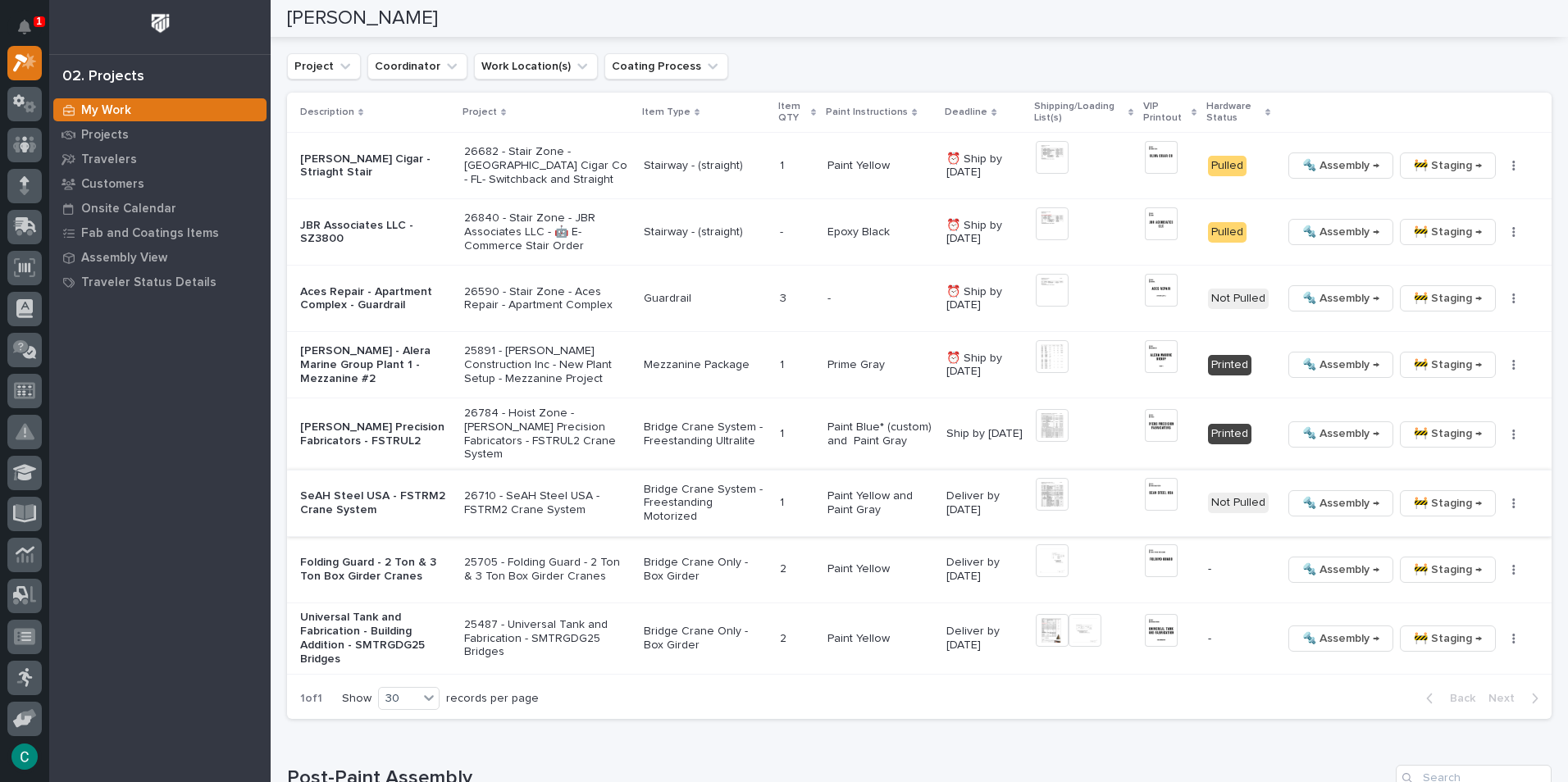
click at [1152, 487] on img at bounding box center [1161, 494] width 33 height 33
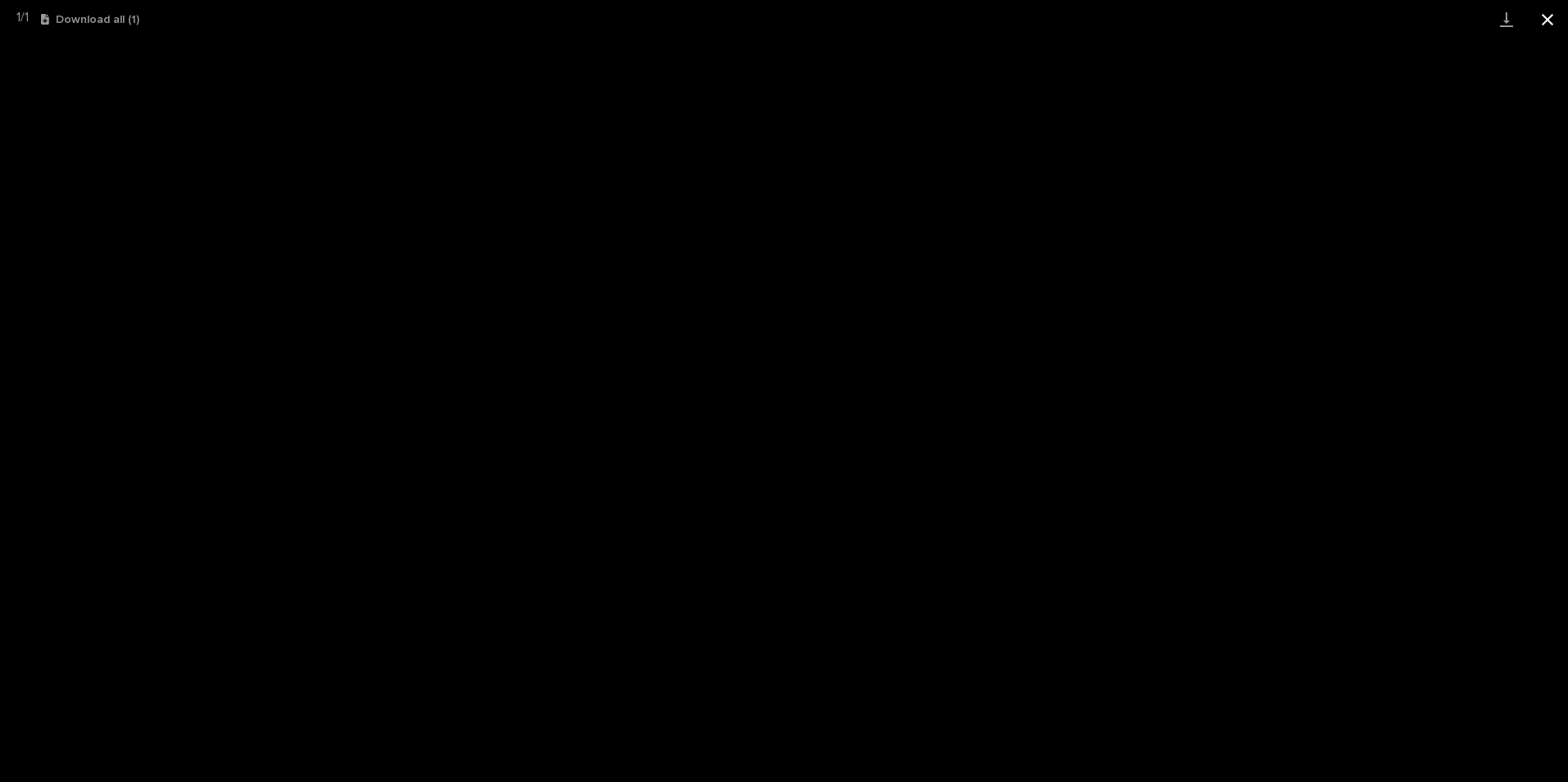
click at [1538, 19] on button "Close gallery" at bounding box center [1548, 19] width 41 height 39
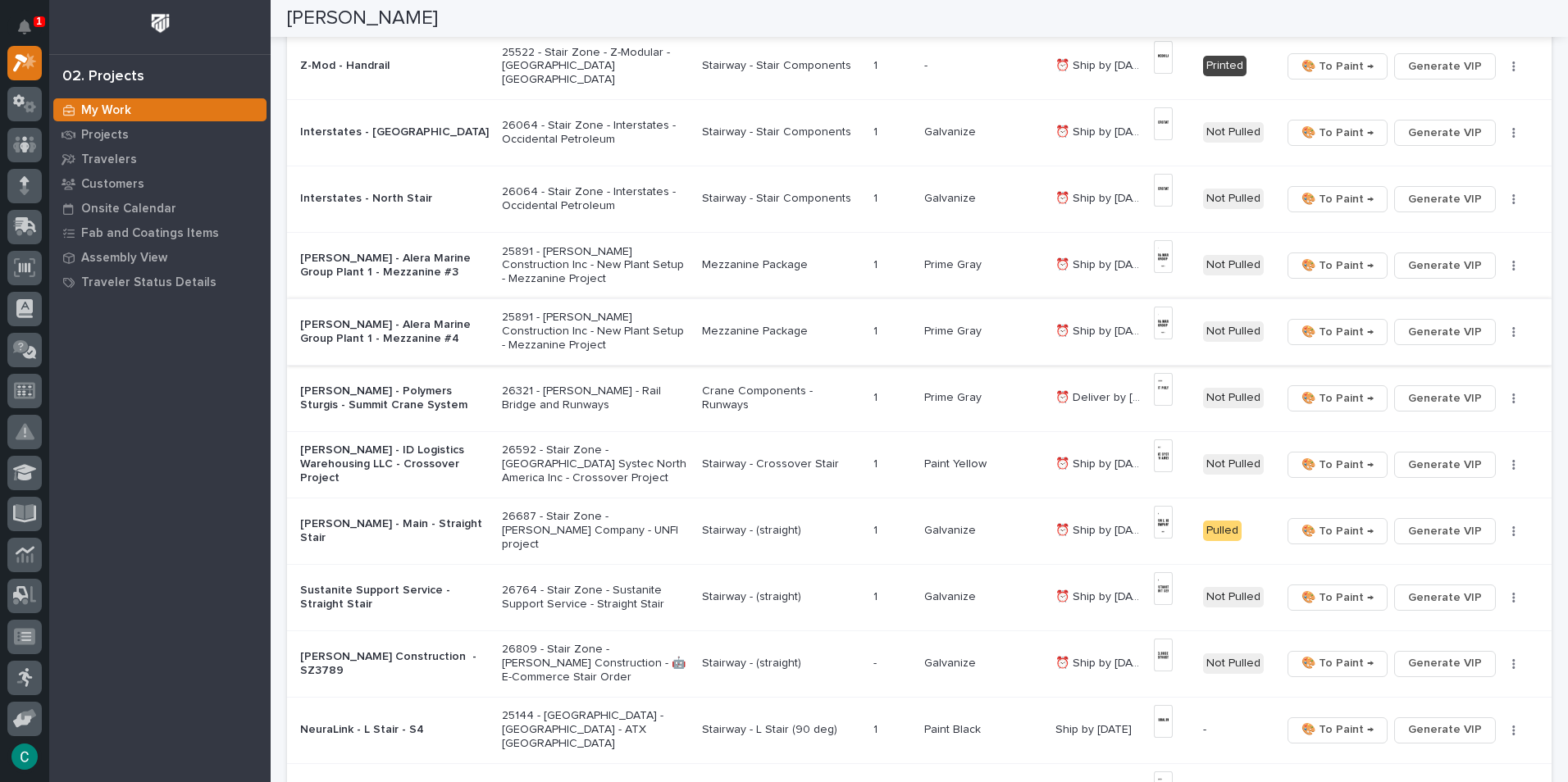
scroll to position [0, 0]
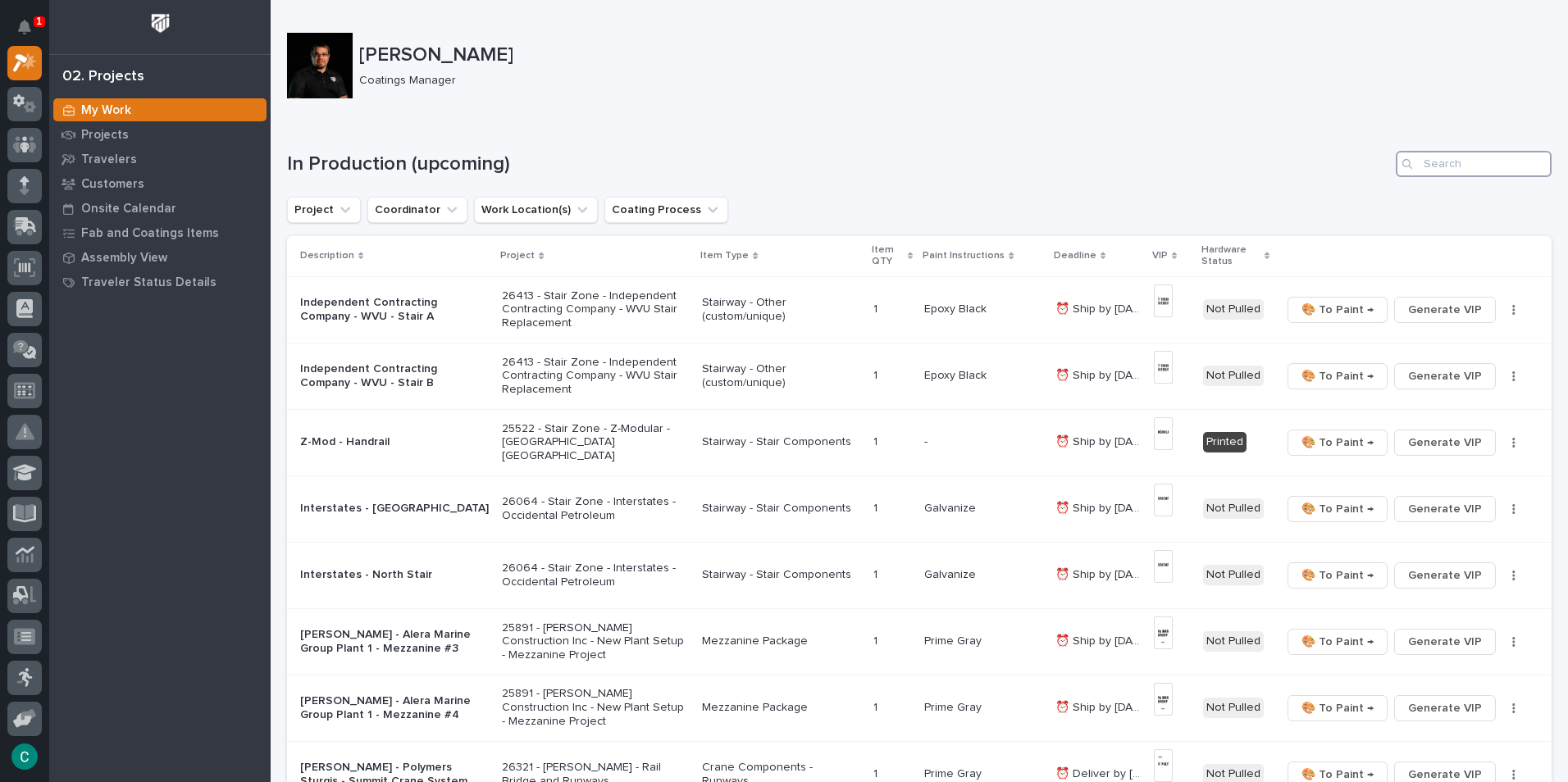
click at [1424, 168] on input "Search" at bounding box center [1473, 164] width 156 height 26
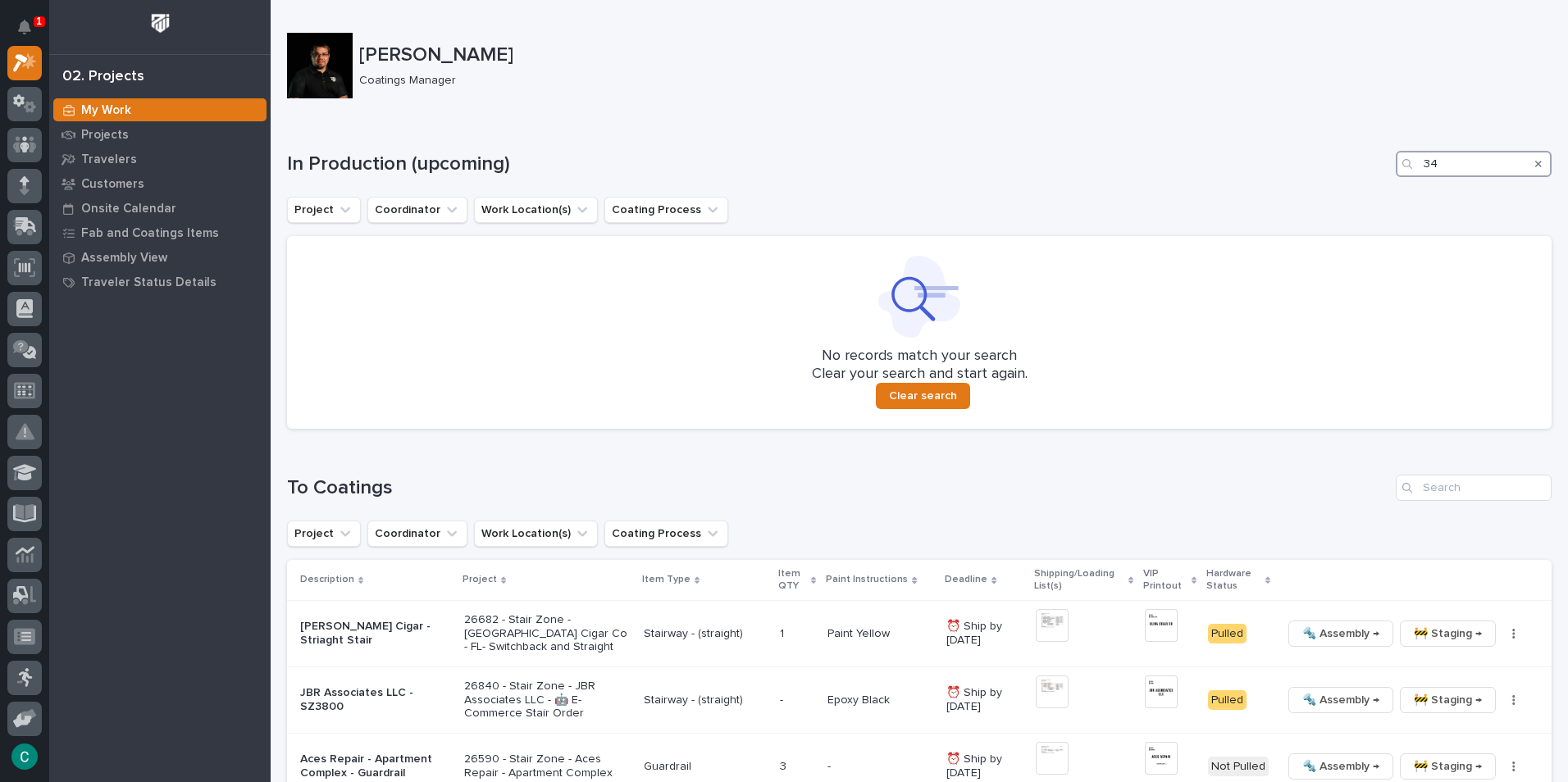
type input "3"
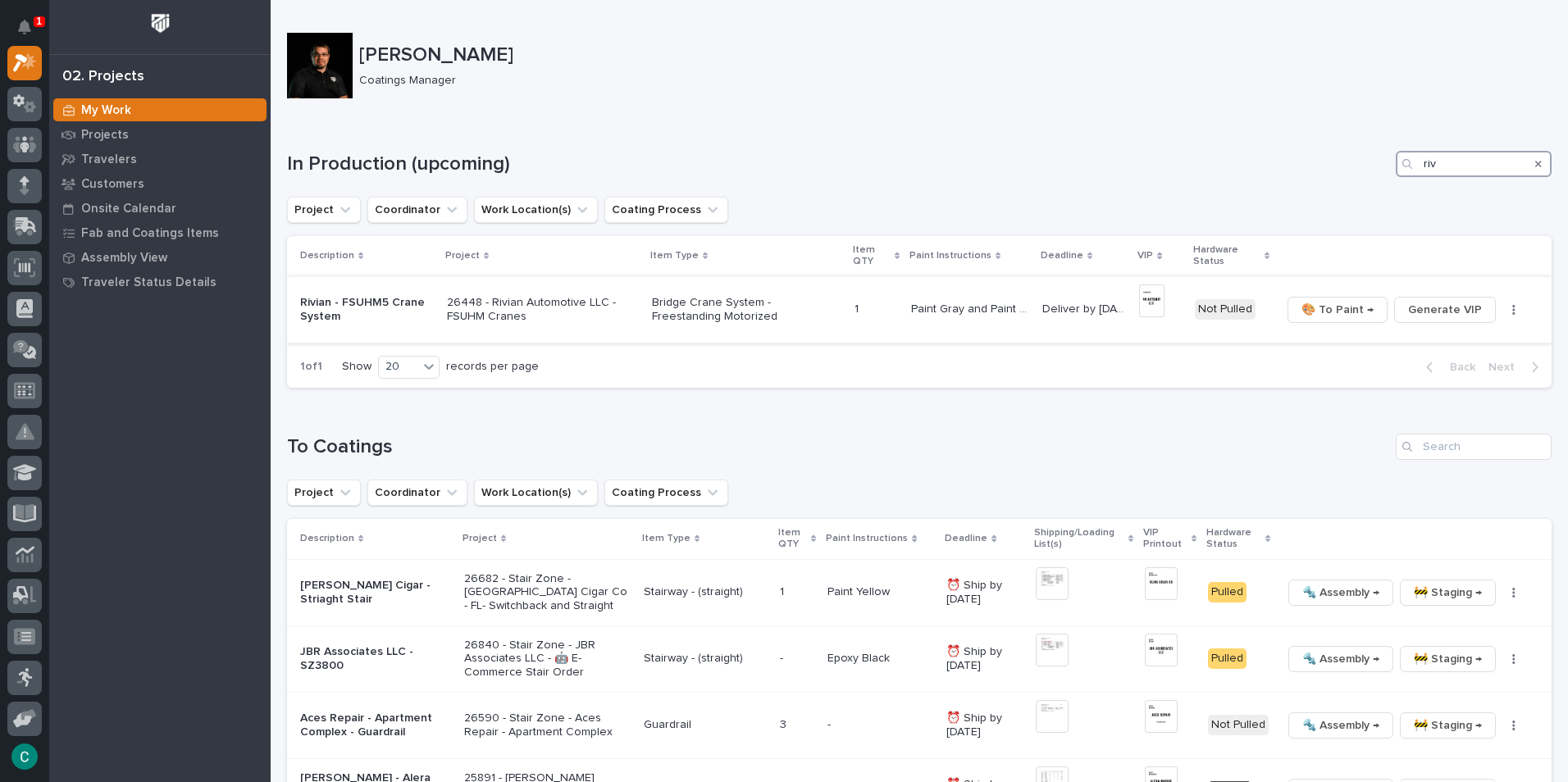
type input "riv"
click at [1144, 302] on img at bounding box center [1151, 300] width 24 height 33
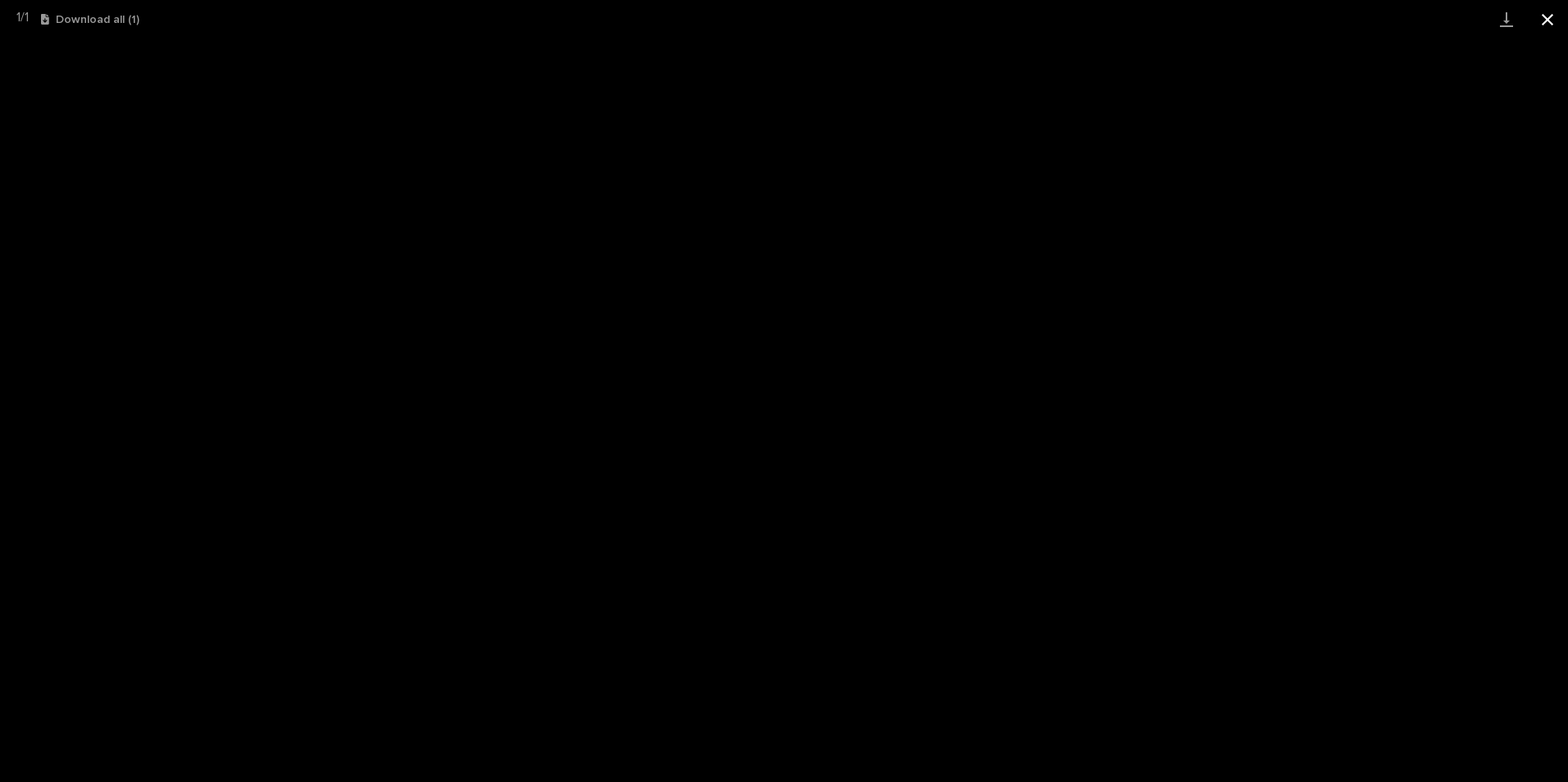
click at [1541, 22] on button "Close gallery" at bounding box center [1548, 19] width 41 height 39
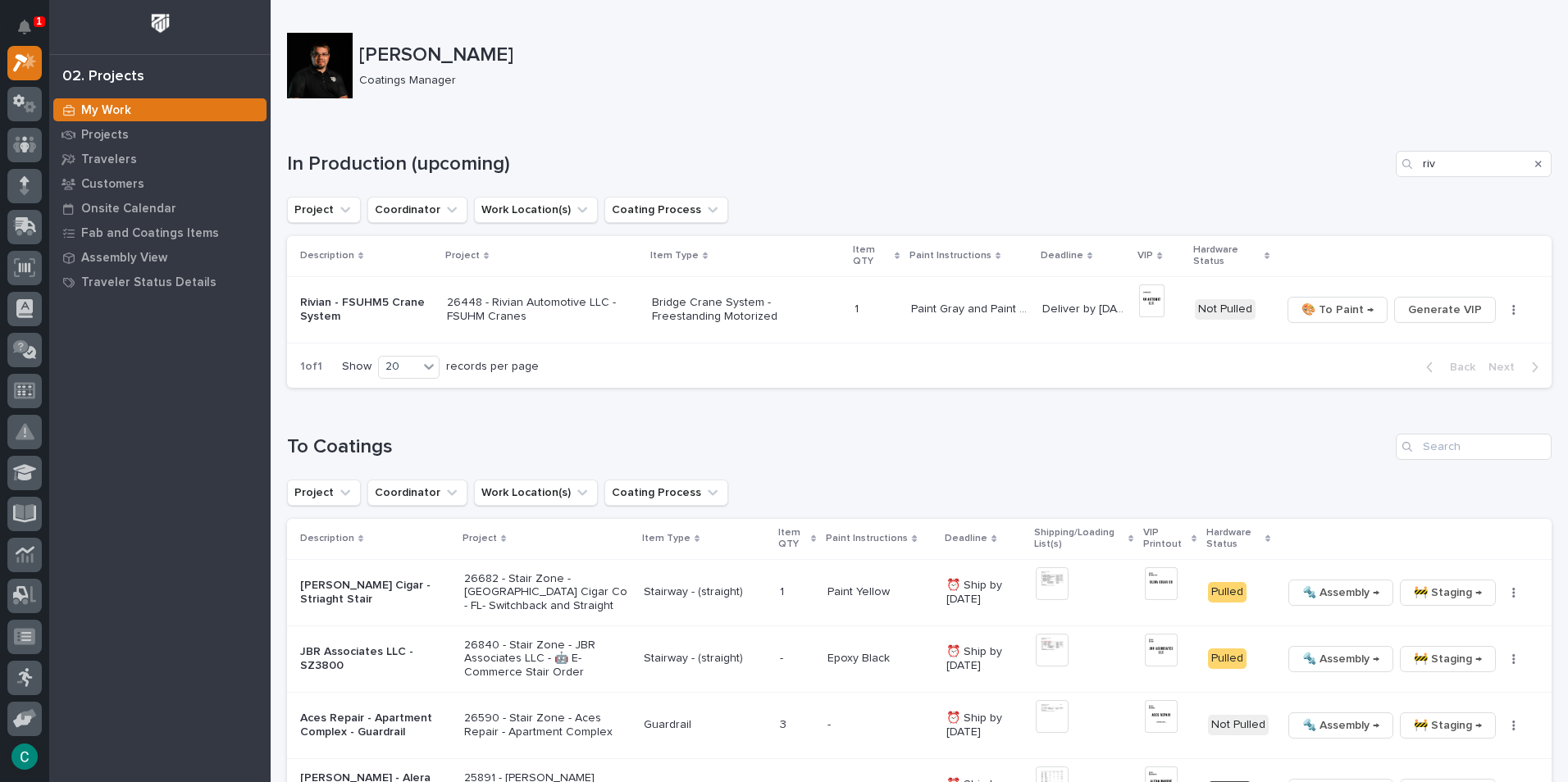
click at [1536, 163] on icon "Search" at bounding box center [1539, 164] width 7 height 10
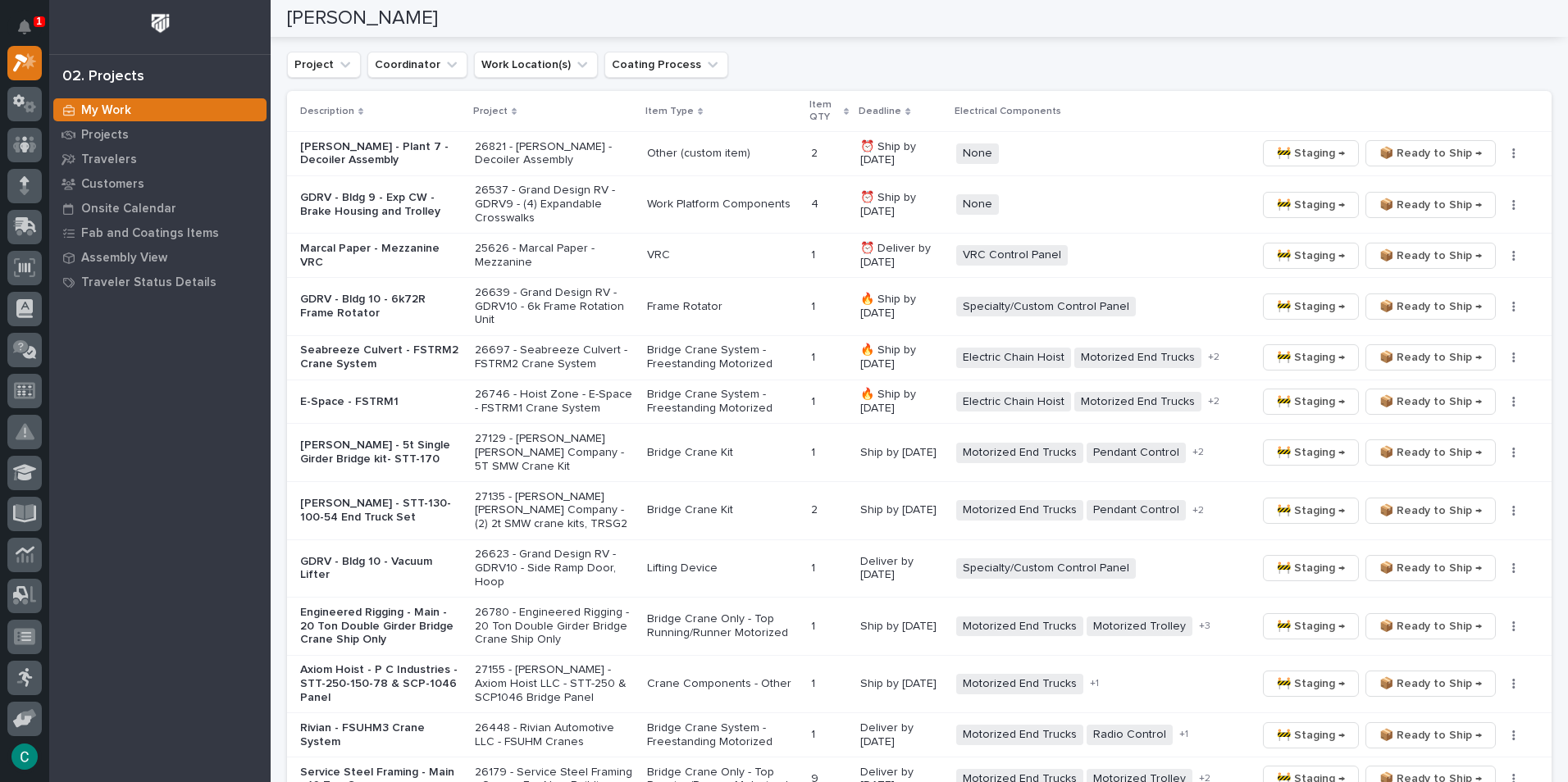
scroll to position [2542, 0]
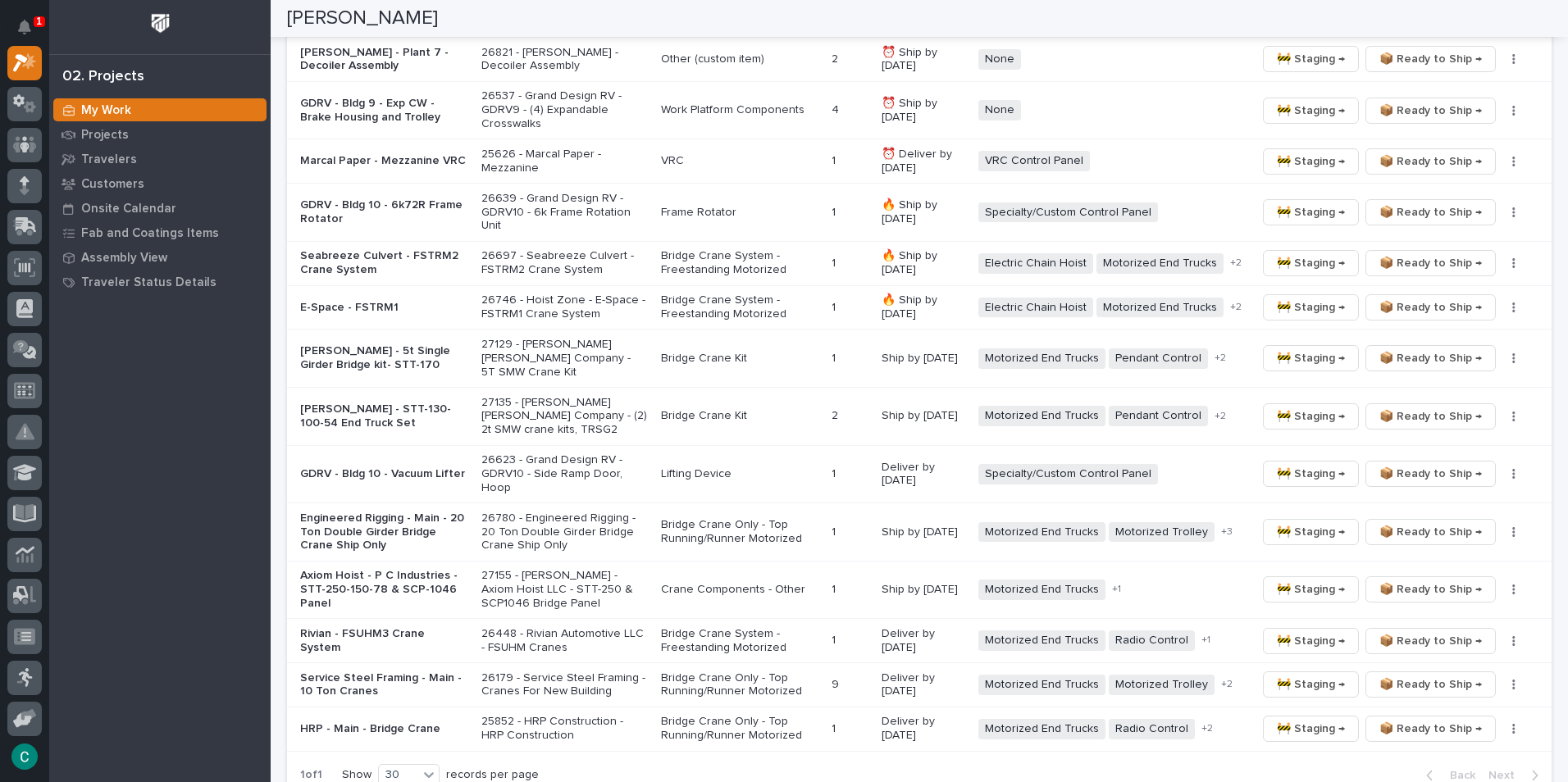
click at [734, 628] on p "Bridge Crane System - Freestanding Motorized" at bounding box center [739, 641] width 158 height 28
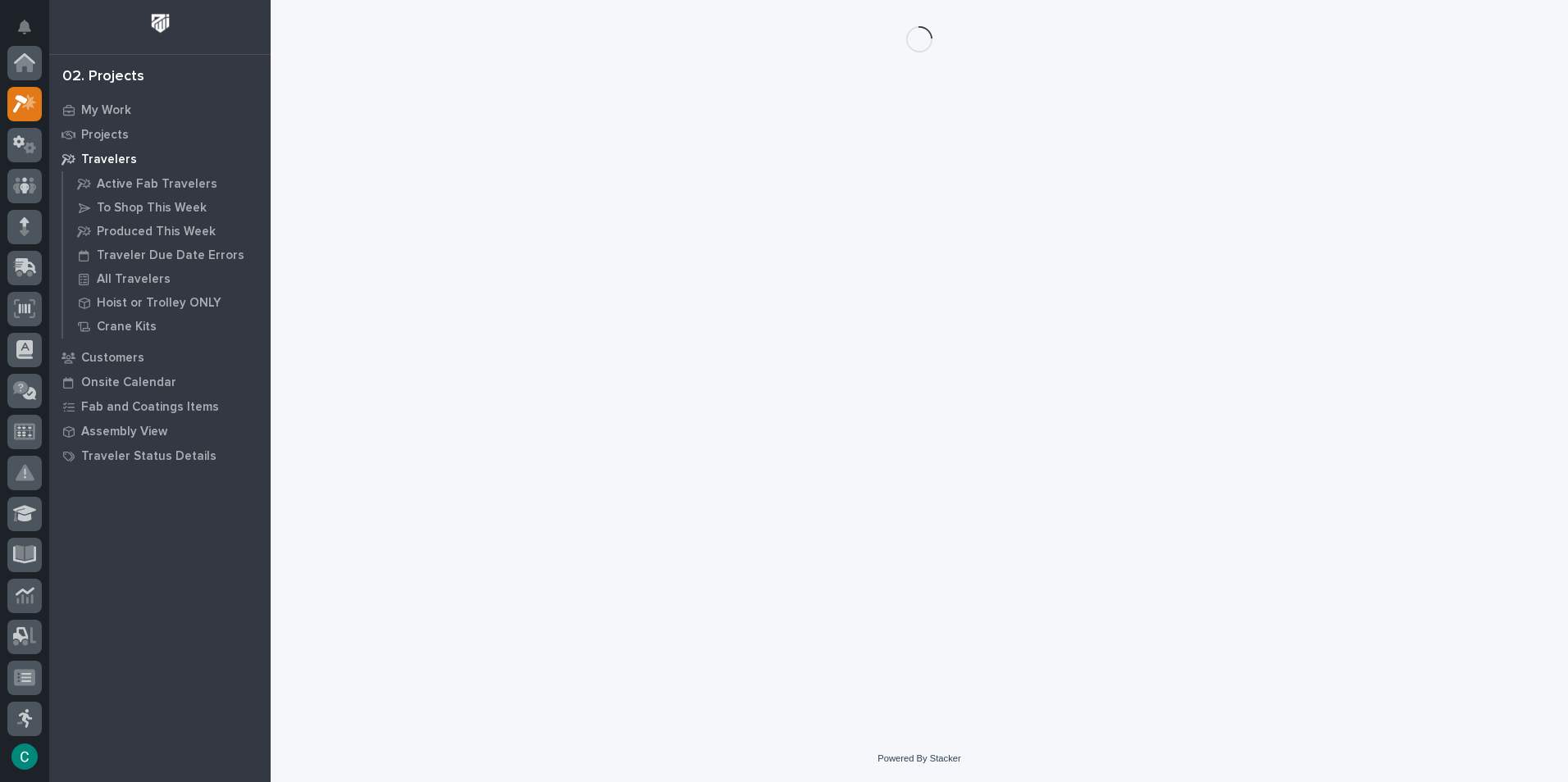
scroll to position [41, 0]
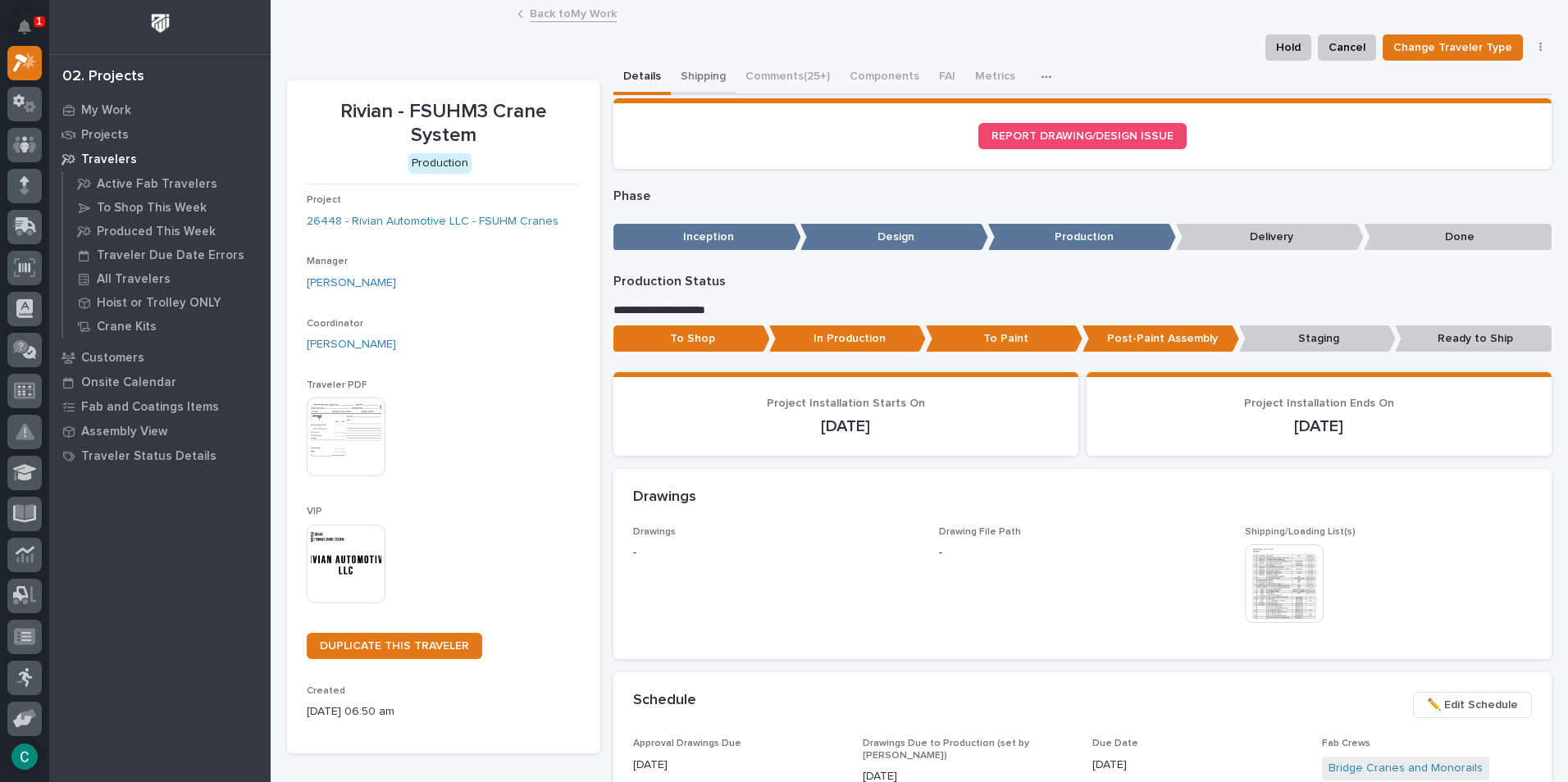
click at [688, 73] on button "Shipping" at bounding box center [703, 78] width 65 height 35
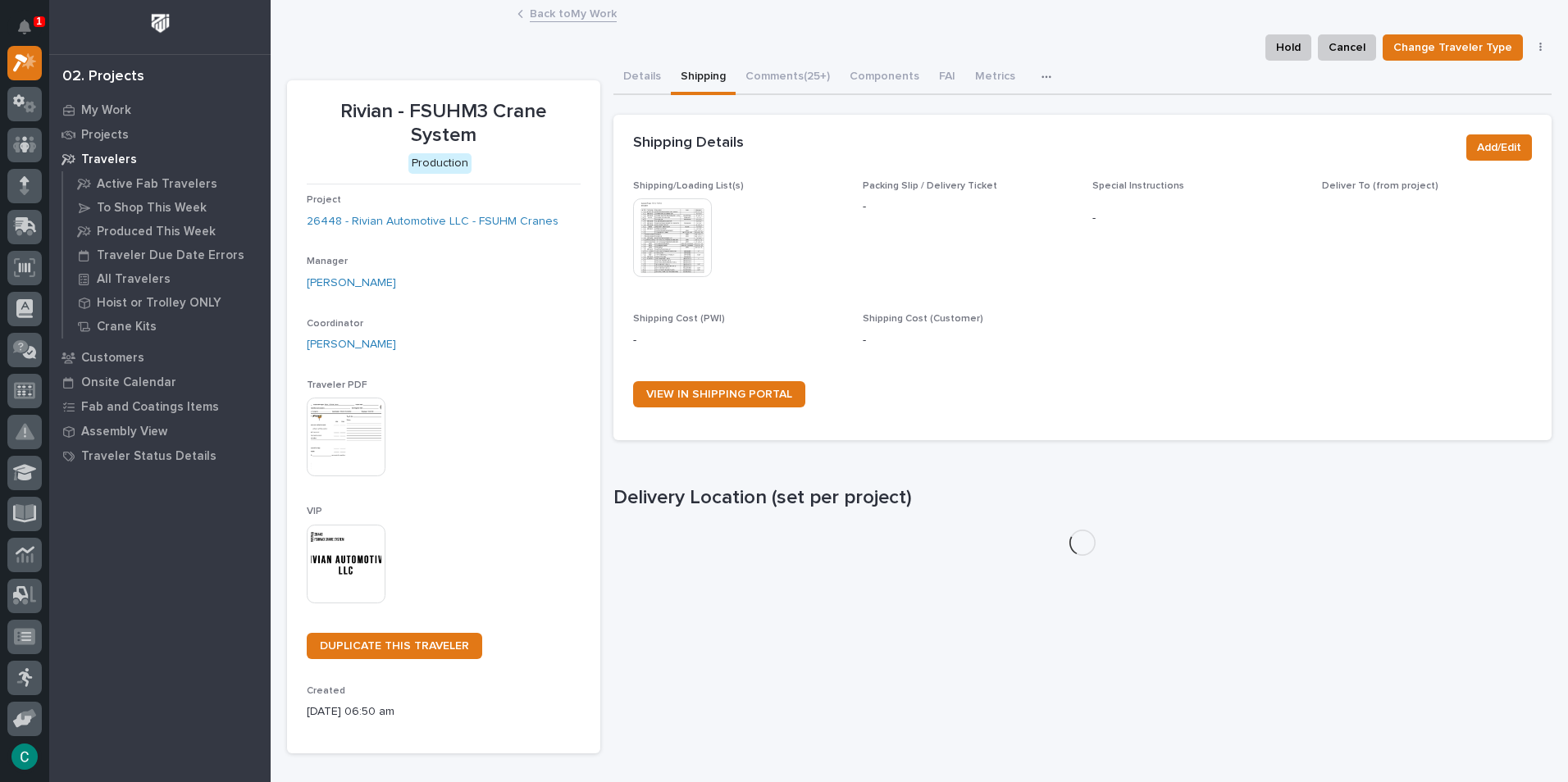
click at [680, 224] on img at bounding box center [672, 237] width 78 height 78
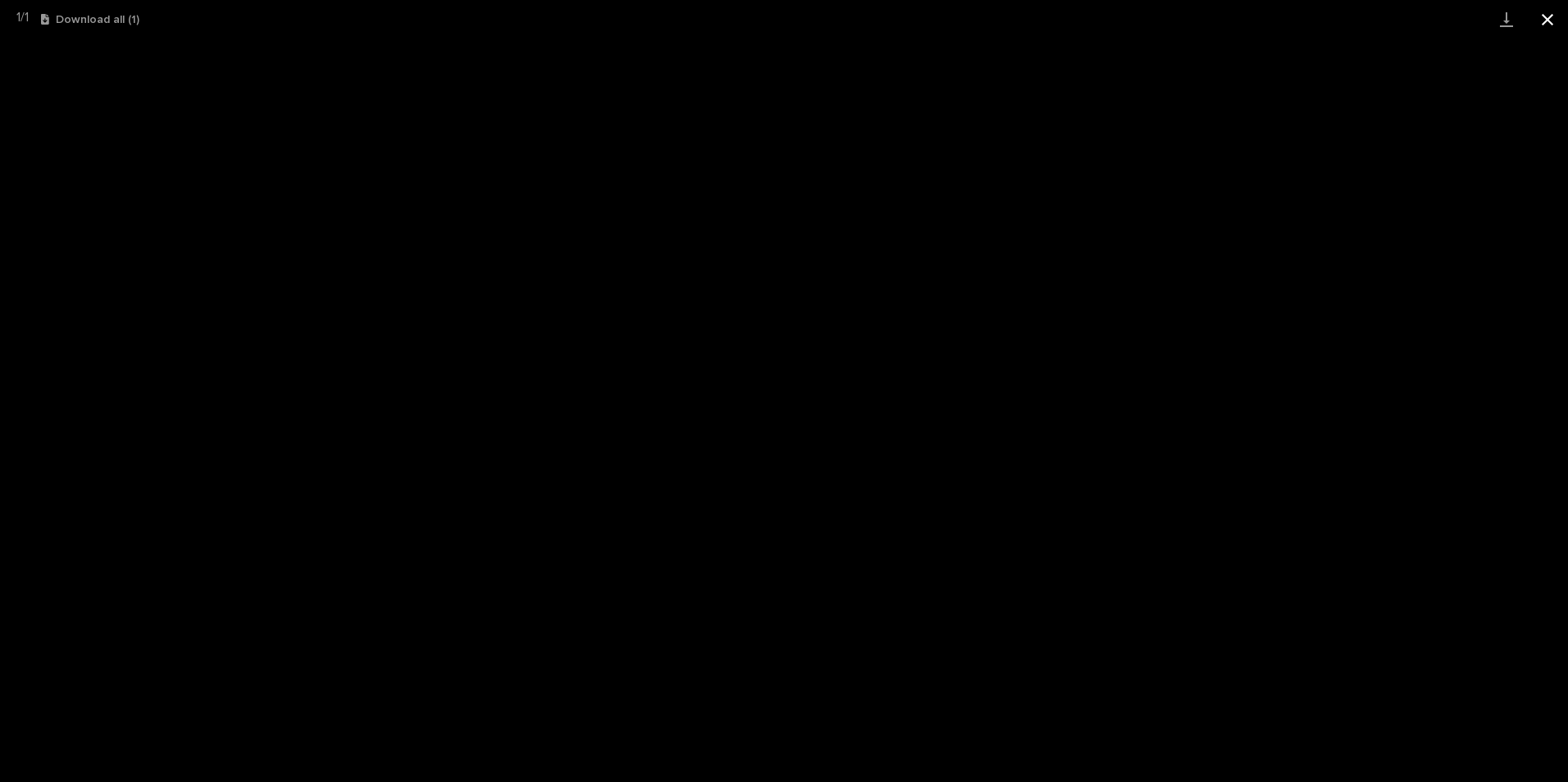
click at [1551, 19] on button "Close gallery" at bounding box center [1548, 19] width 41 height 39
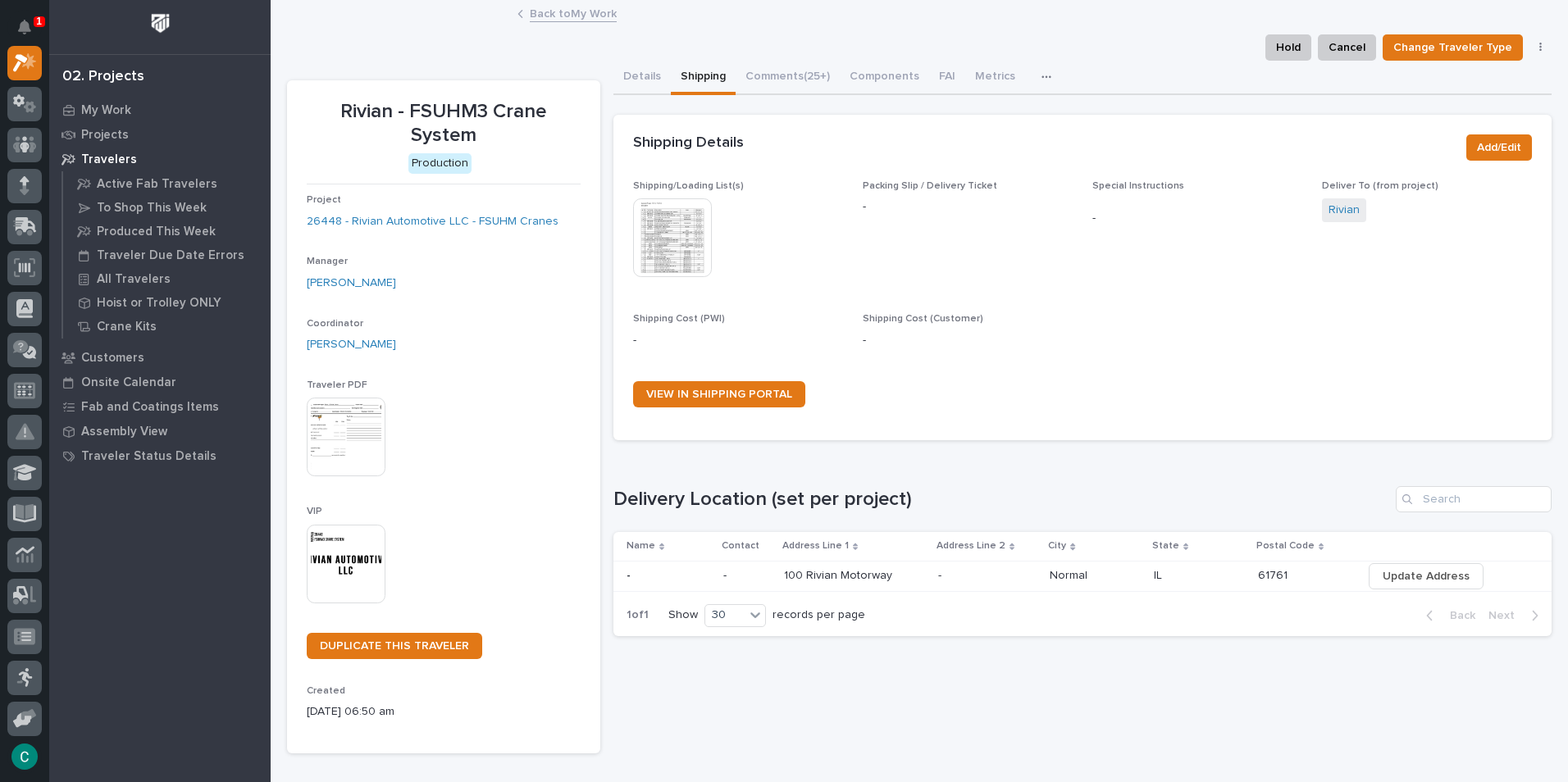
click at [560, 13] on link "Back to My Work" at bounding box center [573, 13] width 87 height 19
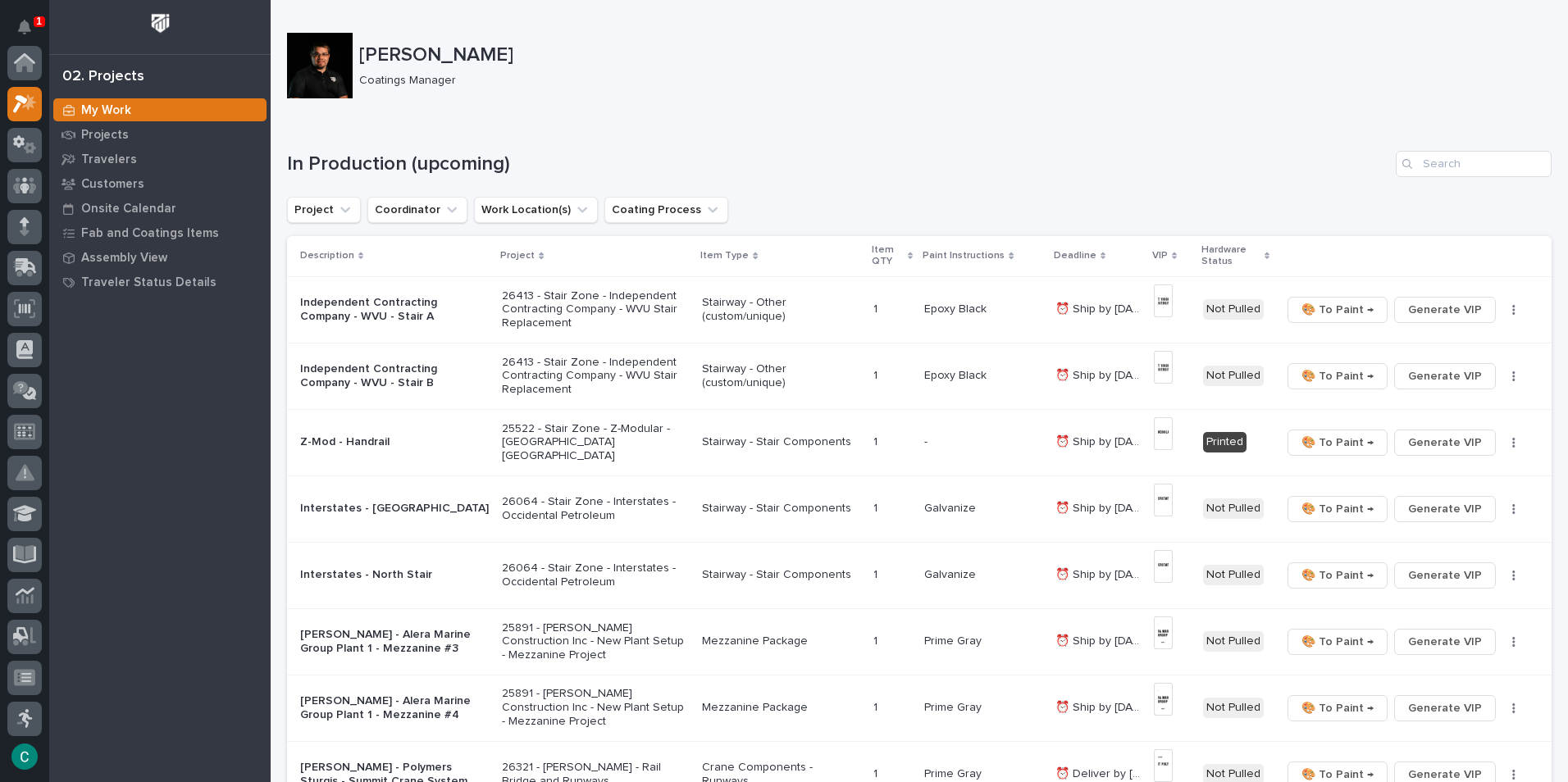
scroll to position [41, 0]
click at [1470, 175] on input "Search" at bounding box center [1473, 164] width 156 height 26
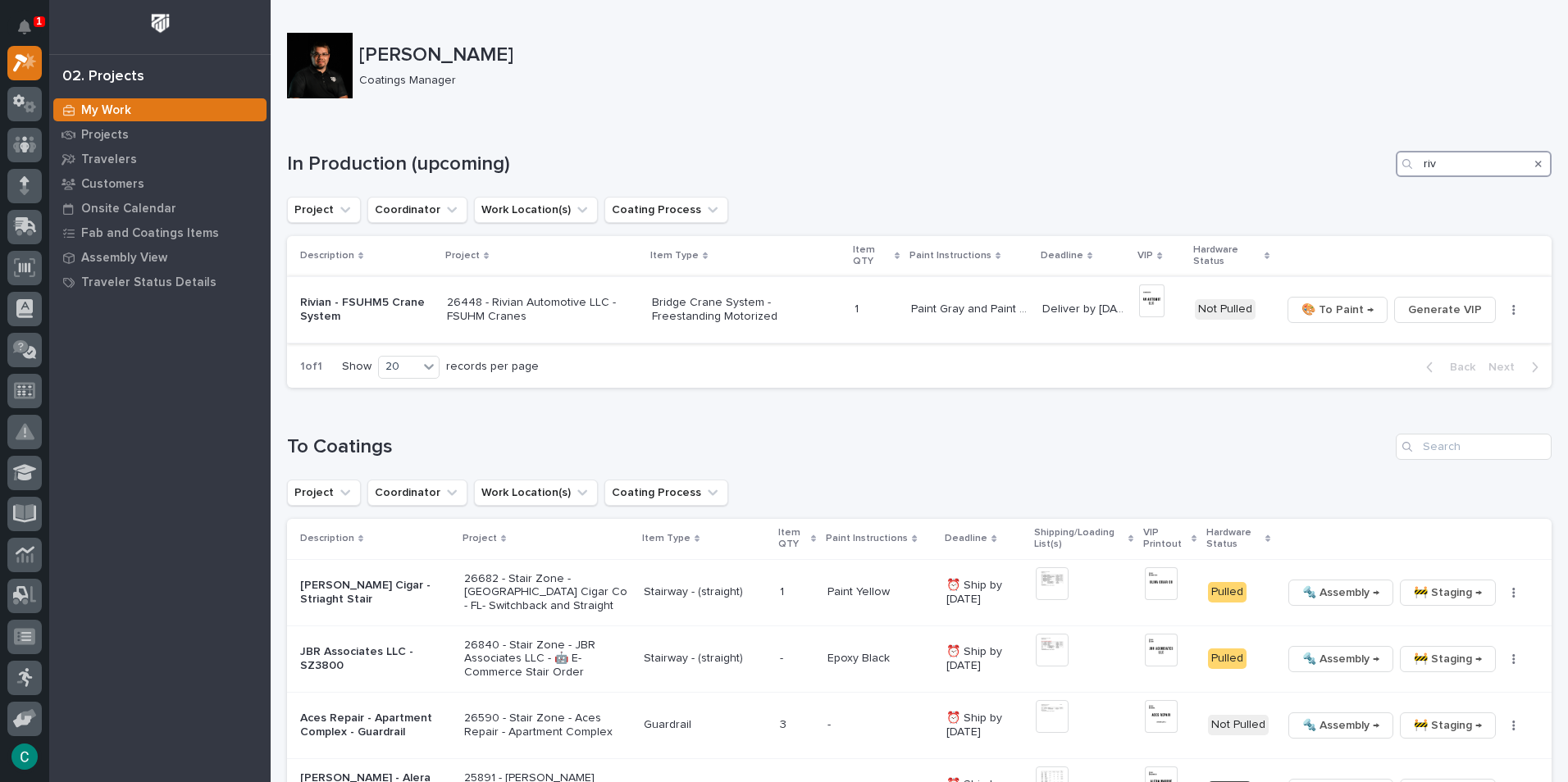
type input "riv"
click at [538, 301] on p "26448 - Rivian Automotive LLC - FSUHM Cranes" at bounding box center [543, 310] width 192 height 28
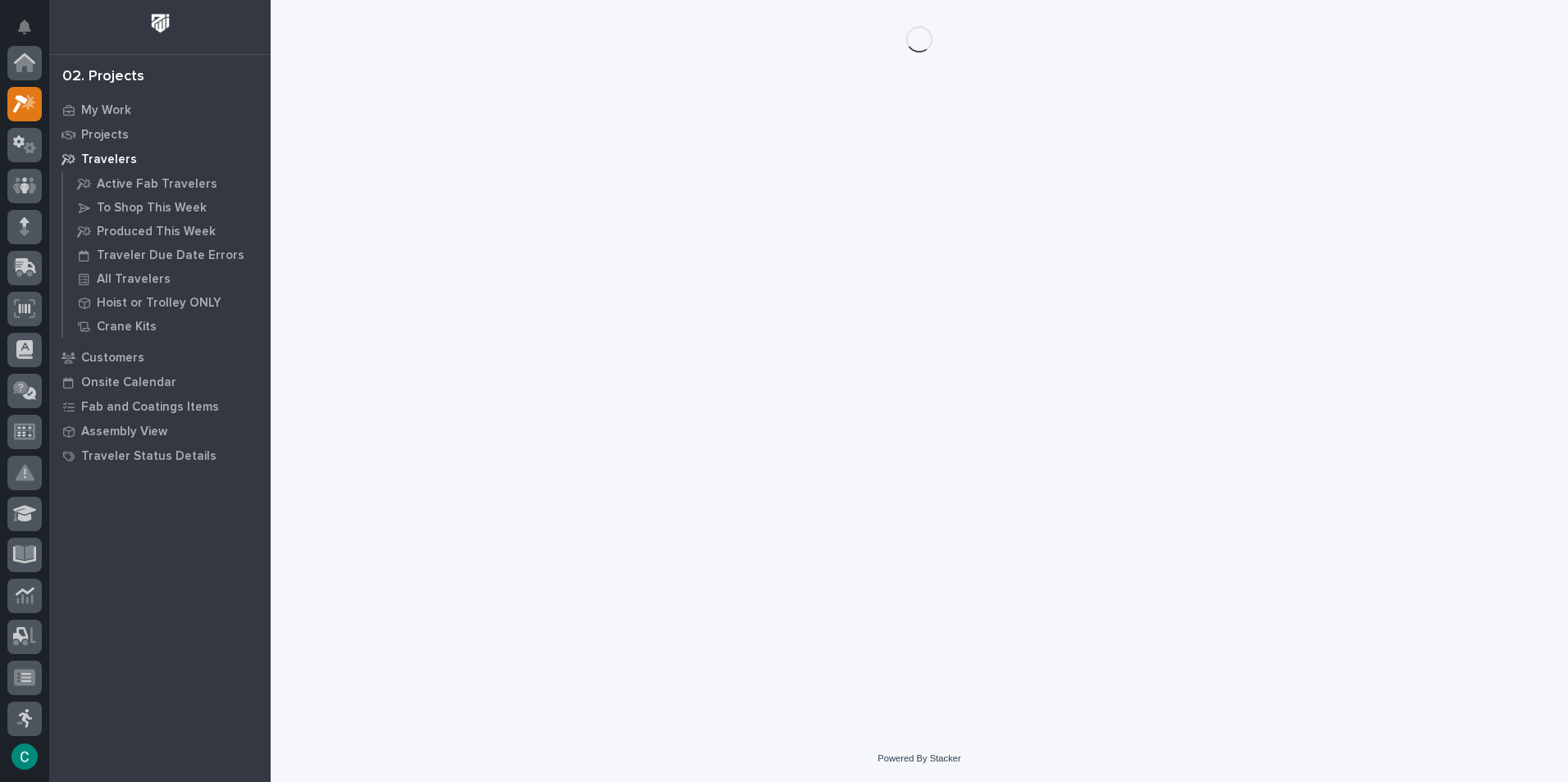
scroll to position [41, 0]
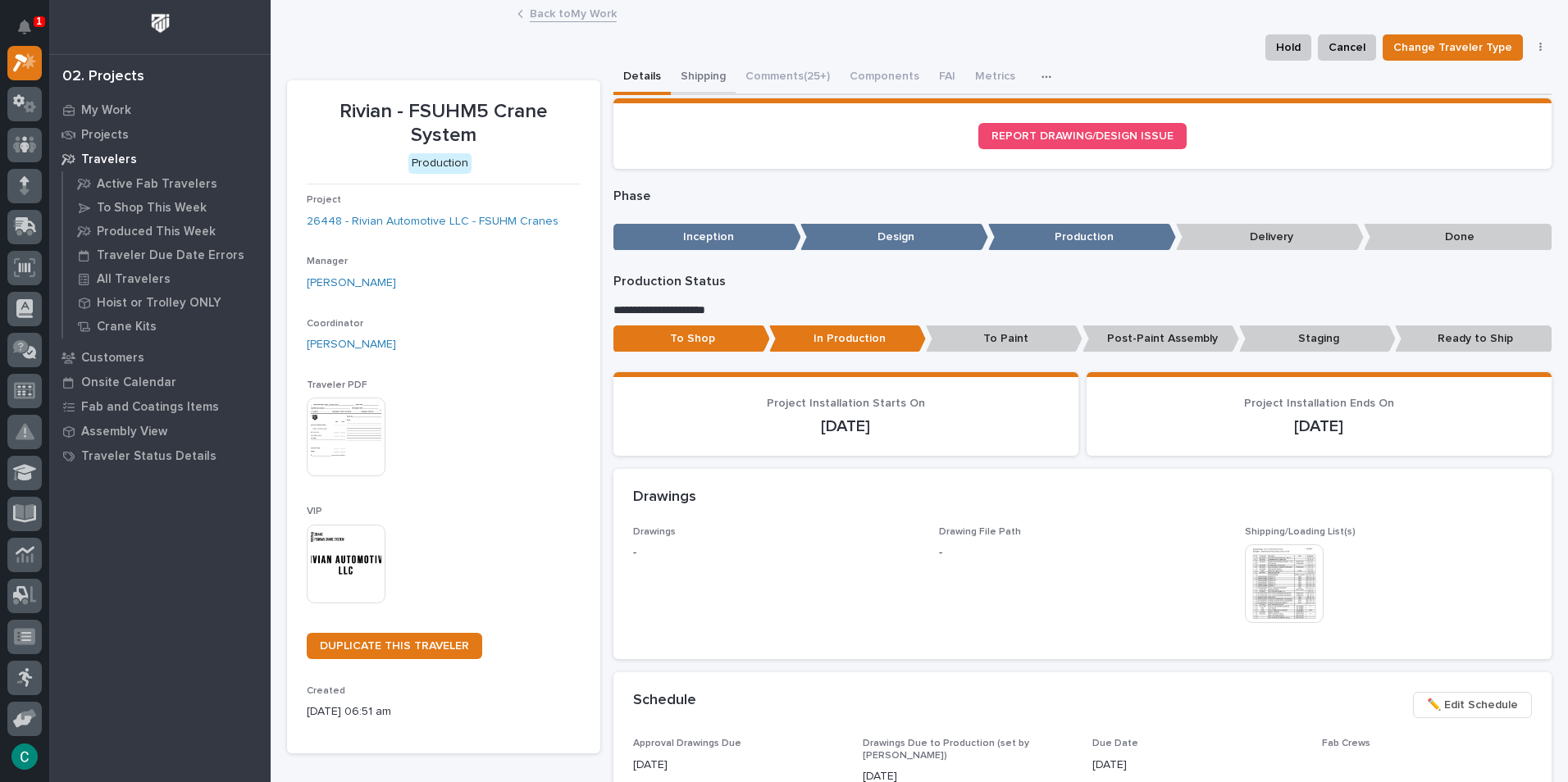
click at [694, 62] on button "Shipping" at bounding box center [703, 78] width 65 height 35
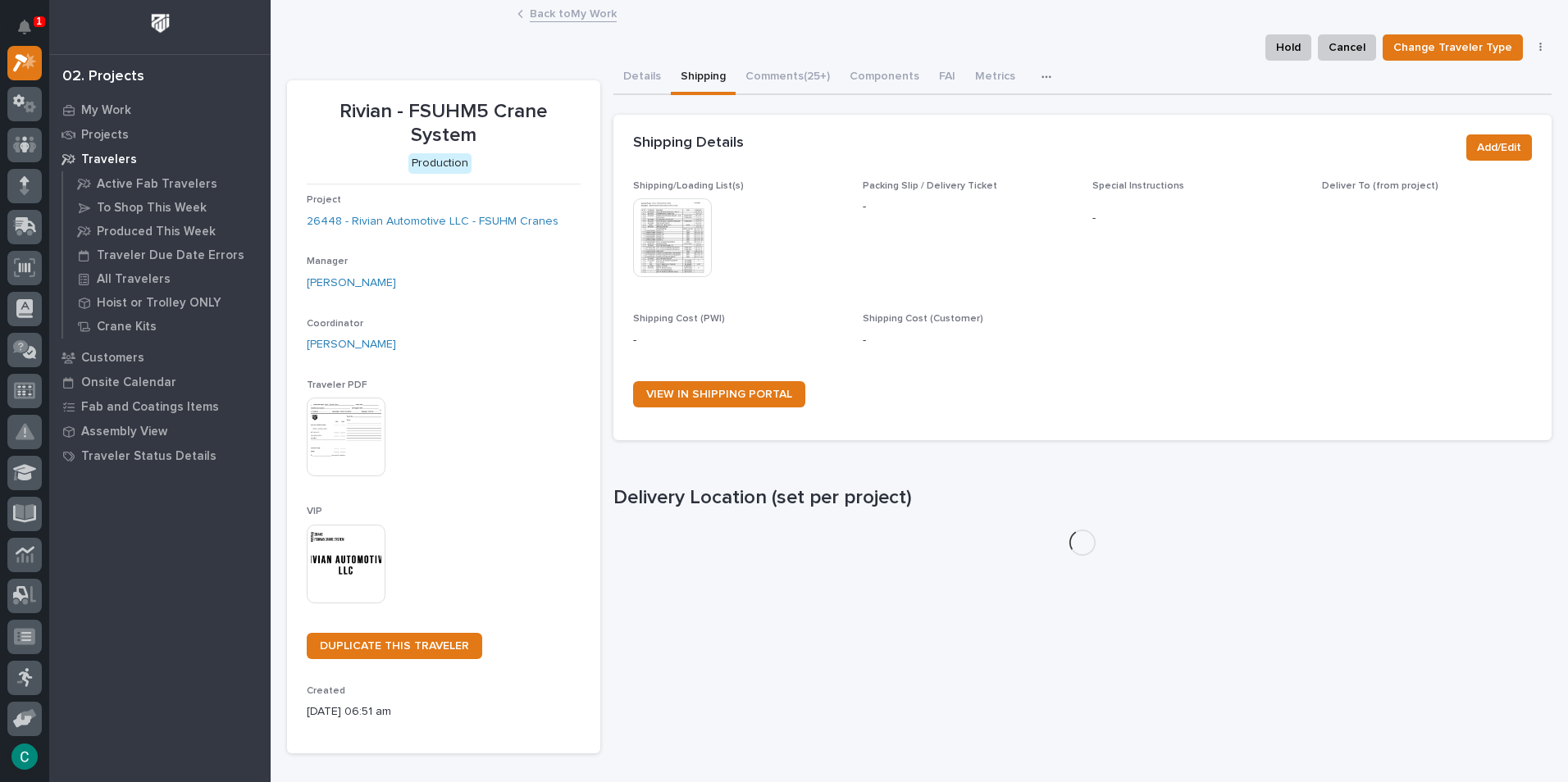
click at [690, 250] on img at bounding box center [672, 237] width 78 height 78
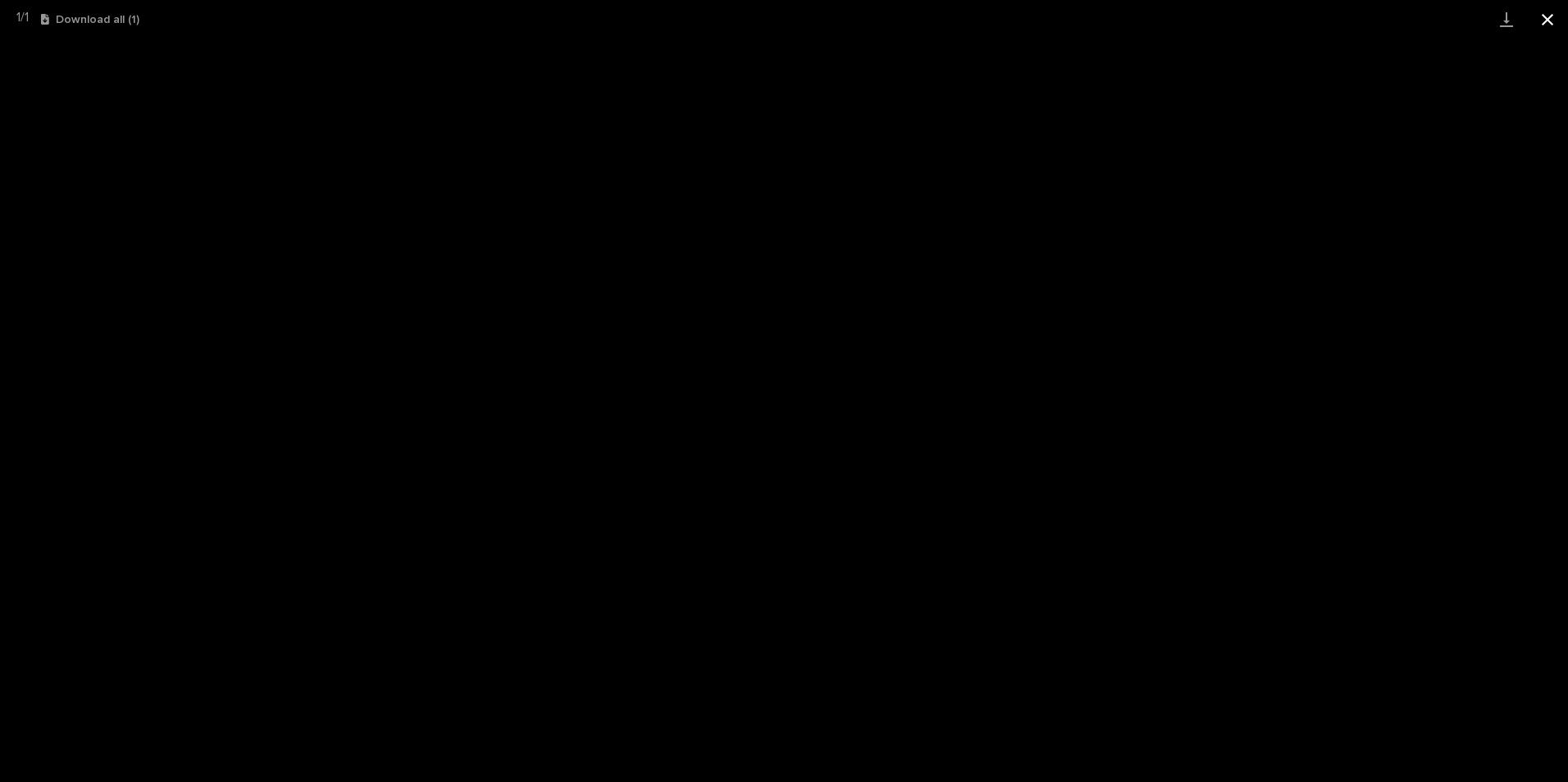
click at [1553, 19] on button "Close gallery" at bounding box center [1548, 19] width 41 height 39
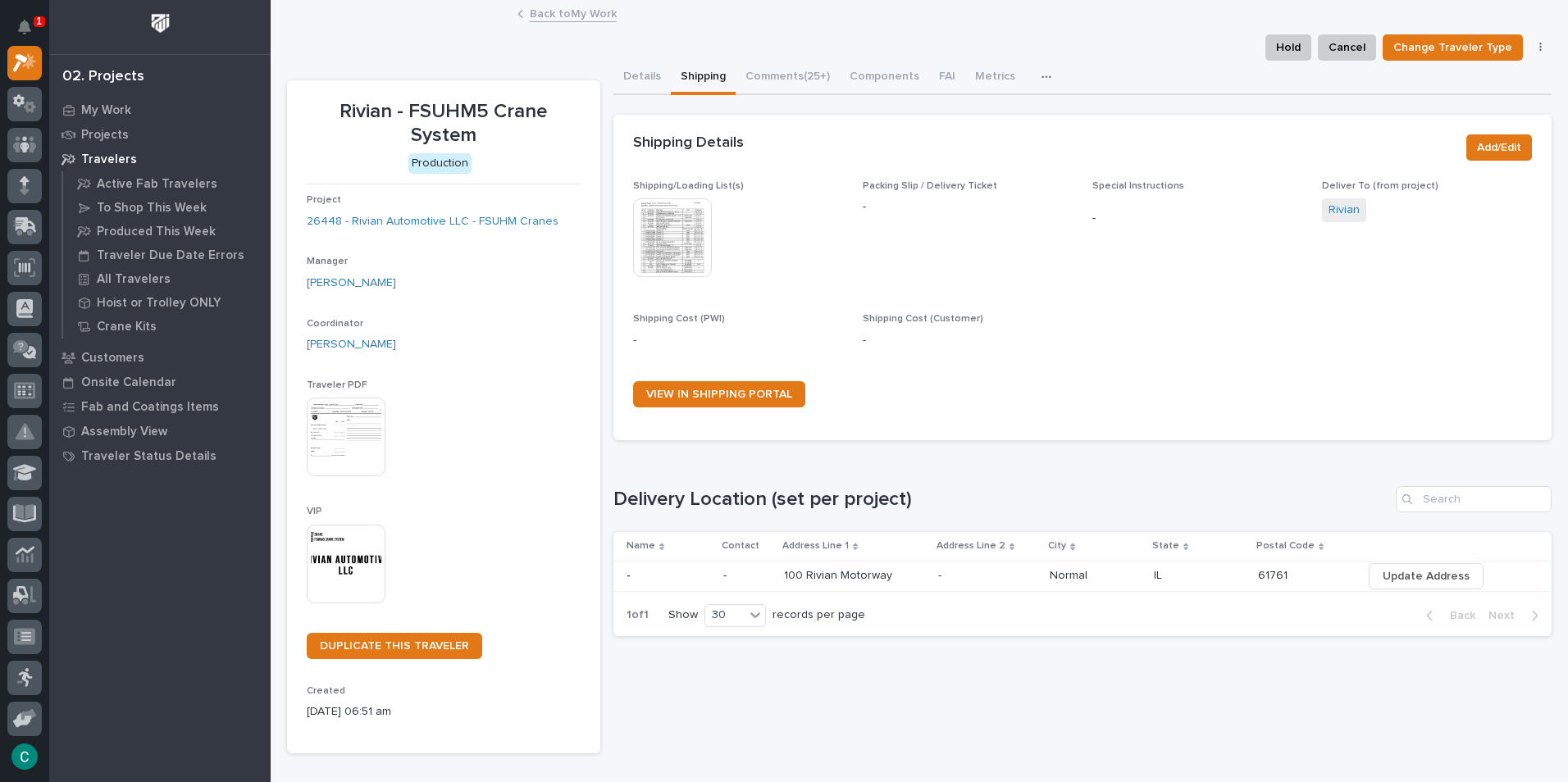
click at [581, 15] on link "Back to My Work" at bounding box center [573, 13] width 87 height 19
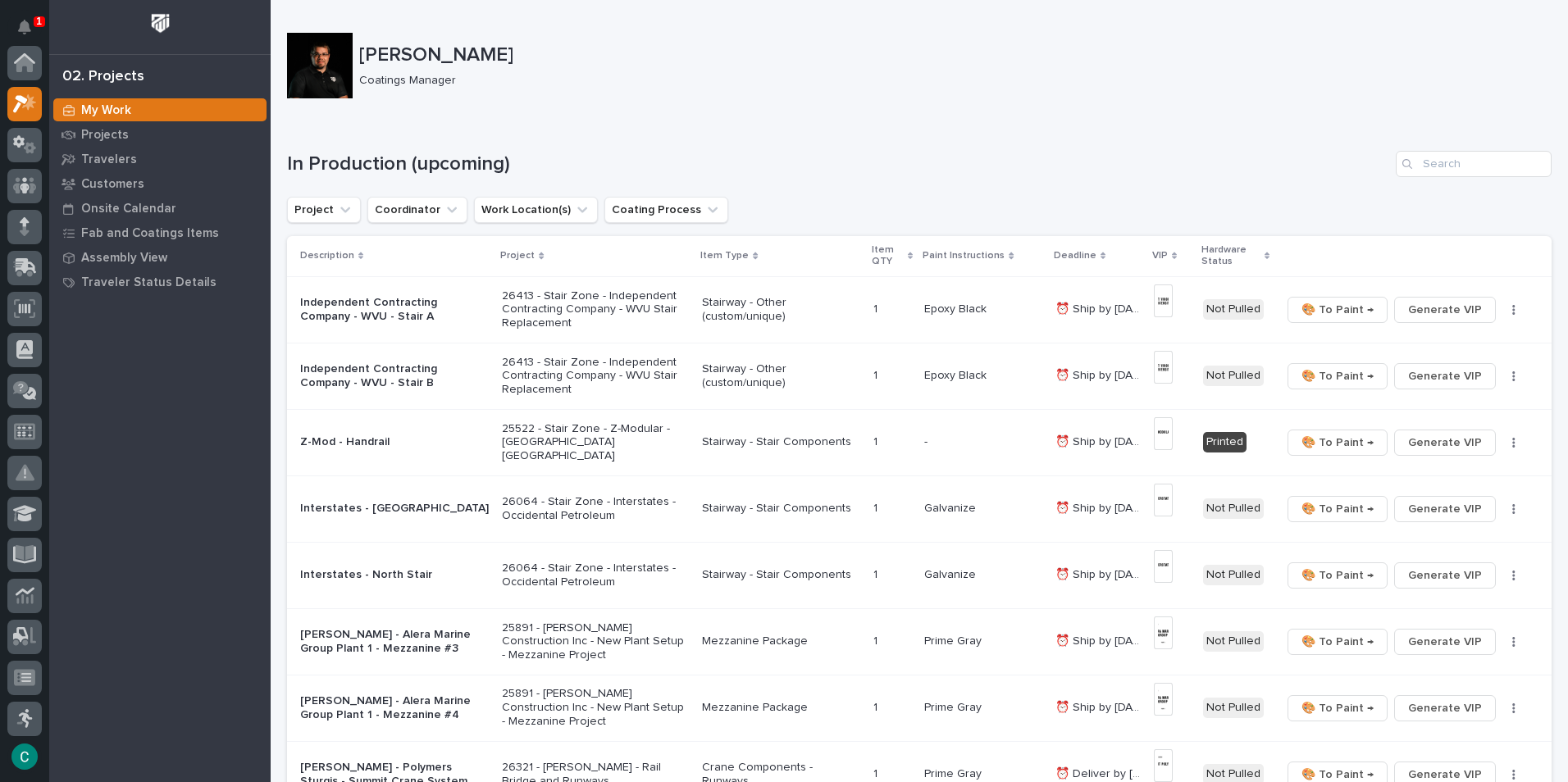
scroll to position [41, 0]
click at [136, 154] on div "Travelers" at bounding box center [160, 159] width 214 height 23
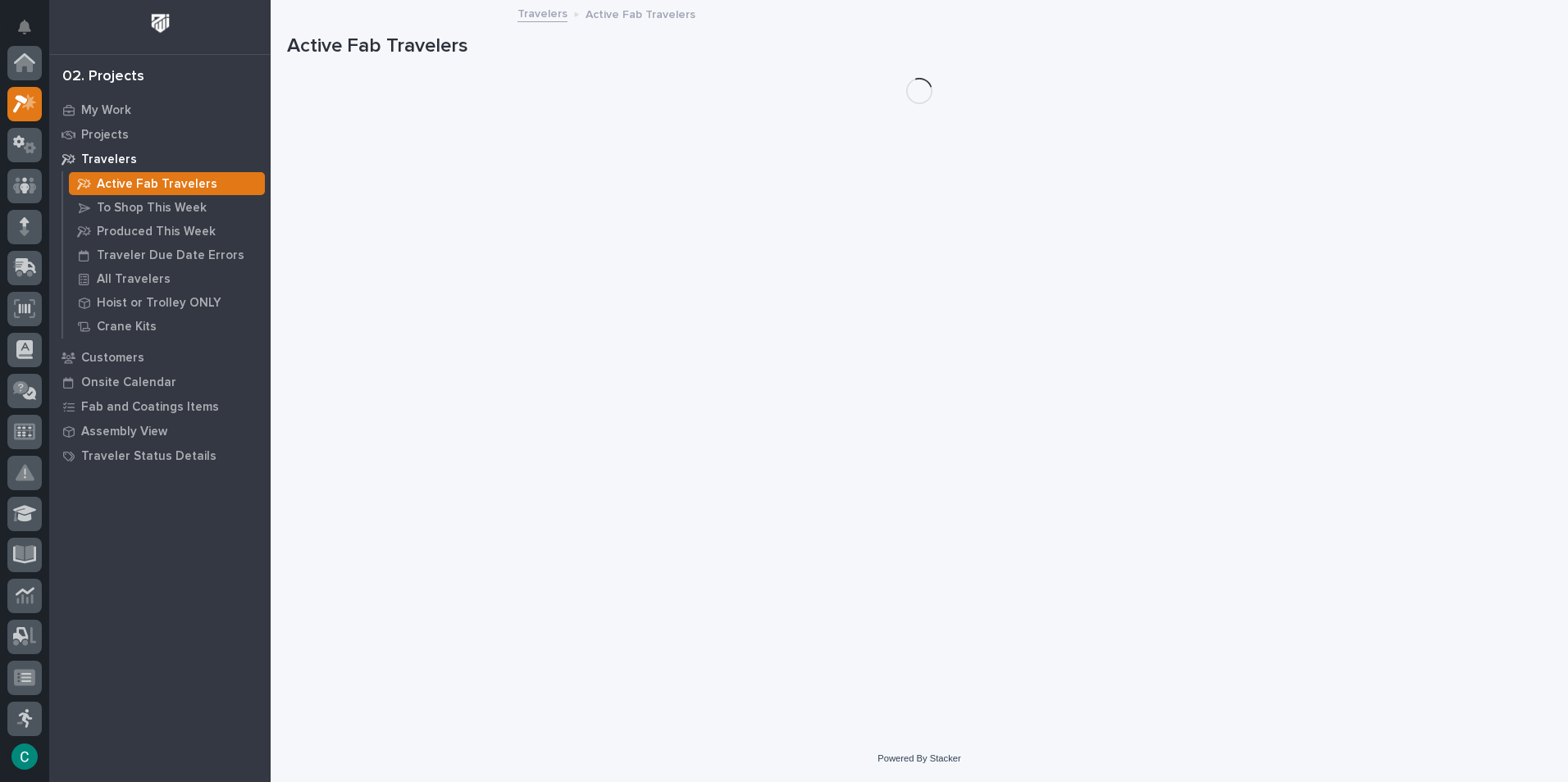
scroll to position [41, 0]
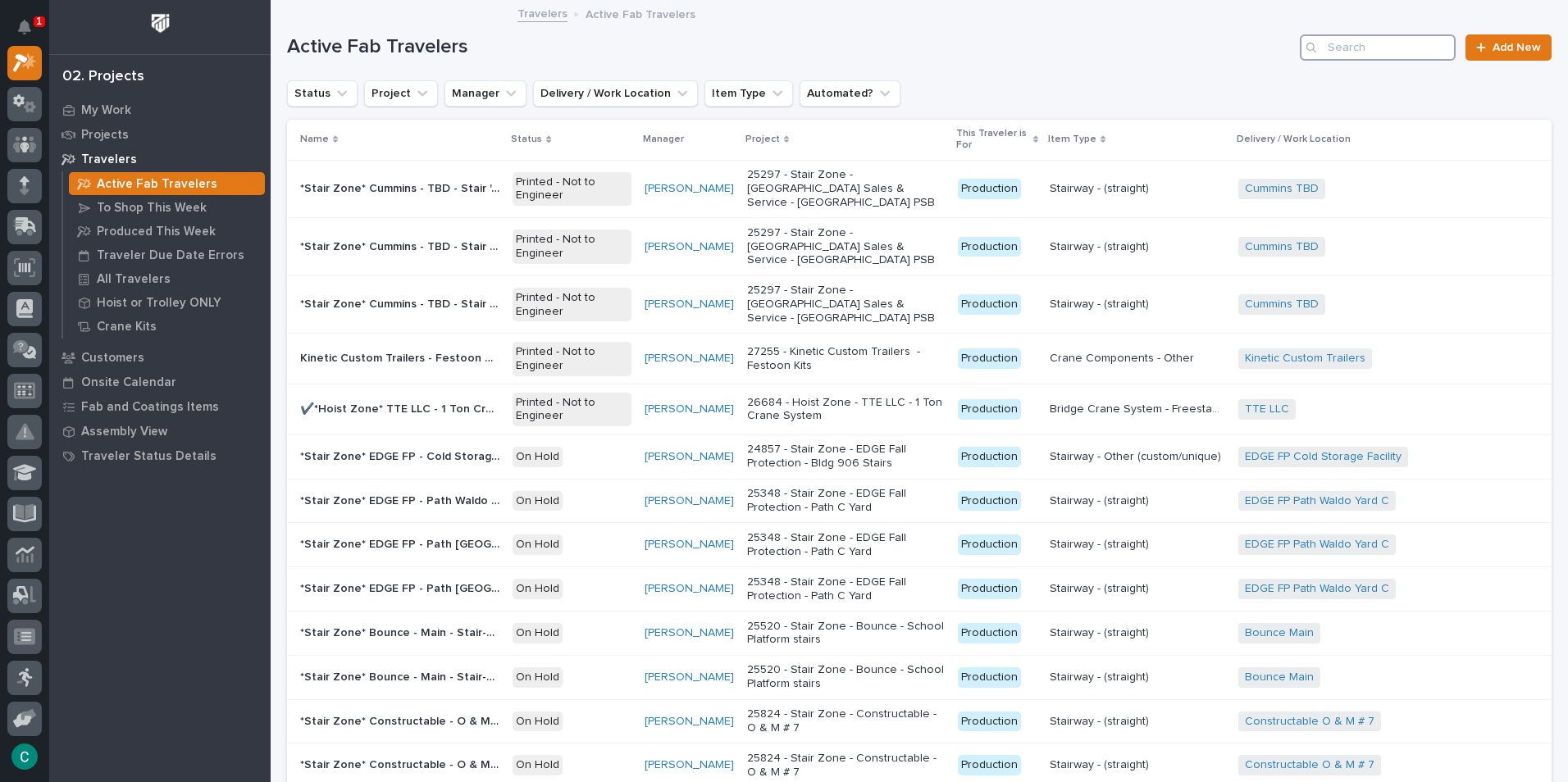
click at [1361, 48] on input "Search" at bounding box center [1378, 47] width 156 height 26
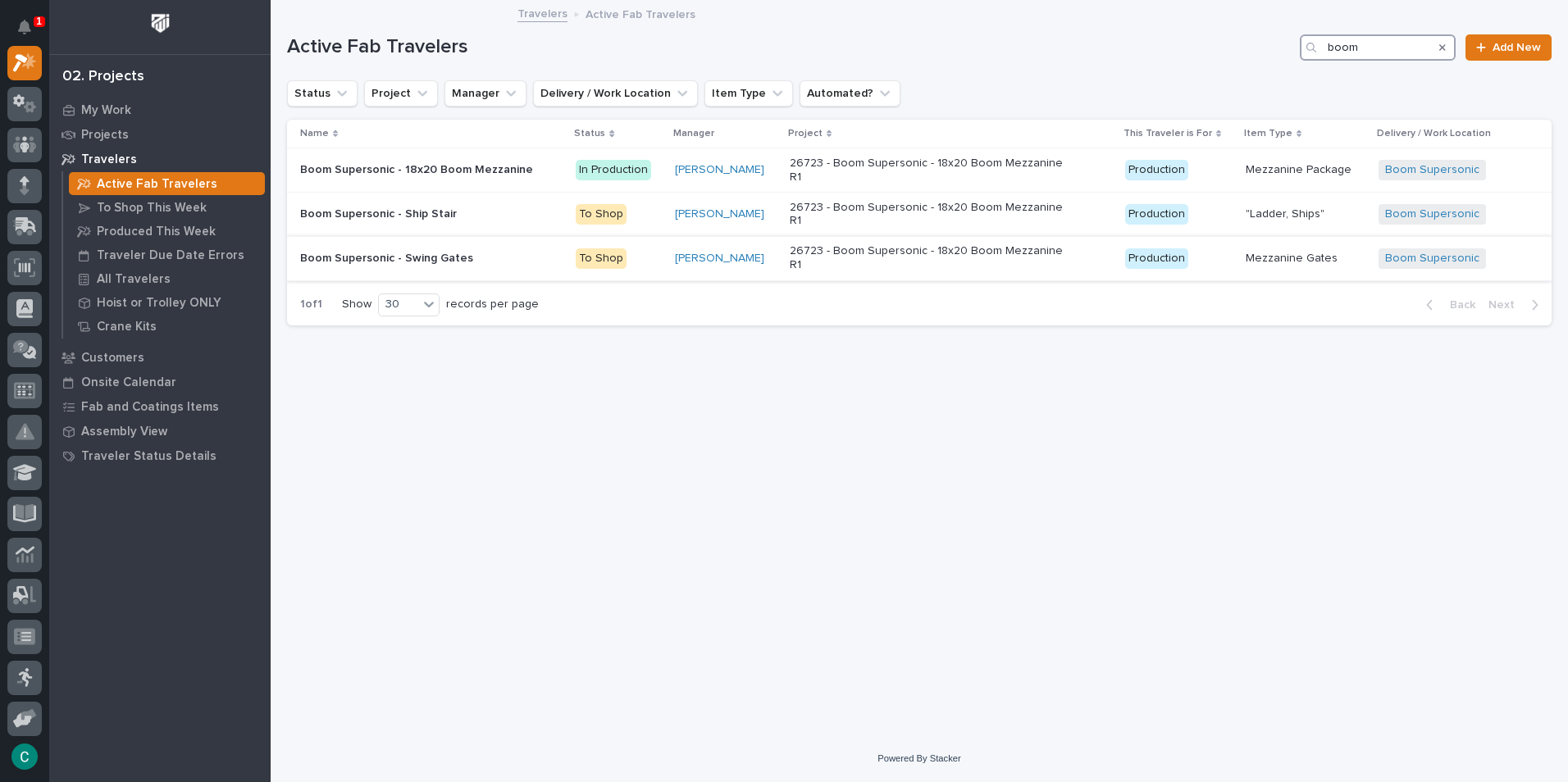
type input "boom"
click at [437, 249] on p "Boom Supersonic - Swing Gates" at bounding box center [388, 257] width 176 height 17
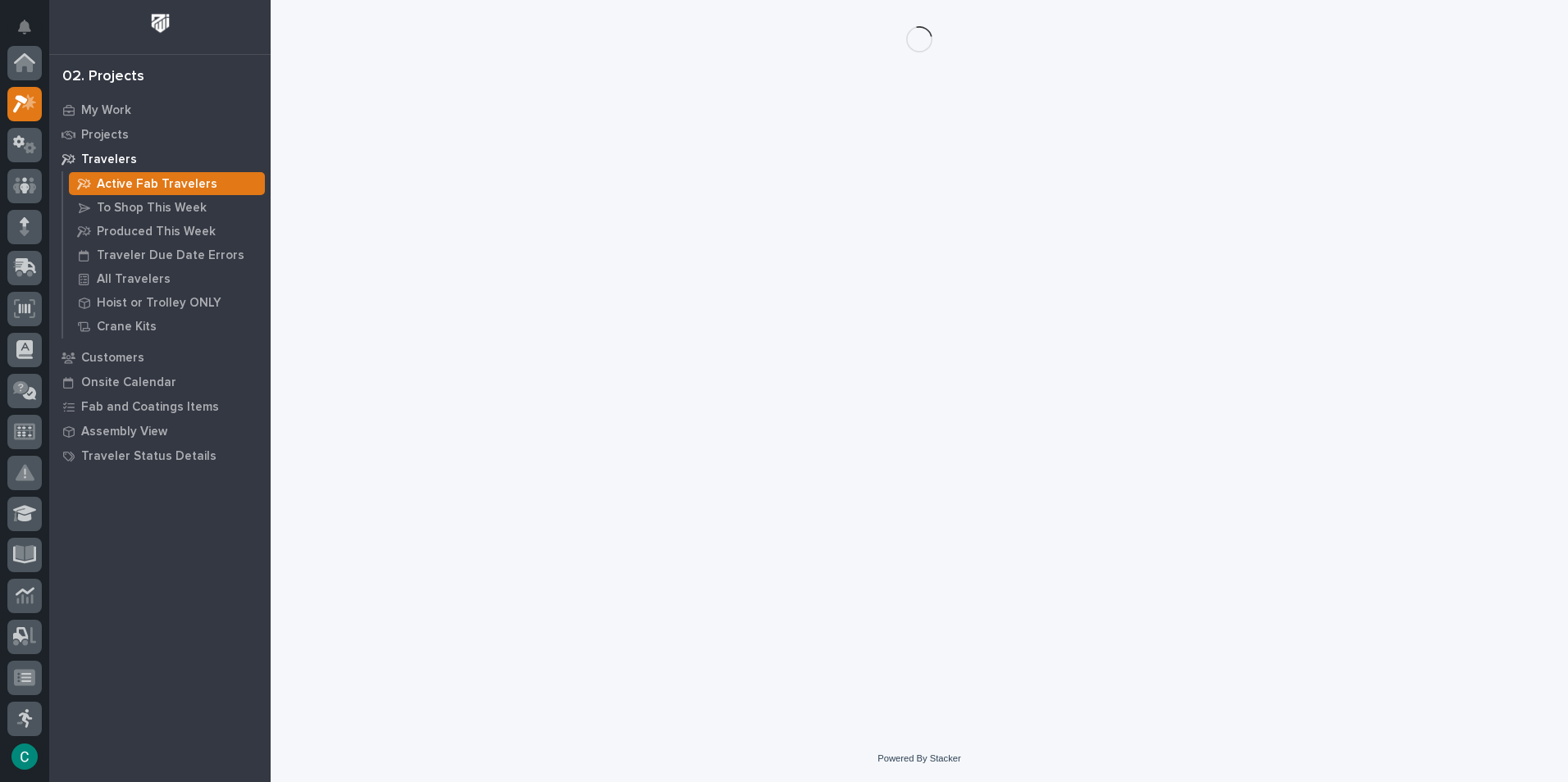
scroll to position [41, 0]
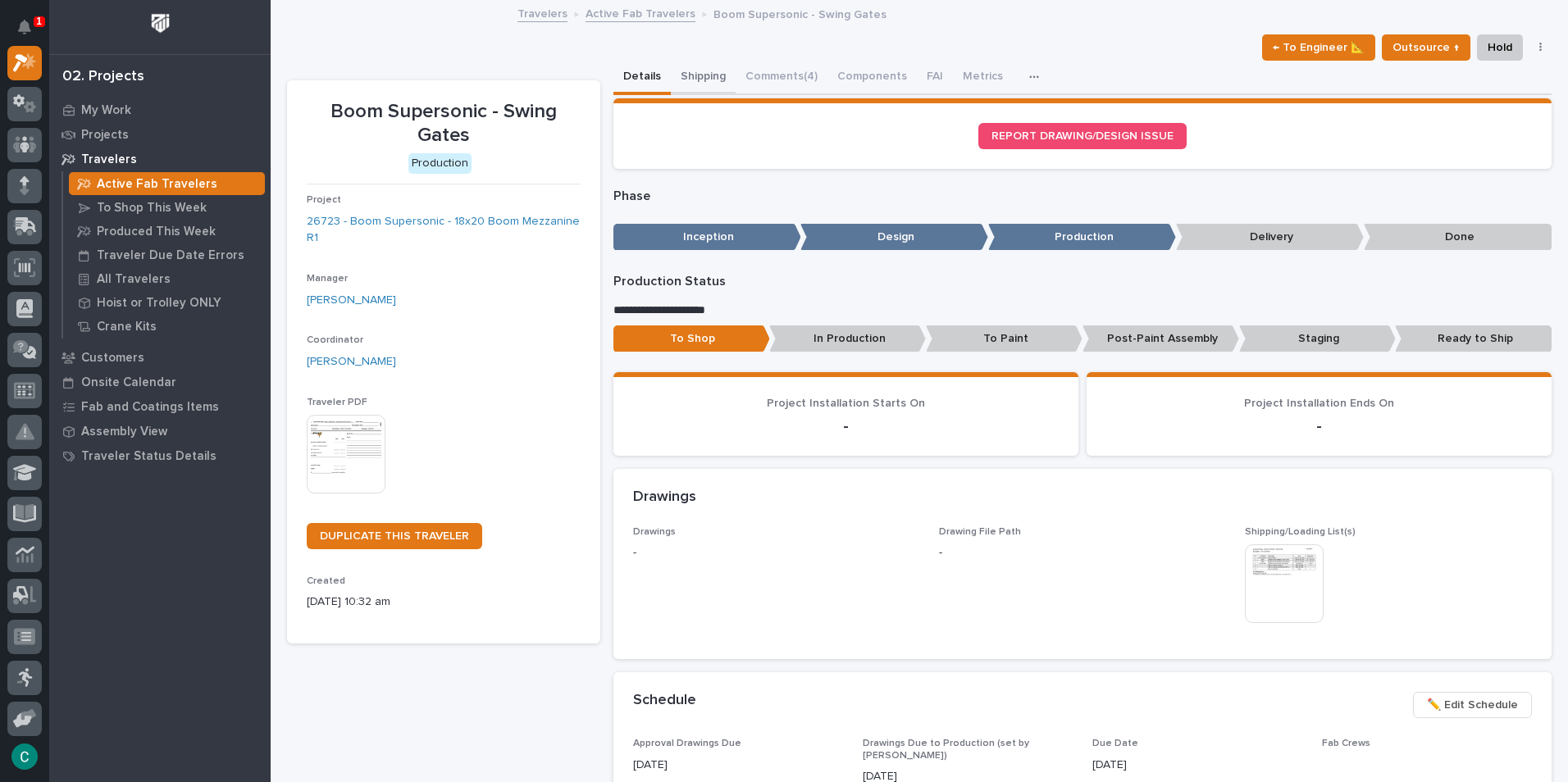
click at [696, 71] on button "Shipping" at bounding box center [703, 78] width 65 height 35
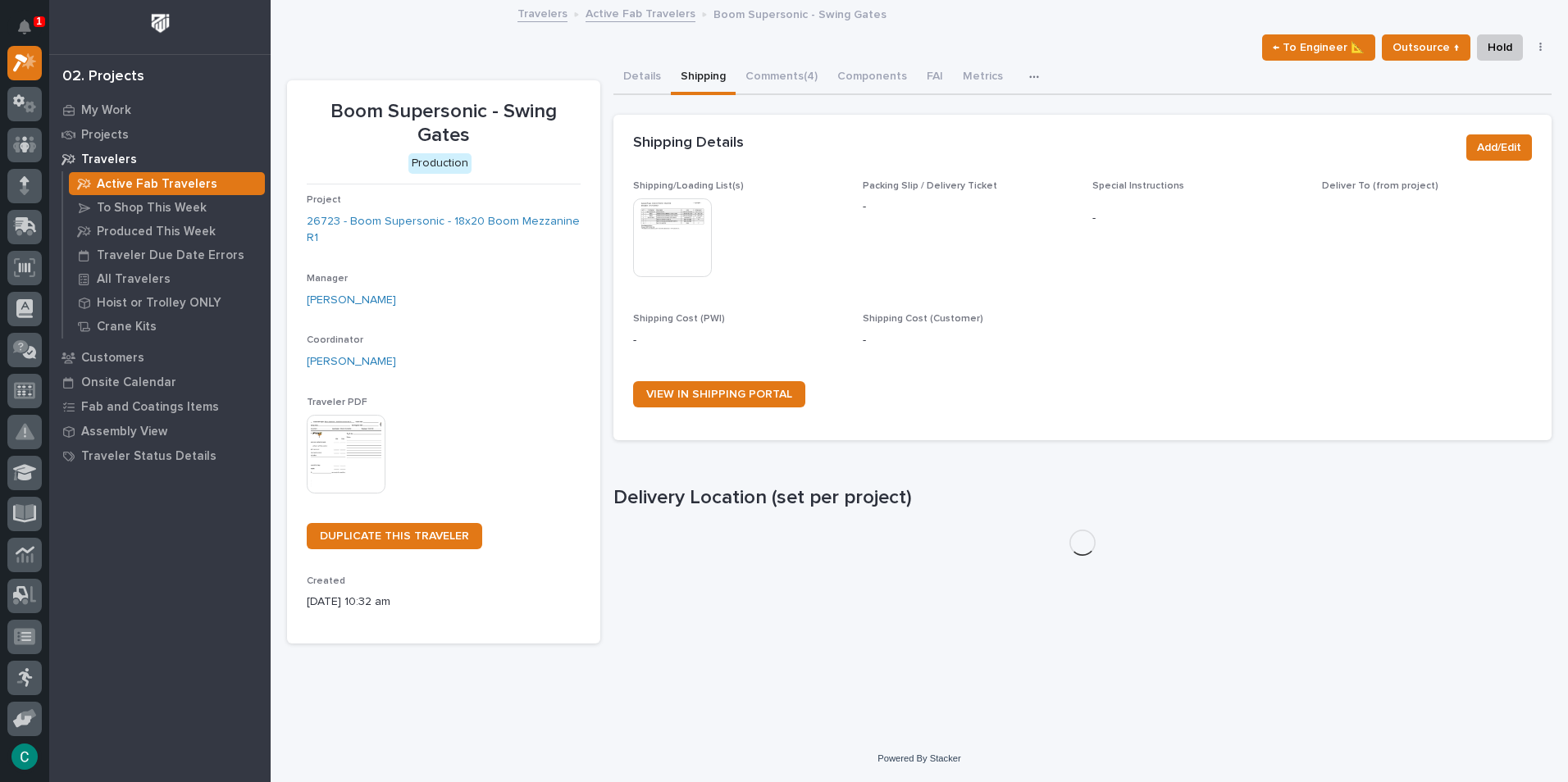
click at [684, 229] on img at bounding box center [672, 237] width 78 height 78
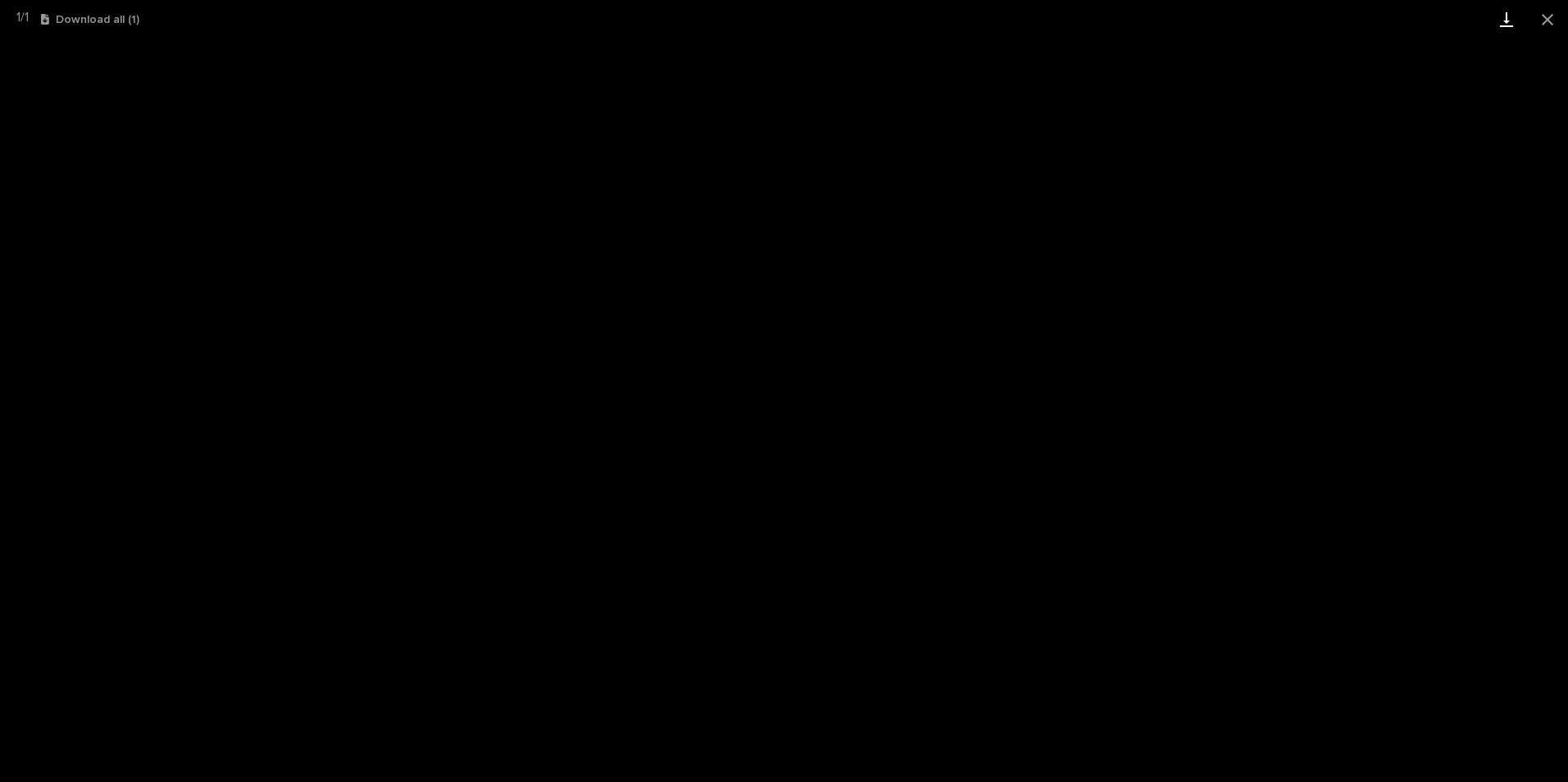
drag, startPoint x: 1556, startPoint y: 13, endPoint x: 1517, endPoint y: 27, distance: 41.4
click at [1556, 13] on button "Close gallery" at bounding box center [1548, 19] width 41 height 39
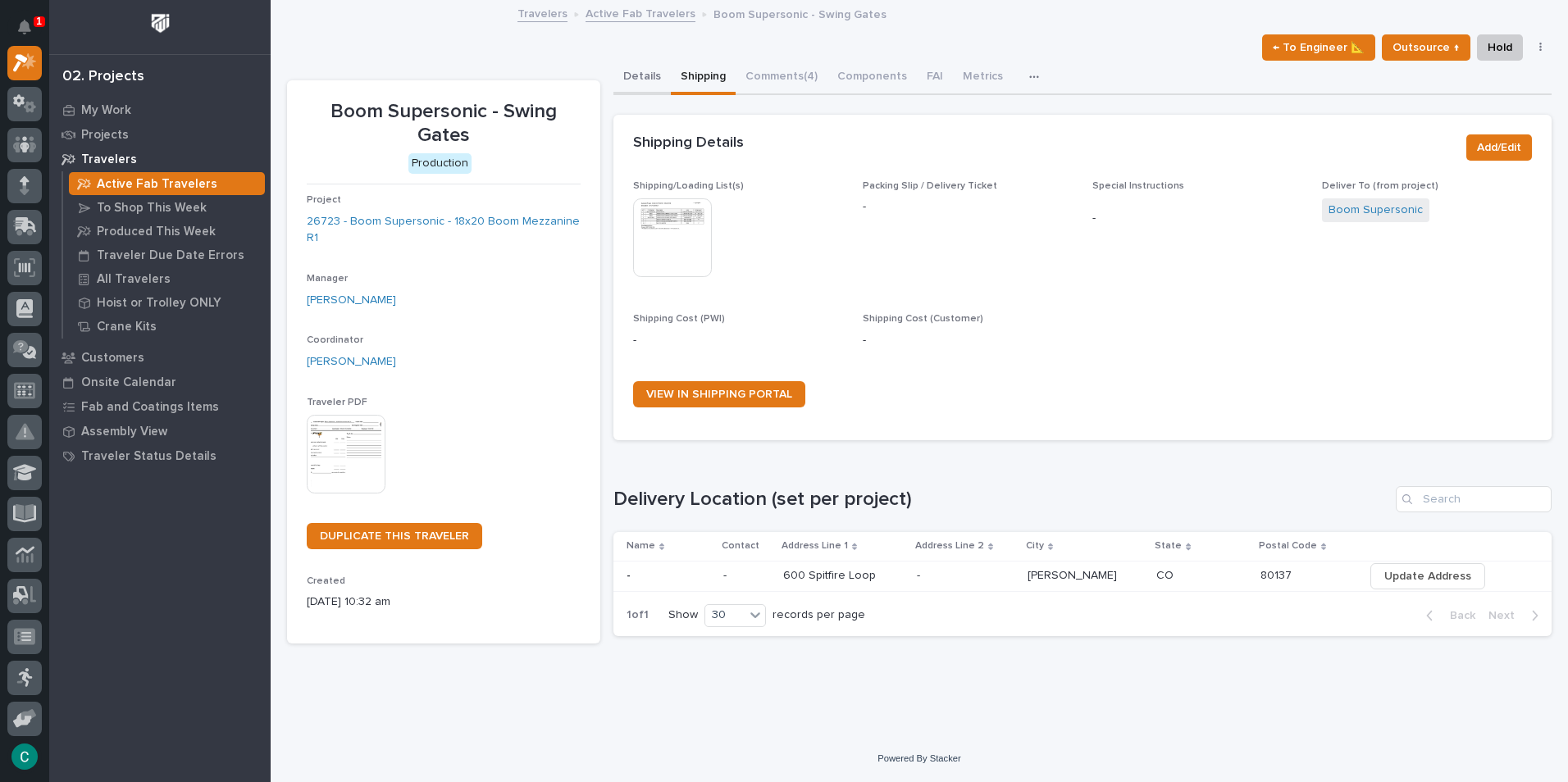
click at [652, 71] on button "Details" at bounding box center [642, 78] width 57 height 35
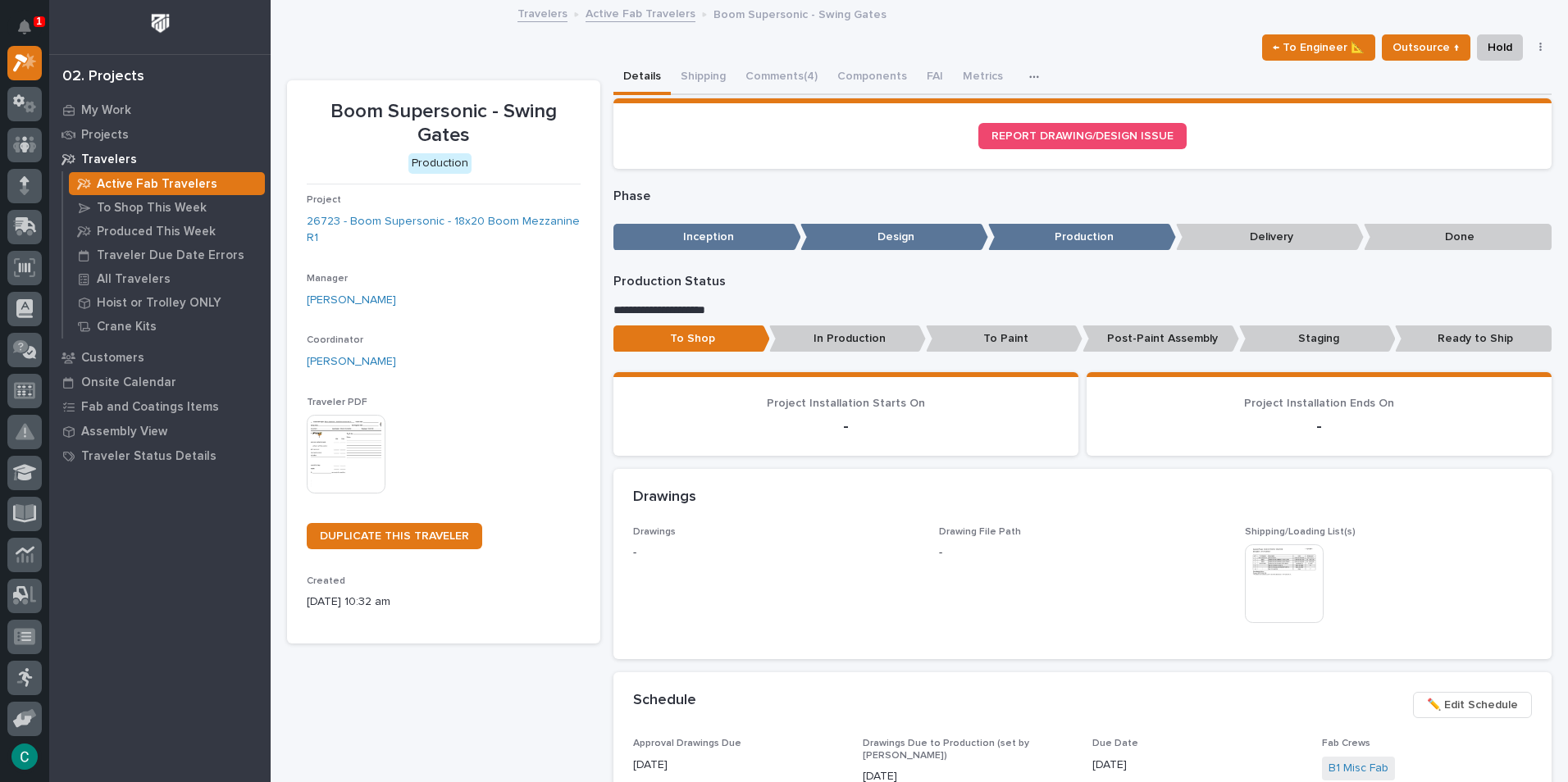
drag, startPoint x: 1003, startPoint y: 317, endPoint x: 1012, endPoint y: 316, distance: 9.1
click at [1008, 317] on p "**********" at bounding box center [1078, 310] width 929 height 16
click at [1008, 342] on p "To Paint" at bounding box center [1004, 339] width 157 height 27
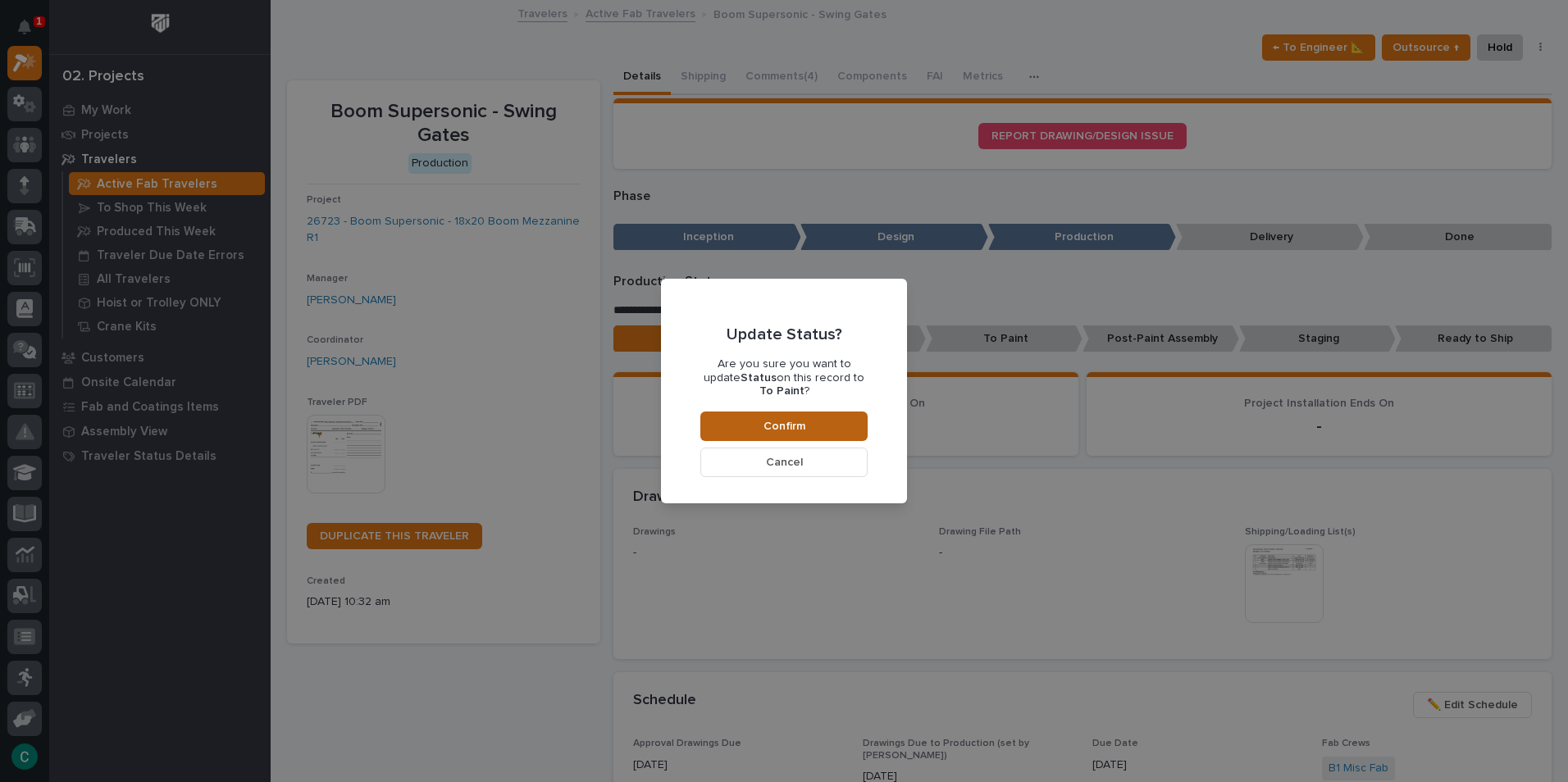
click at [750, 413] on button "Confirm" at bounding box center [784, 426] width 167 height 30
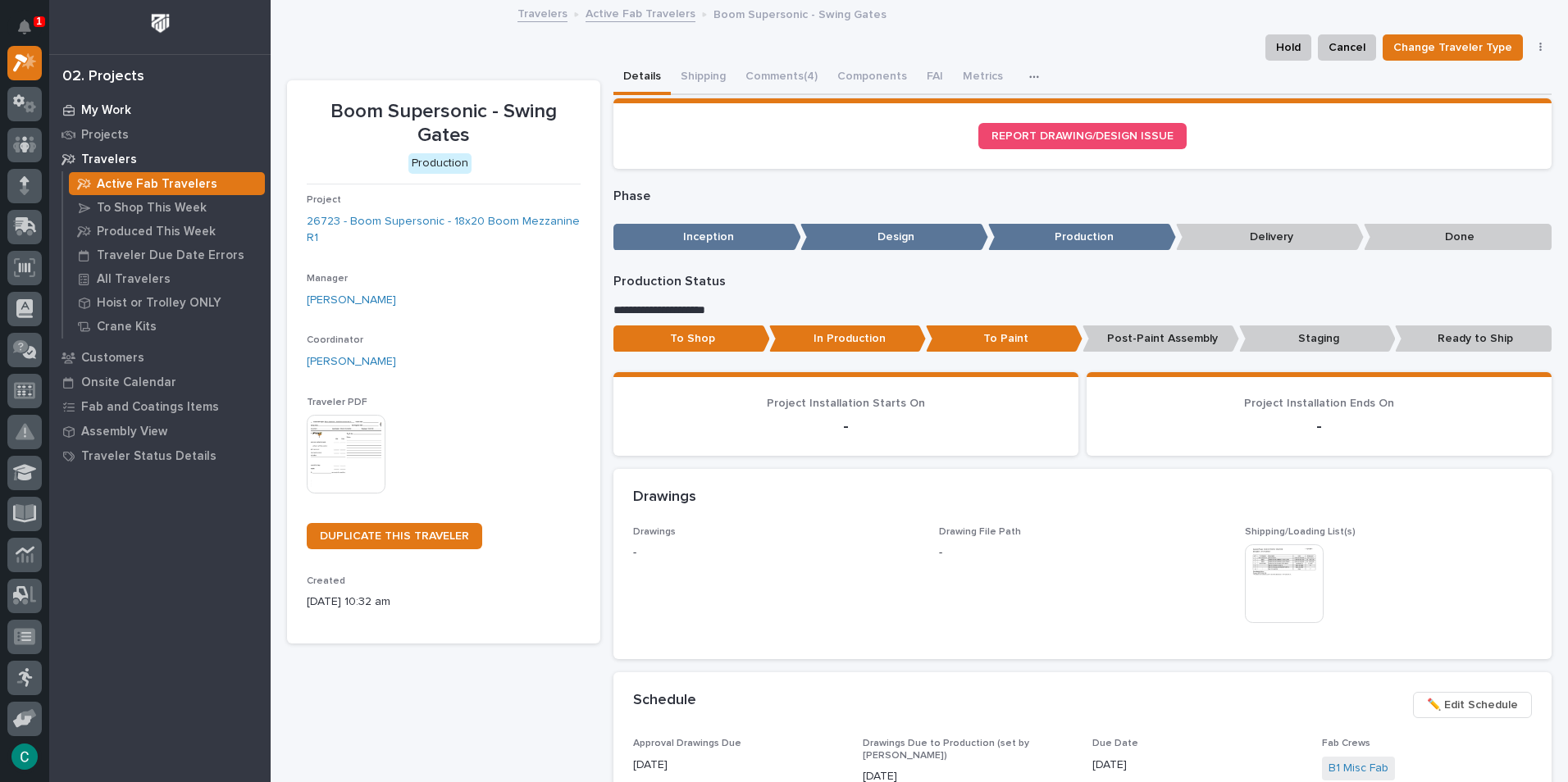
click at [100, 107] on p "My Work" at bounding box center [105, 110] width 50 height 14
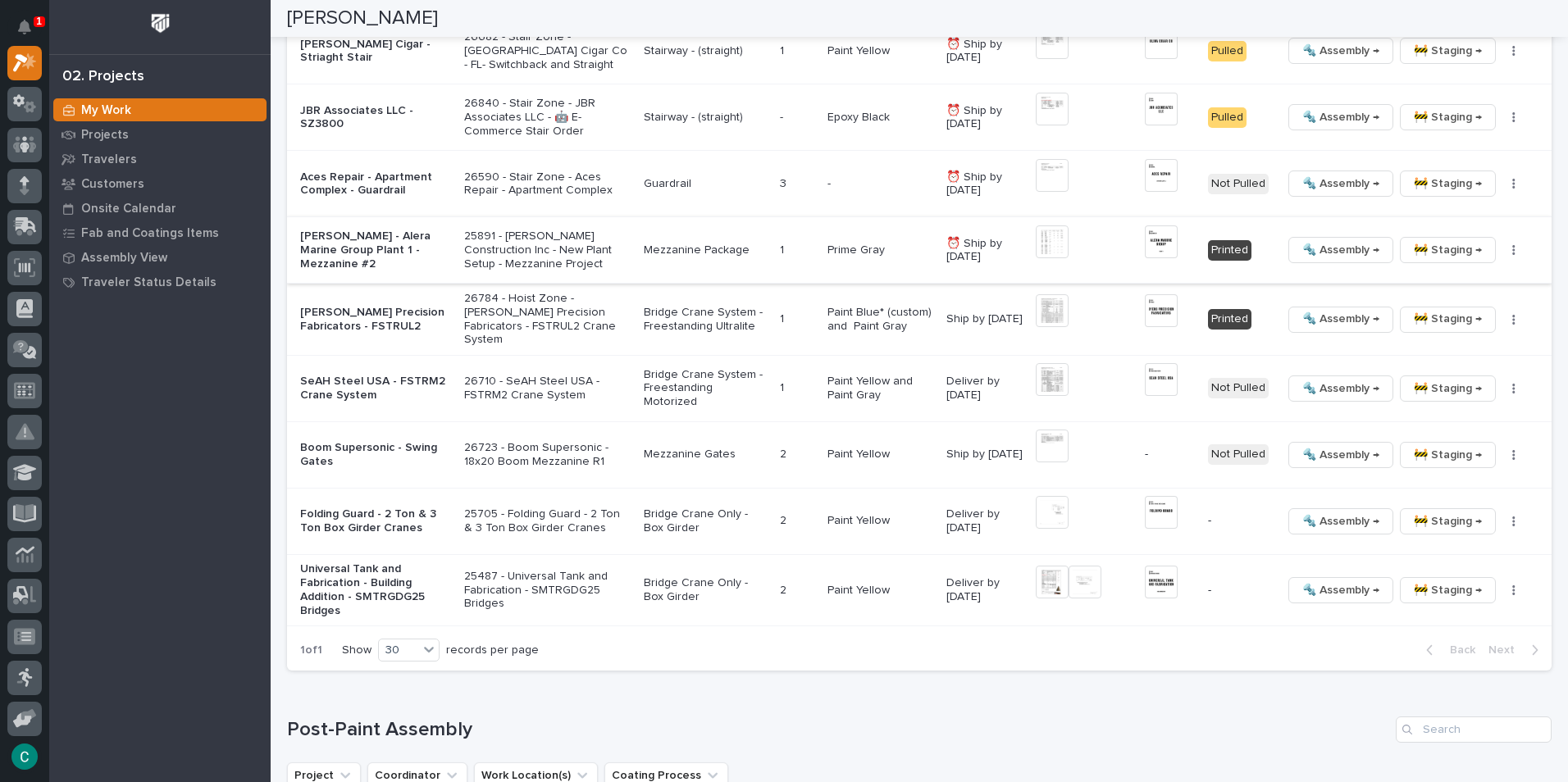
scroll to position [1804, 0]
click at [1503, 449] on button "button" at bounding box center [1514, 455] width 23 height 12
click at [1448, 537] on span "Generate VIP" at bounding box center [1443, 534] width 71 height 19
click at [1045, 441] on img at bounding box center [1052, 445] width 33 height 33
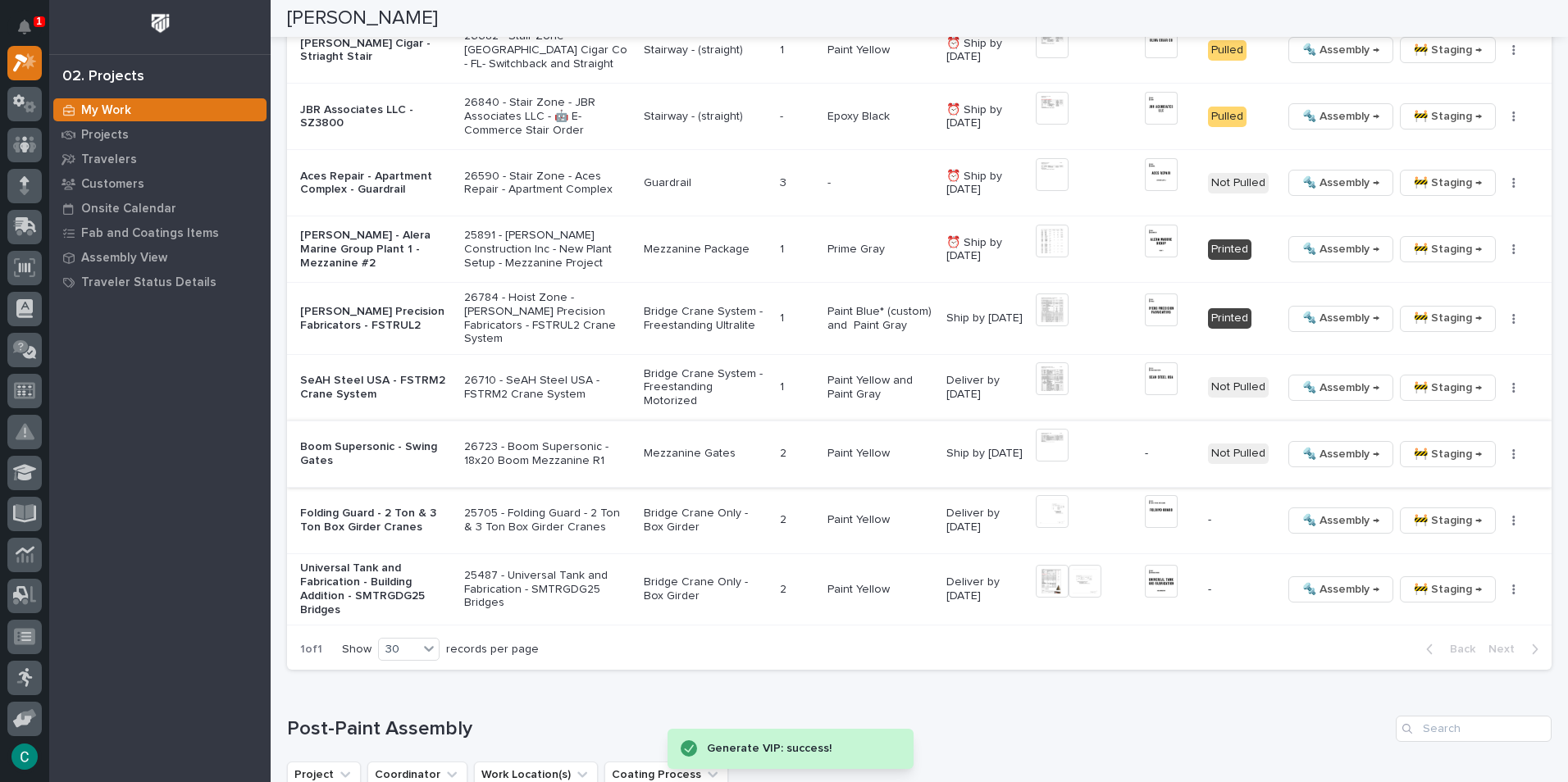
click at [1045, 441] on img at bounding box center [1052, 445] width 33 height 33
click at [1558, 19] on button "Close gallery" at bounding box center [1548, 19] width 41 height 39
click at [1046, 317] on img at bounding box center [1052, 310] width 33 height 33
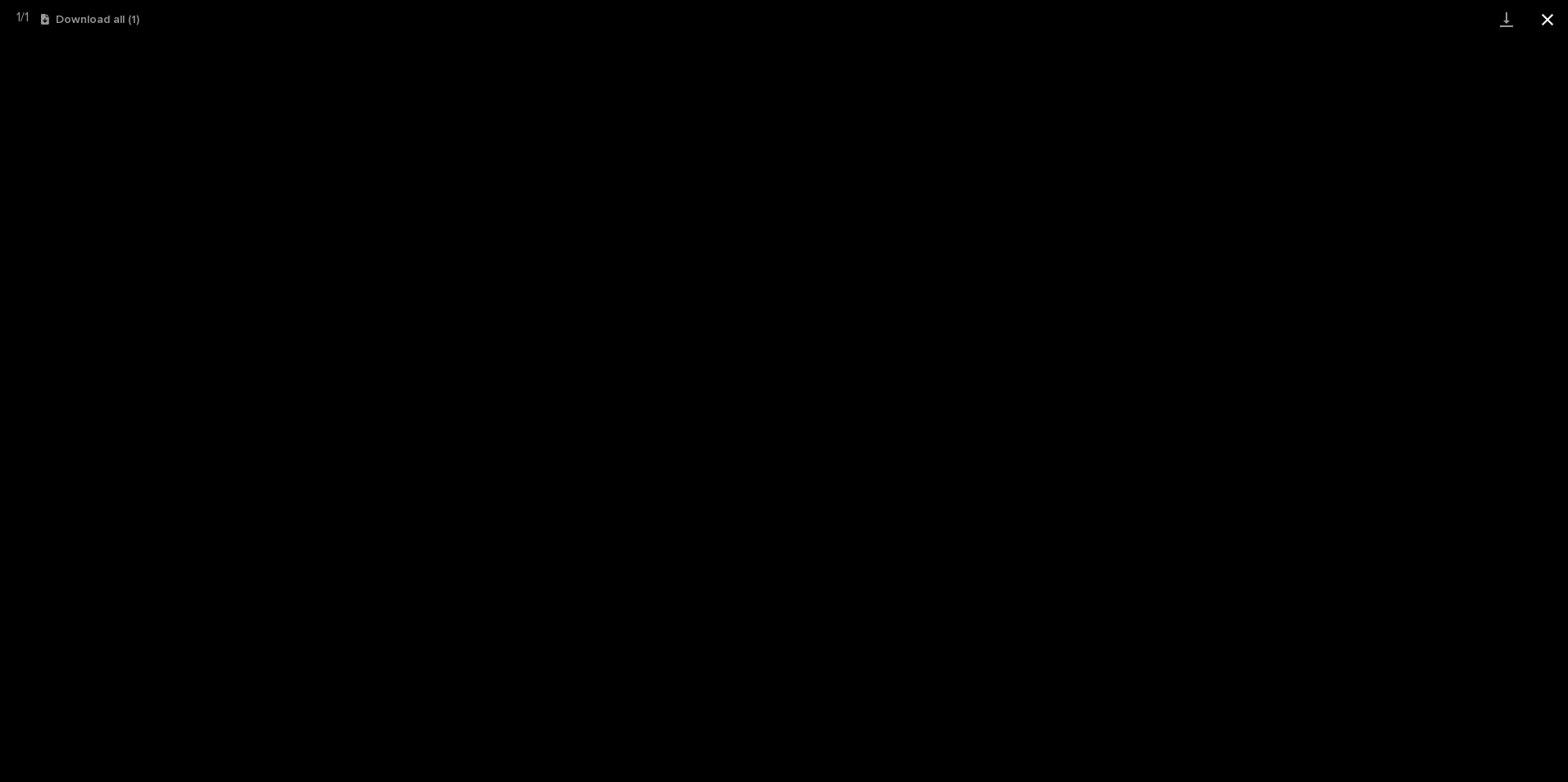
click at [1565, 19] on button "Close gallery" at bounding box center [1548, 19] width 41 height 39
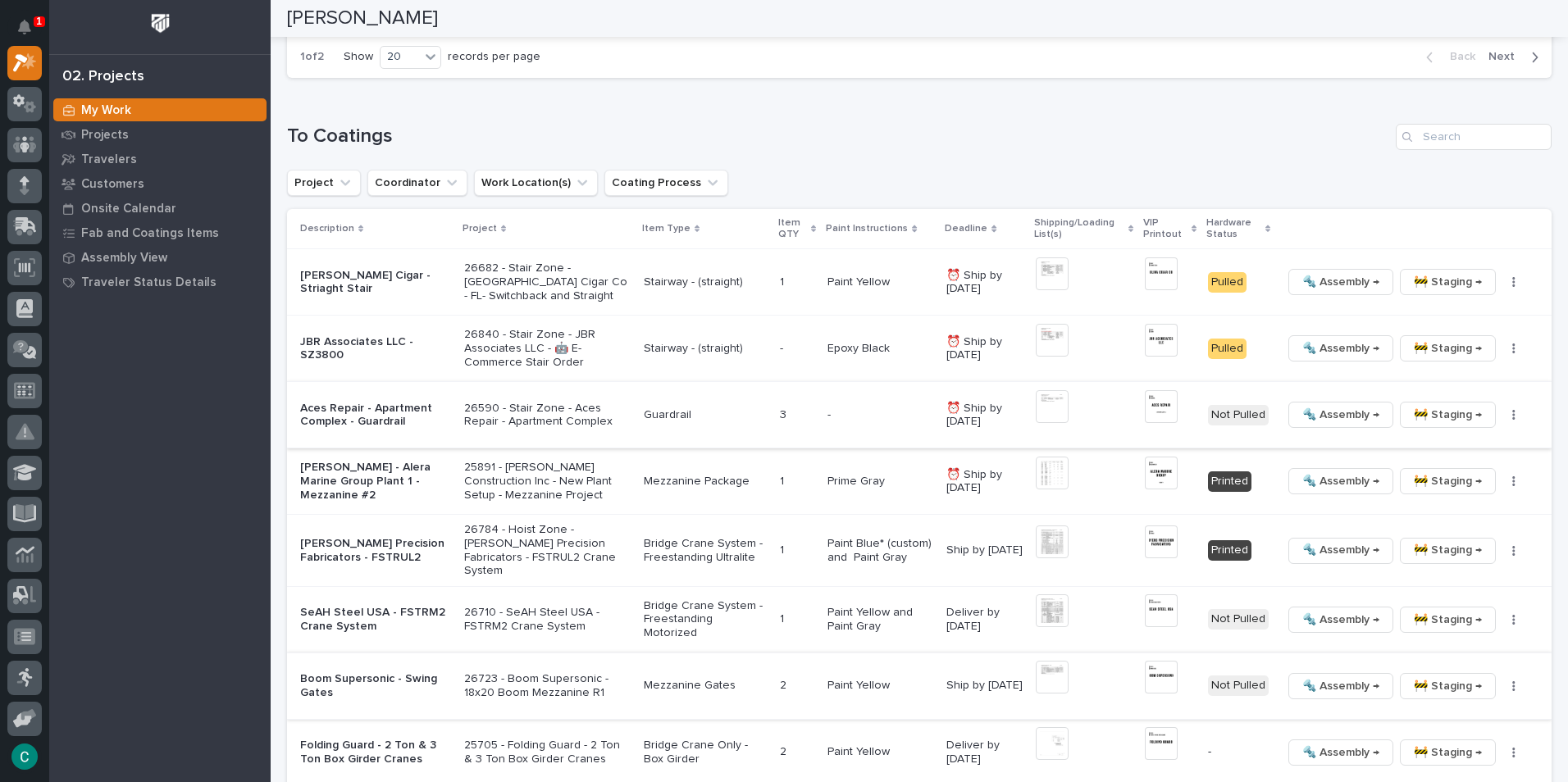
scroll to position [1722, 0]
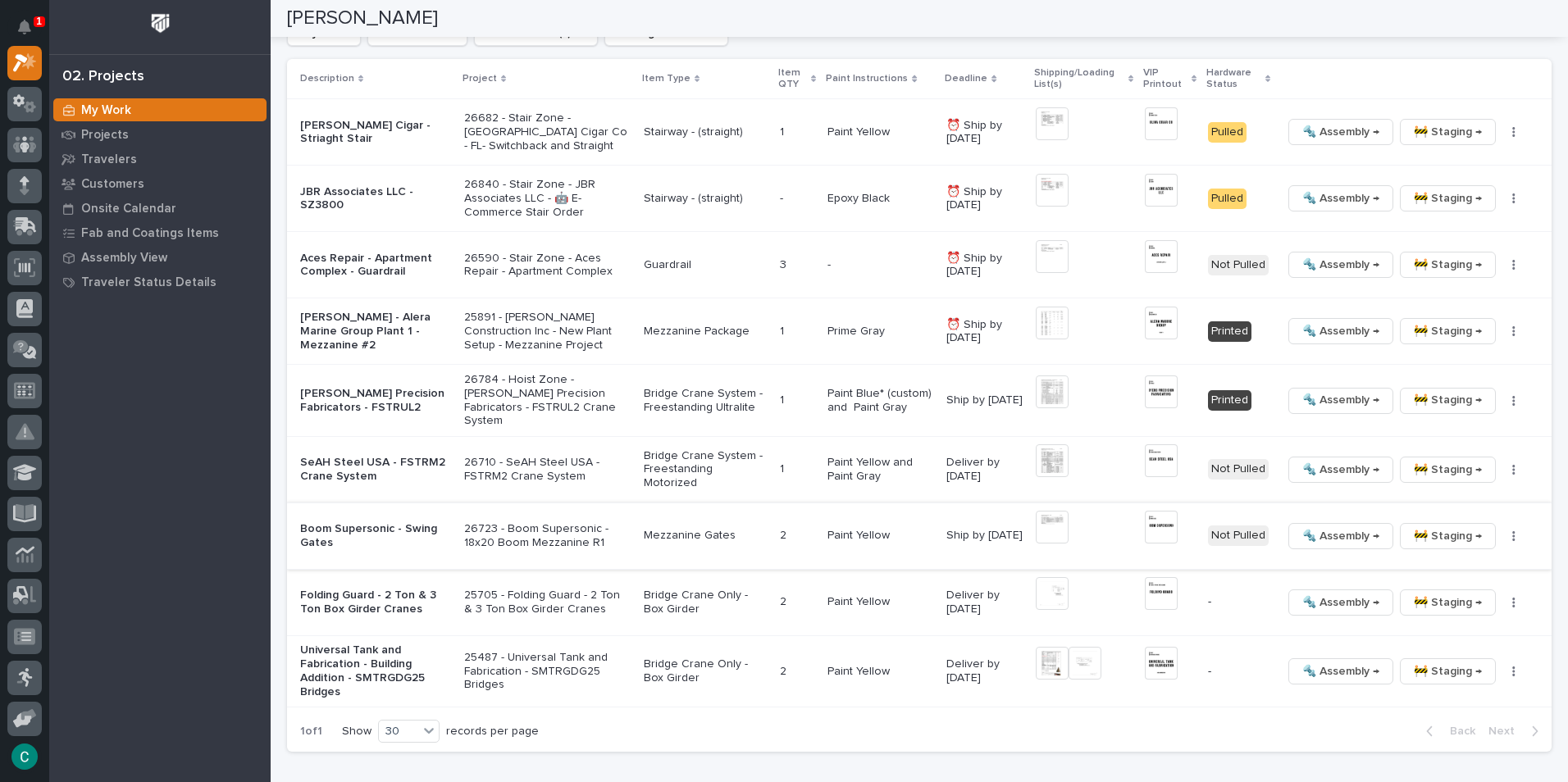
click at [1159, 521] on img at bounding box center [1161, 527] width 33 height 33
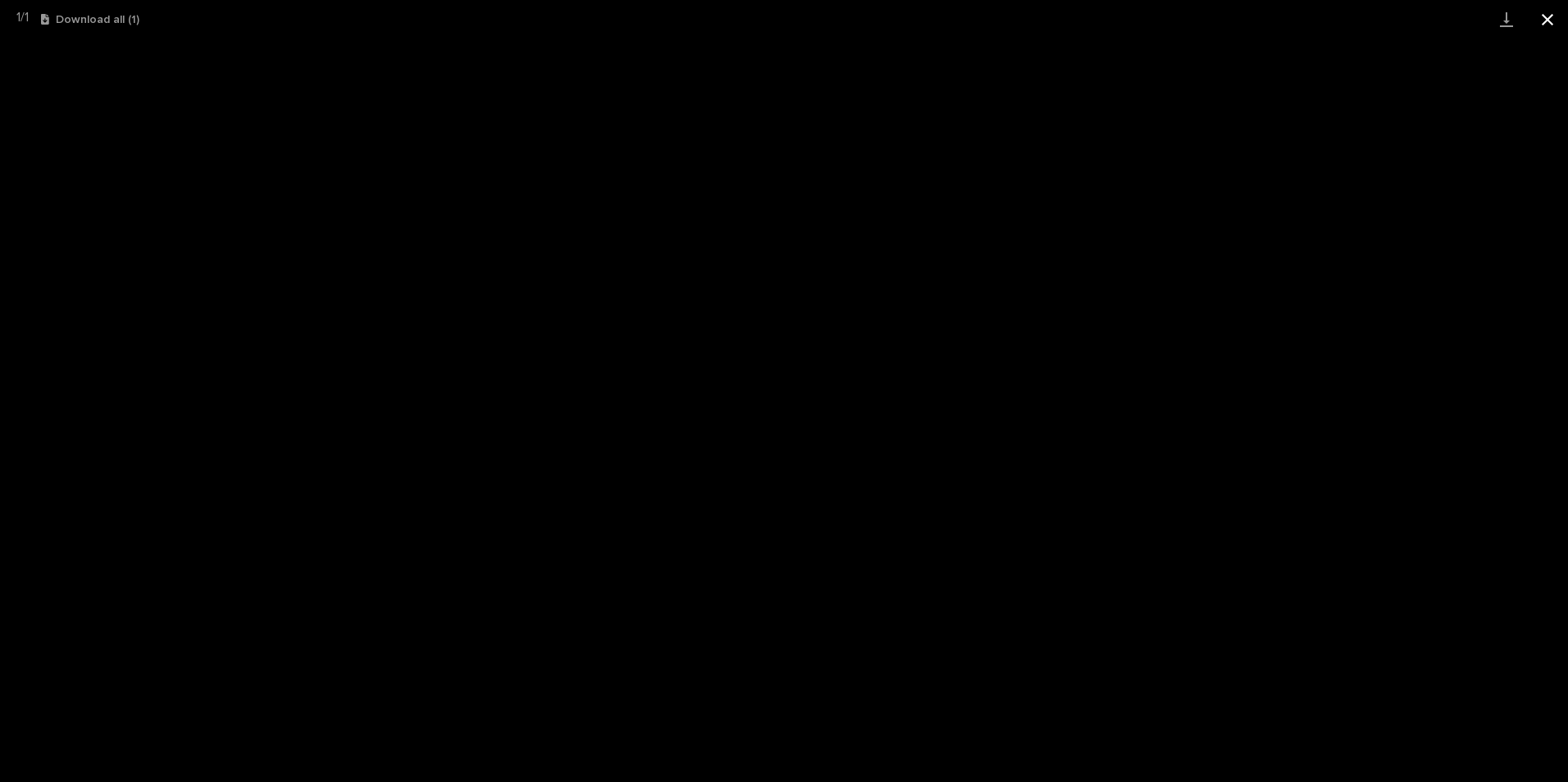
click at [1554, 14] on button "Close gallery" at bounding box center [1548, 19] width 41 height 39
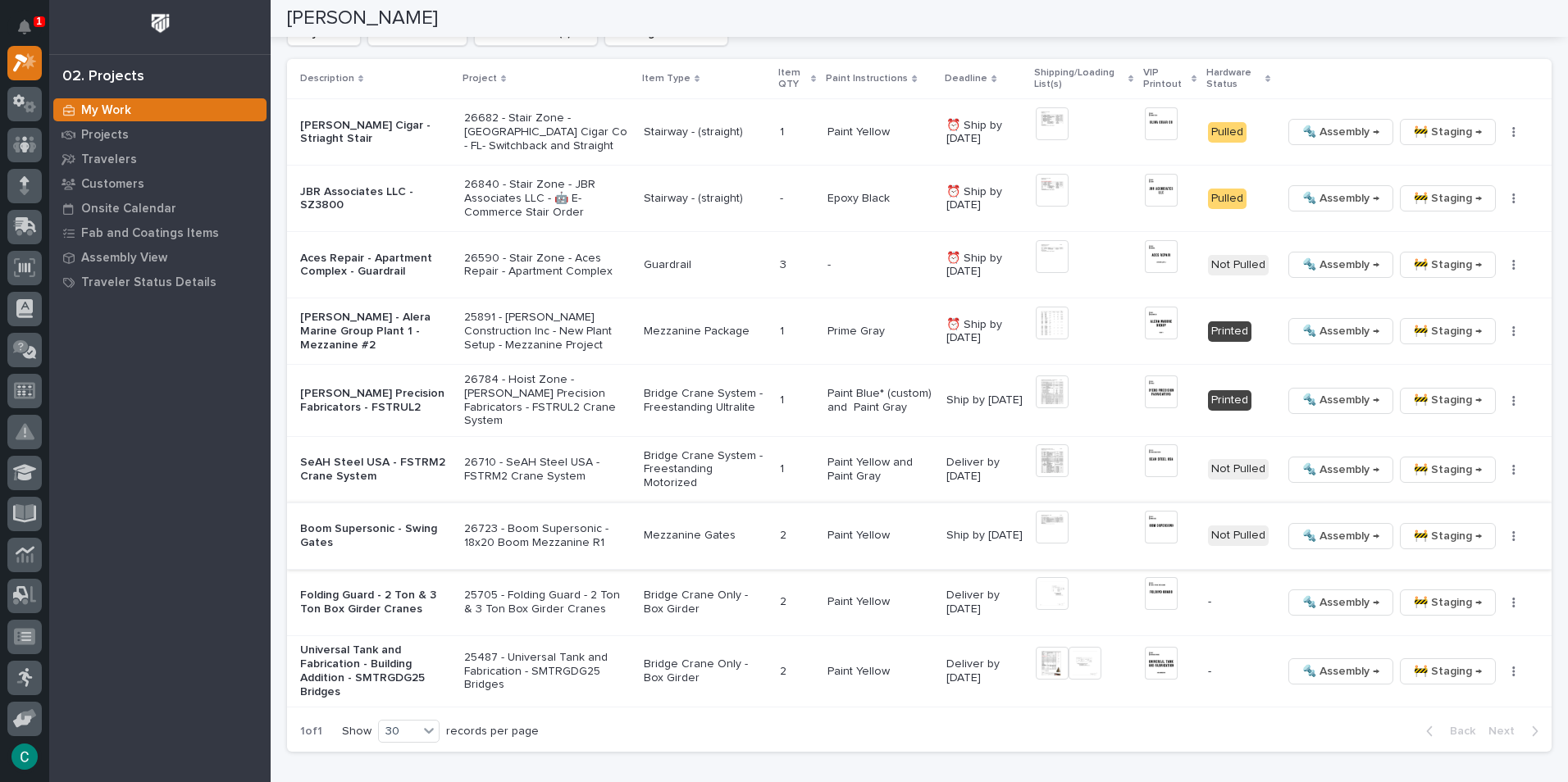
click at [1414, 526] on span "🚧 Staging →" at bounding box center [1448, 536] width 68 height 19
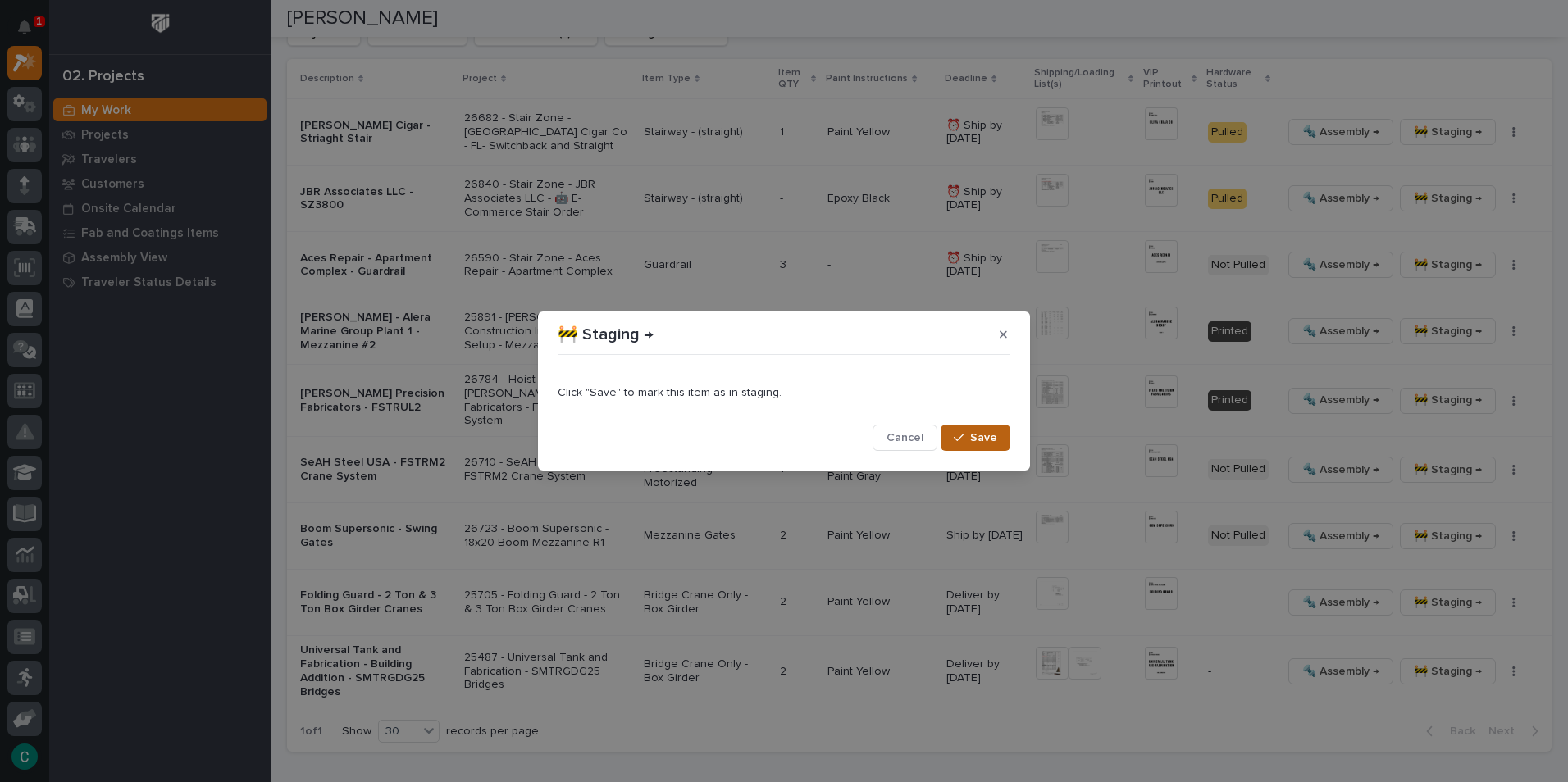
click at [966, 443] on div "button" at bounding box center [961, 438] width 16 height 12
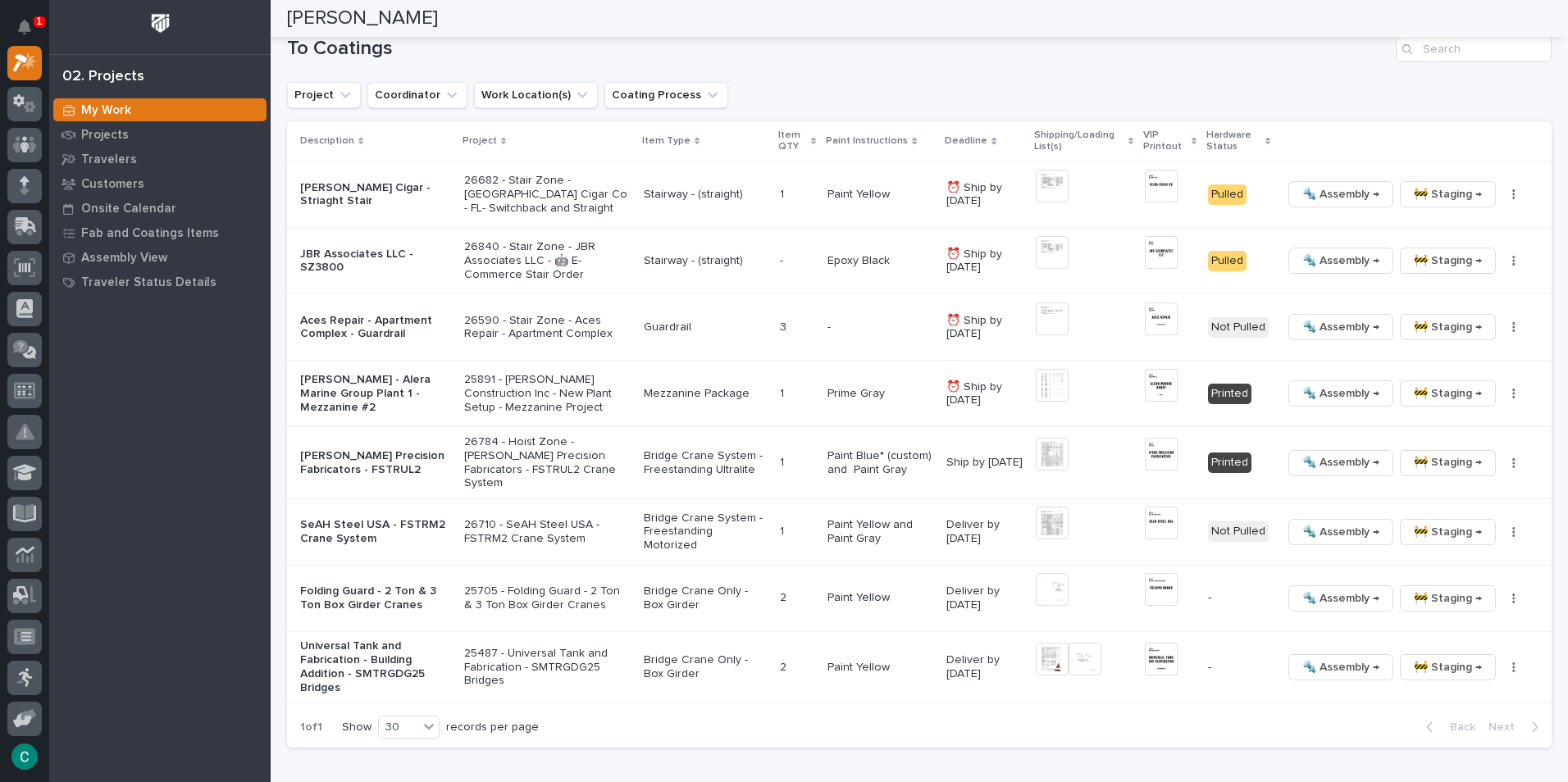
scroll to position [1331, 0]
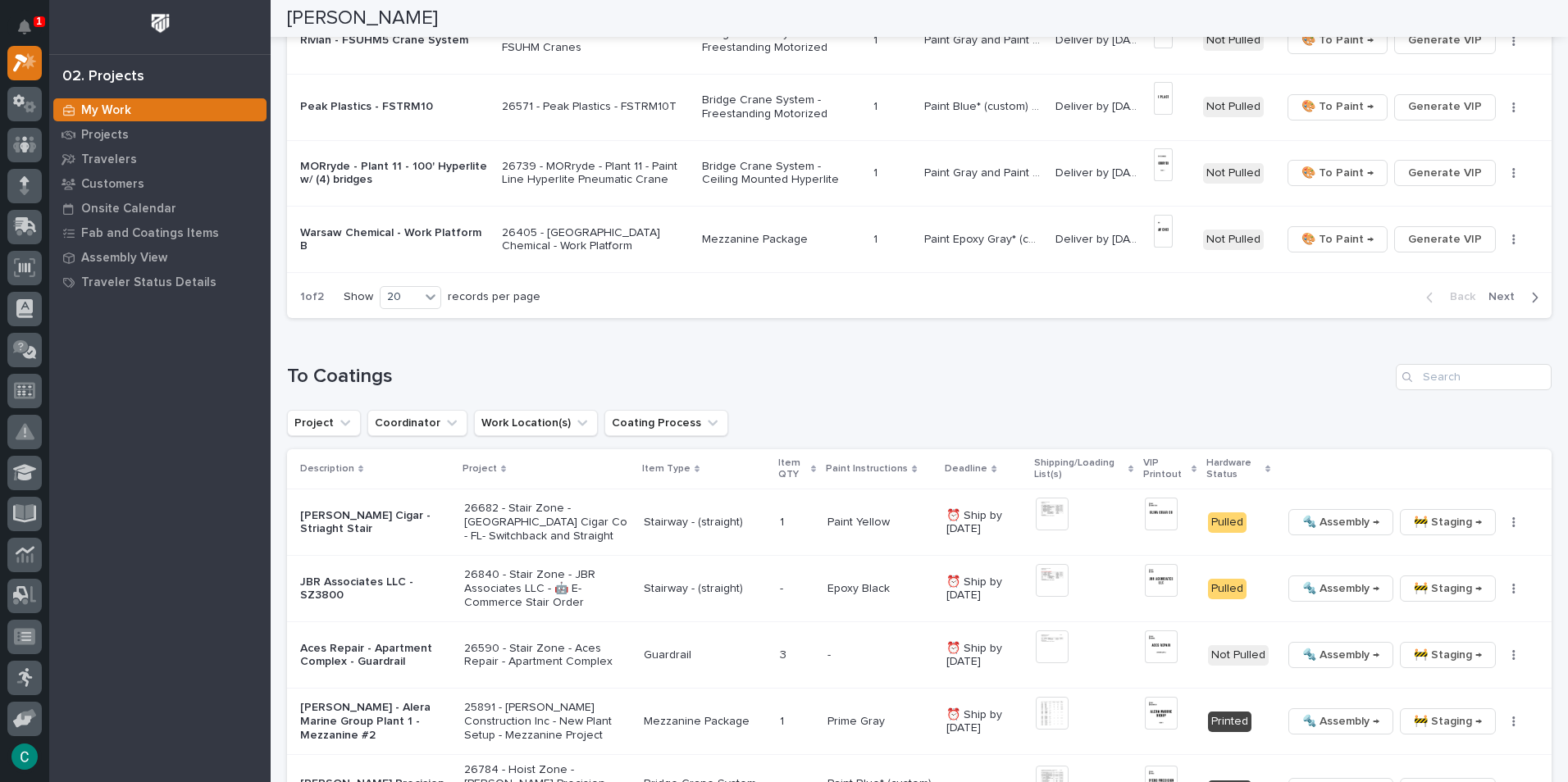
click at [1532, 301] on icon "button" at bounding box center [1535, 297] width 8 height 14
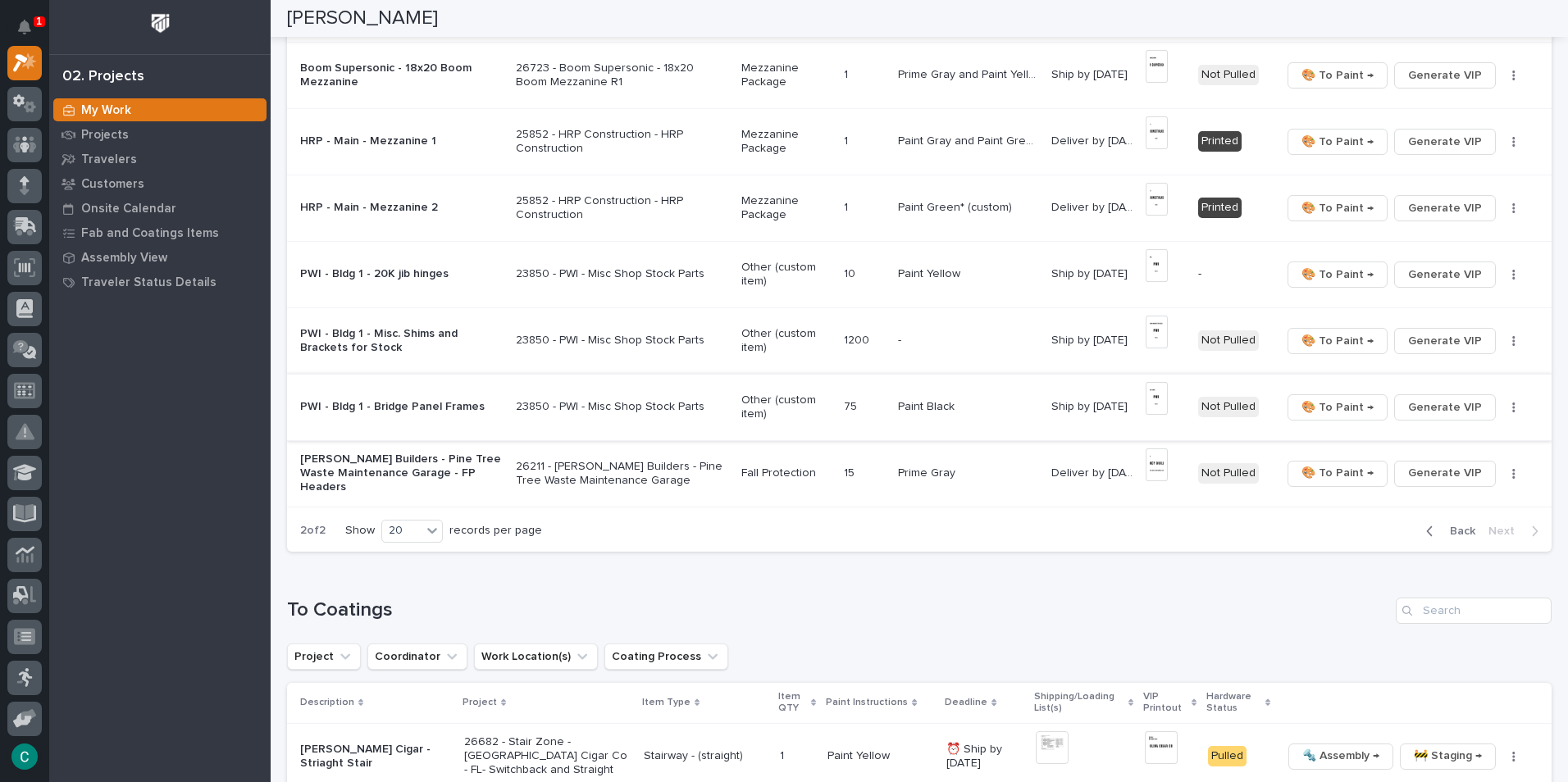
scroll to position [574, 0]
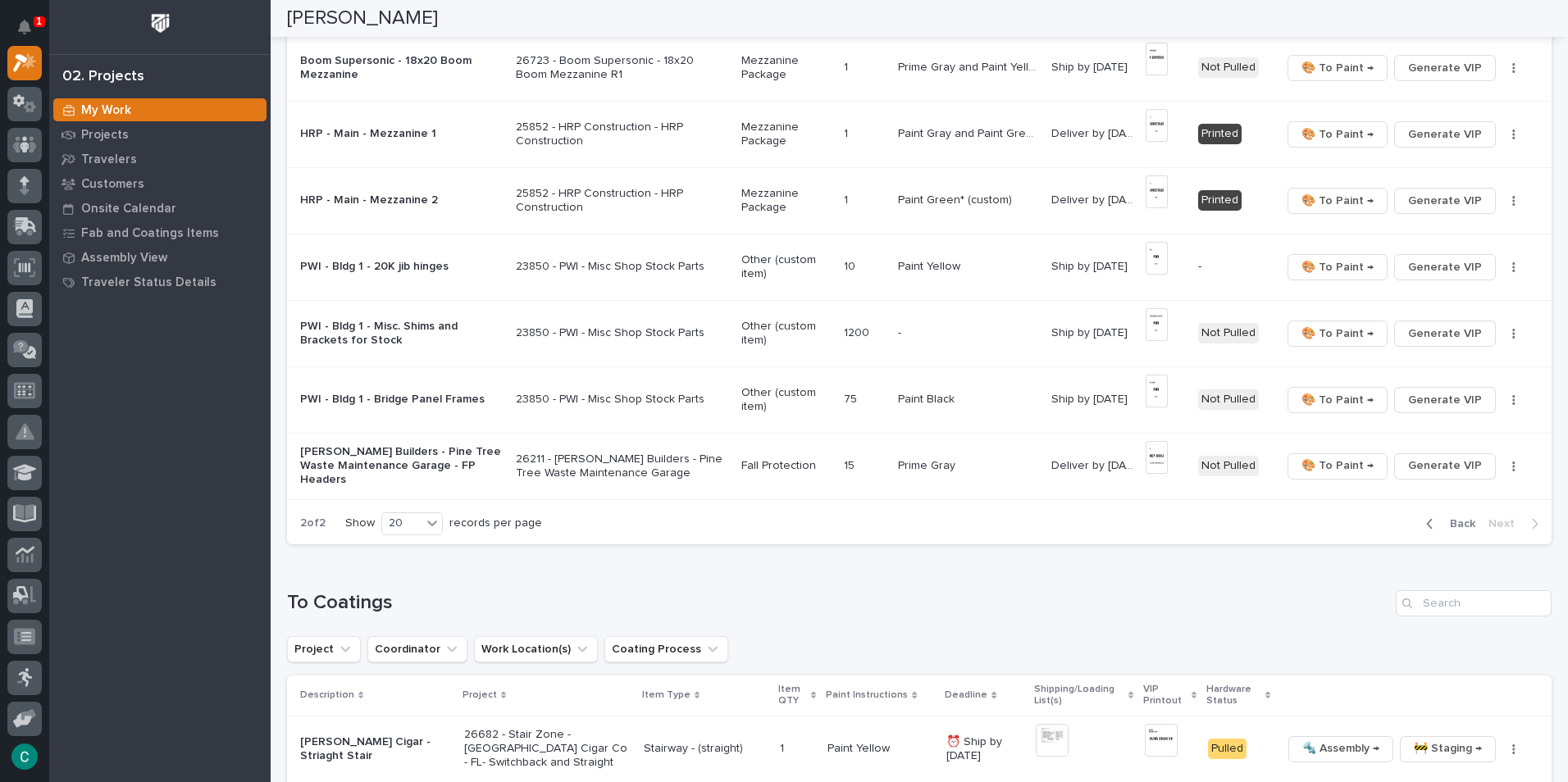
click at [1441, 526] on span "Back" at bounding box center [1458, 523] width 35 height 14
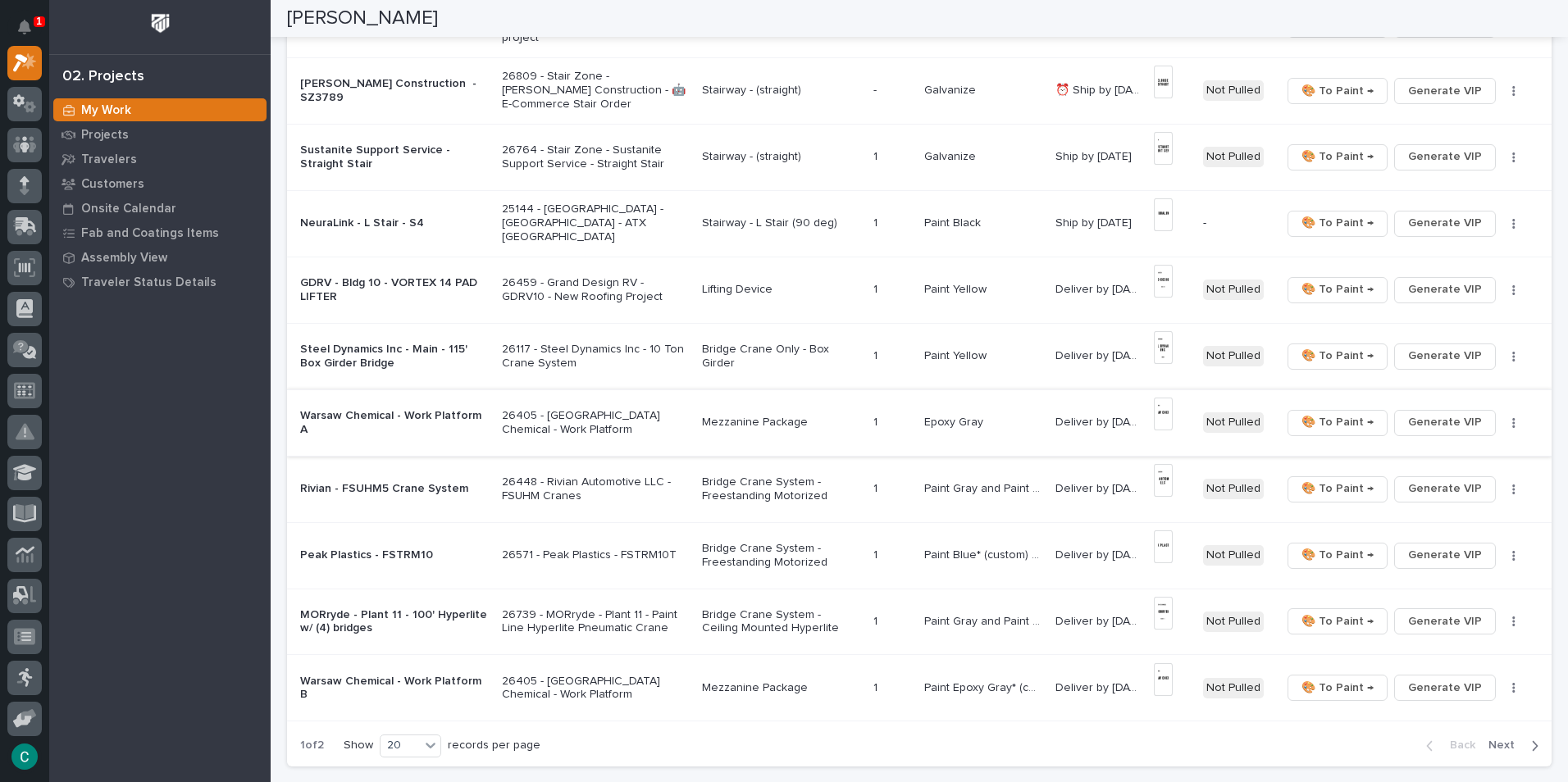
scroll to position [902, 0]
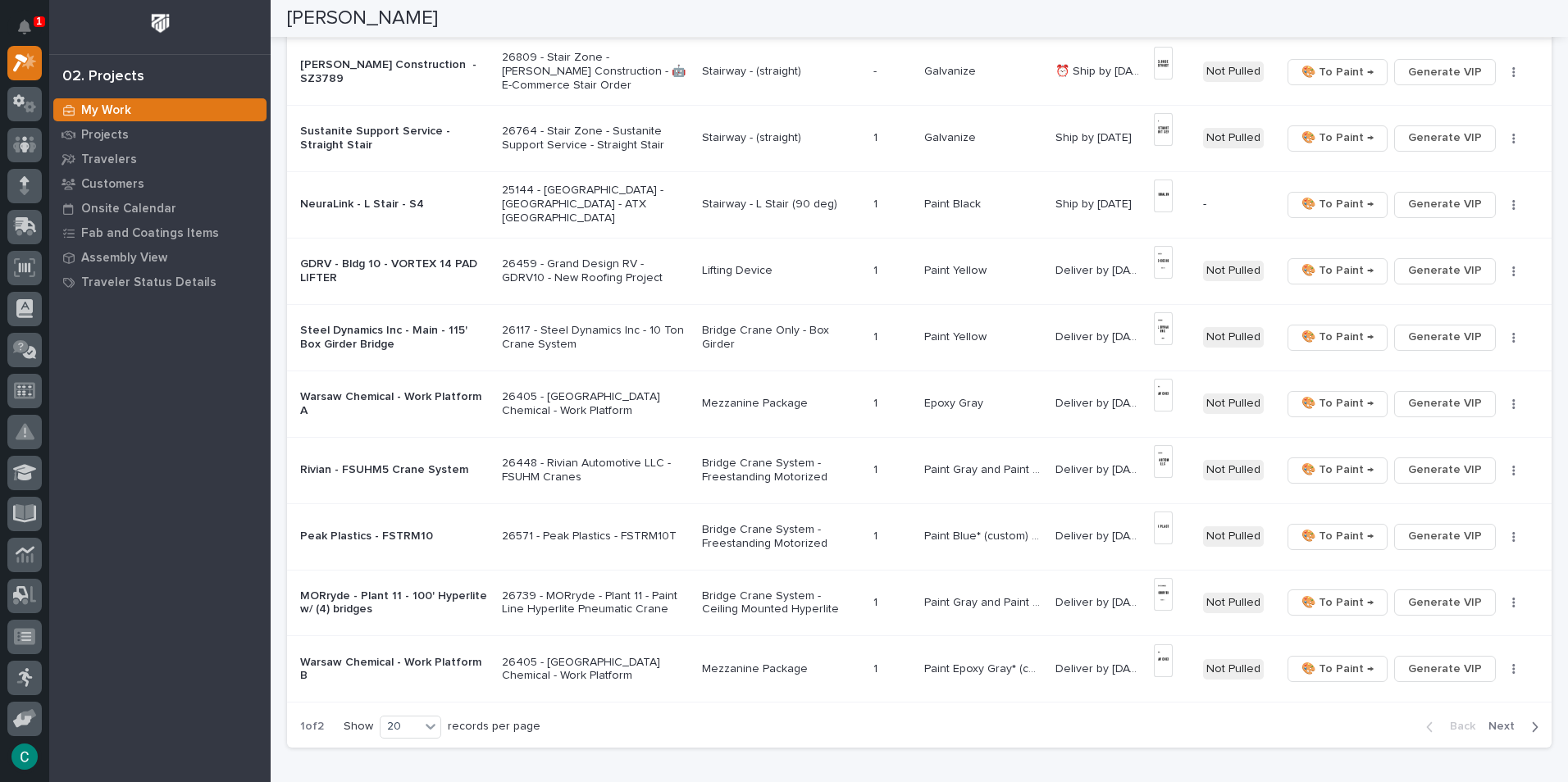
click at [760, 541] on p "Bridge Crane System - Freestanding Motorized" at bounding box center [781, 537] width 159 height 28
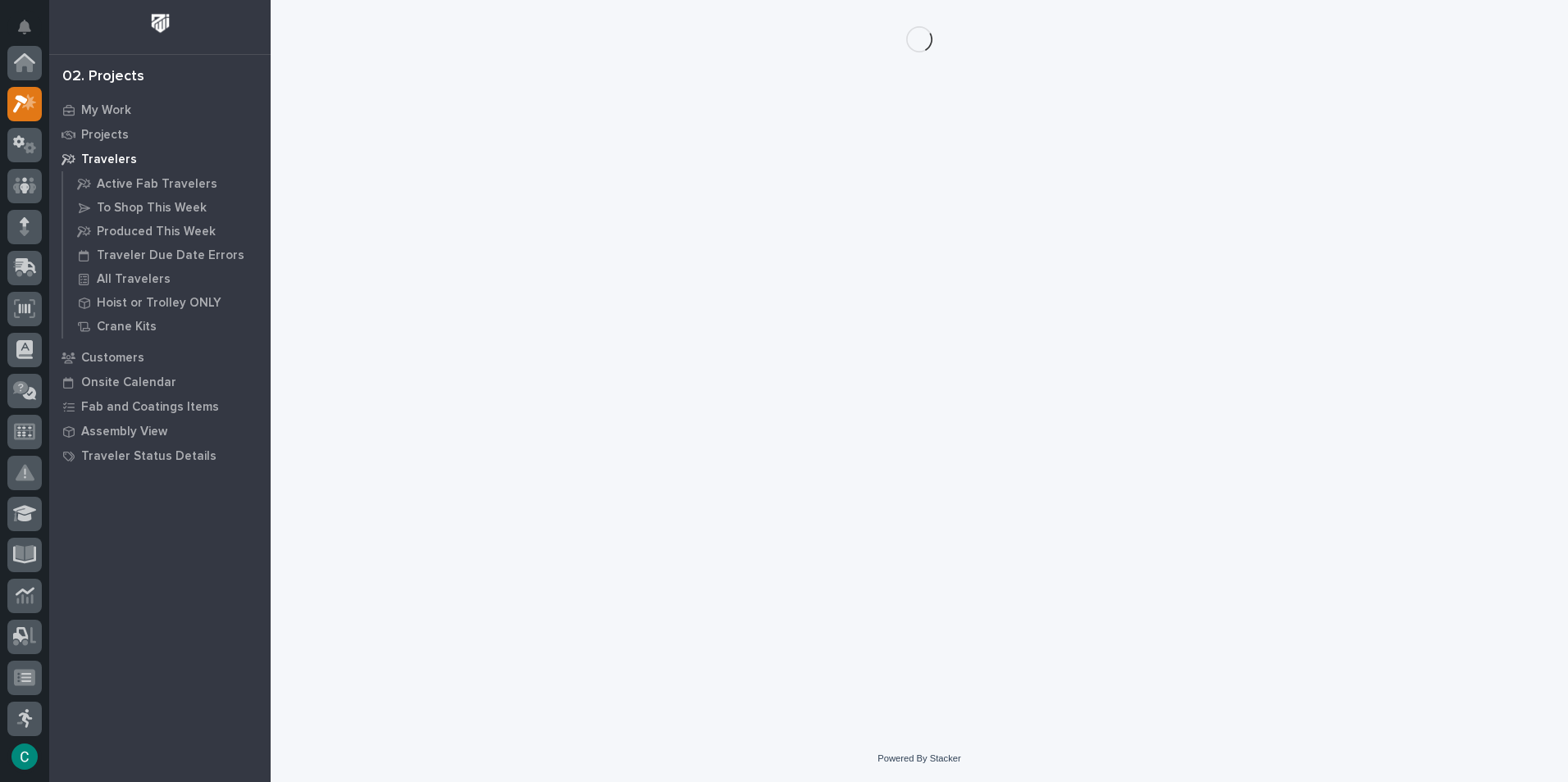
scroll to position [41, 0]
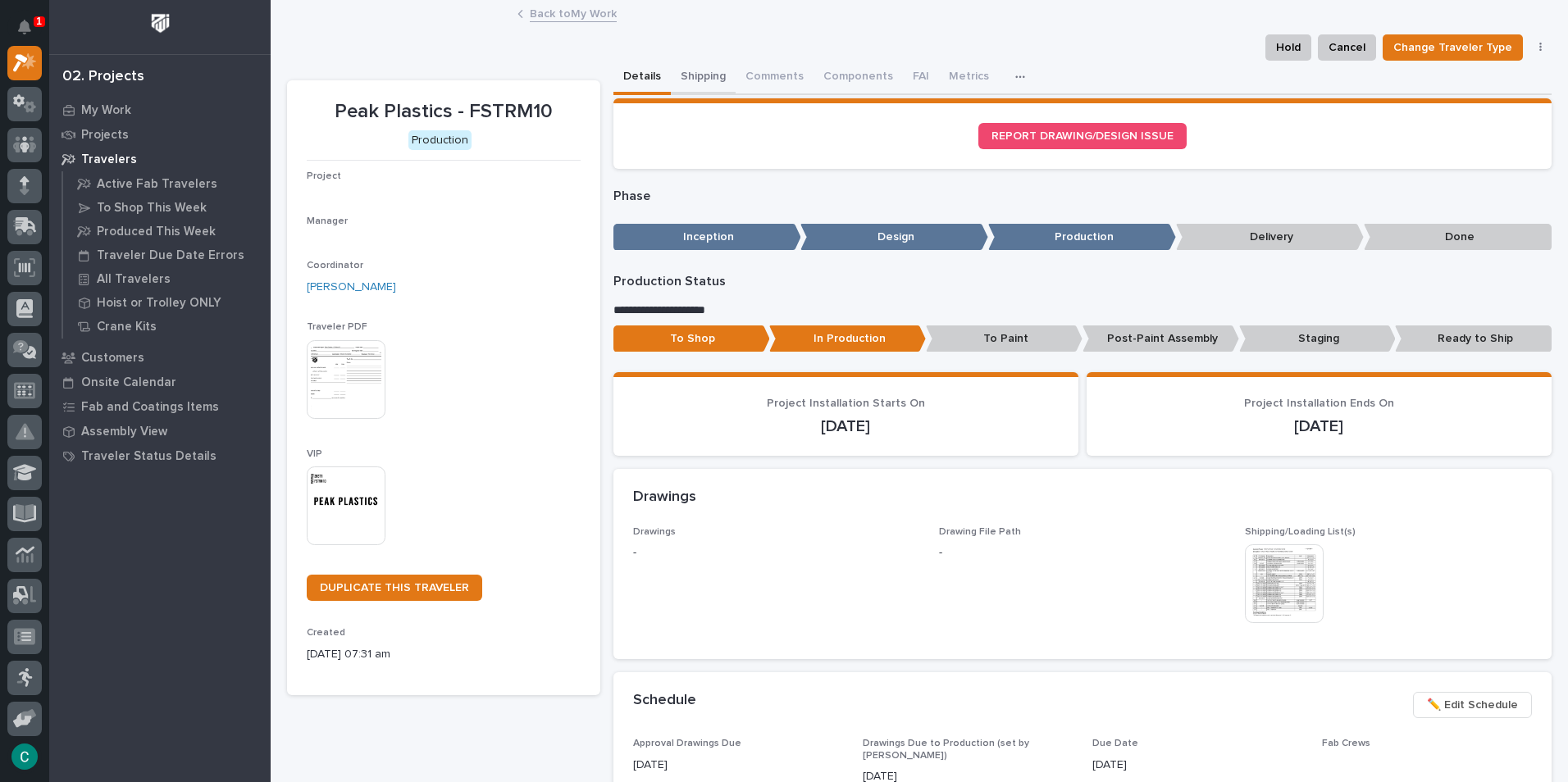
click at [693, 72] on button "Shipping" at bounding box center [703, 78] width 65 height 35
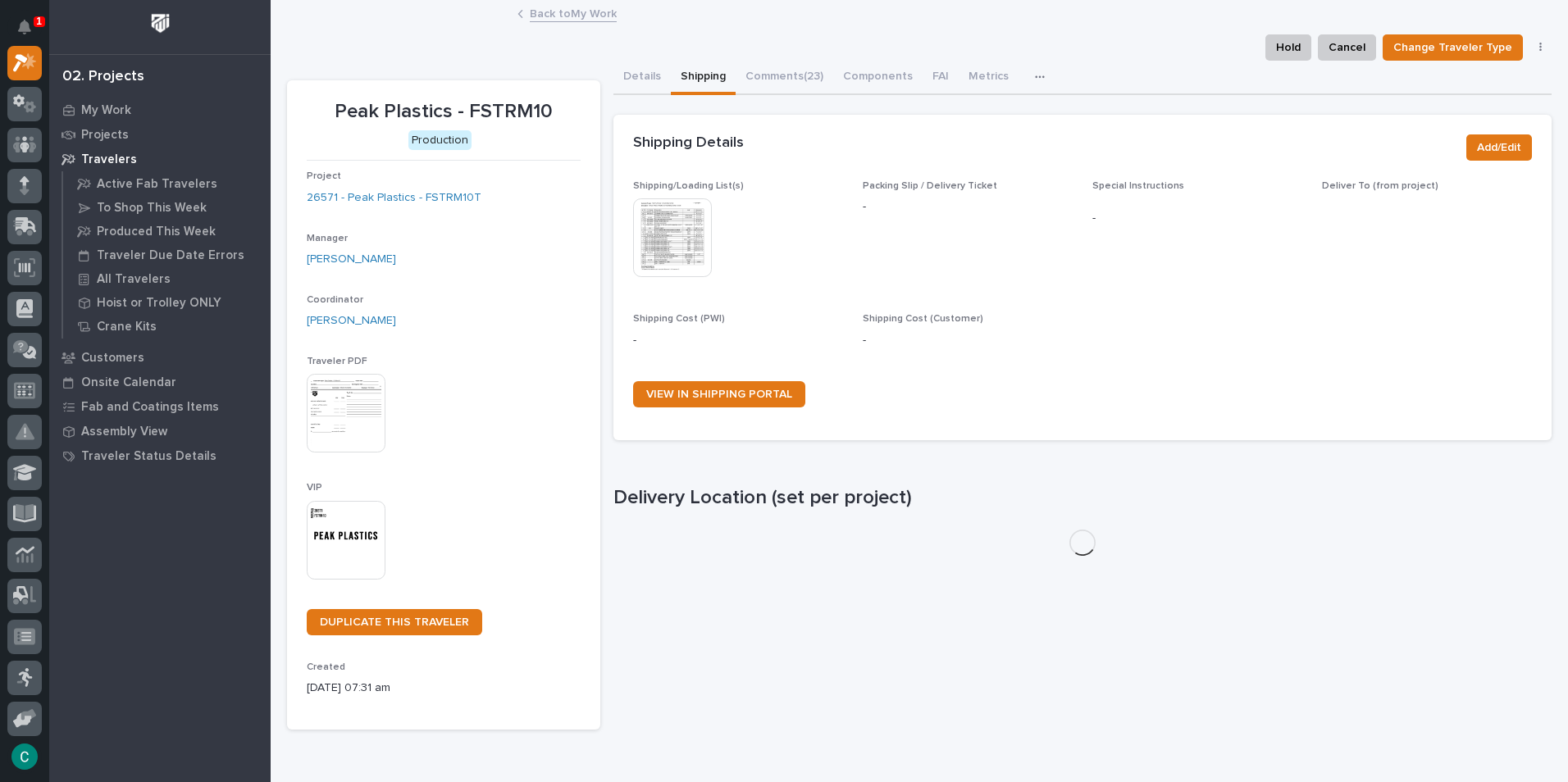
click at [658, 224] on img at bounding box center [672, 237] width 78 height 78
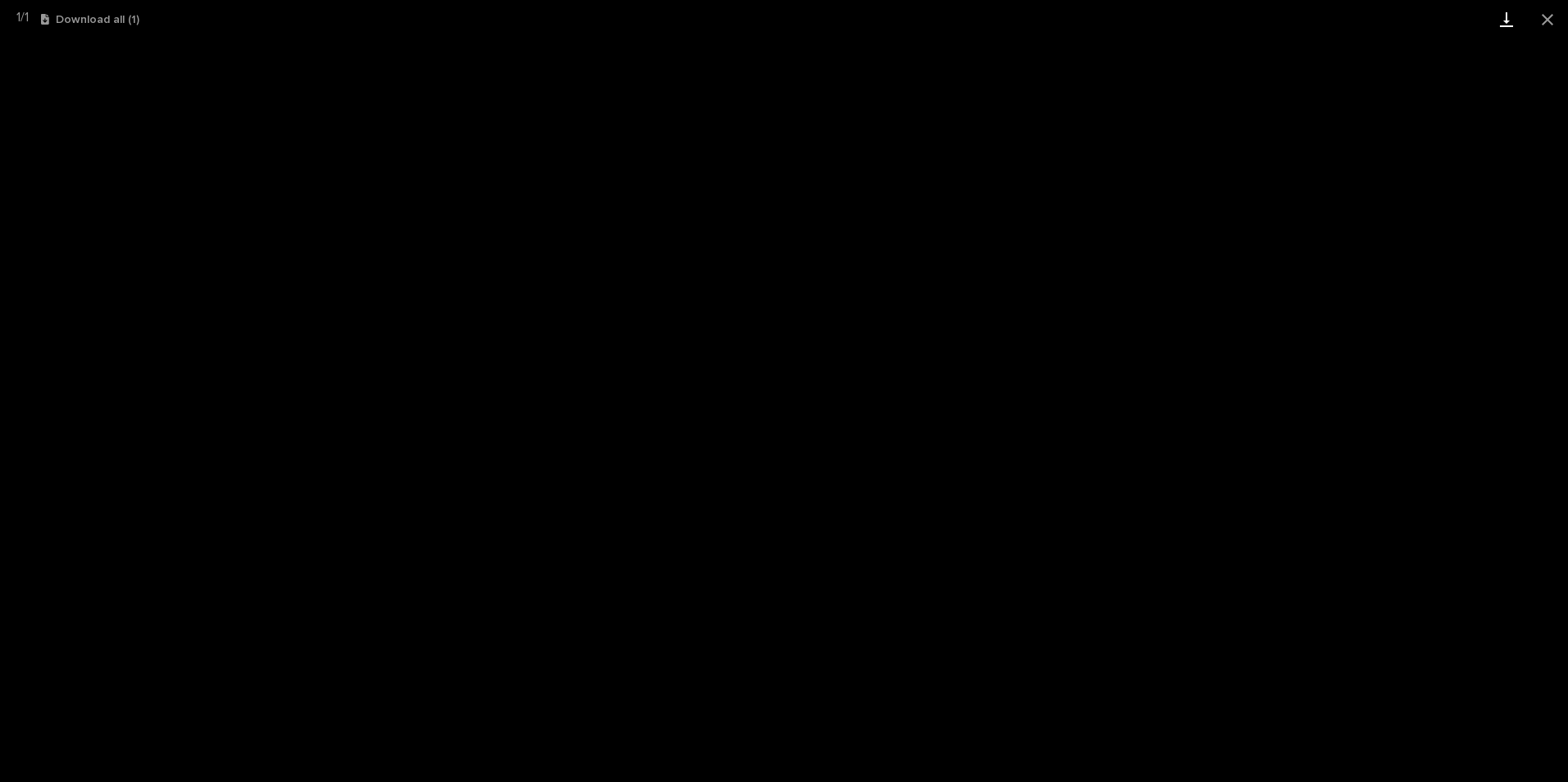
drag, startPoint x: 1554, startPoint y: 14, endPoint x: 1517, endPoint y: 14, distance: 37.0
click at [1554, 14] on button "Close gallery" at bounding box center [1548, 19] width 41 height 39
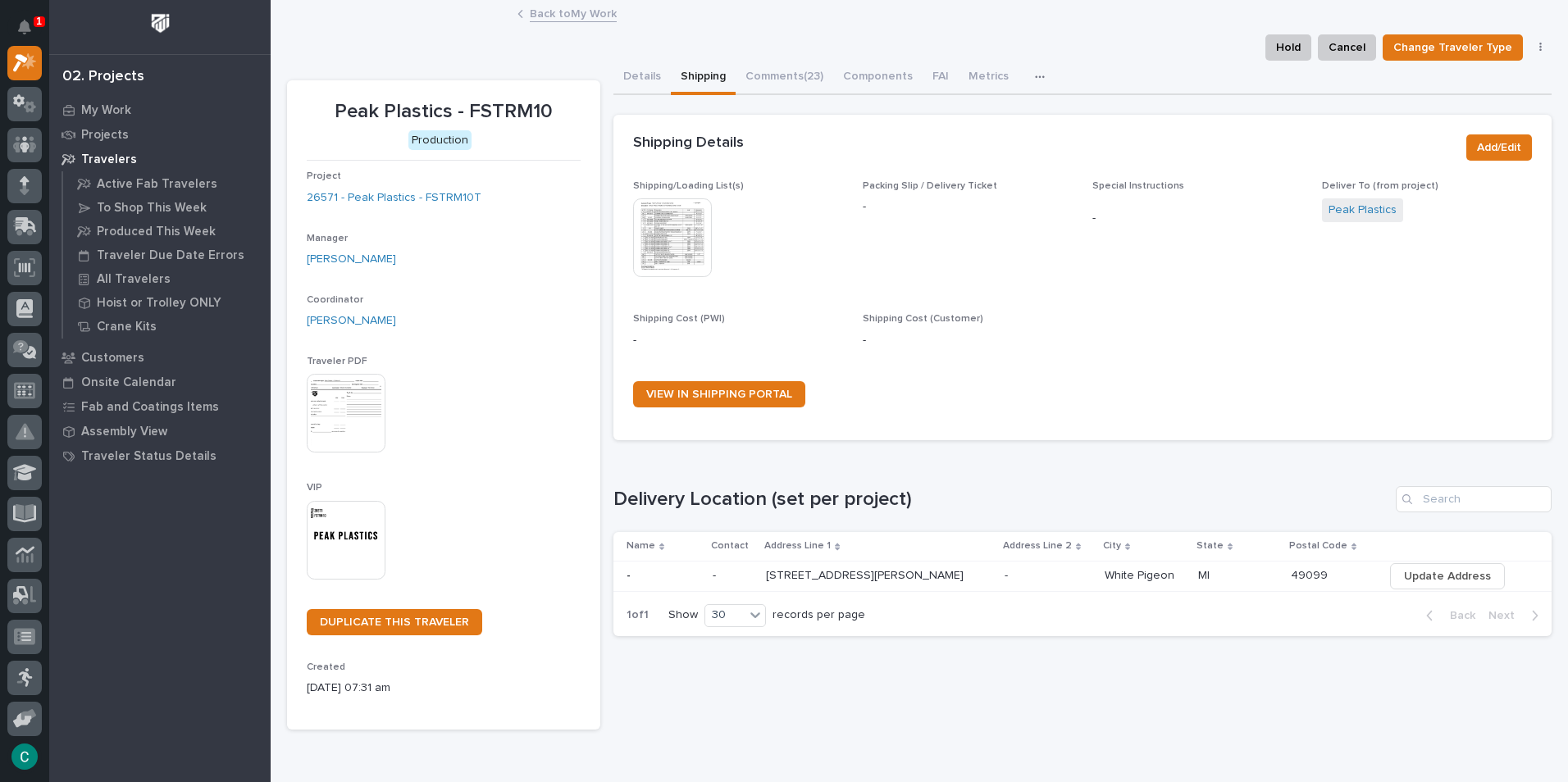
click at [586, 9] on link "Back to My Work" at bounding box center [573, 13] width 87 height 19
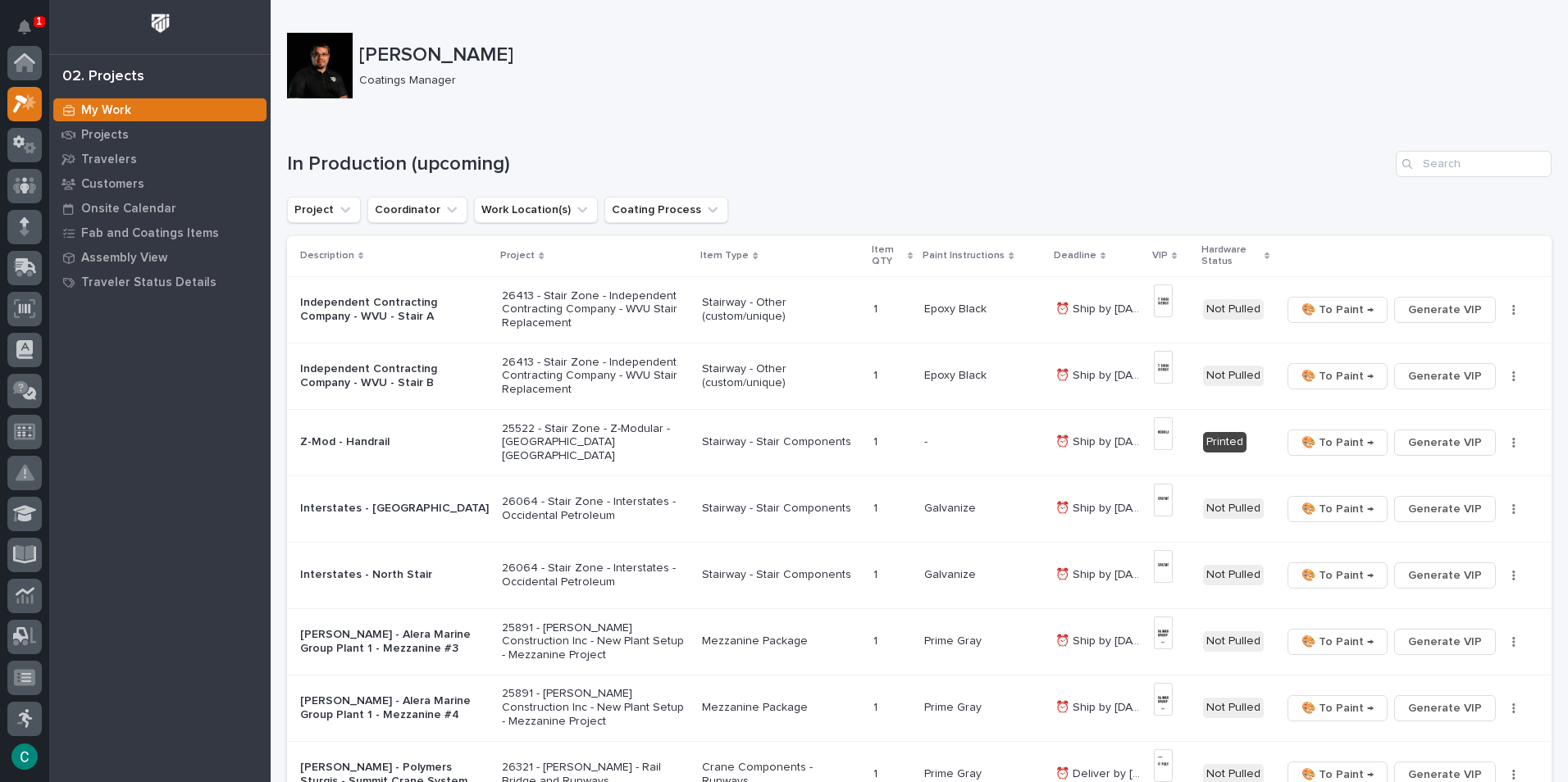
scroll to position [41, 0]
